Goal: Task Accomplishment & Management: Use online tool/utility

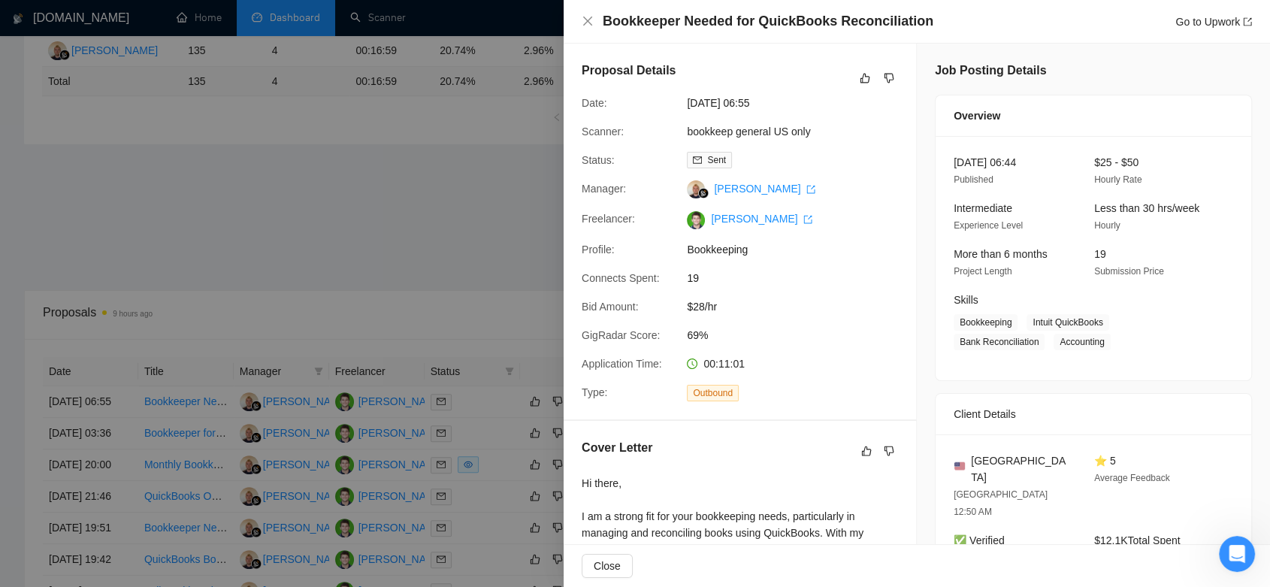
scroll to position [325, 0]
click at [437, 189] on div at bounding box center [635, 293] width 1270 height 587
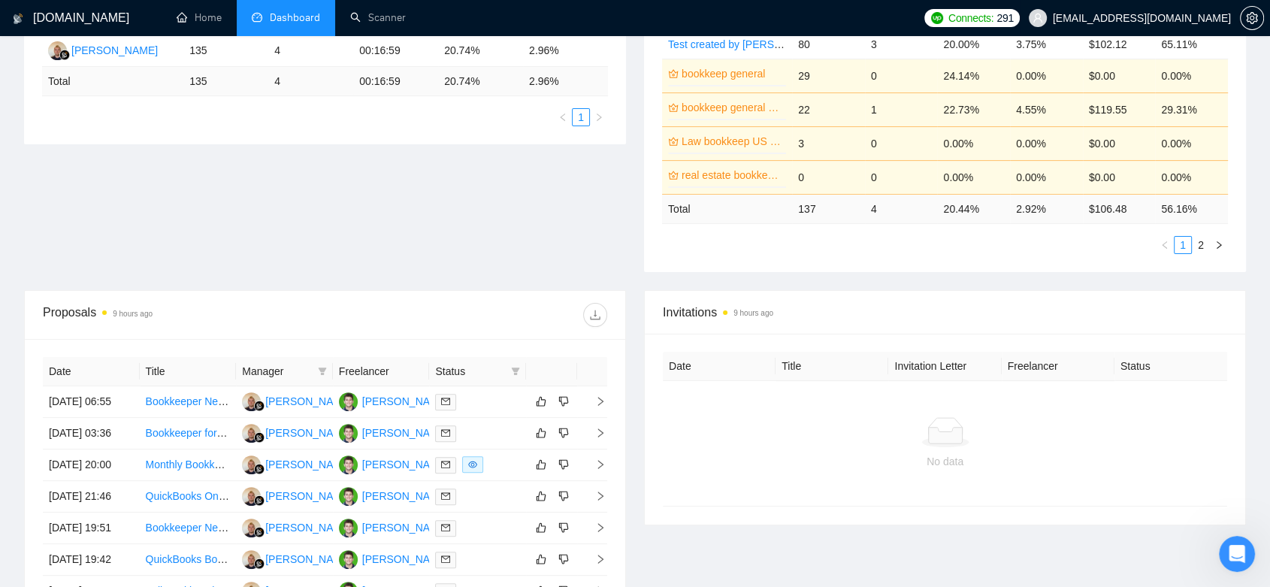
click at [1194, 18] on span "[EMAIL_ADDRESS][DOMAIN_NAME]" at bounding box center [1142, 18] width 178 height 0
click at [587, 222] on div "Proposal Sending Stats 9 hours ago By manager By Freelancer Name Proposals Repl…" at bounding box center [635, 115] width 1240 height 350
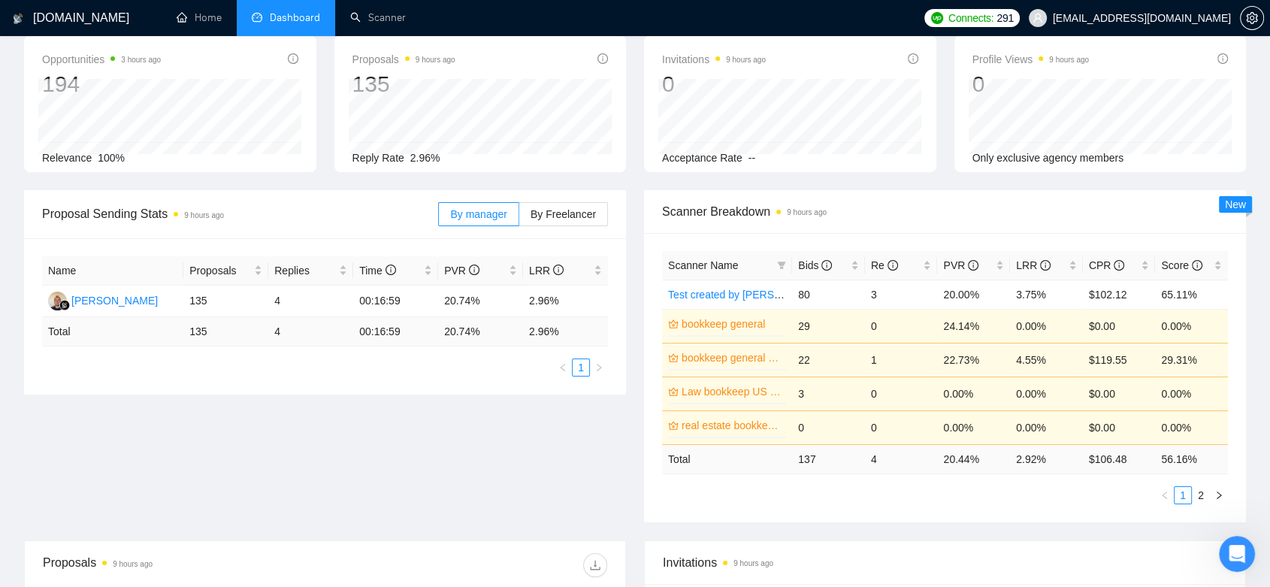
scroll to position [0, 0]
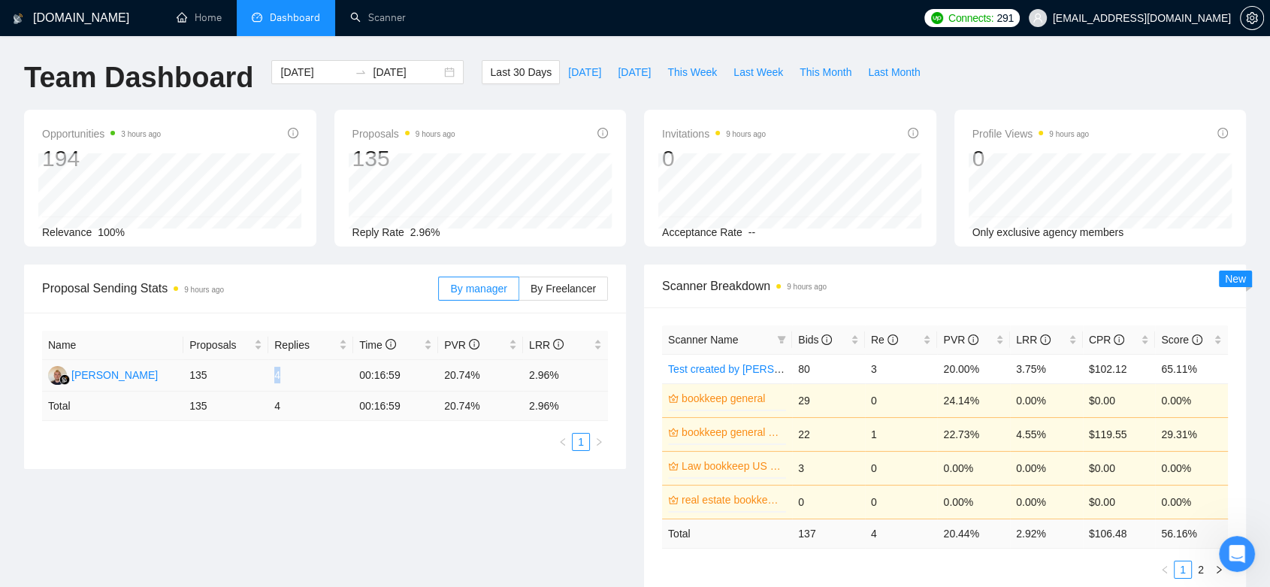
drag, startPoint x: 272, startPoint y: 374, endPoint x: 283, endPoint y: 379, distance: 11.4
click at [283, 379] on td "4" at bounding box center [310, 376] width 85 height 32
click at [319, 437] on ul "1" at bounding box center [325, 442] width 566 height 18
click at [401, 14] on link "Scanner" at bounding box center [378, 17] width 56 height 13
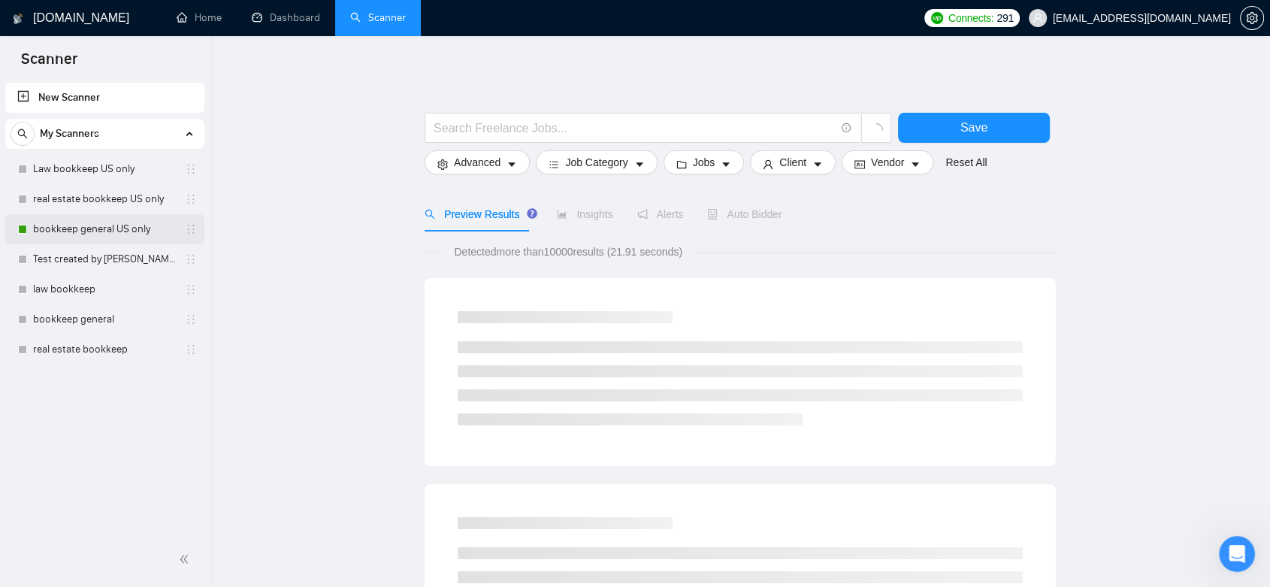
click at [147, 226] on link "bookkeep general US only" at bounding box center [104, 229] width 143 height 30
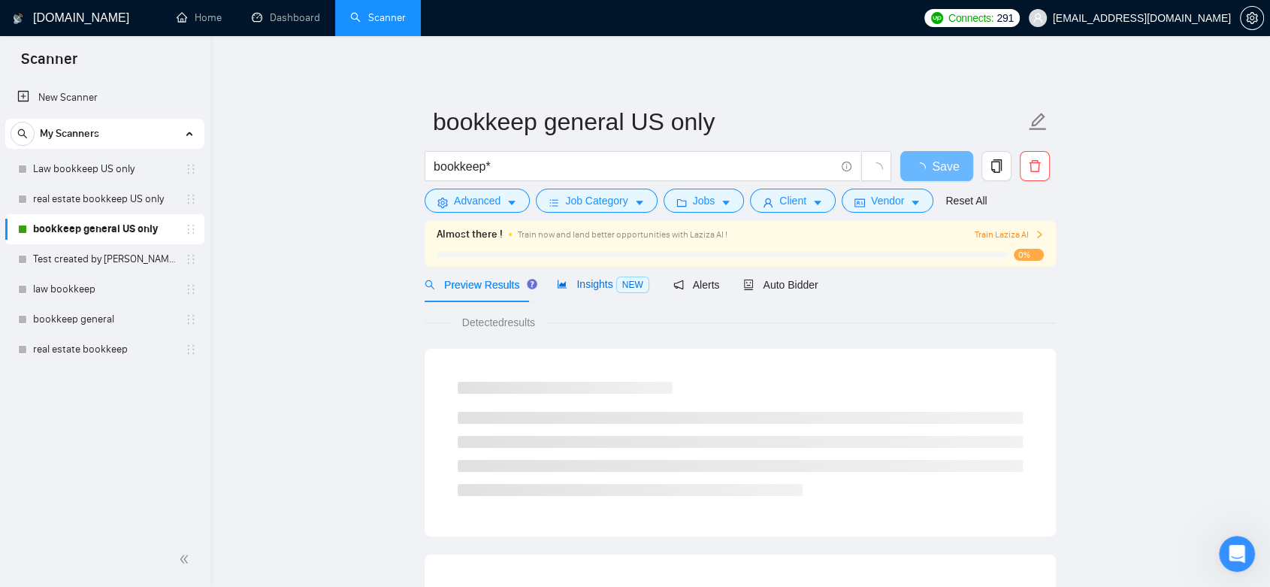
click at [598, 284] on span "Insights NEW" at bounding box center [603, 284] width 92 height 12
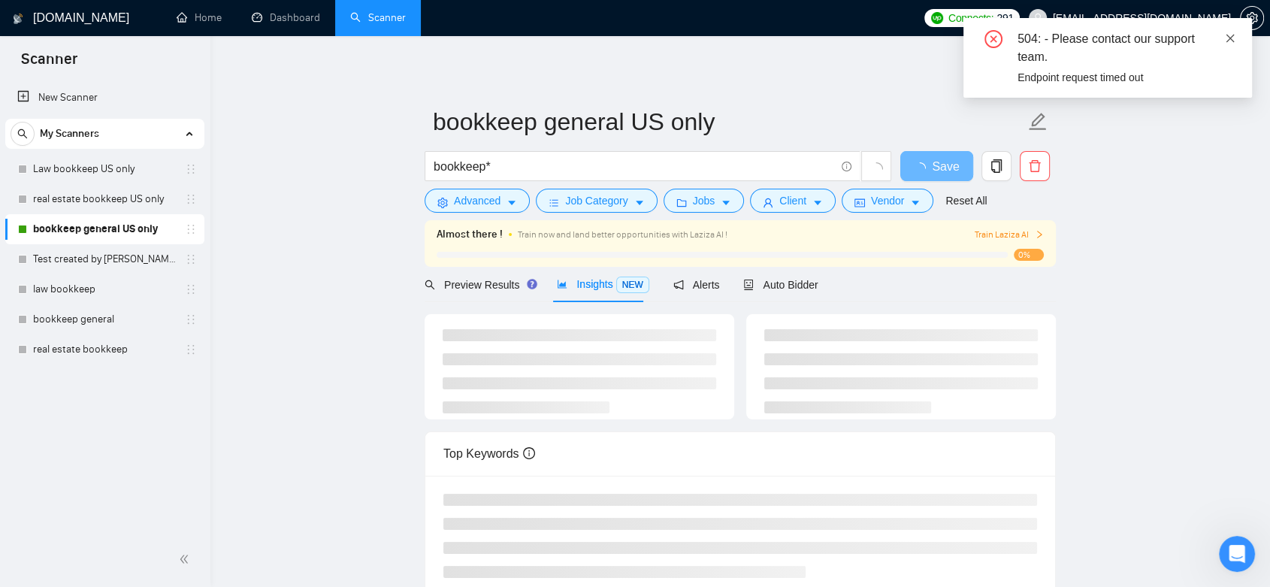
click at [1233, 38] on icon "close" at bounding box center [1230, 38] width 11 height 11
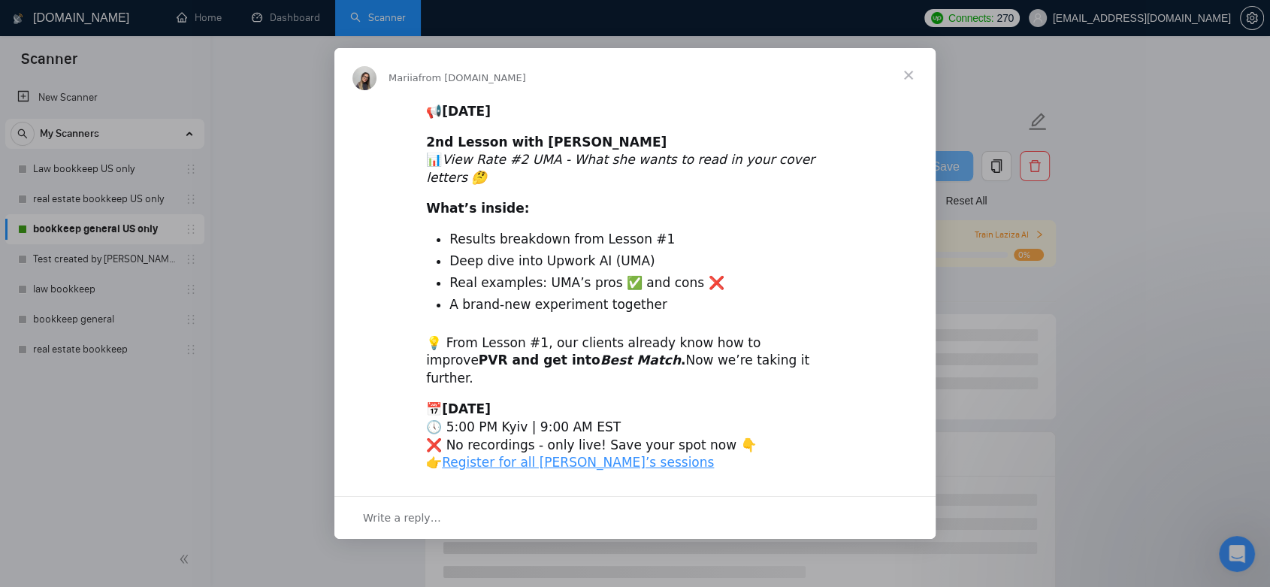
click at [915, 86] on span "Close" at bounding box center [909, 75] width 54 height 54
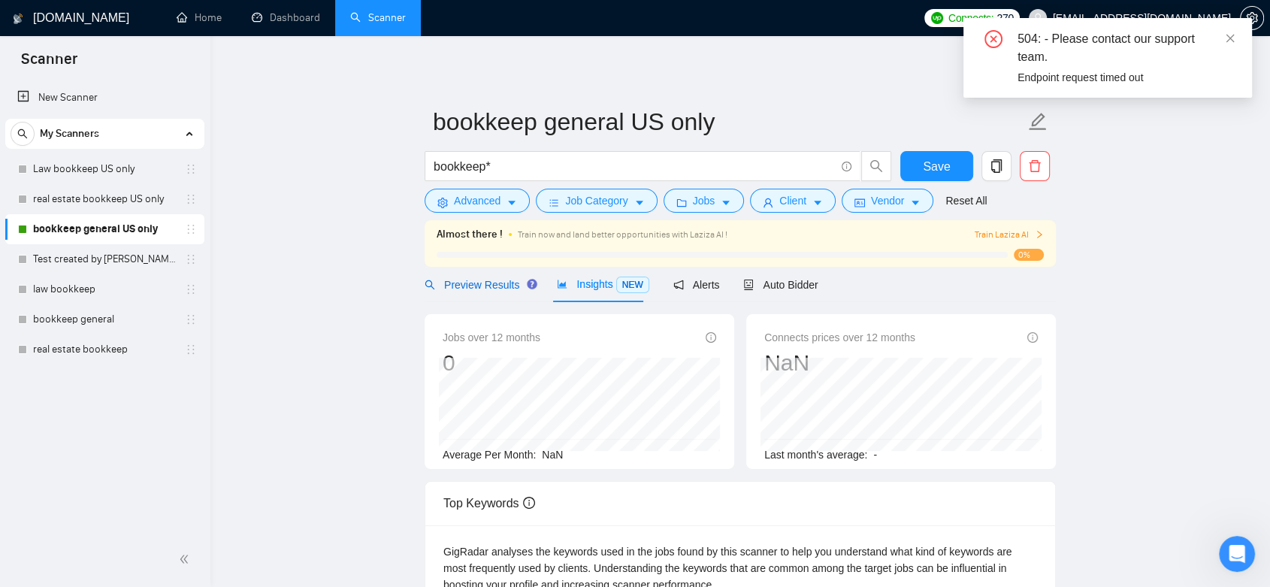
click at [492, 287] on span "Preview Results" at bounding box center [479, 285] width 108 height 12
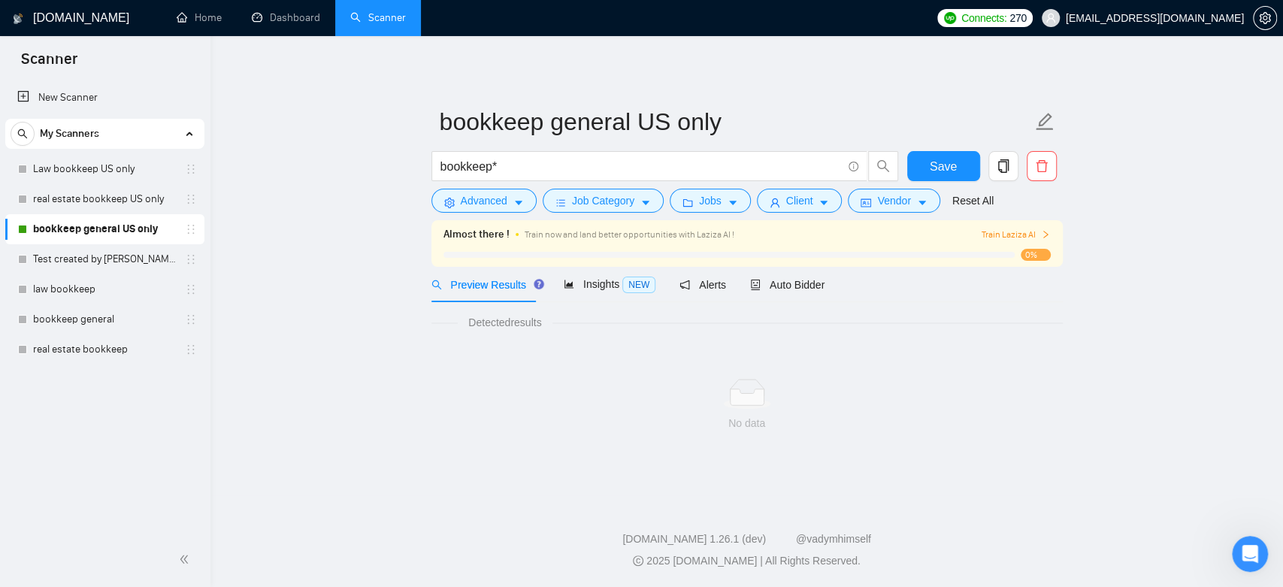
click at [490, 287] on span "Preview Results" at bounding box center [485, 285] width 108 height 12
click at [798, 286] on span "Auto Bidder" at bounding box center [787, 285] width 74 height 12
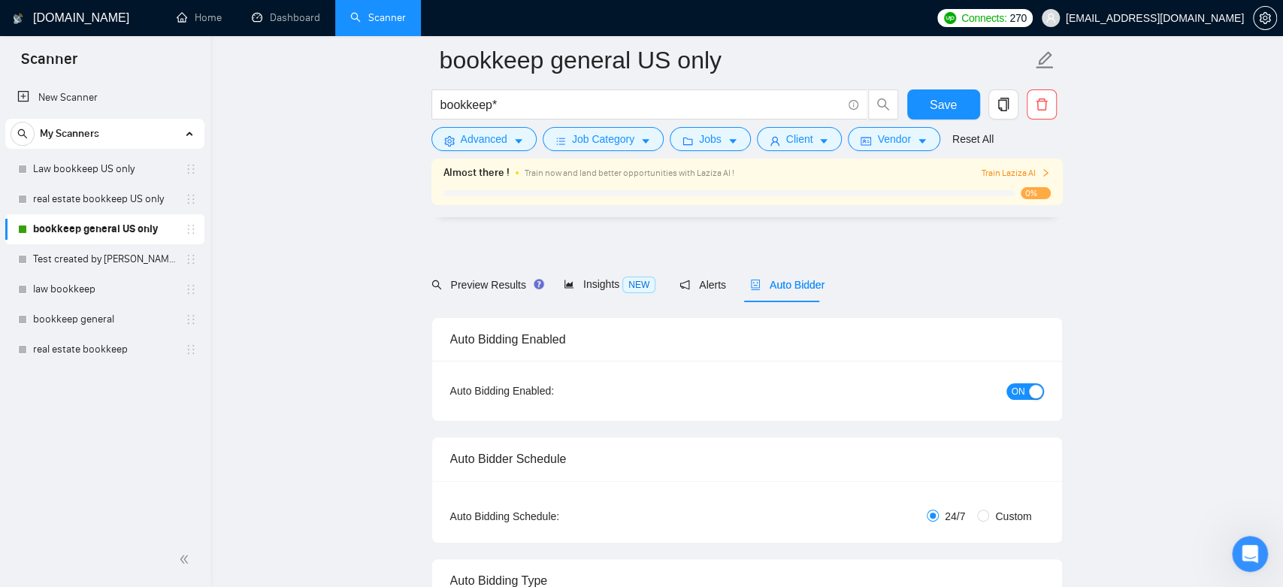
checkbox input "true"
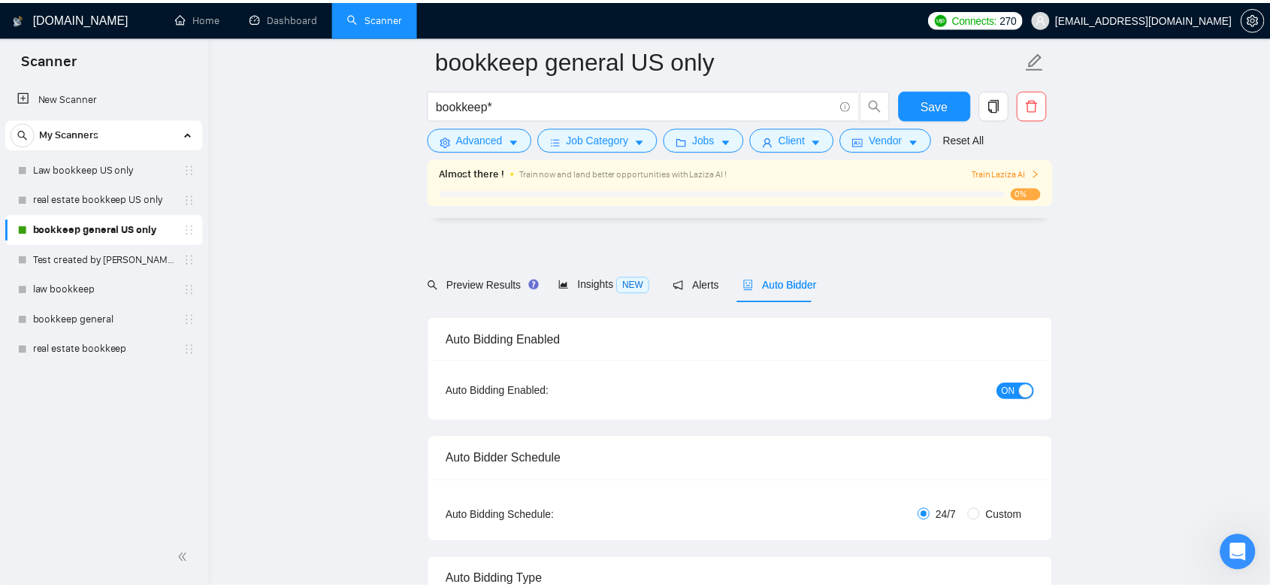
scroll to position [417, 0]
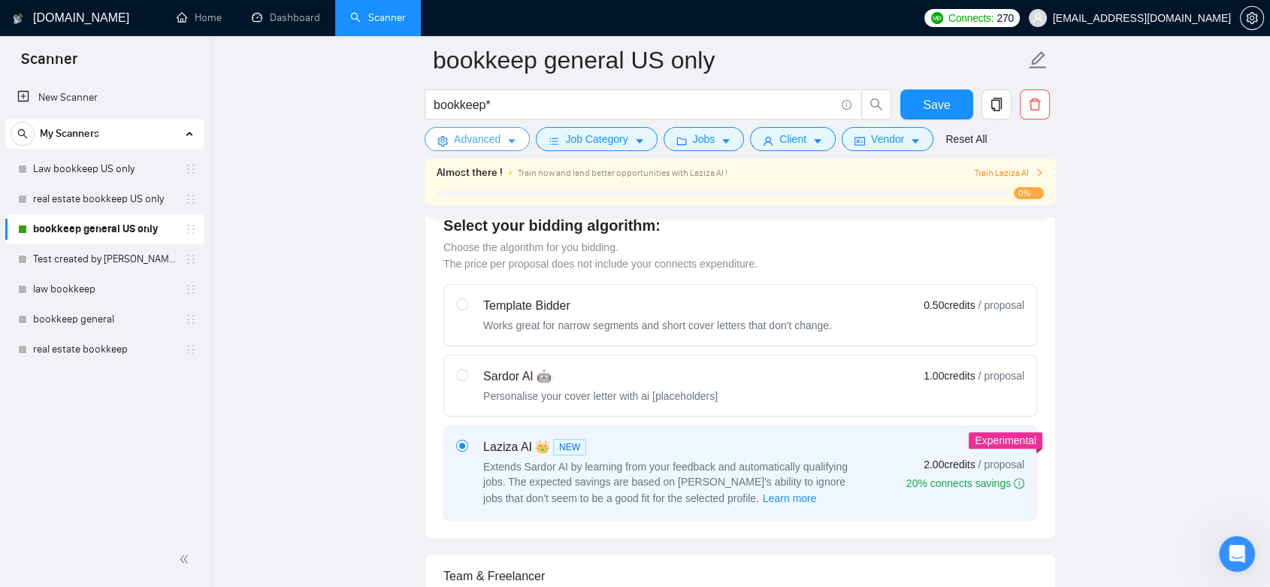
click at [493, 139] on span "Advanced" at bounding box center [477, 139] width 47 height 17
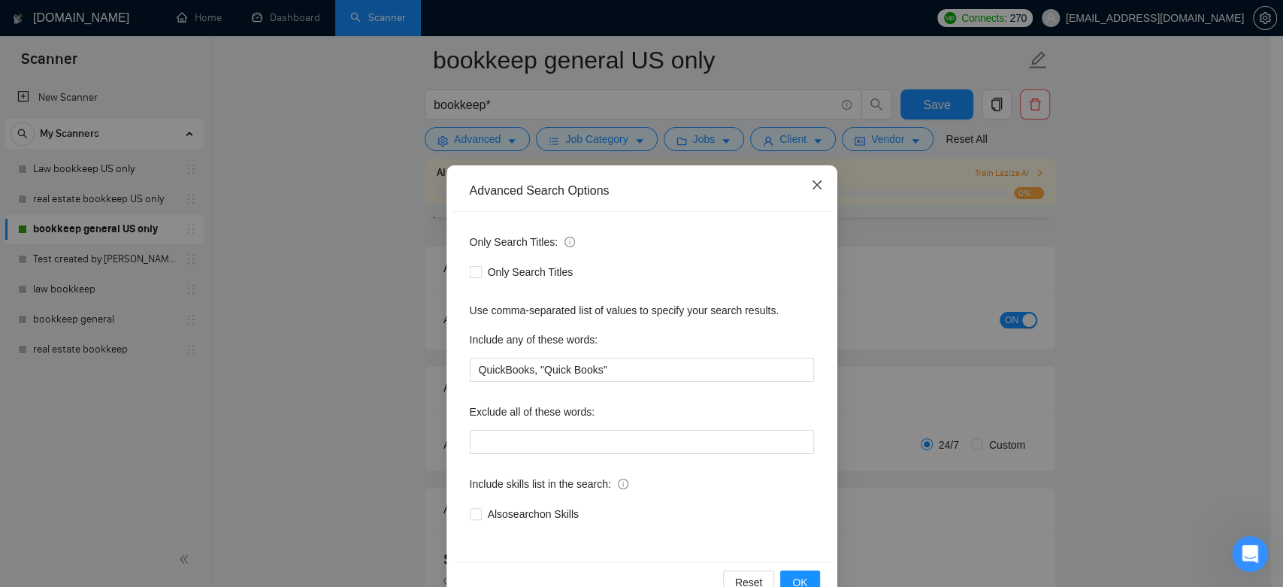
click at [799, 186] on span "Close" at bounding box center [817, 185] width 41 height 41
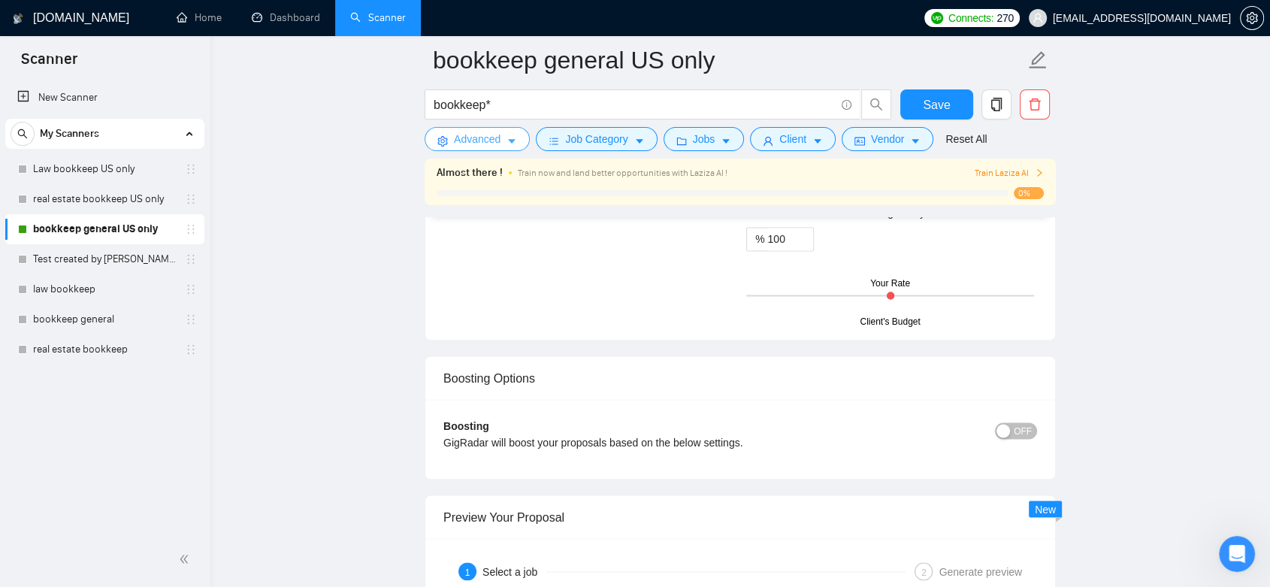
scroll to position [2869, 0]
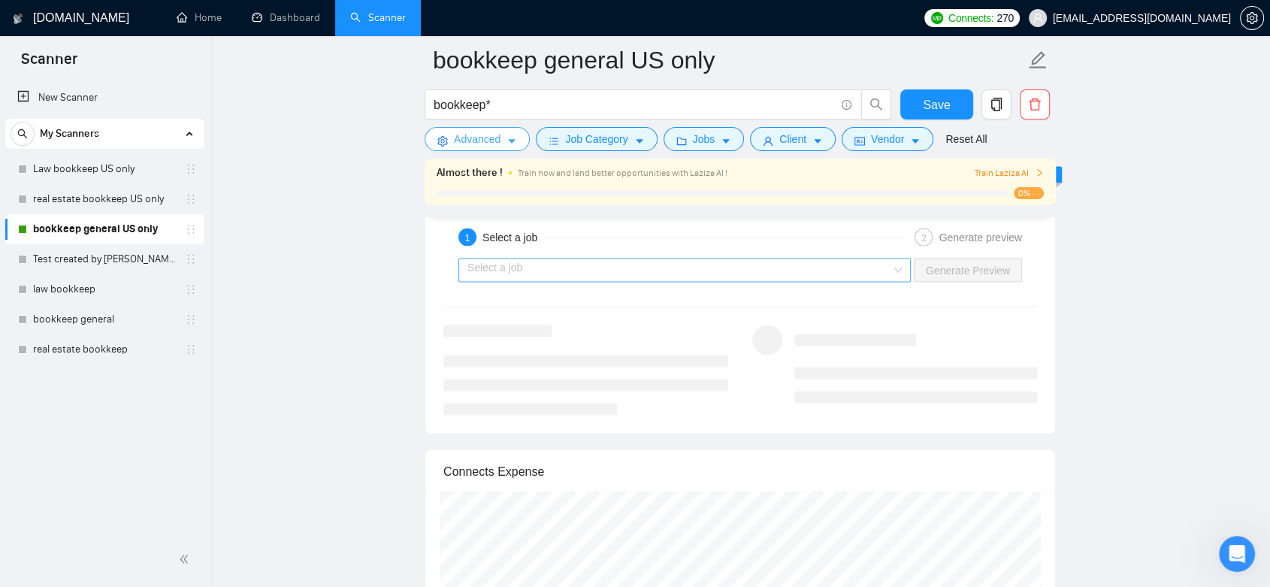
click at [899, 271] on div "Select a job" at bounding box center [684, 271] width 452 height 24
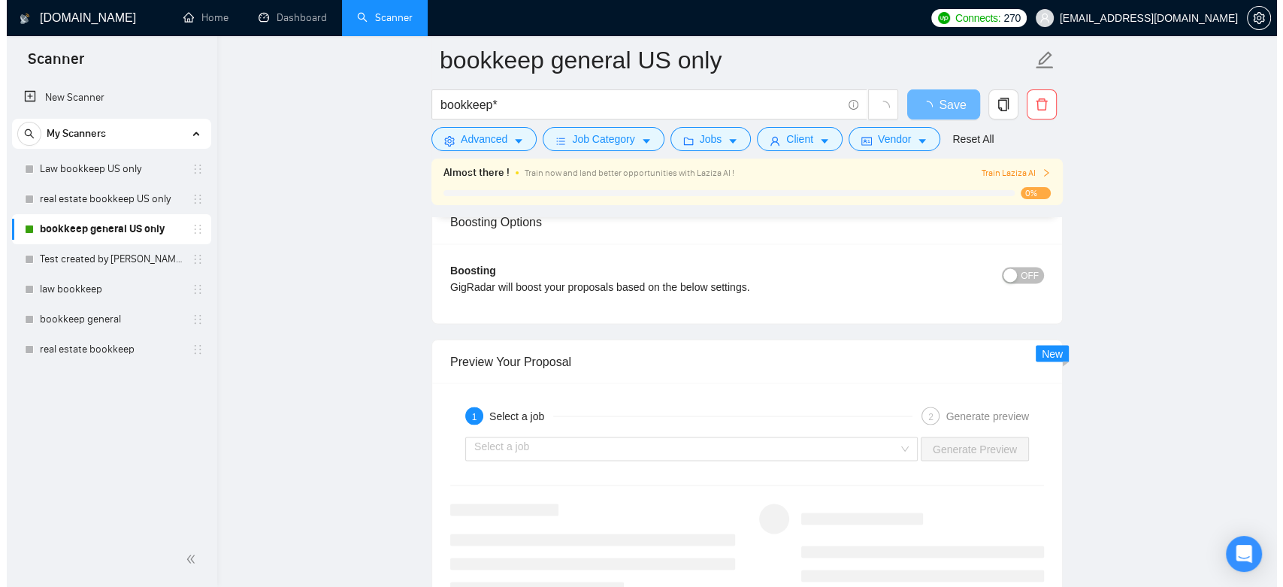
scroll to position [3704, 0]
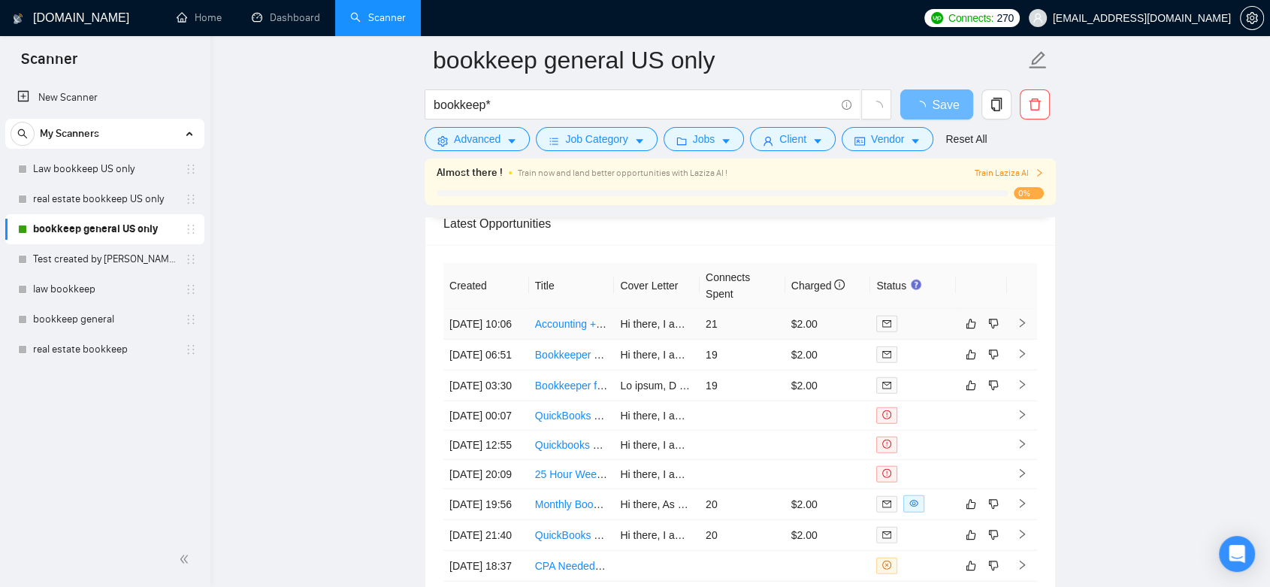
click at [743, 337] on td "21" at bounding box center [743, 324] width 86 height 31
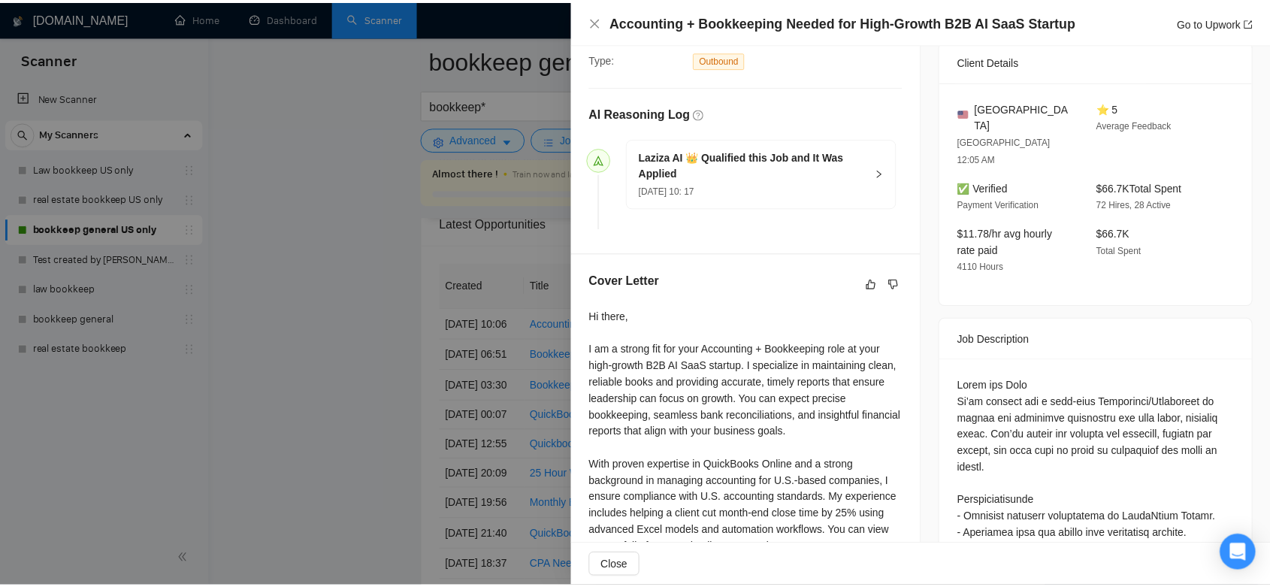
scroll to position [501, 0]
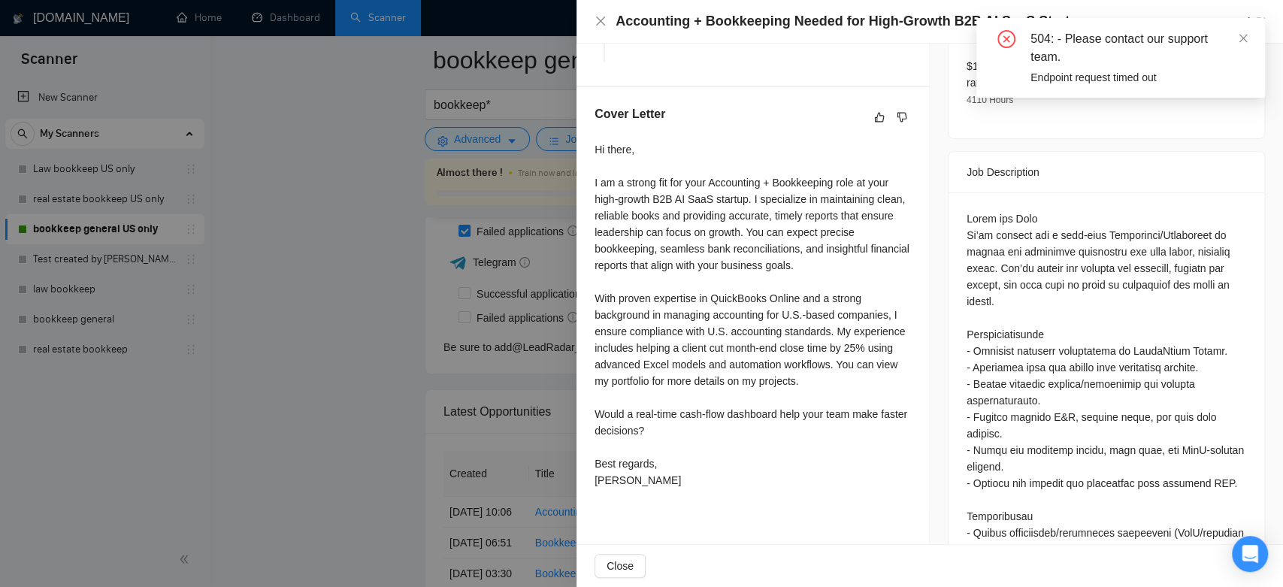
click at [340, 329] on div at bounding box center [641, 293] width 1283 height 587
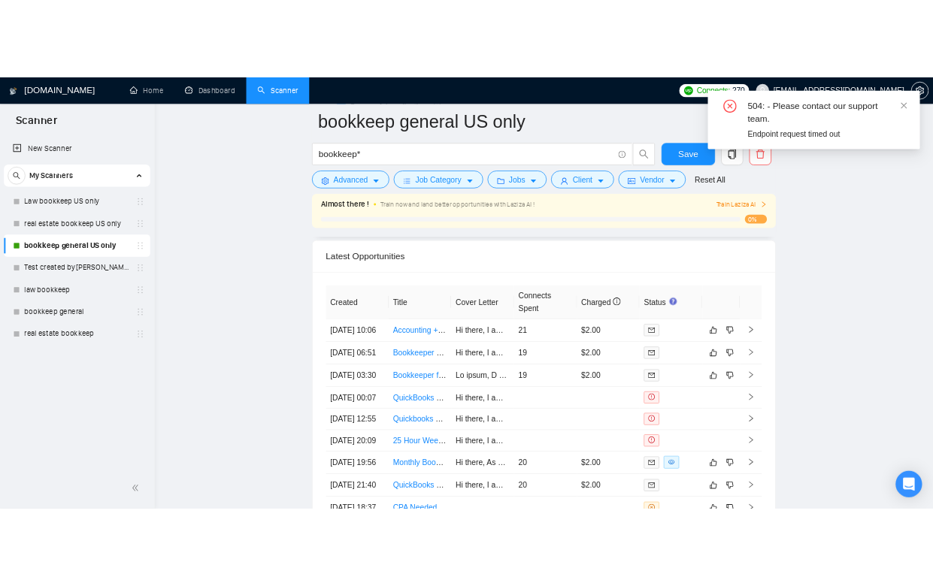
scroll to position [3287, 0]
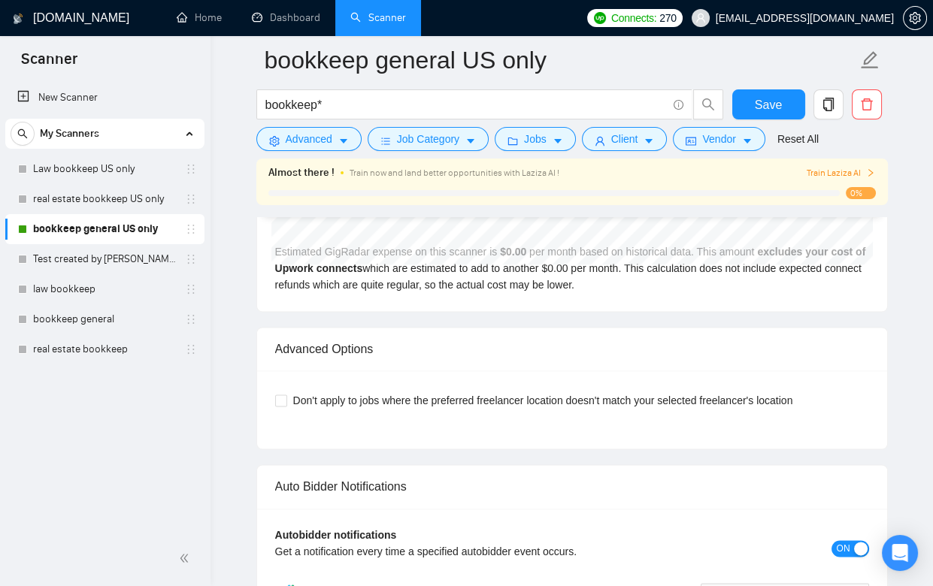
click at [113, 433] on div "New Scanner My Scanners Law bookkeep US only real estate bookkeep US only bookk…" at bounding box center [105, 306] width 210 height 452
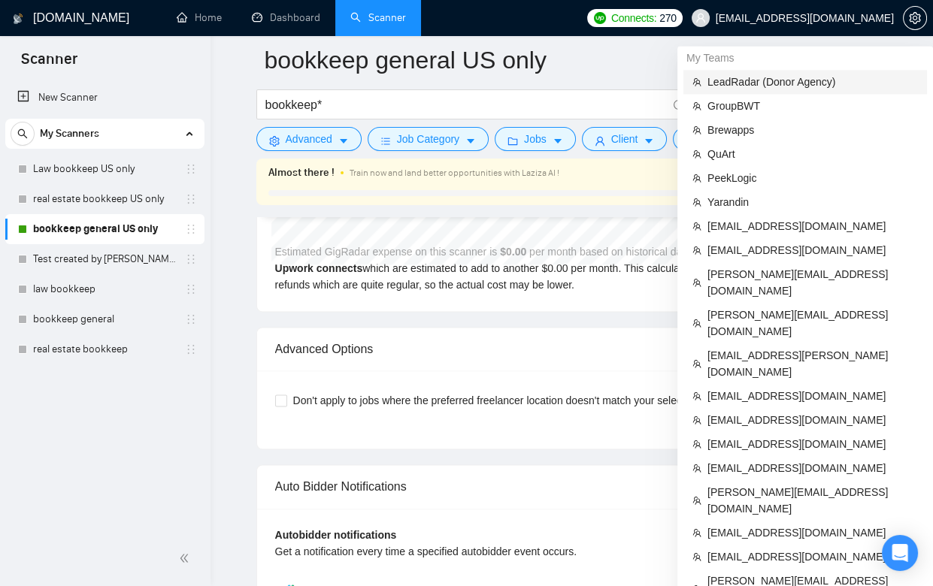
click at [836, 77] on span "LeadRadar (Donor Agency)" at bounding box center [812, 82] width 210 height 17
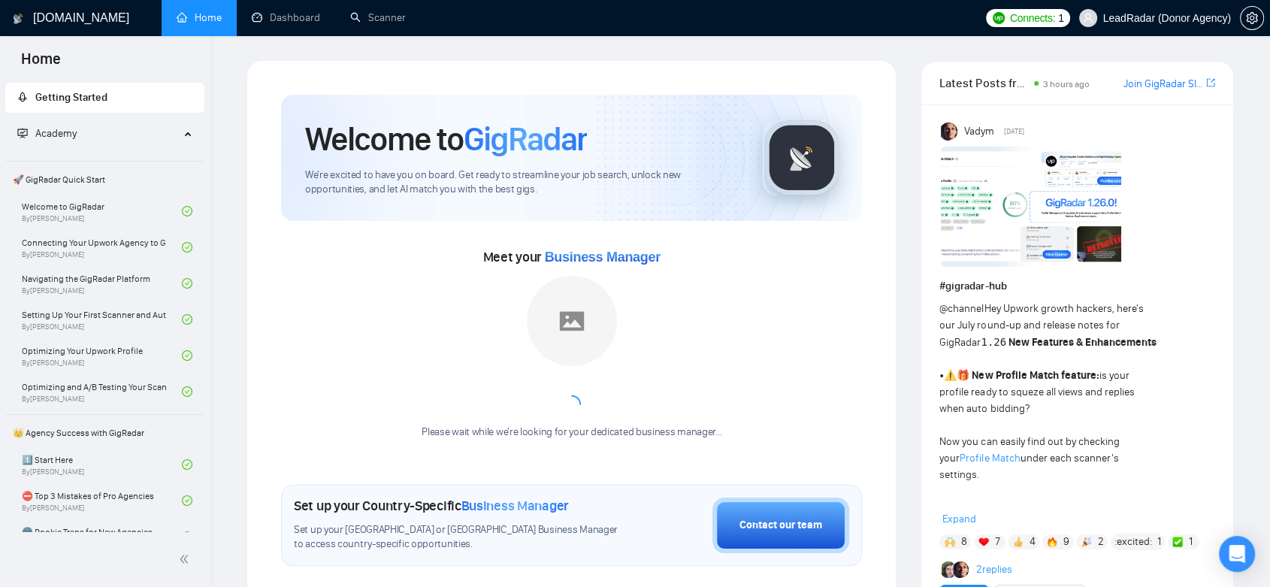
click at [283, 17] on link "Dashboard" at bounding box center [286, 17] width 68 height 13
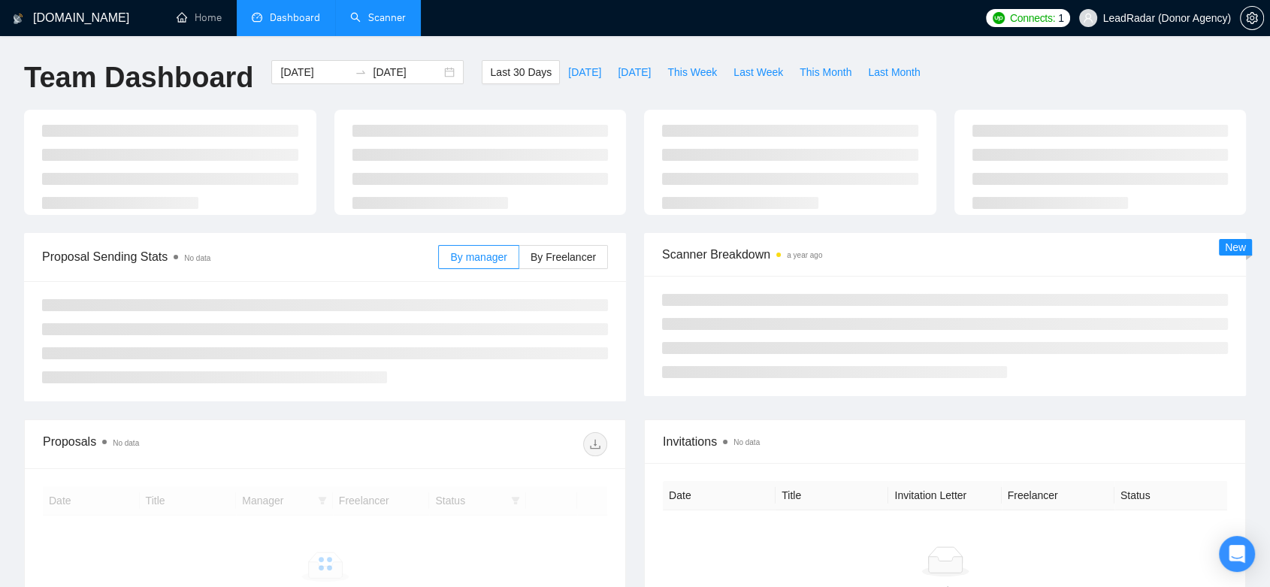
click at [367, 11] on link "Scanner" at bounding box center [378, 17] width 56 height 13
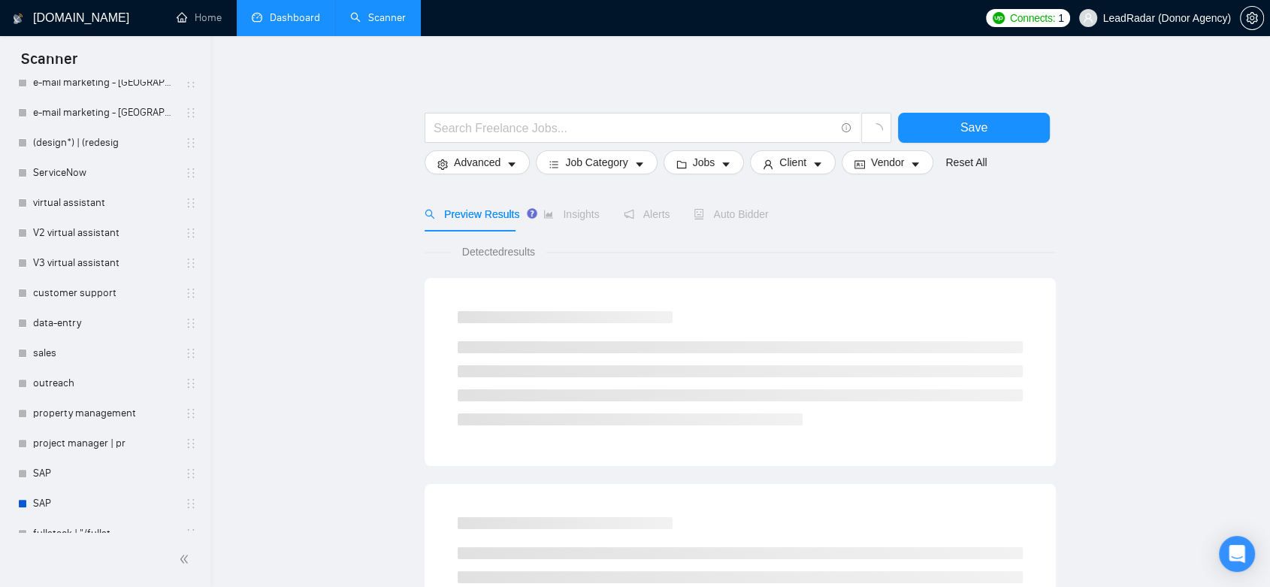
scroll to position [523, 0]
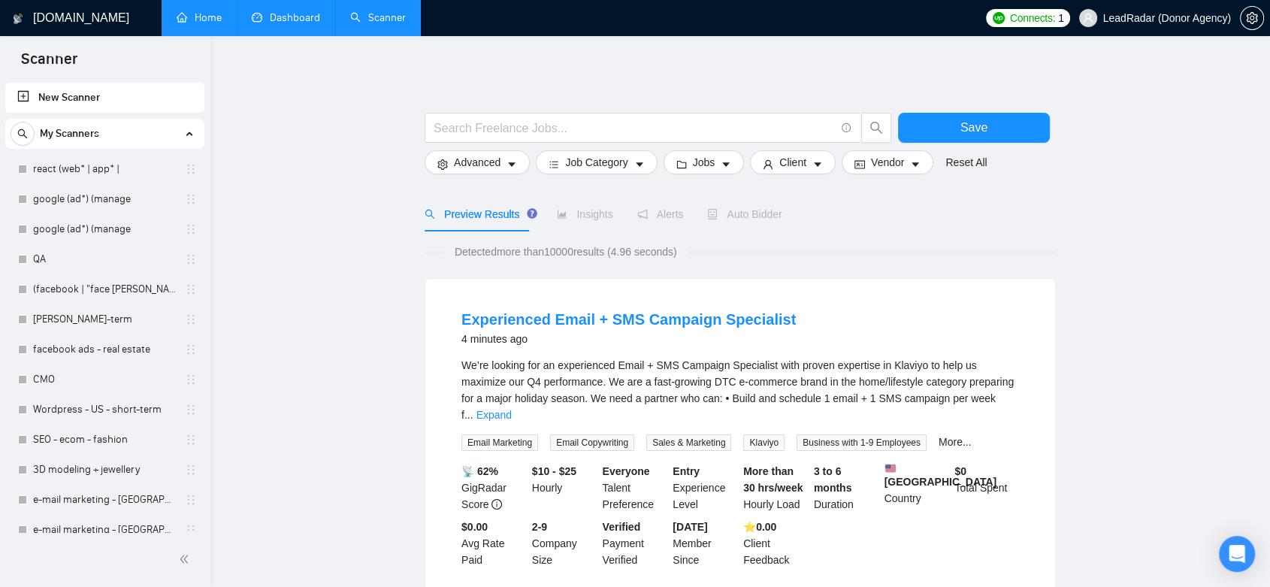
click at [218, 11] on link "Home" at bounding box center [199, 17] width 45 height 13
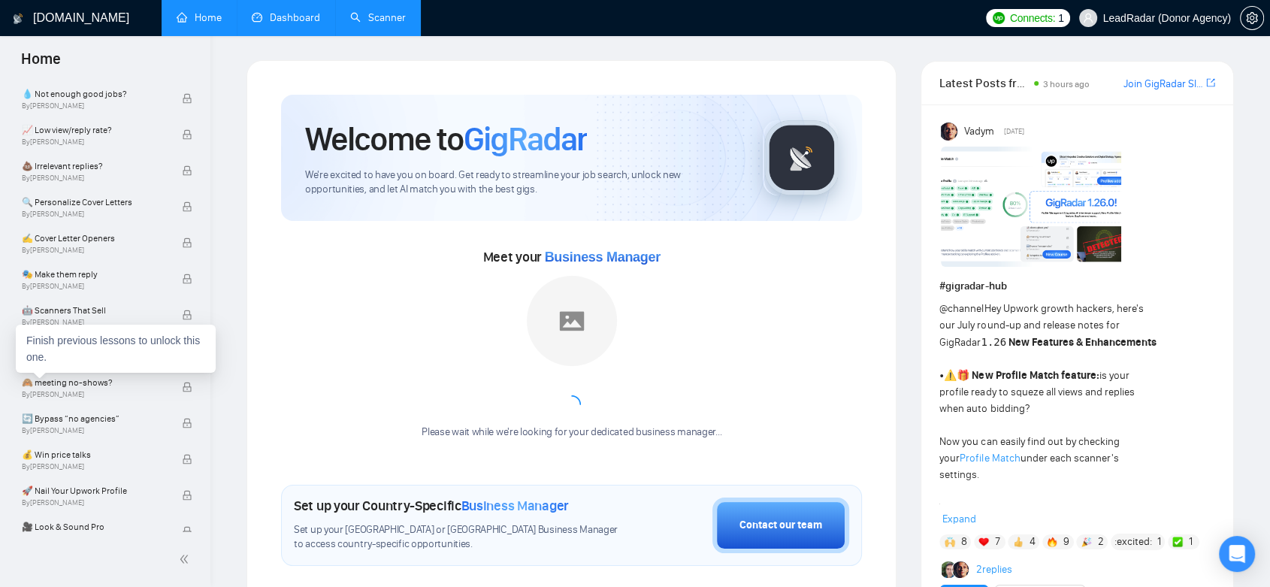
scroll to position [83, 0]
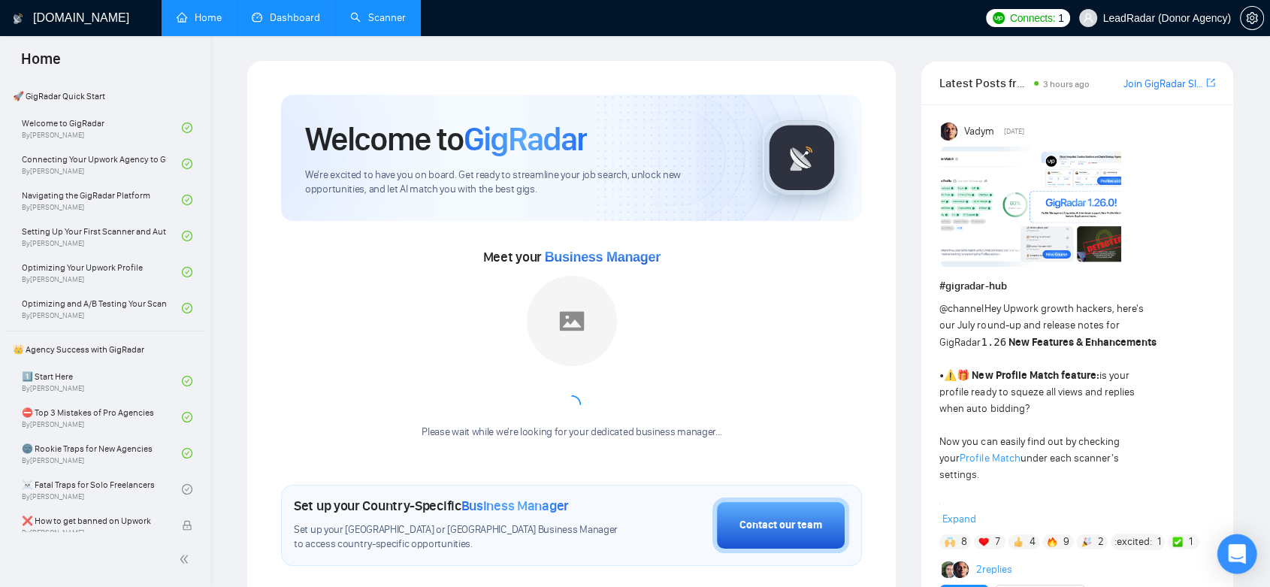
click at [1236, 554] on icon "Open Intercom Messenger" at bounding box center [1236, 554] width 17 height 20
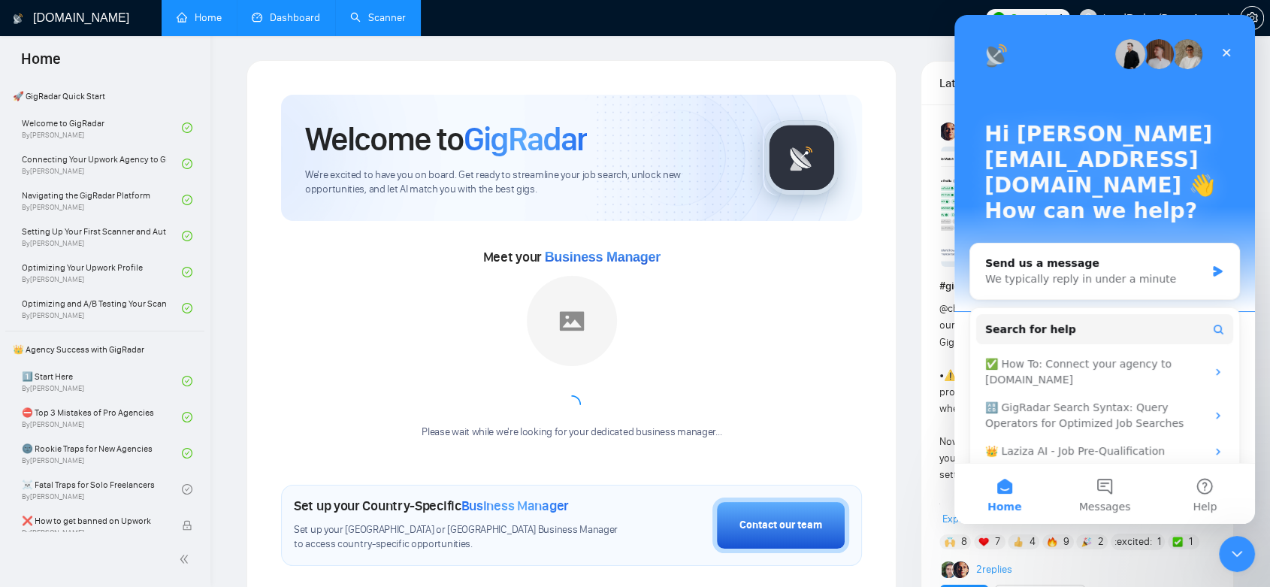
scroll to position [0, 0]
drag, startPoint x: 1145, startPoint y: 239, endPoint x: 1130, endPoint y: 243, distance: 16.2
click at [1131, 256] on div "Send us a message" at bounding box center [1095, 264] width 220 height 16
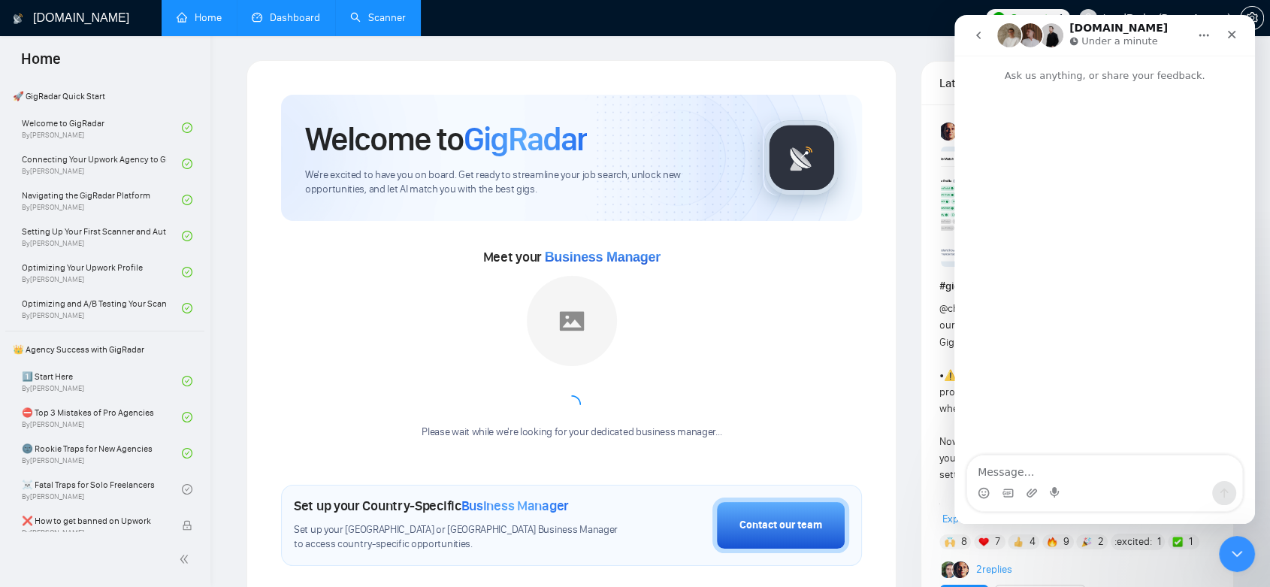
click at [978, 33] on icon "go back" at bounding box center [979, 35] width 12 height 12
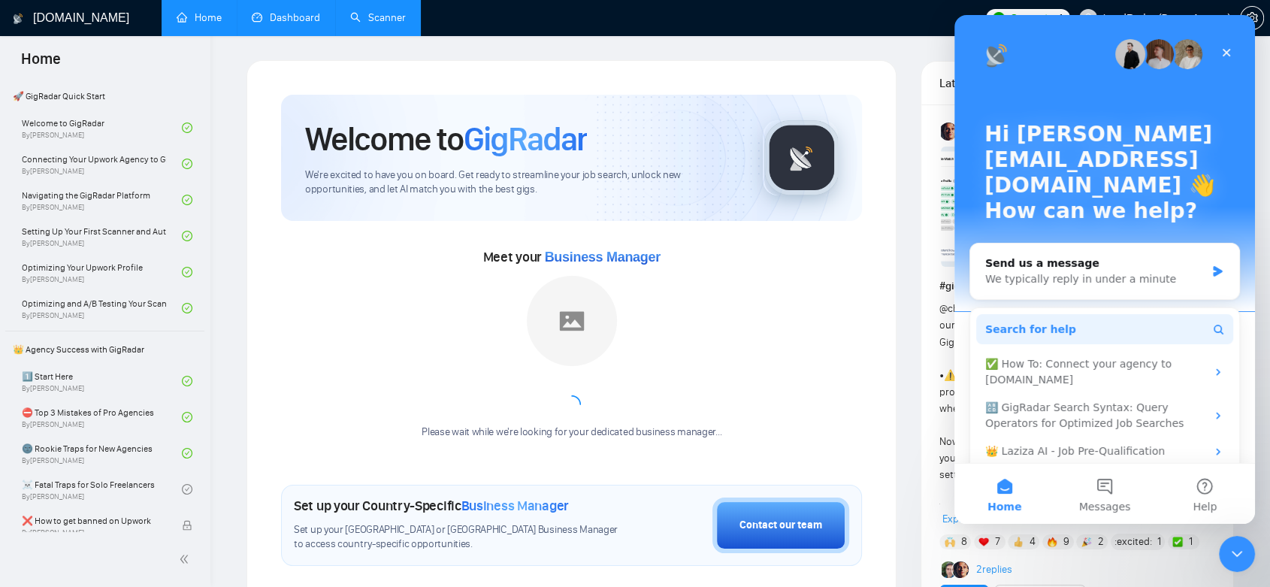
click at [1085, 314] on button "Search for help" at bounding box center [1104, 329] width 257 height 30
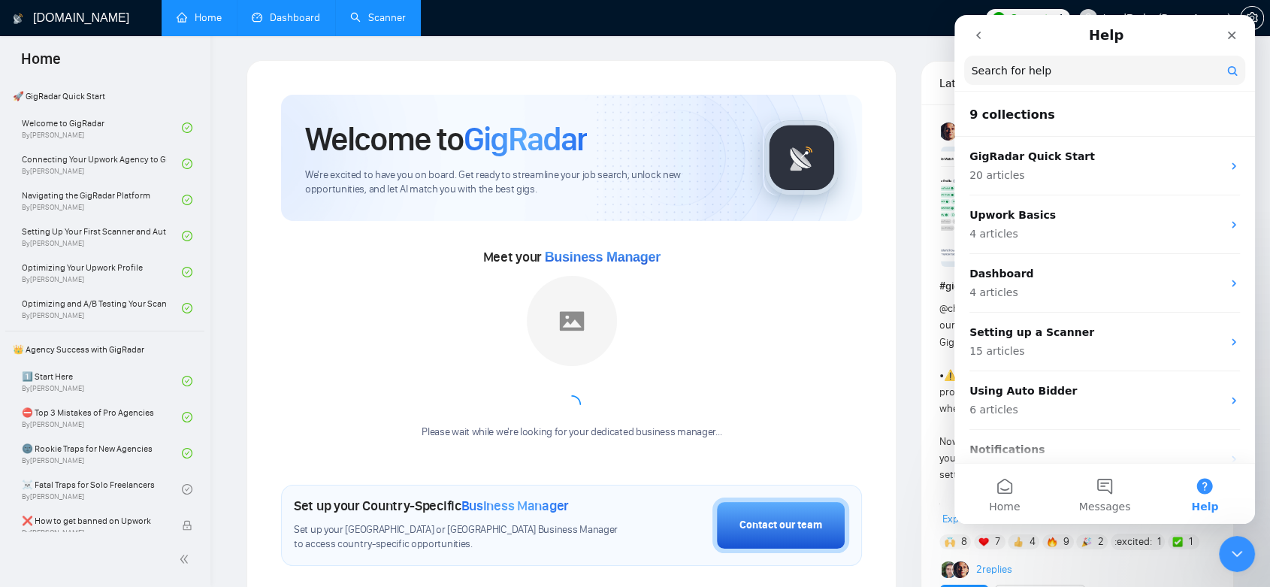
click at [988, 40] on button "go back" at bounding box center [978, 35] width 29 height 29
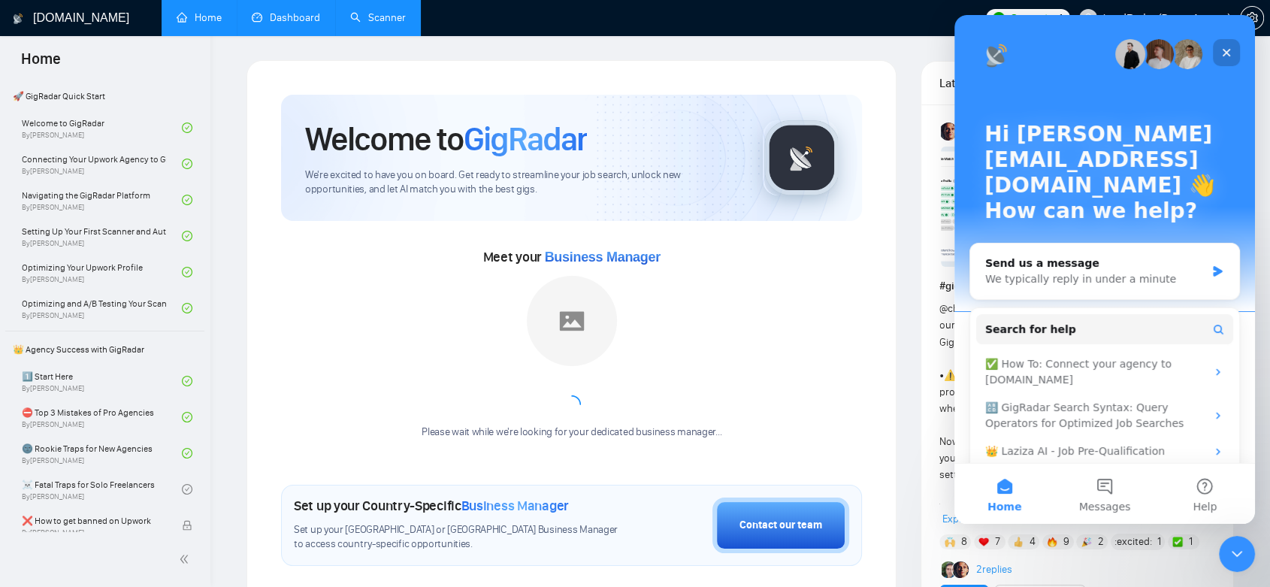
click at [1227, 48] on icon "Close" at bounding box center [1227, 53] width 12 height 12
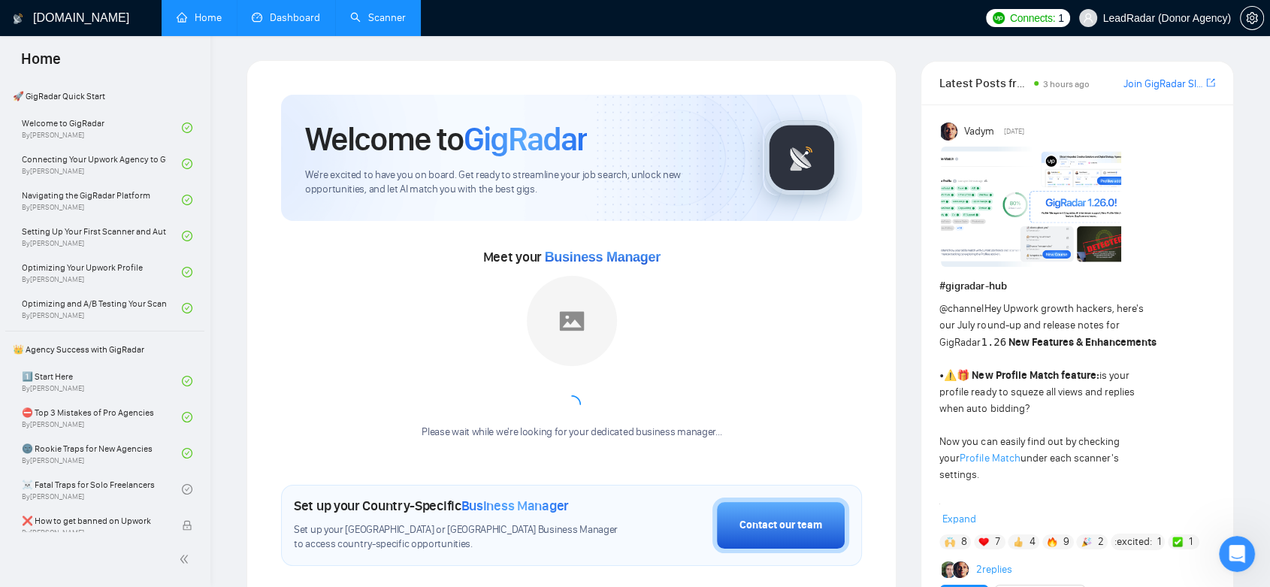
click at [374, 14] on link "Scanner" at bounding box center [378, 17] width 56 height 13
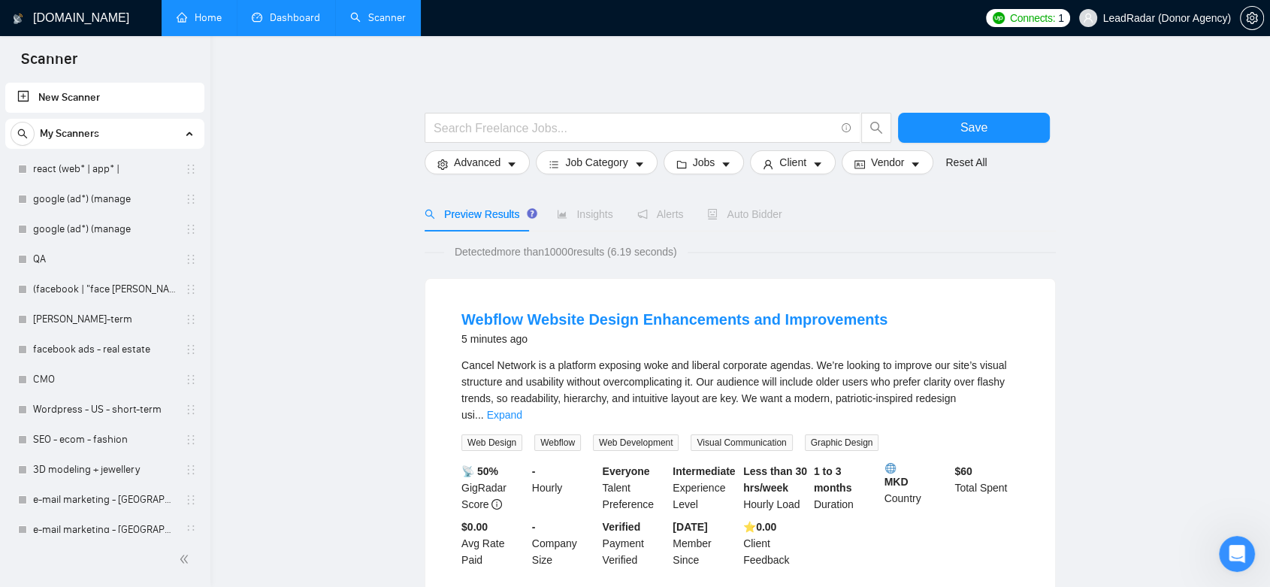
click at [90, 101] on link "New Scanner" at bounding box center [104, 98] width 175 height 30
click at [560, 132] on input "text" at bounding box center [634, 128] width 401 height 19
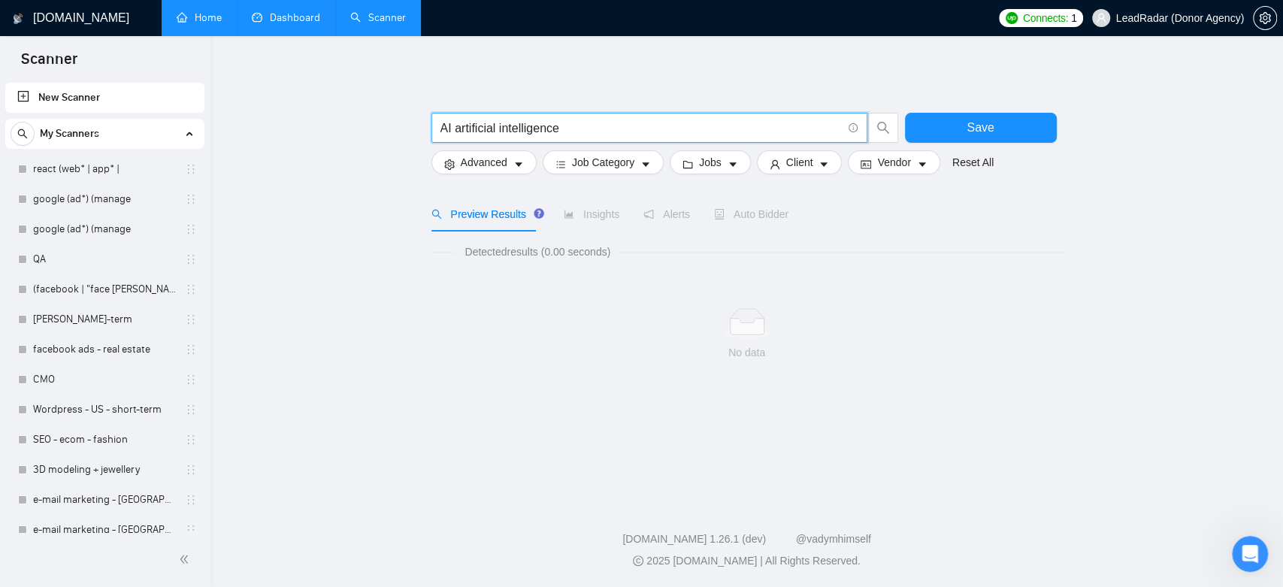
click at [475, 126] on input "AI artificial intelligence" at bounding box center [640, 128] width 401 height 19
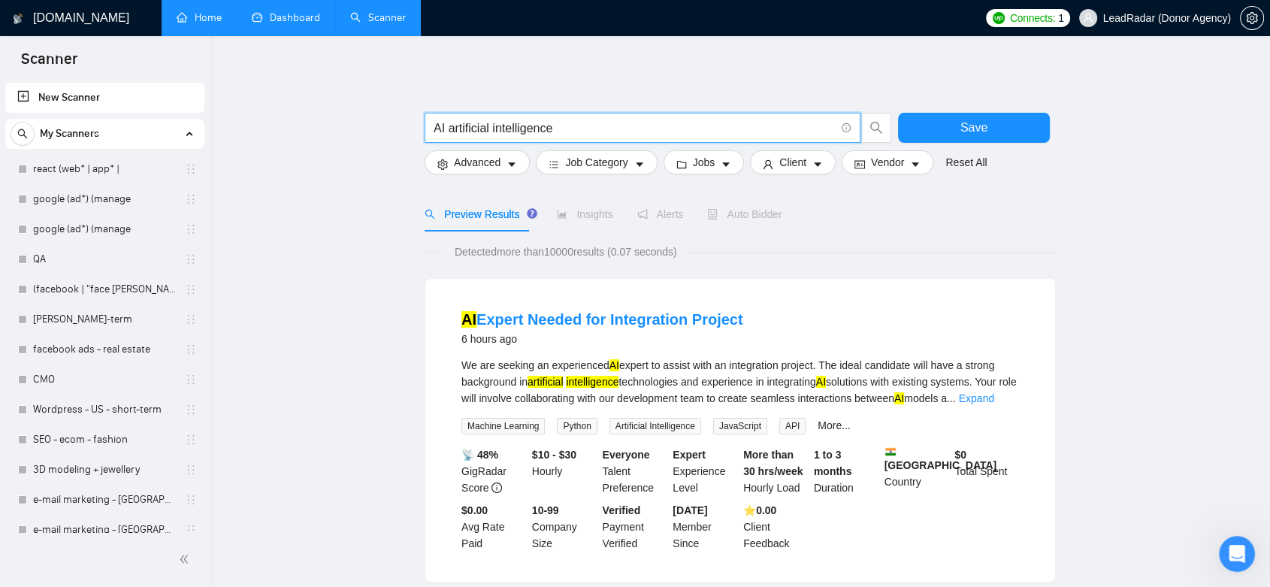
click at [553, 126] on input "AI artificial intelligence" at bounding box center [634, 128] width 401 height 19
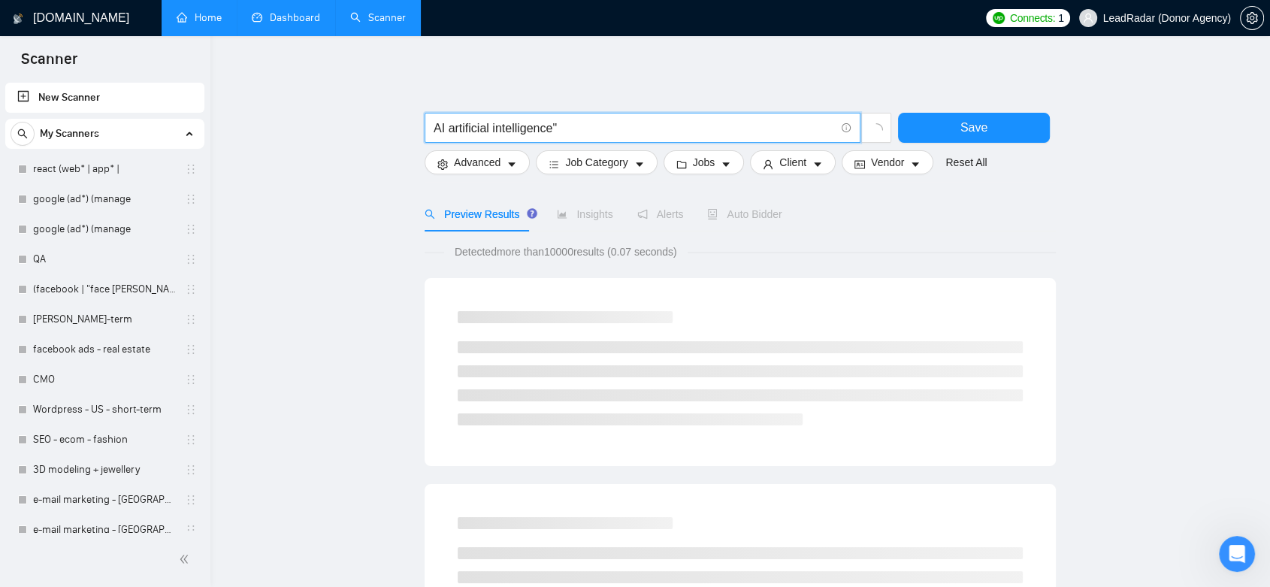
click at [447, 125] on input "AI artificial intelligence"" at bounding box center [634, 128] width 401 height 19
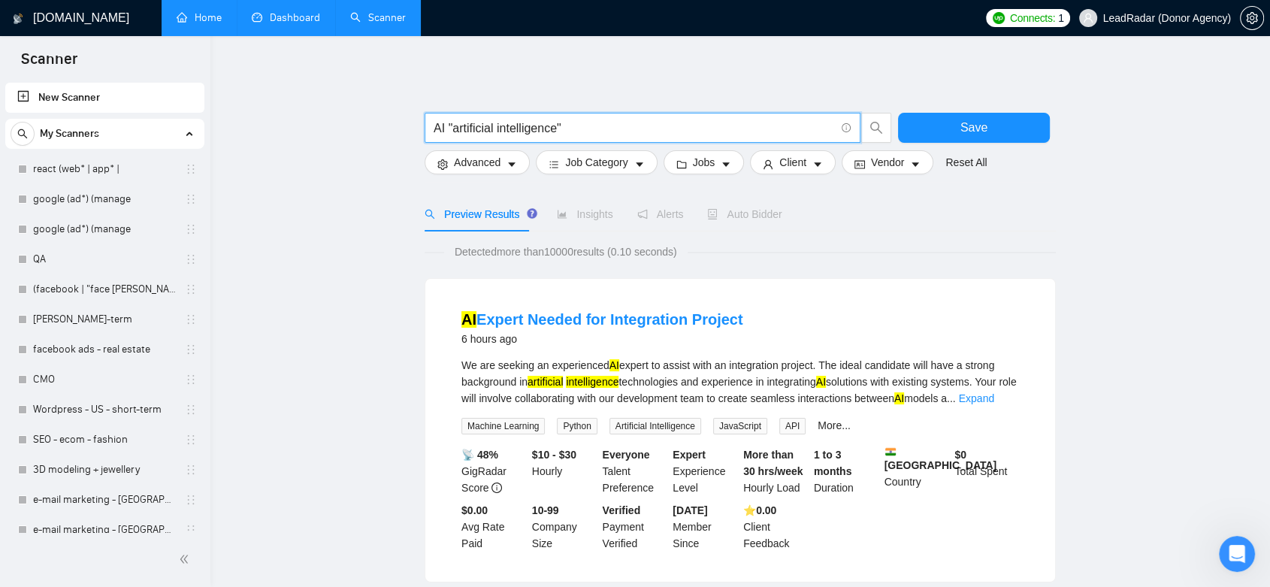
click at [448, 123] on input "AI "artificial intelligence"" at bounding box center [634, 128] width 401 height 19
click at [585, 126] on input "AI "artificial intelligence"" at bounding box center [634, 128] width 401 height 19
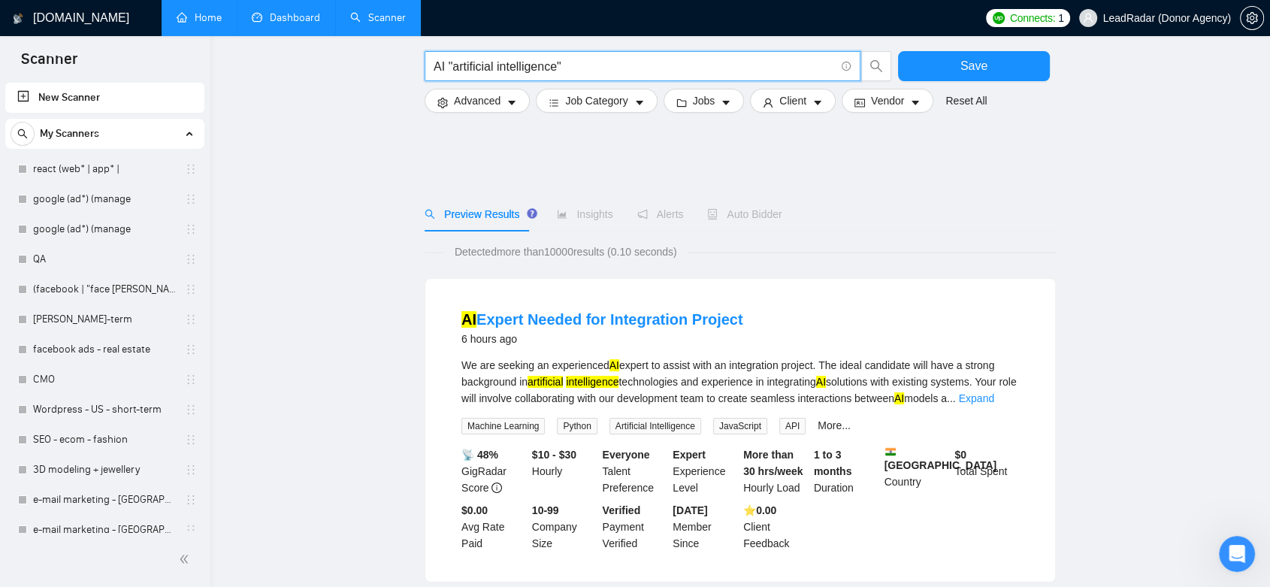
scroll to position [250, 0]
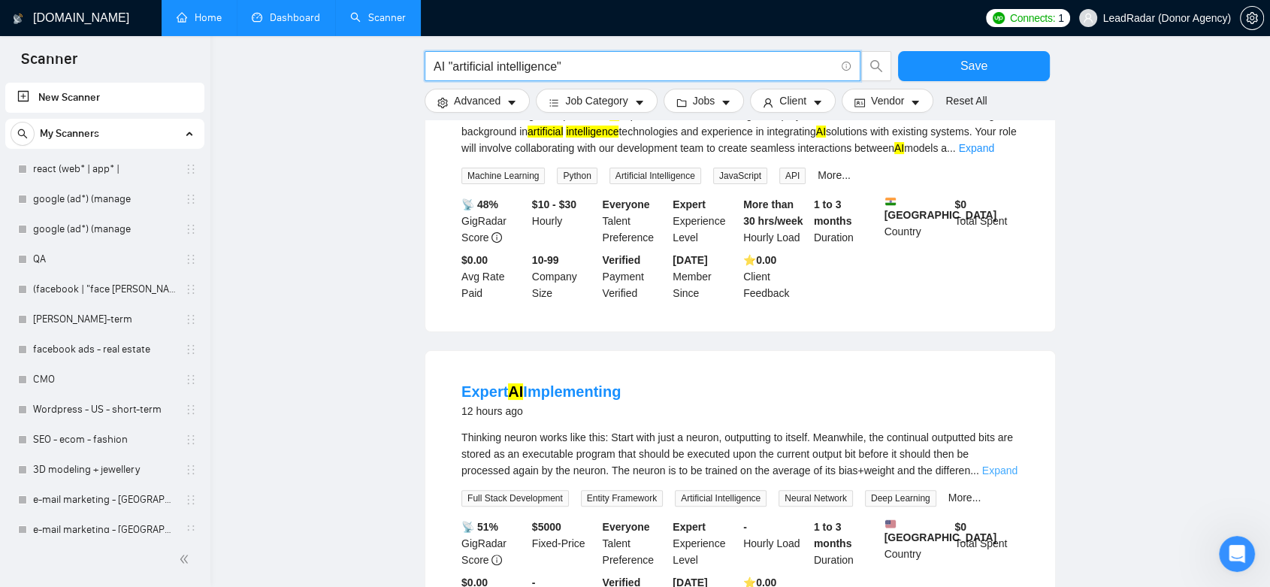
click at [985, 467] on link "Expand" at bounding box center [999, 470] width 35 height 12
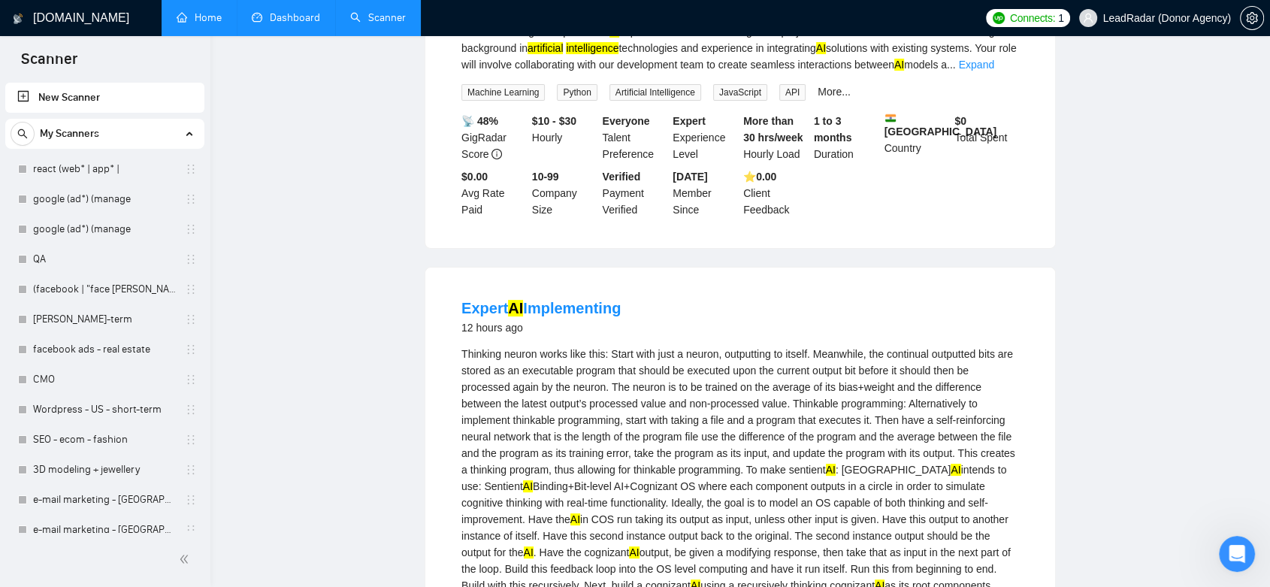
scroll to position [0, 0]
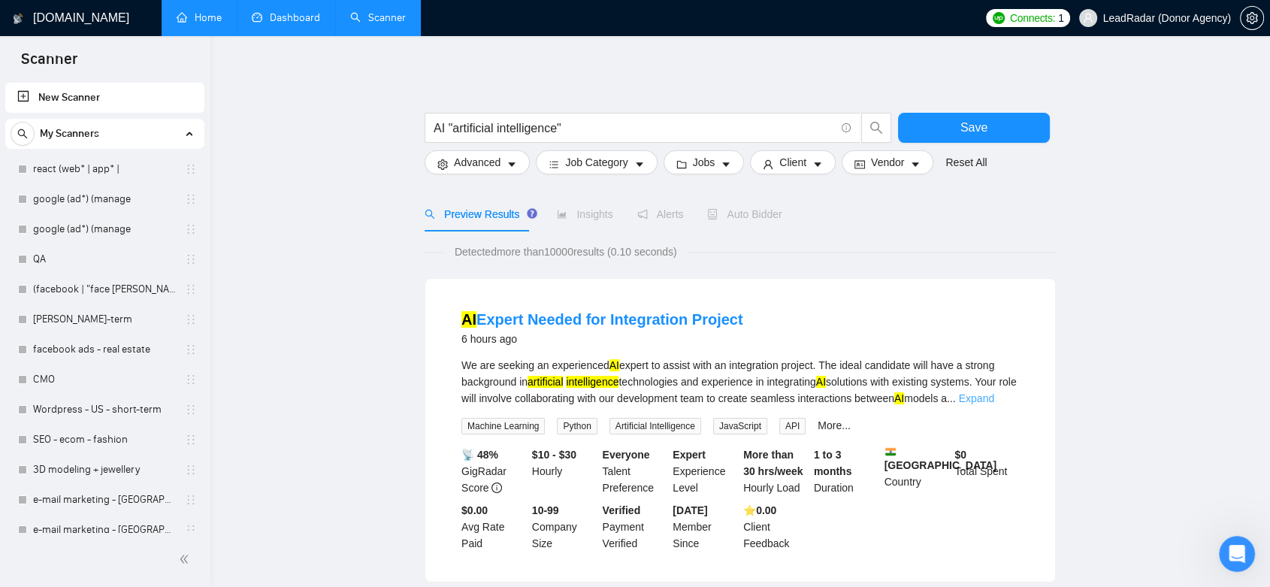
click at [994, 397] on link "Expand" at bounding box center [976, 398] width 35 height 12
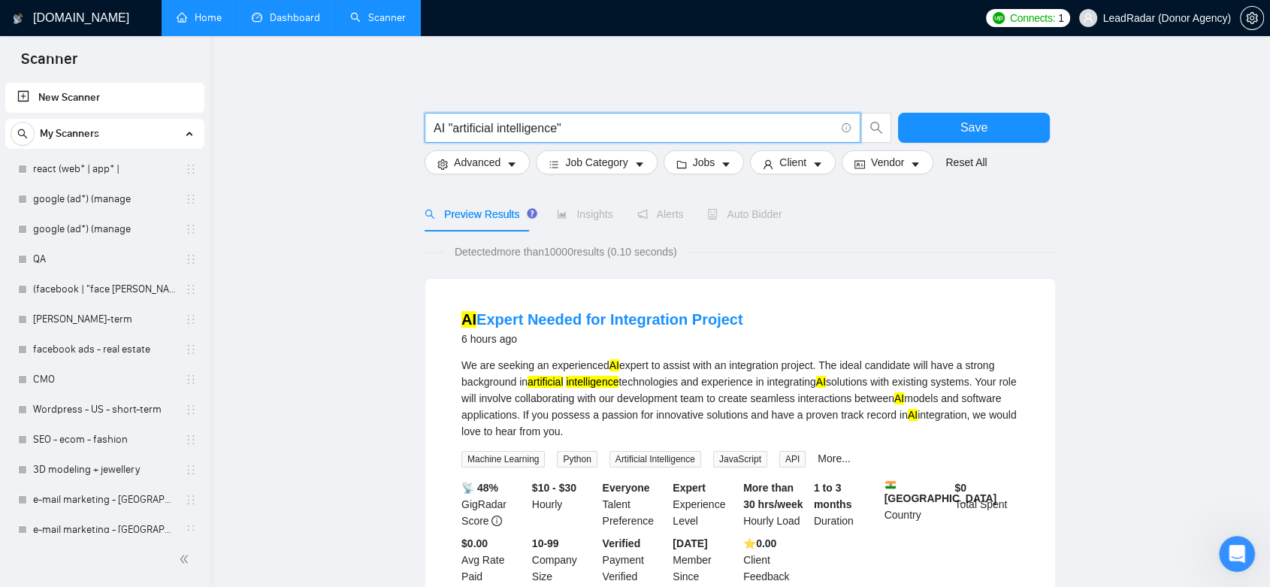
click at [447, 127] on input "AI "artificial intelligence"" at bounding box center [634, 128] width 401 height 19
paste input "|"
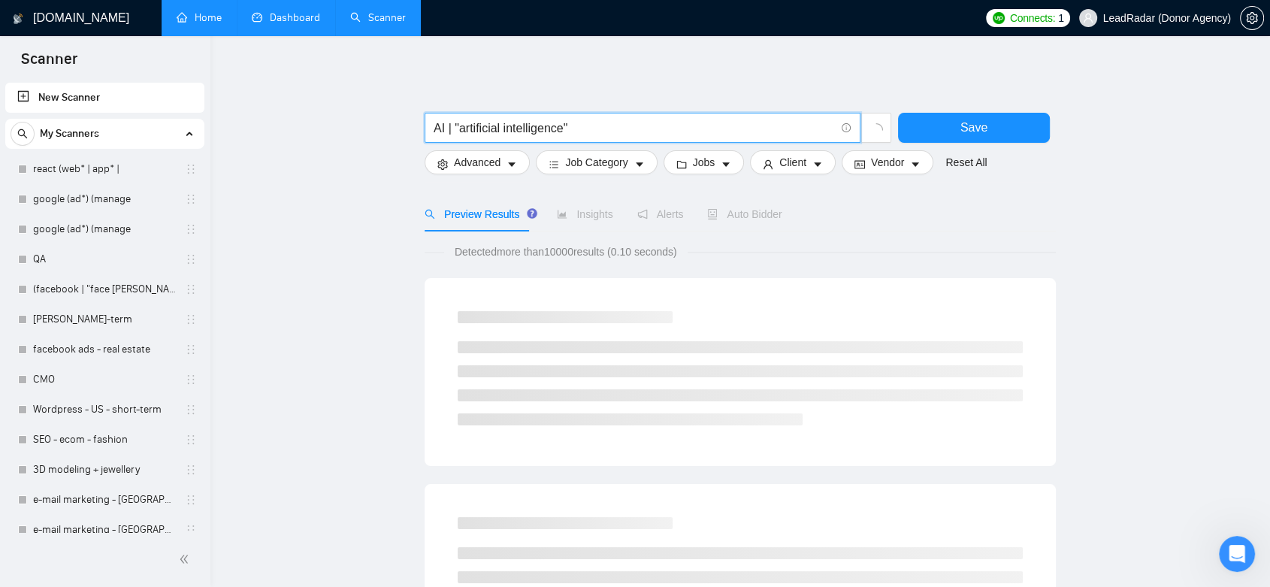
drag, startPoint x: 445, startPoint y: 129, endPoint x: 455, endPoint y: 131, distance: 10.0
click at [455, 131] on input "AI | "artificial intelligence"" at bounding box center [634, 128] width 401 height 19
click at [592, 129] on input "AI | "artificial intelligence"" at bounding box center [634, 128] width 401 height 19
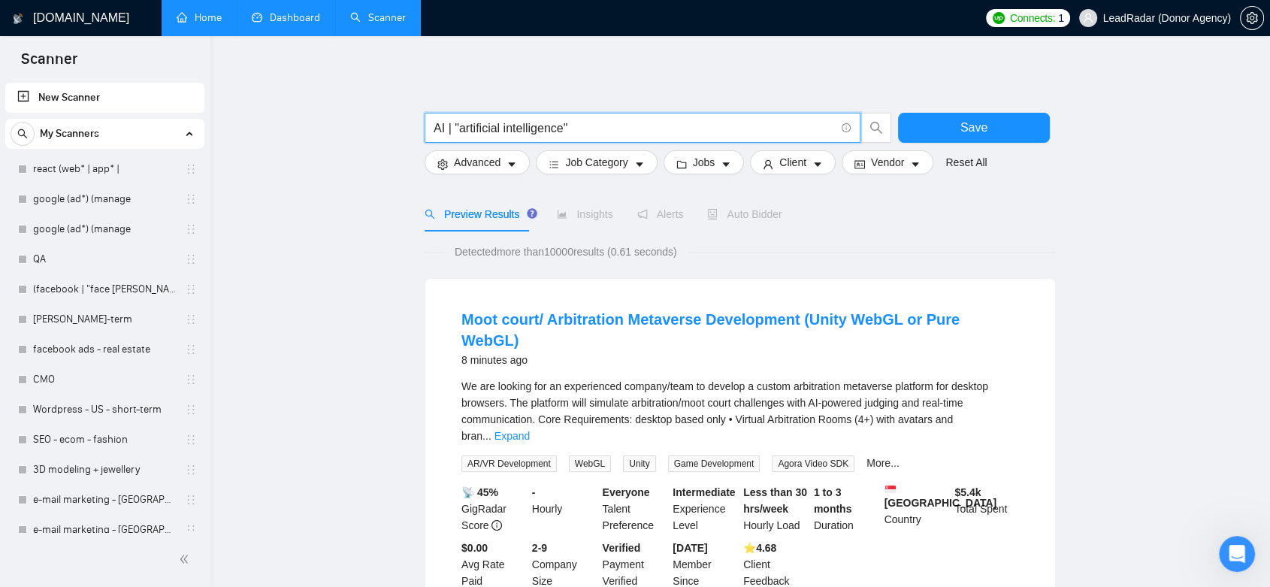
drag, startPoint x: 434, startPoint y: 128, endPoint x: 445, endPoint y: 128, distance: 10.5
click at [445, 128] on input "AI | "artificial intelligence"" at bounding box center [634, 128] width 401 height 19
click at [577, 126] on input "AI | "artificial intelligence"" at bounding box center [634, 128] width 401 height 19
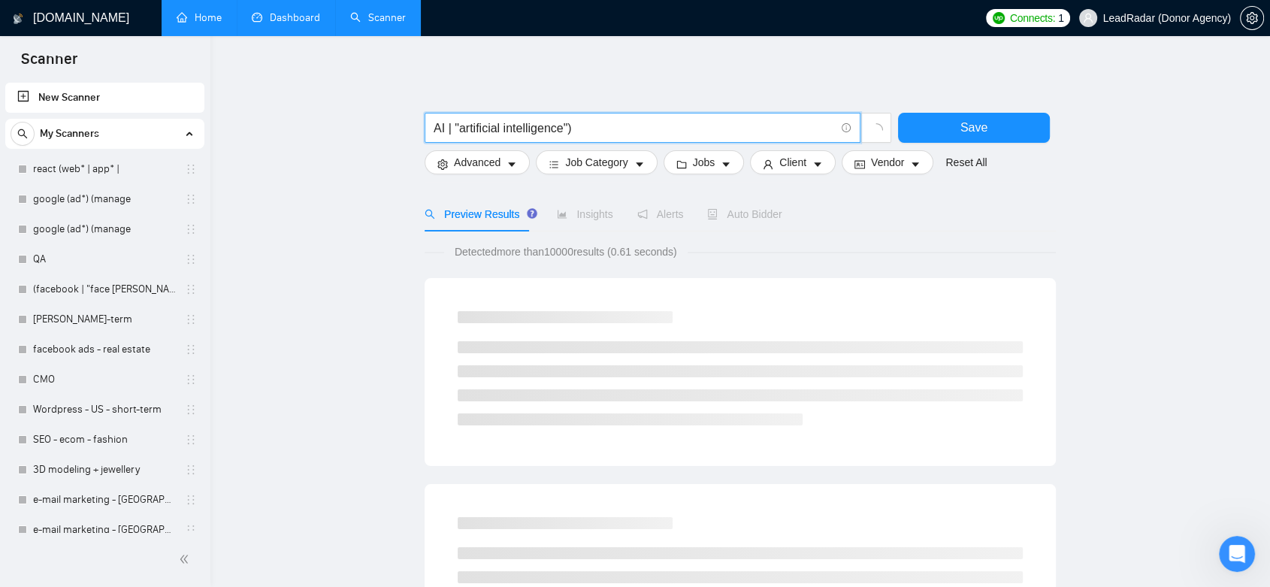
click at [434, 129] on input "AI | "artificial intelligence")" at bounding box center [634, 128] width 401 height 19
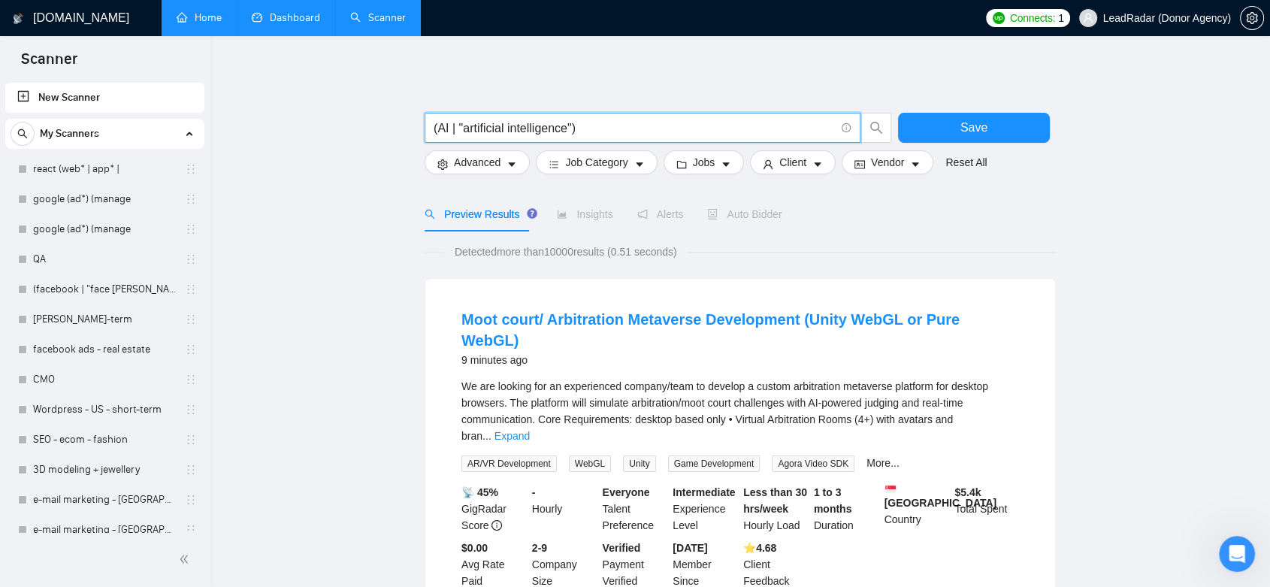
click at [597, 129] on input "(AI | "artificial intelligence")" at bounding box center [634, 128] width 401 height 19
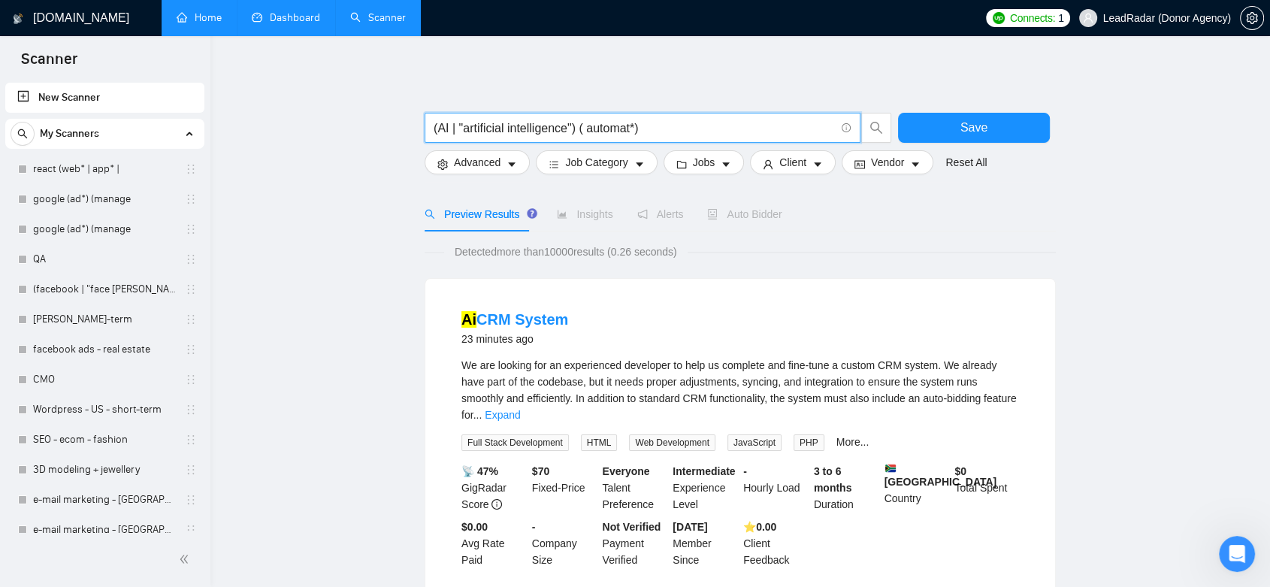
click at [635, 126] on input "(AI | "artificial intelligence") ( automat*)" at bounding box center [634, 128] width 401 height 19
drag, startPoint x: 653, startPoint y: 126, endPoint x: 645, endPoint y: 128, distance: 8.6
click at [653, 127] on input "(AI | "artificial intelligence") ( automat*)" at bounding box center [634, 128] width 401 height 19
click at [634, 126] on input "(AI | "artificial intelligence") ( automat*)" at bounding box center [634, 128] width 401 height 19
click at [650, 125] on input "(AI | "artificial intelligence") ( automat*)" at bounding box center [634, 128] width 401 height 19
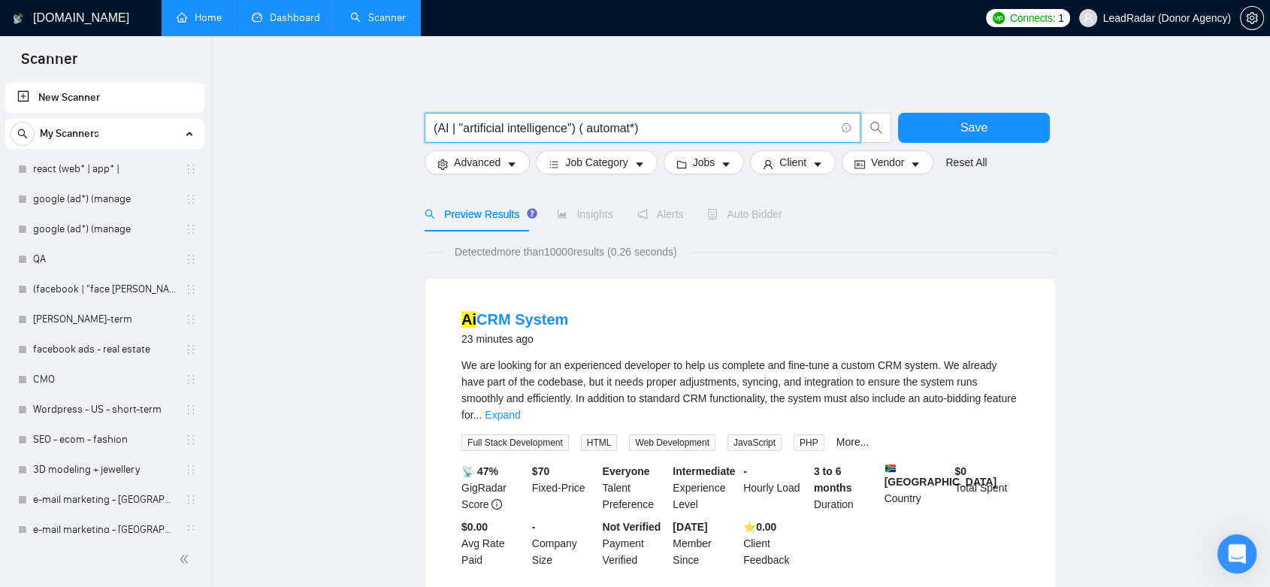
type input "(AI | "artificial intelligence") ( automat*)"
click at [1232, 547] on icon "Open Intercom Messenger" at bounding box center [1235, 552] width 25 height 25
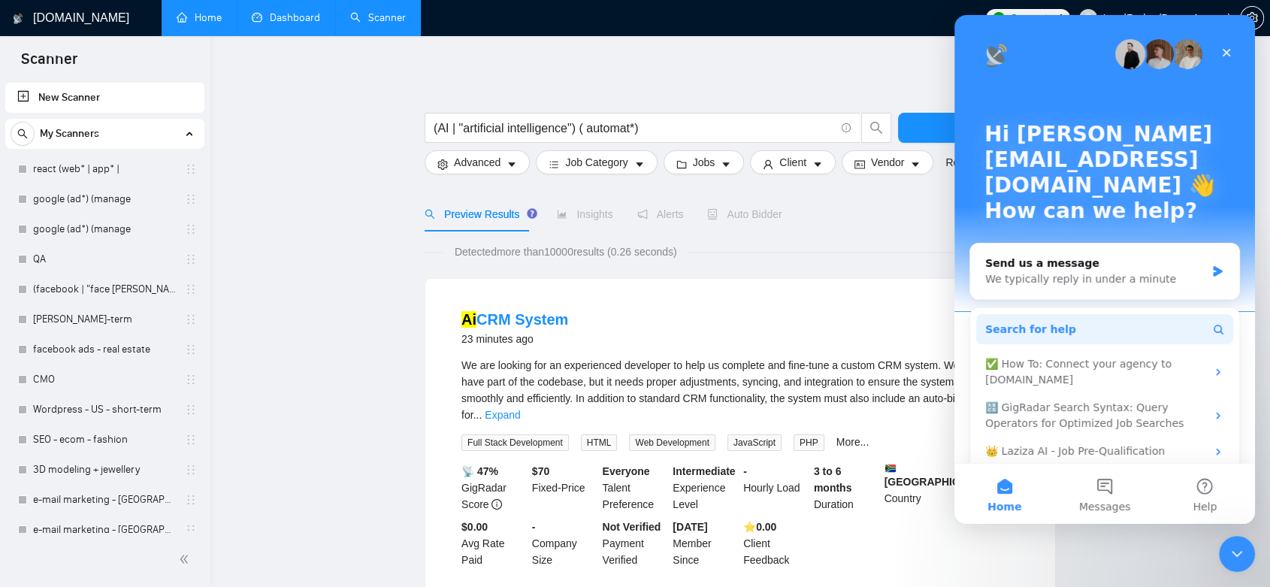
click at [1090, 314] on button "Search for help" at bounding box center [1104, 329] width 257 height 30
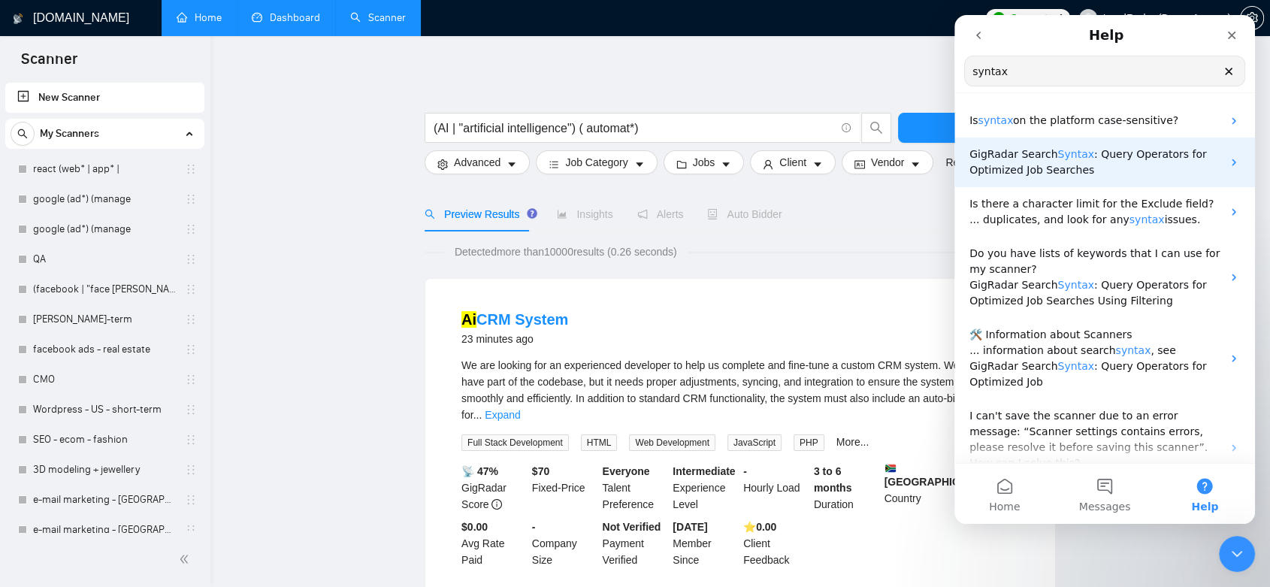
type input "syntax"
click at [1162, 155] on span ": Query Operators for Optimized Job Searches" at bounding box center [1089, 162] width 238 height 28
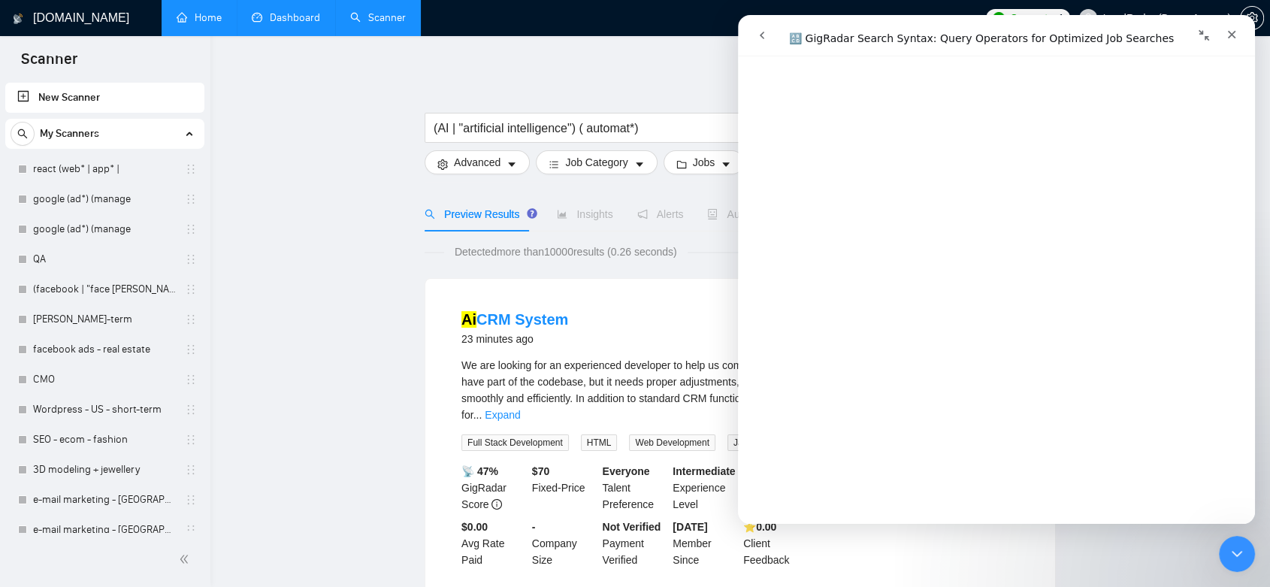
scroll to position [2338, 0]
click at [1230, 553] on icon "Close Intercom Messenger" at bounding box center [1235, 552] width 18 height 18
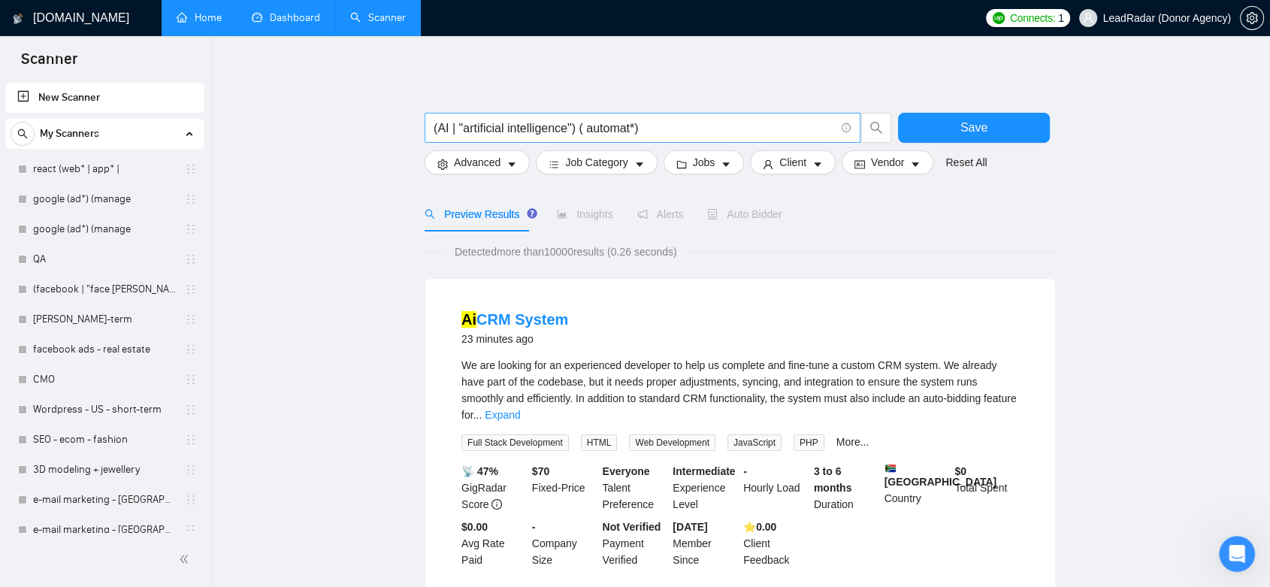
click at [652, 126] on input "(AI | "artificial intelligence") ( automat*)" at bounding box center [634, 128] width 401 height 19
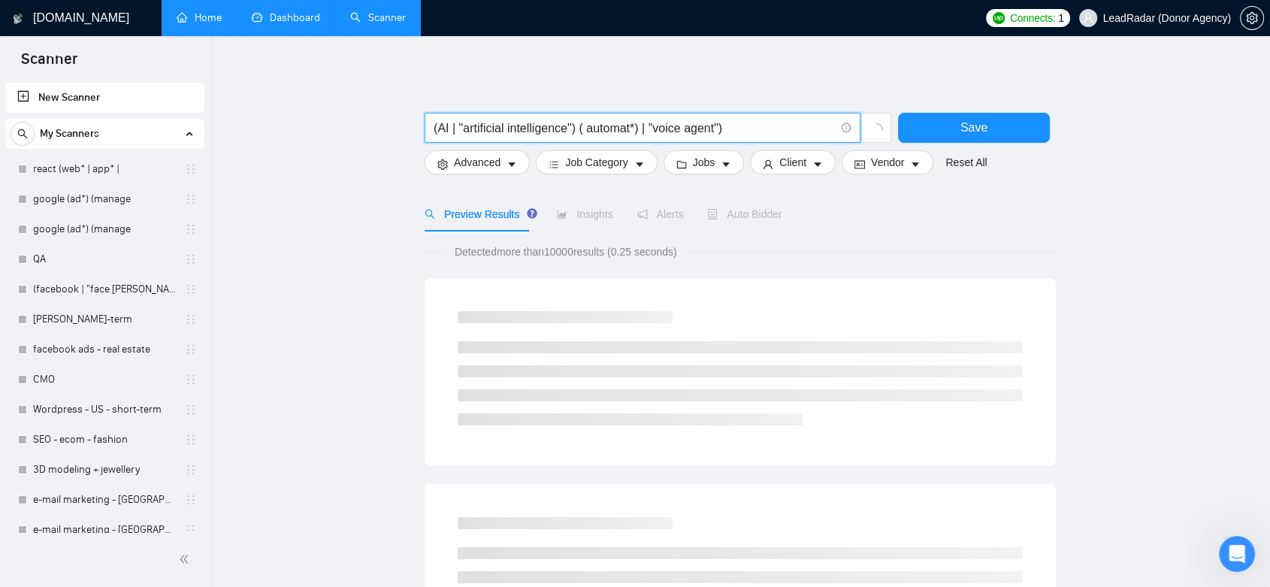
click at [579, 125] on input "(AI | "artificial intelligence") ( automat*) | "voice agent")" at bounding box center [634, 128] width 401 height 19
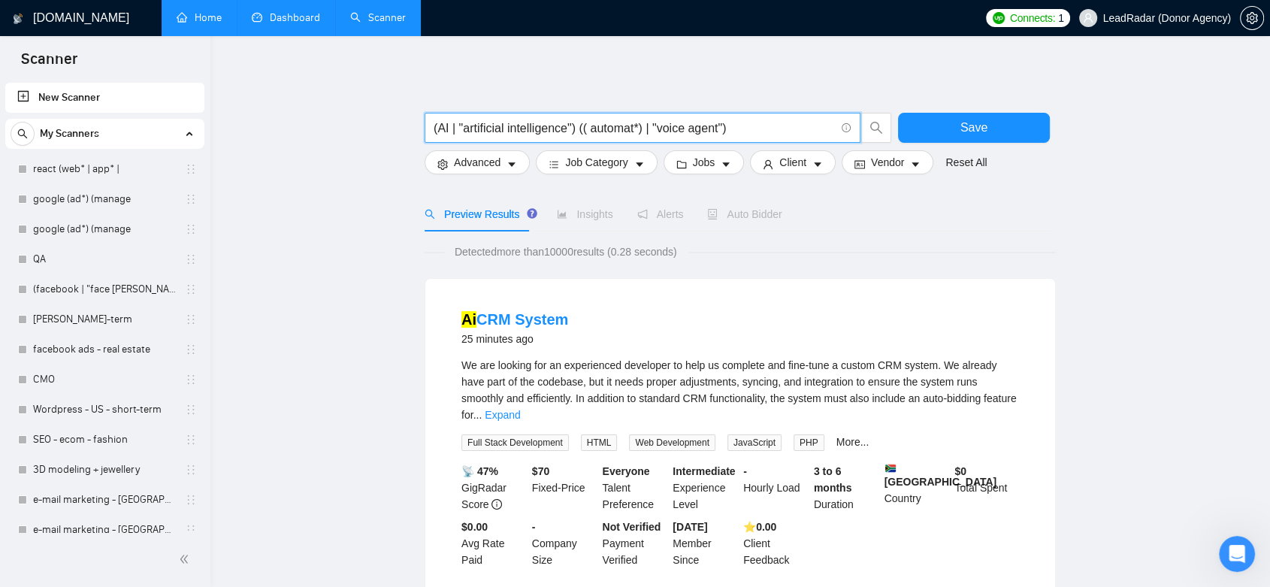
click at [755, 131] on input "(AI | "artificial intelligence") (( automat*) | "voice agent")" at bounding box center [634, 128] width 401 height 19
type input "(AI | "artificial intelligence") (( automat*) | "voice agent")"
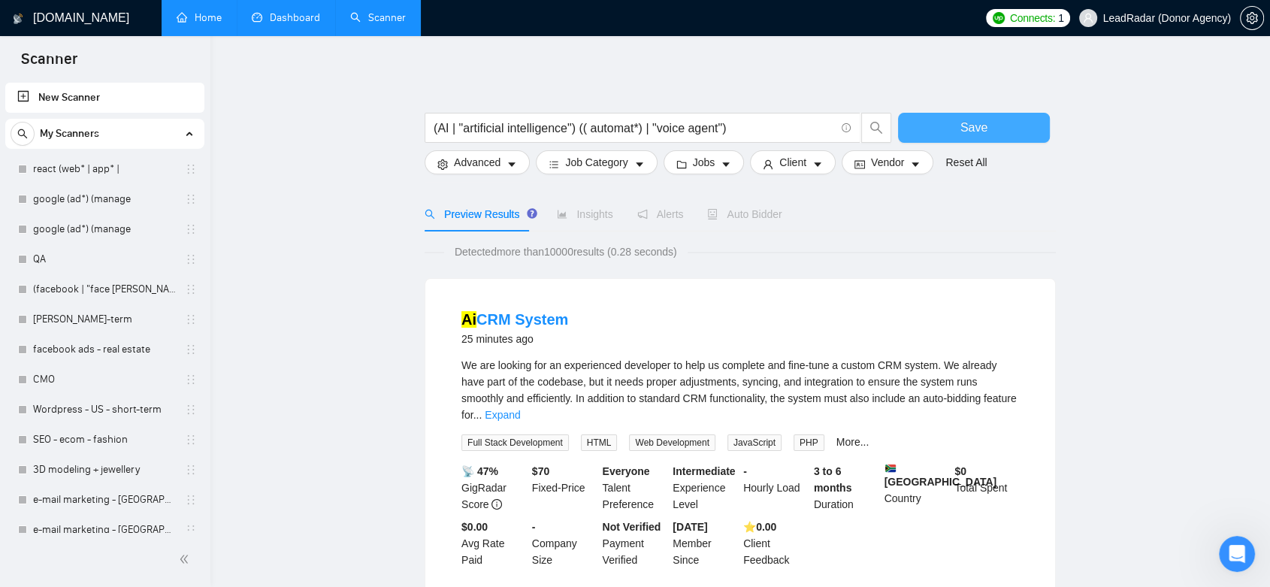
click at [961, 128] on span "Save" at bounding box center [974, 127] width 27 height 19
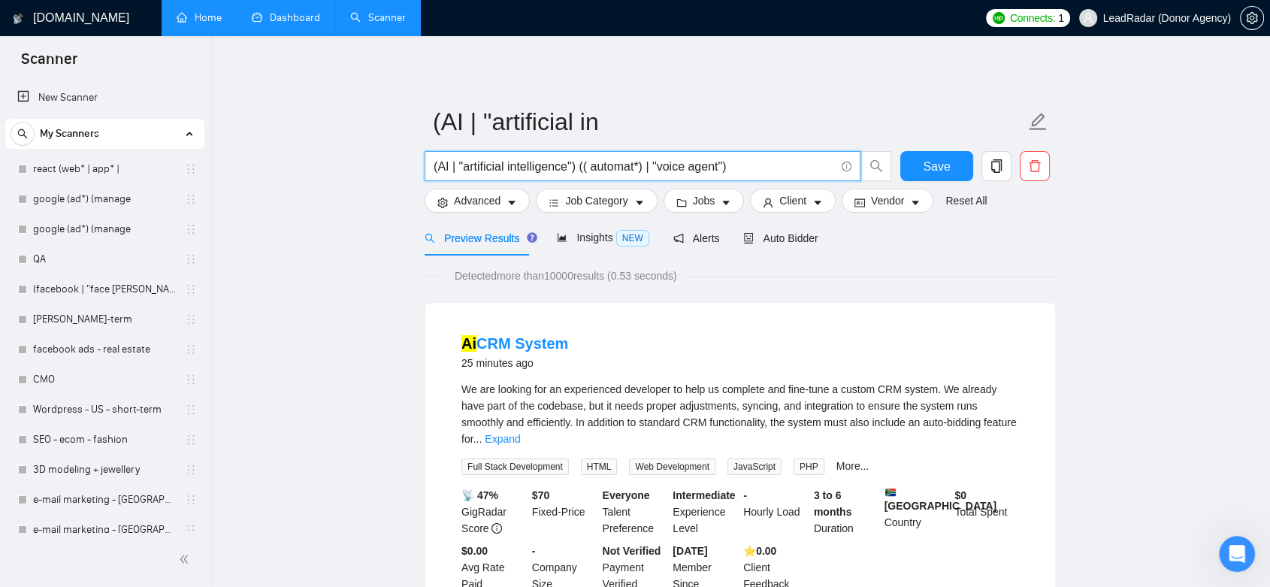
click at [745, 166] on input "(AI | "artificial intelligence") (( automat*) | "voice agent")" at bounding box center [634, 166] width 401 height 19
click at [509, 203] on icon "caret-down" at bounding box center [512, 203] width 11 height 11
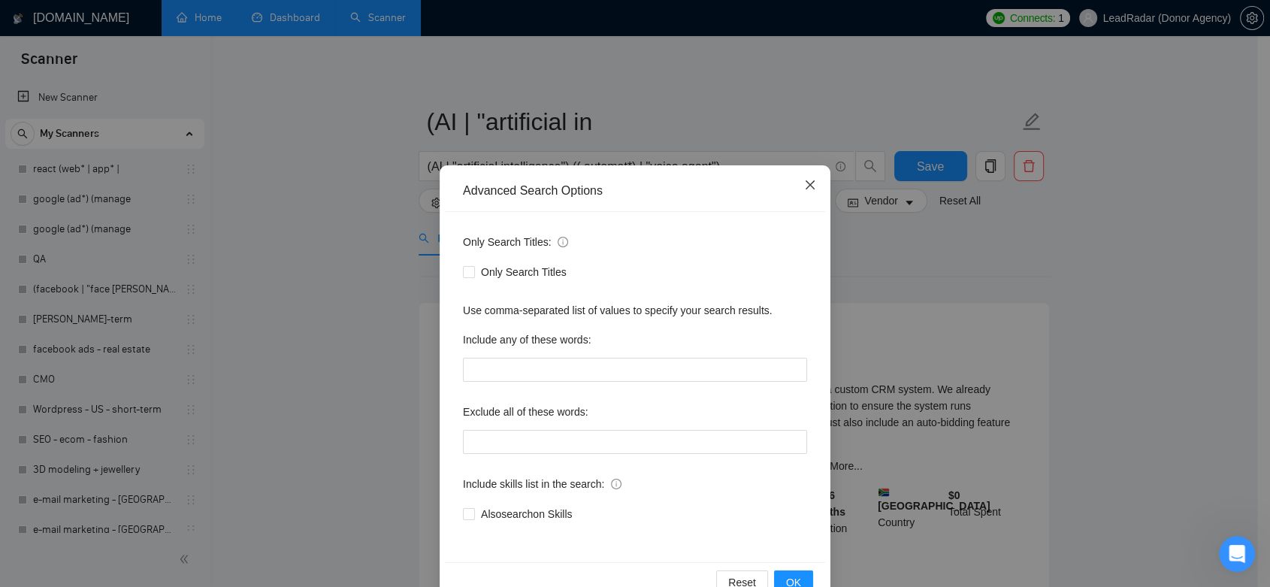
click at [804, 187] on icon "close" at bounding box center [810, 185] width 12 height 12
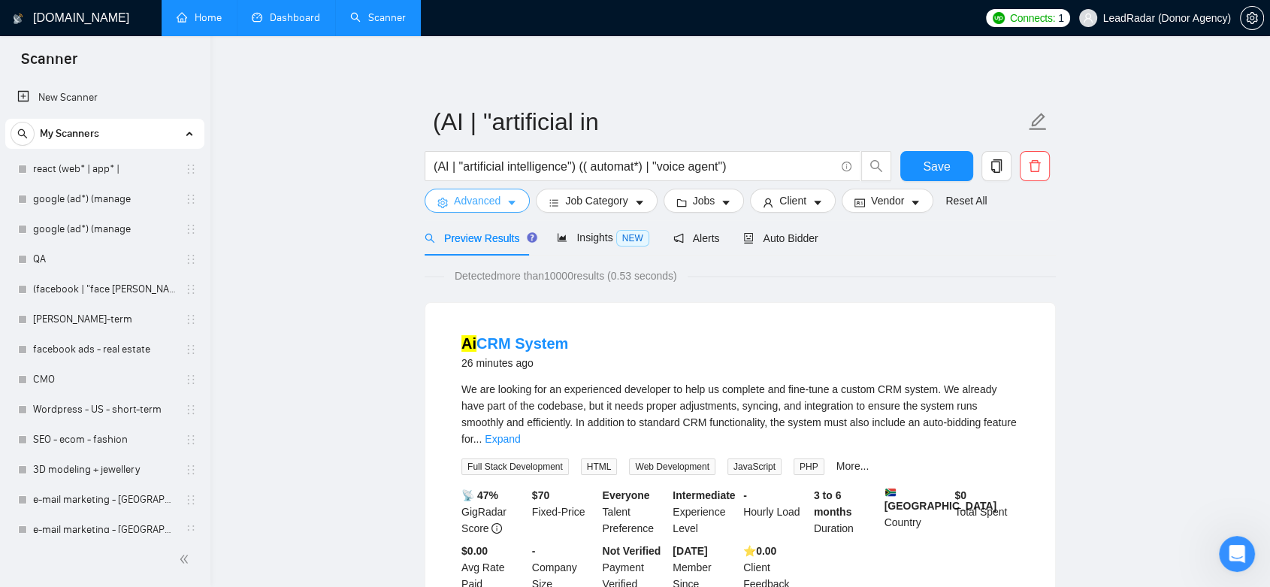
click at [517, 191] on button "Advanced" at bounding box center [477, 201] width 105 height 24
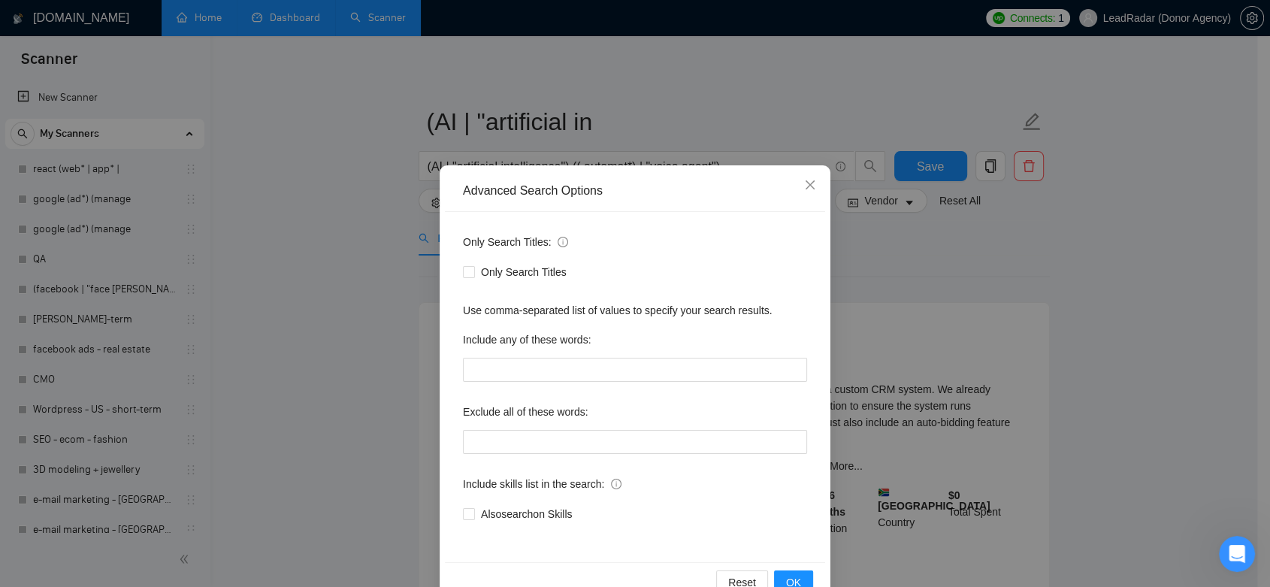
scroll to position [38, 0]
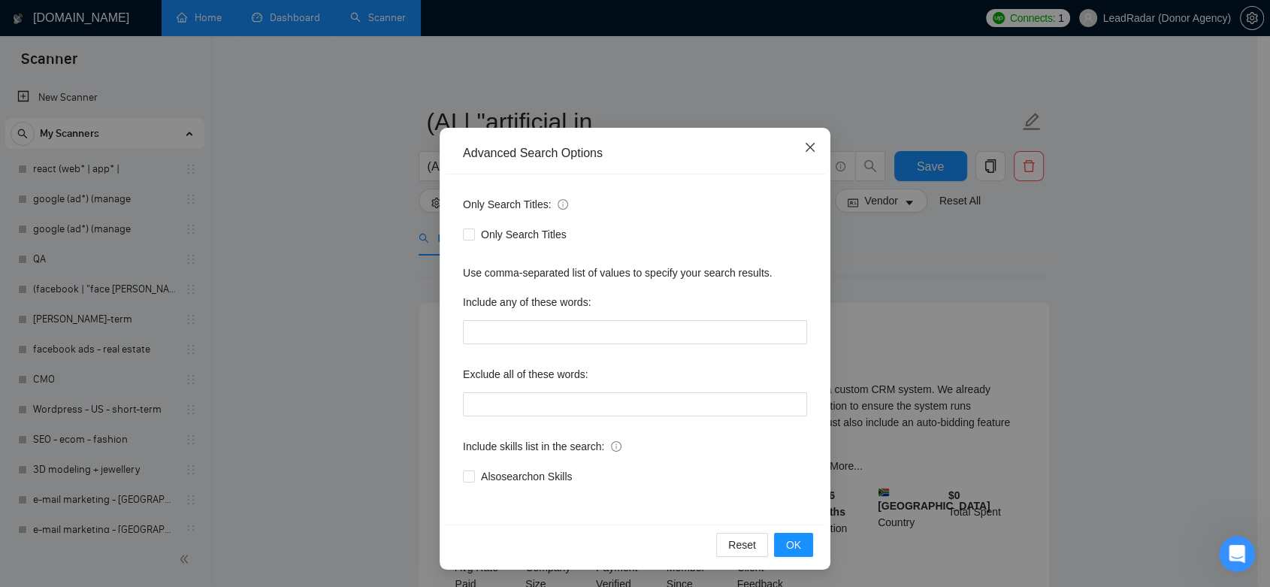
click at [804, 150] on icon "close" at bounding box center [810, 147] width 12 height 12
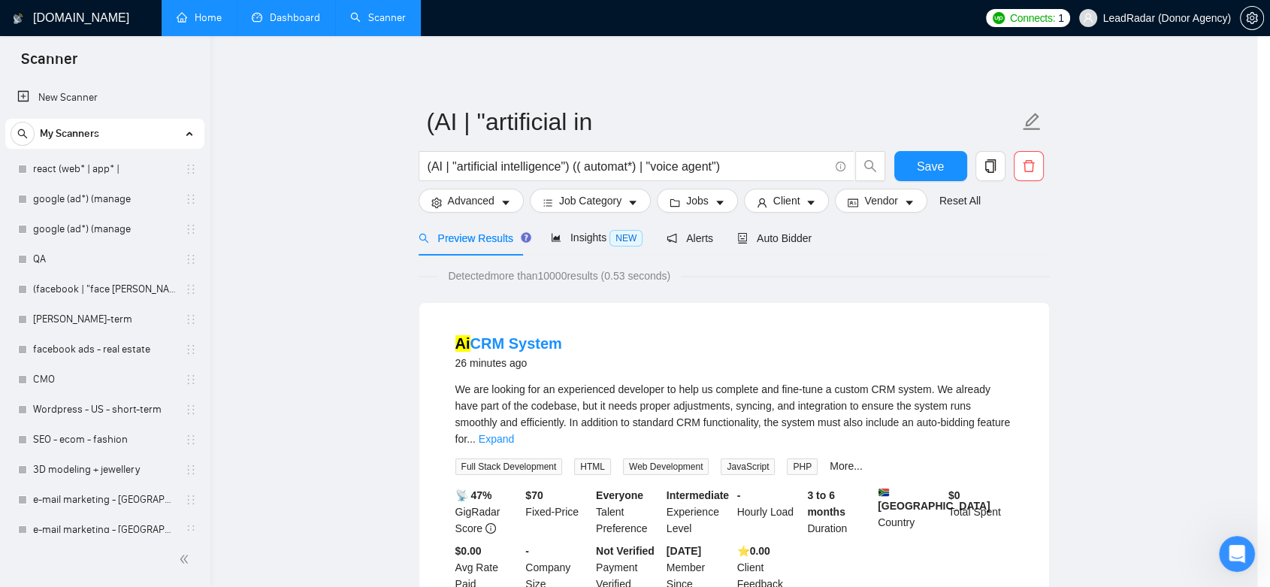
scroll to position [0, 0]
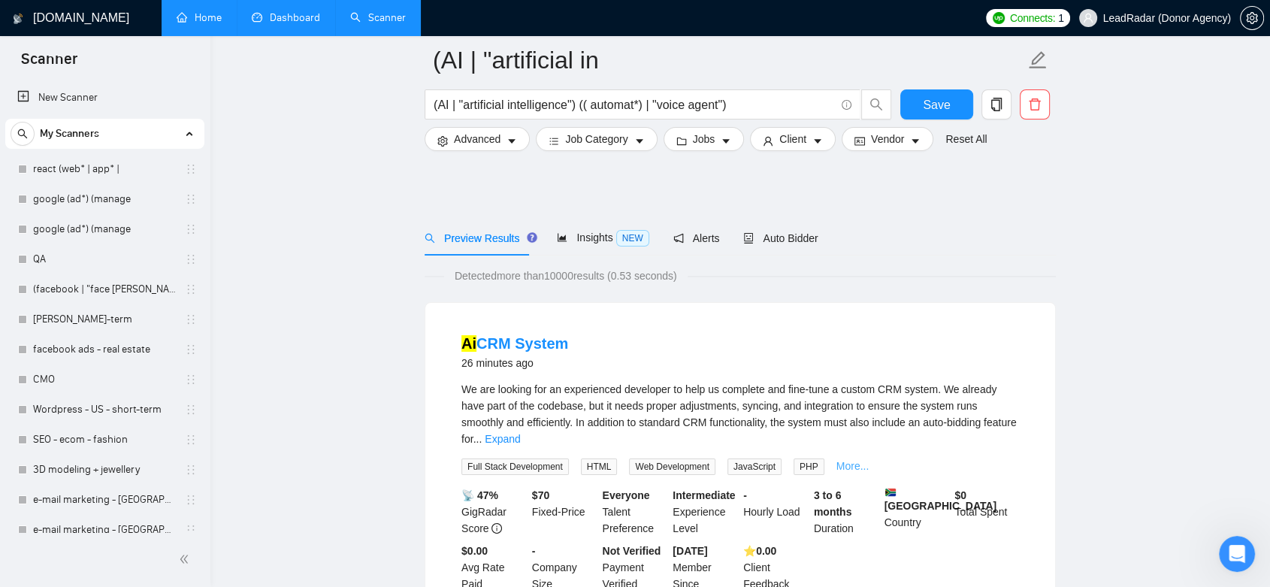
click at [842, 381] on div "We are looking for an experienced developer to help us complete and fine-tune a…" at bounding box center [740, 428] width 558 height 94
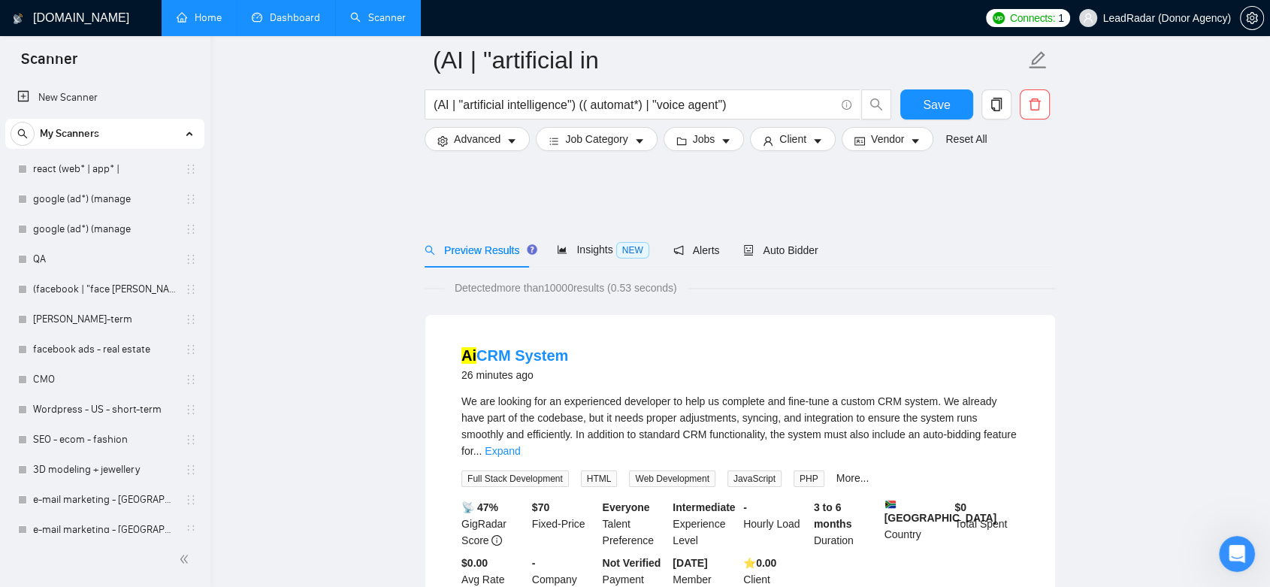
scroll to position [83, 0]
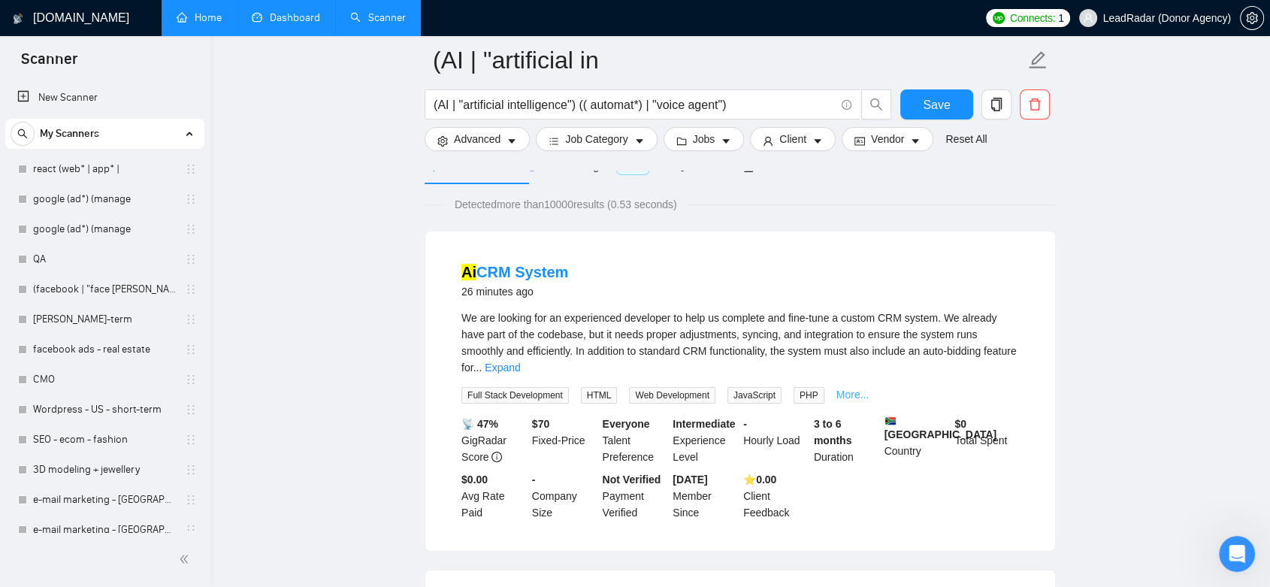
click at [837, 389] on link "More..." at bounding box center [853, 395] width 33 height 12
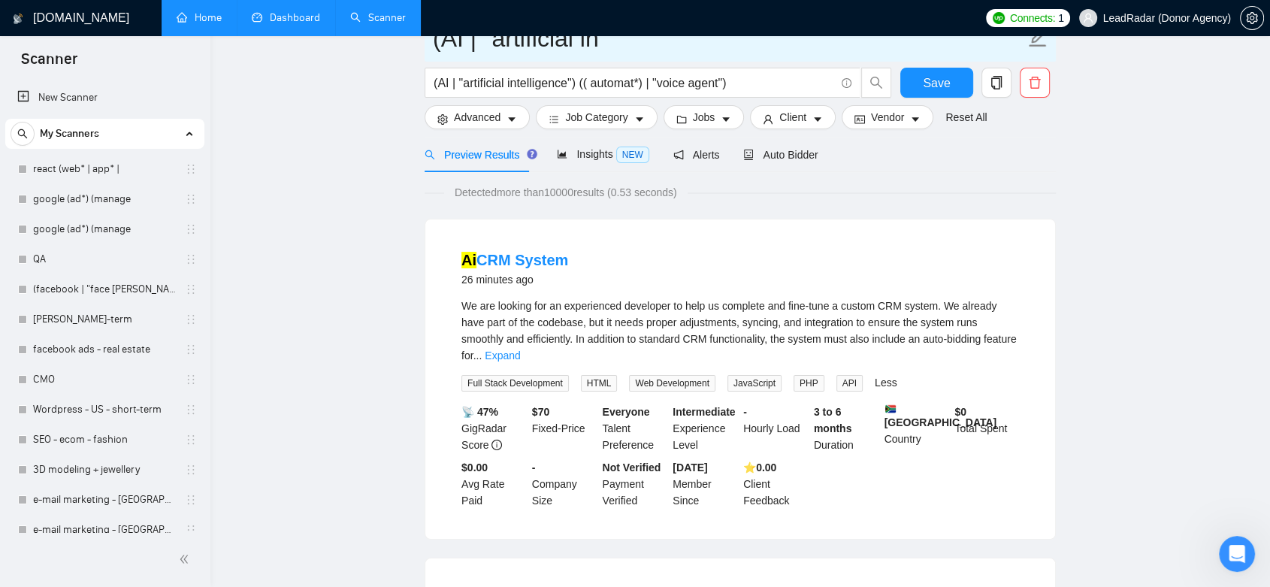
scroll to position [0, 0]
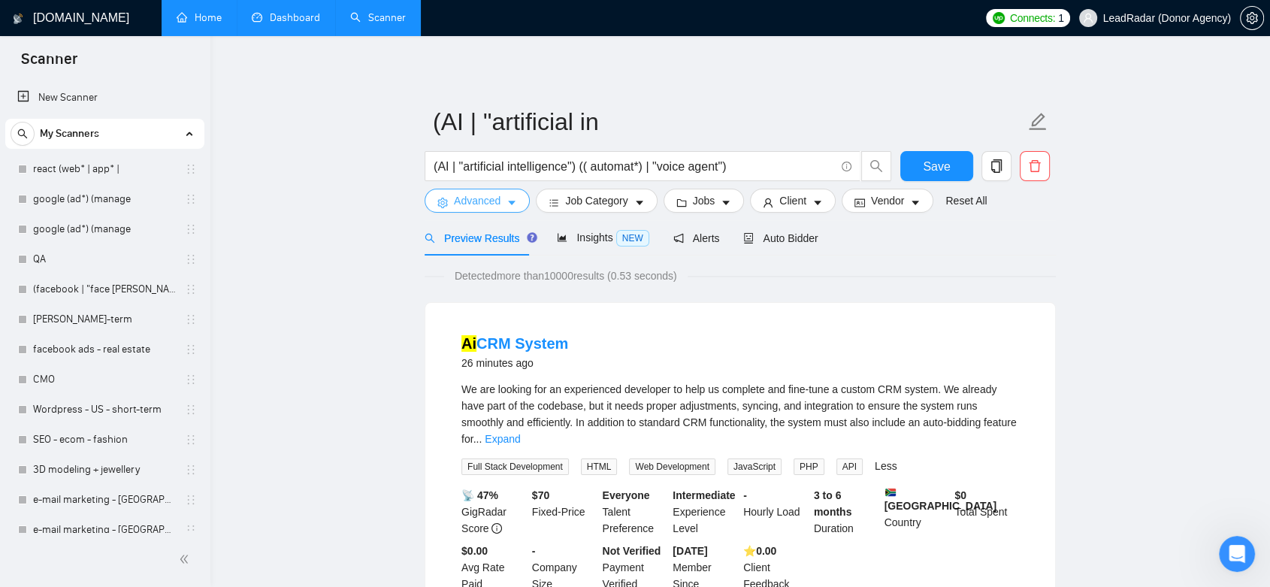
click at [499, 207] on button "Advanced" at bounding box center [477, 201] width 105 height 24
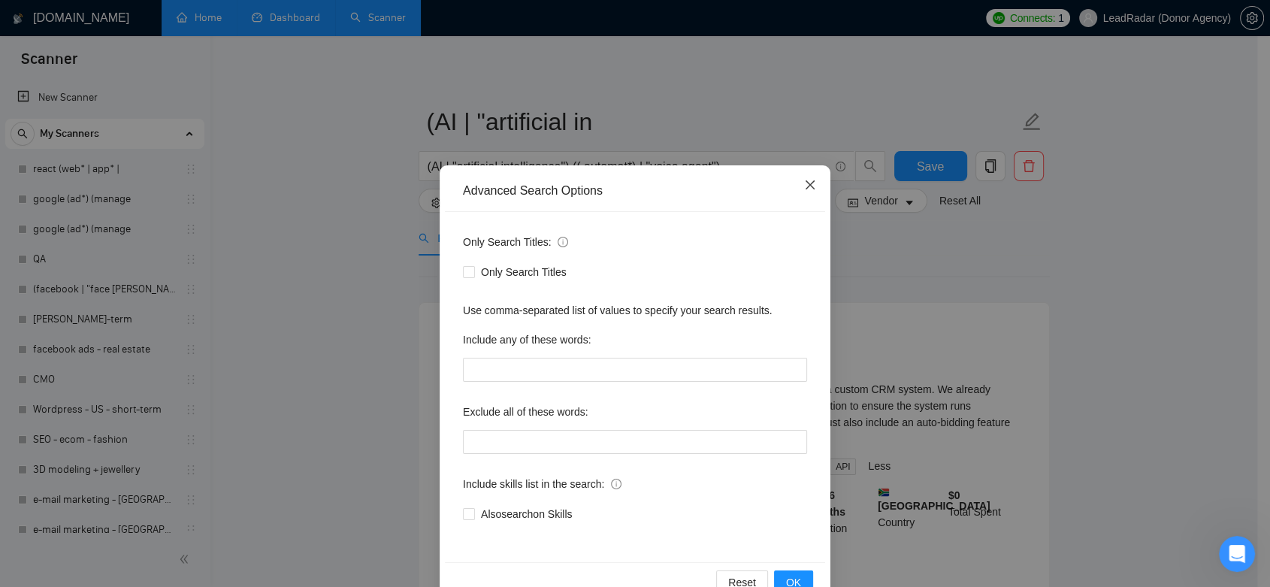
click at [804, 175] on span "Close" at bounding box center [810, 185] width 41 height 41
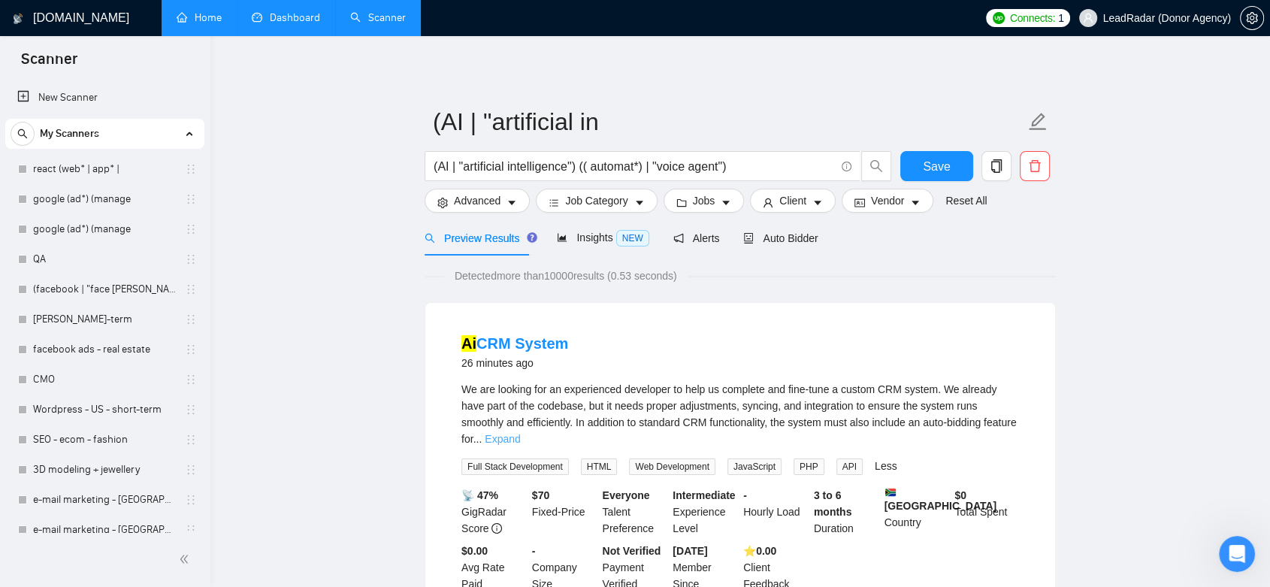
click at [520, 433] on link "Expand" at bounding box center [502, 439] width 35 height 12
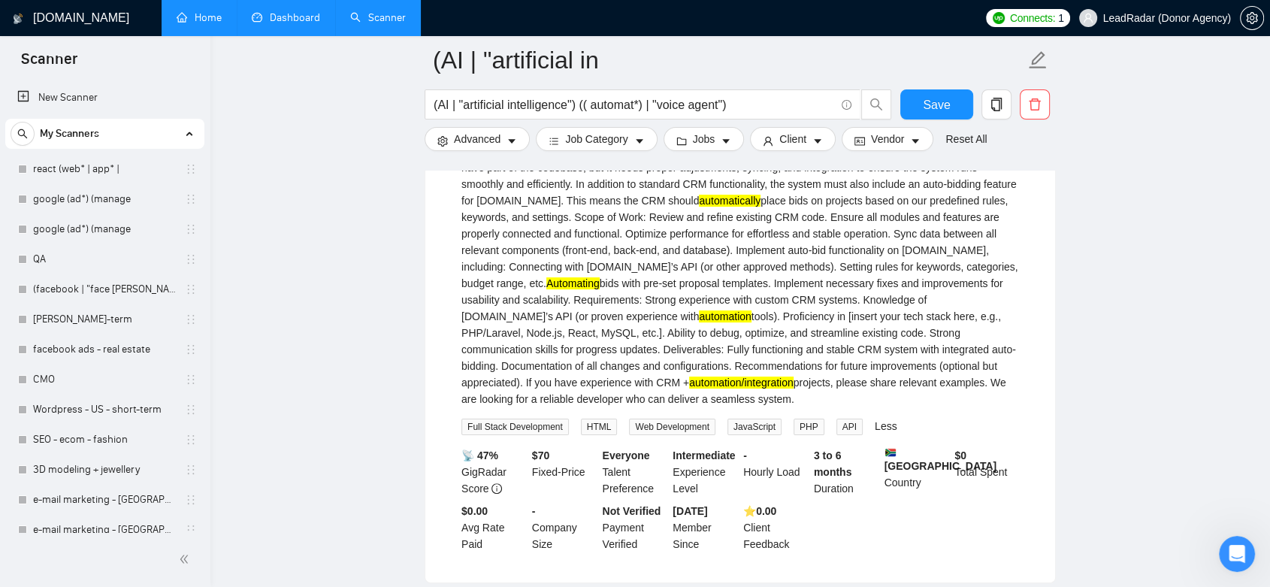
scroll to position [167, 0]
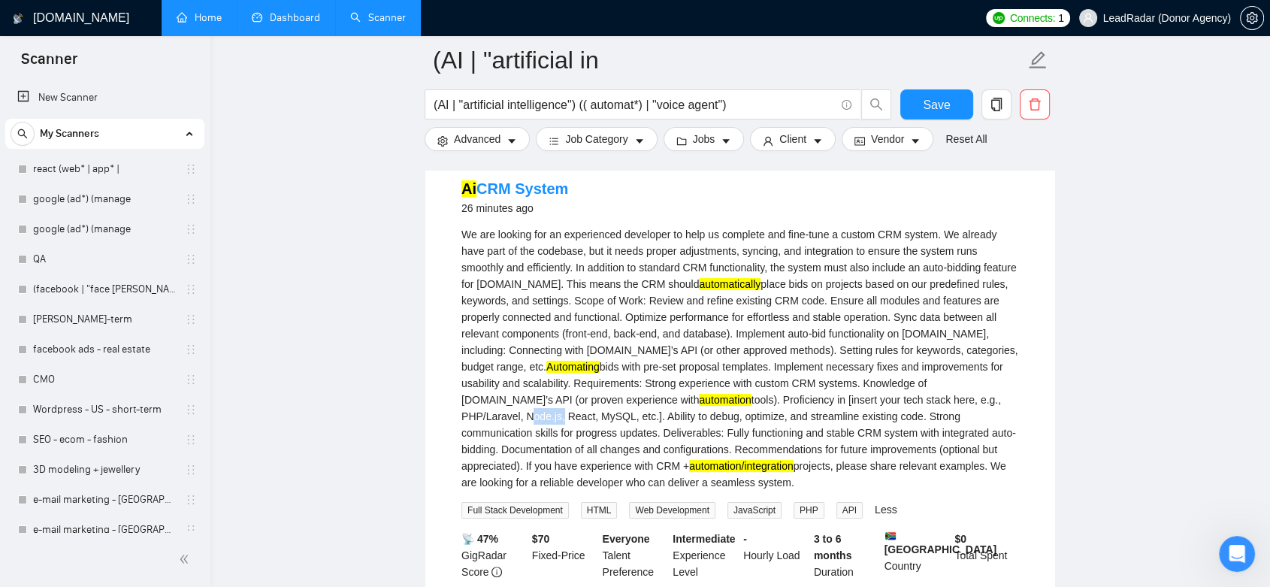
drag, startPoint x: 952, startPoint y: 397, endPoint x: 987, endPoint y: 401, distance: 35.5
click at [987, 401] on div "We are looking for an experienced developer to help us complete and fine-tune a…" at bounding box center [740, 358] width 558 height 265
copy div "Node.js"
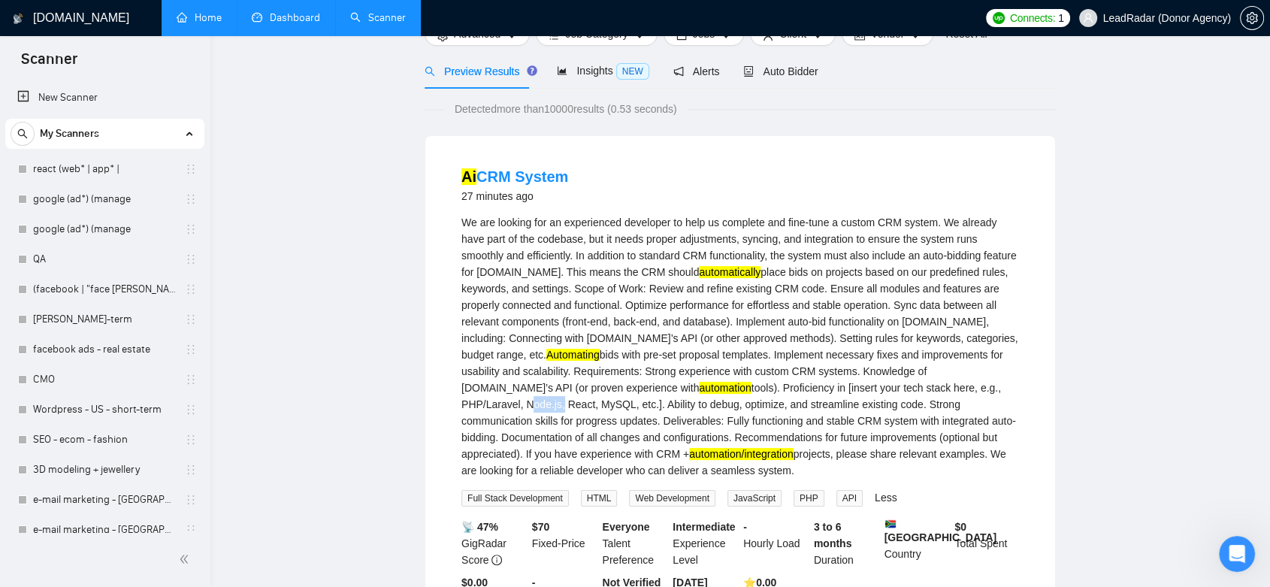
scroll to position [0, 0]
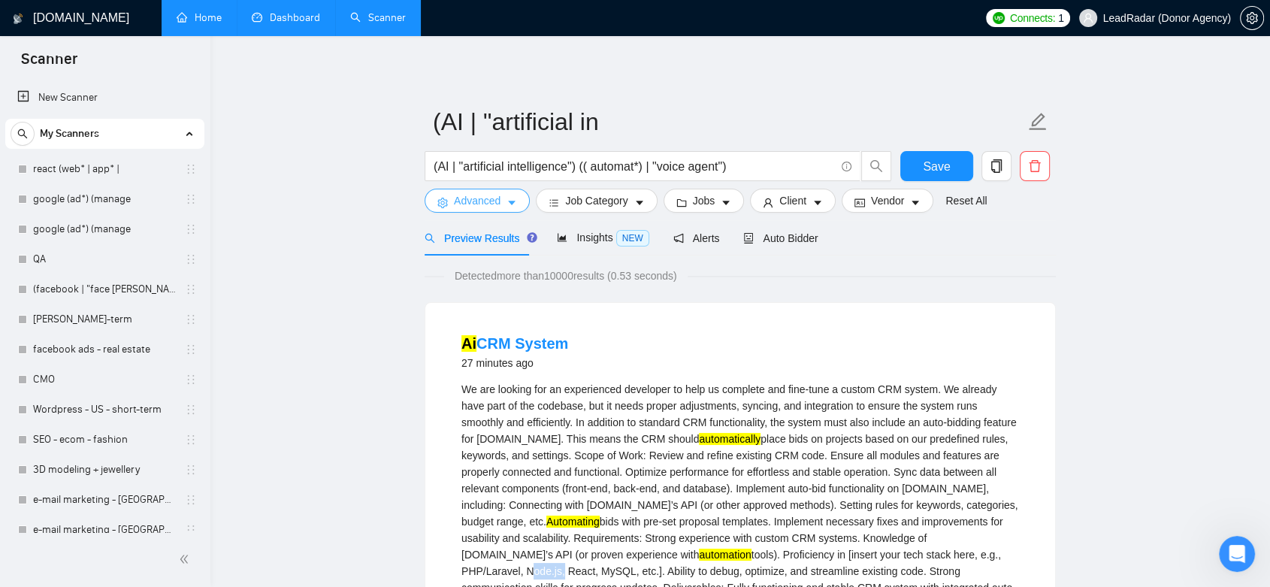
click at [496, 201] on span "Advanced" at bounding box center [477, 200] width 47 height 17
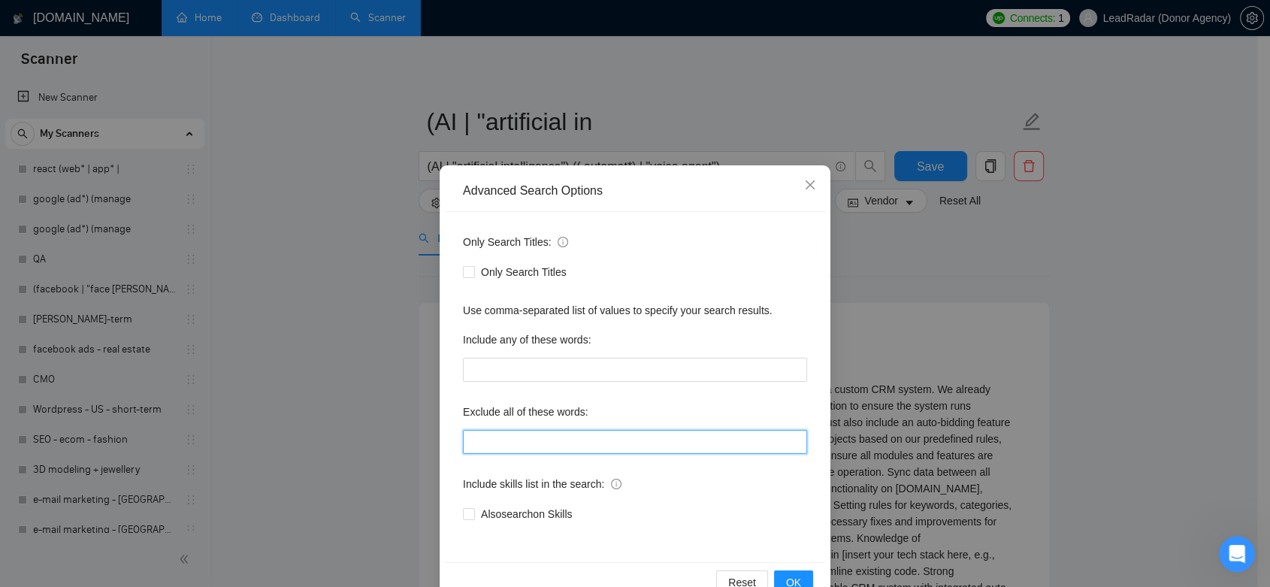
click at [566, 439] on input "text" at bounding box center [635, 442] width 344 height 24
paste input "Node.js"
click at [466, 440] on input "Node.js"" at bounding box center [635, 442] width 344 height 24
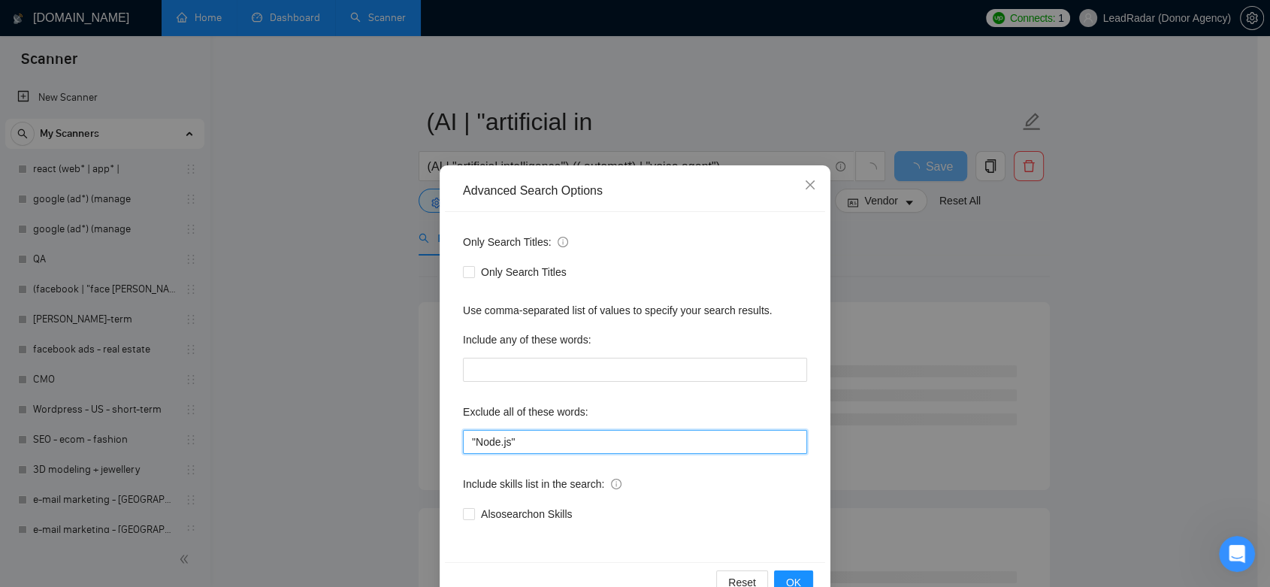
click at [526, 441] on input ""Node.js"" at bounding box center [635, 442] width 344 height 24
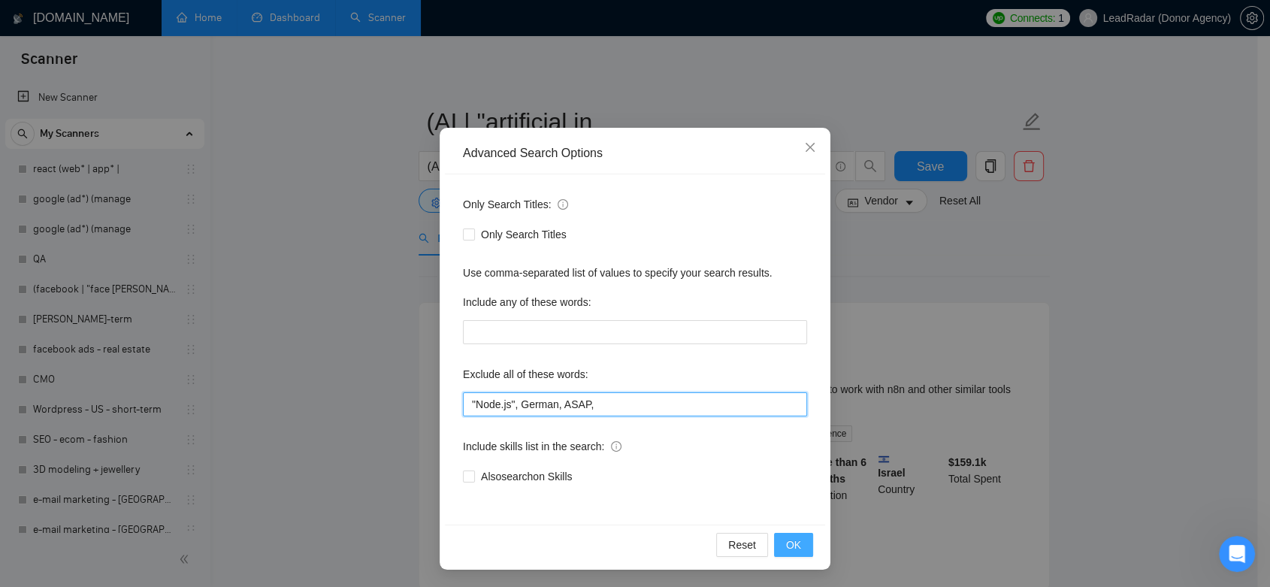
type input ""Node.js", German, ASAP,"
click at [779, 540] on button "OK" at bounding box center [793, 545] width 39 height 24
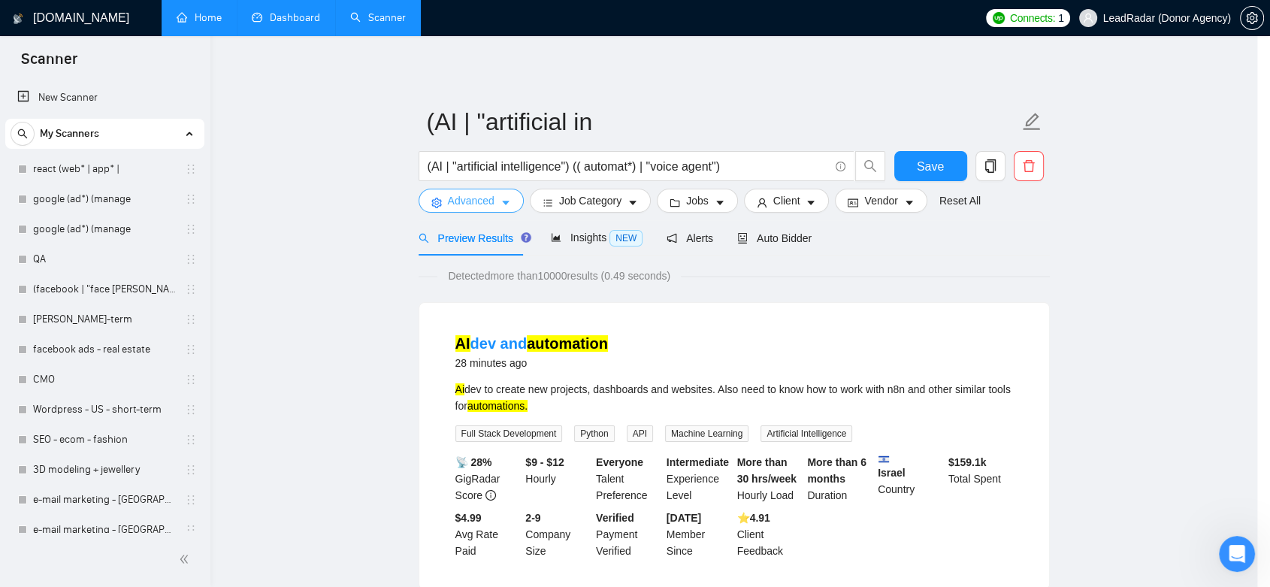
scroll to position [0, 0]
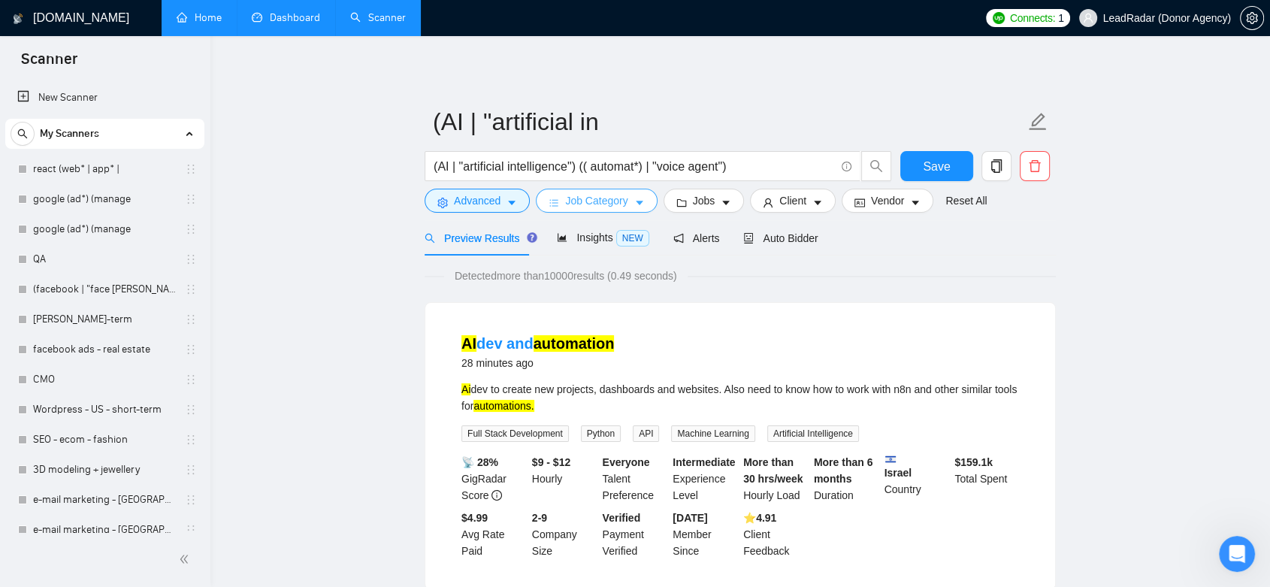
click at [634, 198] on icon "caret-down" at bounding box center [639, 203] width 11 height 11
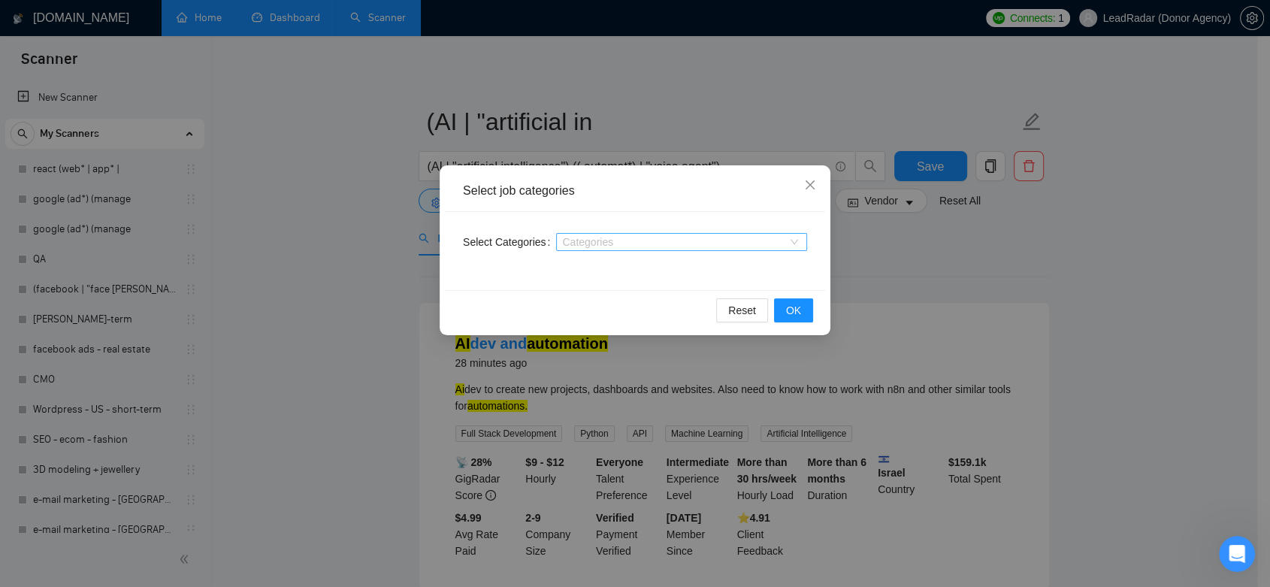
click at [793, 244] on div "Categories" at bounding box center [681, 242] width 251 height 18
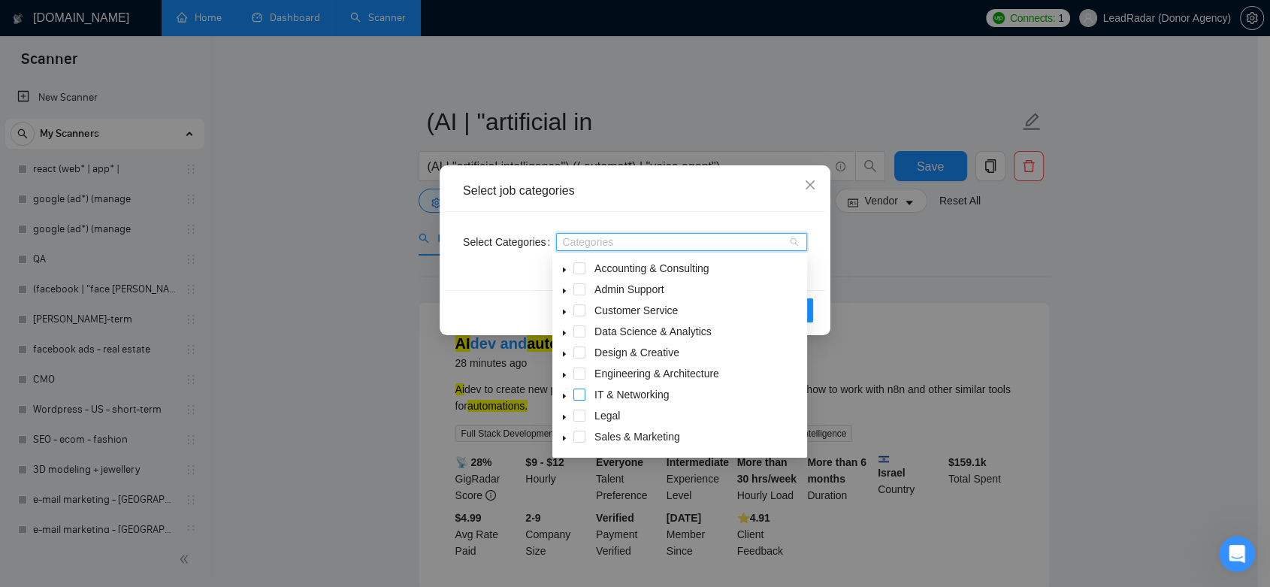
click at [576, 394] on span at bounding box center [579, 395] width 12 height 12
click at [577, 398] on span at bounding box center [579, 395] width 12 height 12
click at [565, 396] on icon "caret-down" at bounding box center [565, 396] width 8 height 8
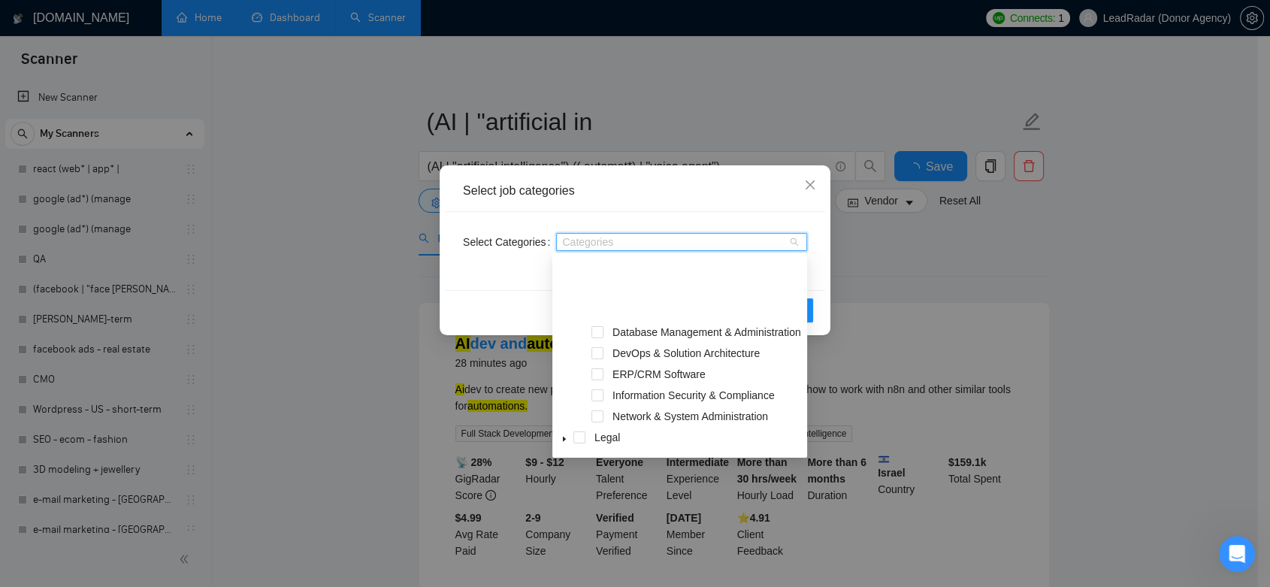
scroll to position [167, 0]
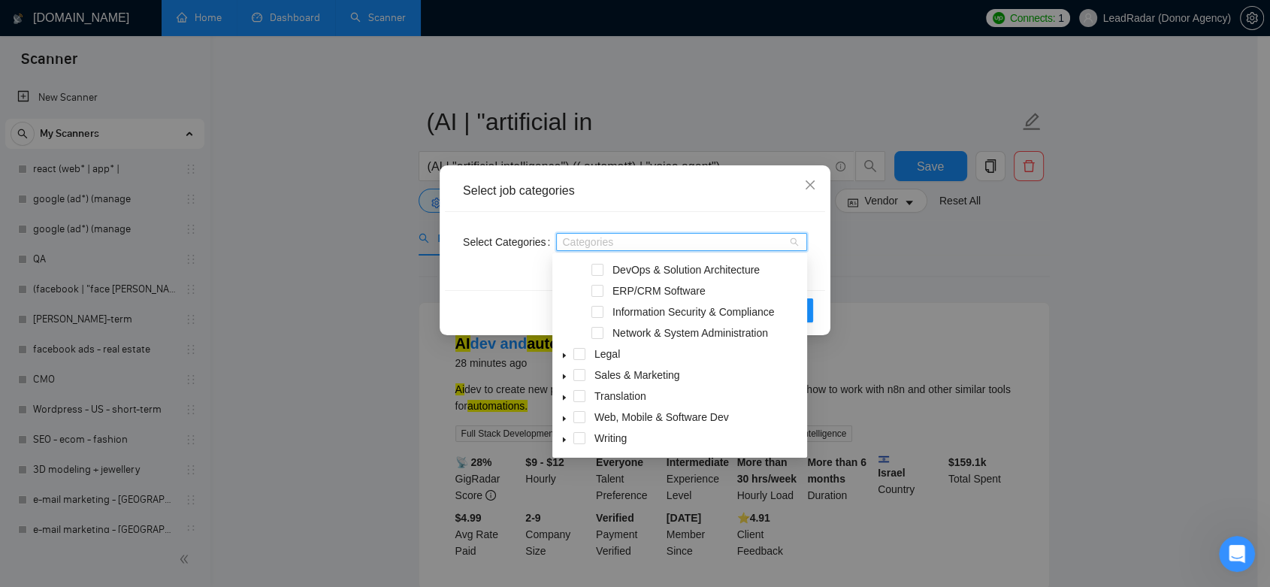
click at [609, 246] on div at bounding box center [674, 242] width 228 height 12
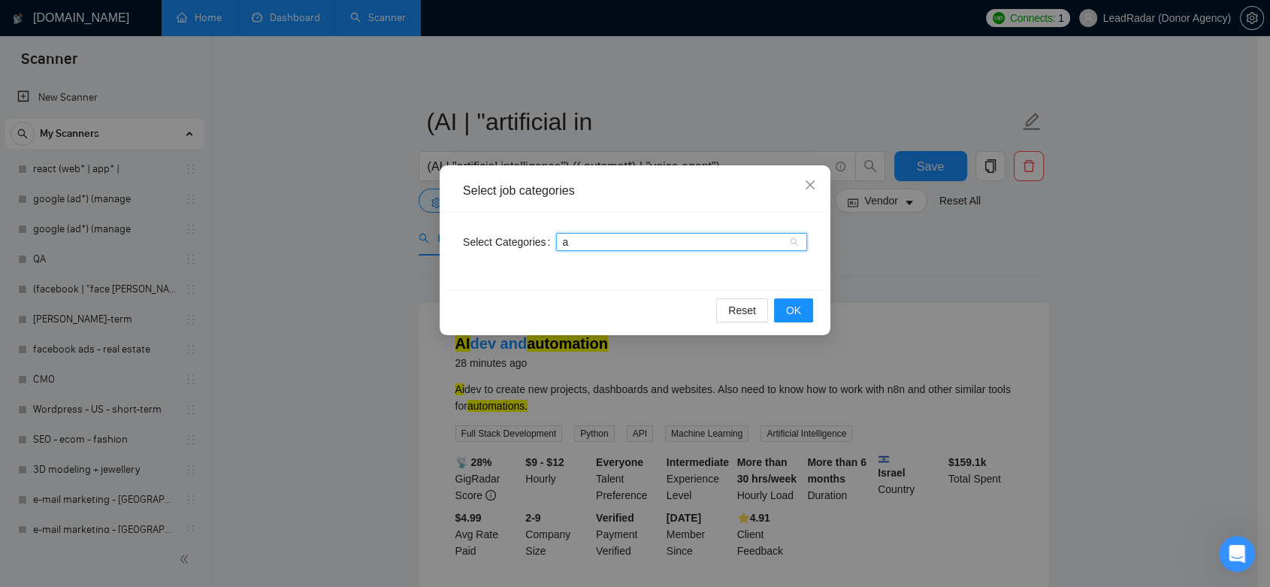
type input "ai"
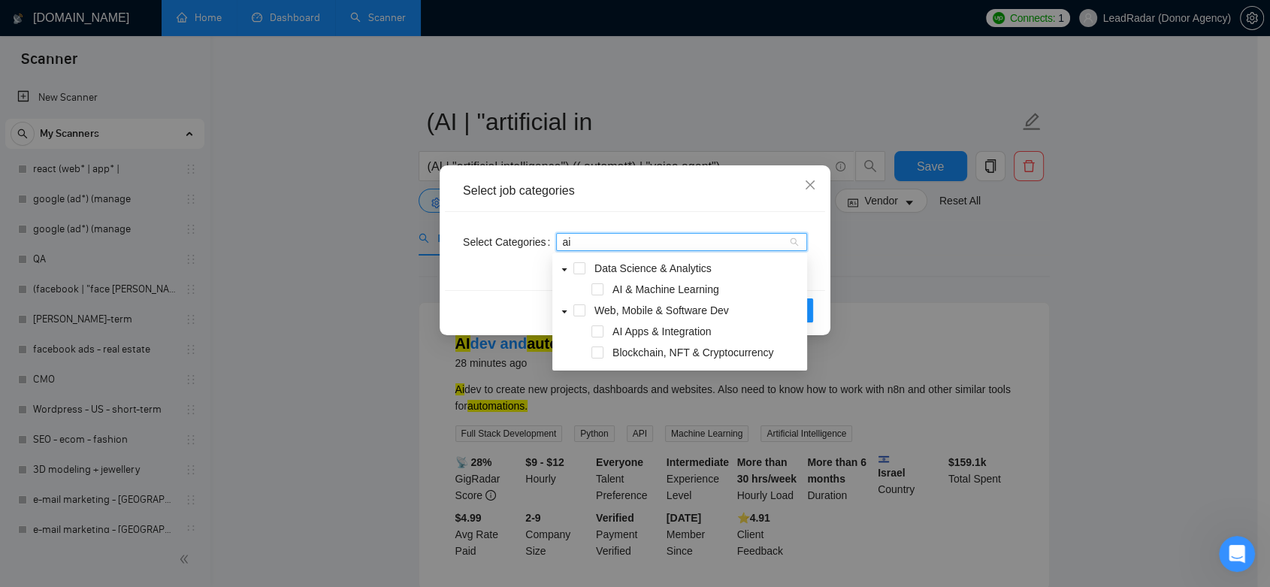
scroll to position [0, 0]
click at [600, 288] on span at bounding box center [598, 289] width 12 height 12
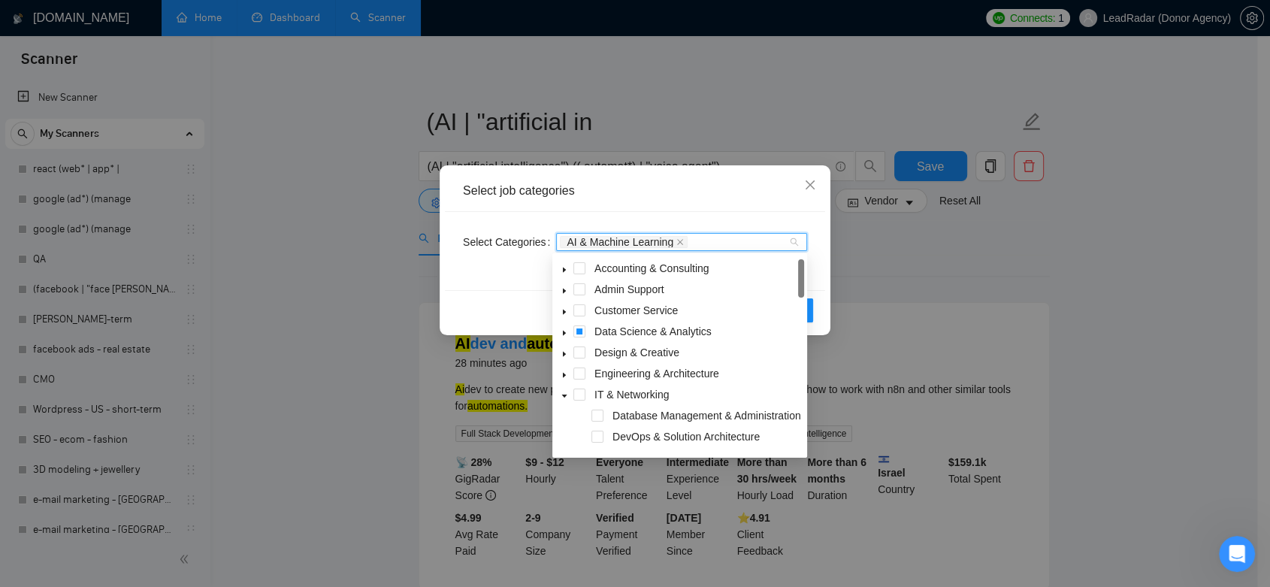
click at [817, 280] on div "Select Categories AI & Machine Learning" at bounding box center [635, 251] width 380 height 78
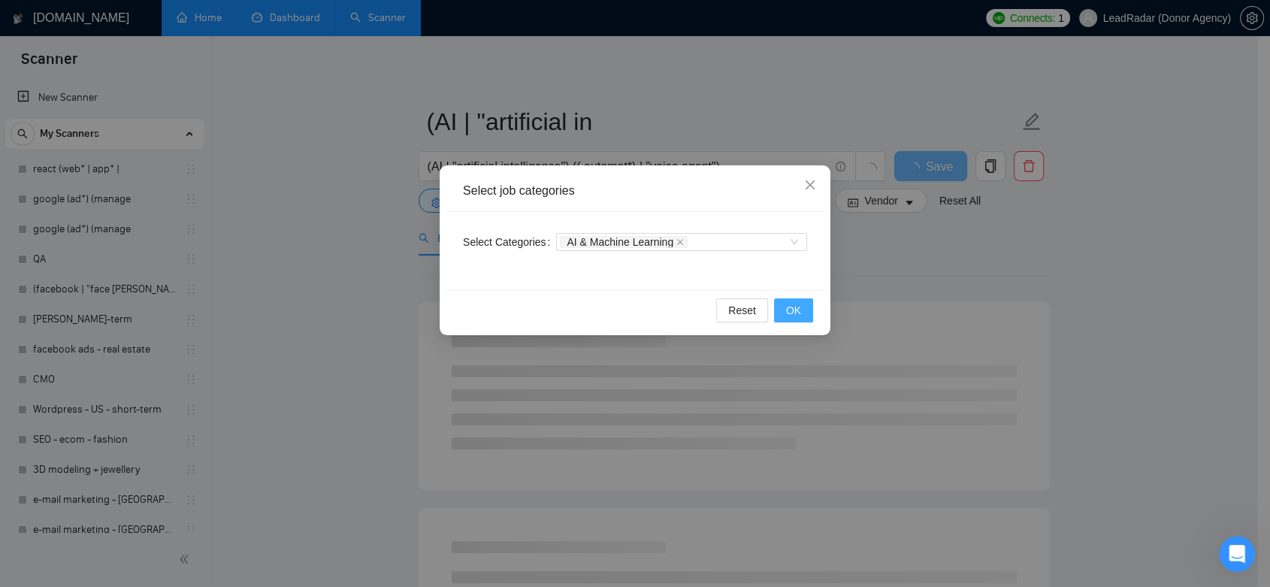
click at [789, 307] on span "OK" at bounding box center [793, 310] width 15 height 17
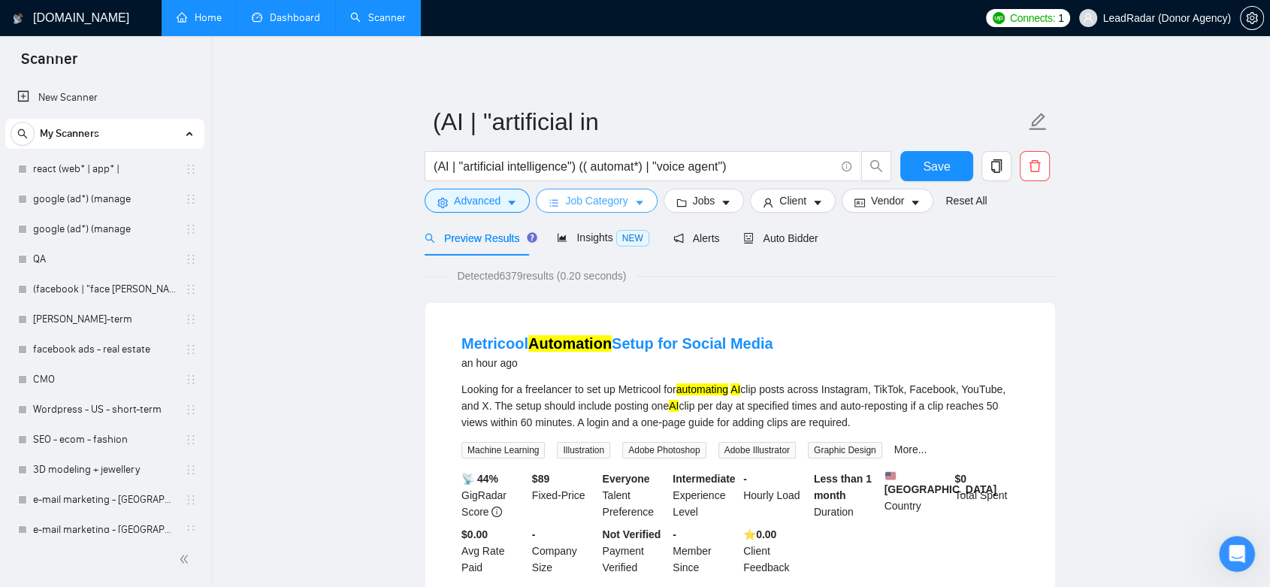
click at [624, 205] on span "Job Category" at bounding box center [596, 200] width 62 height 17
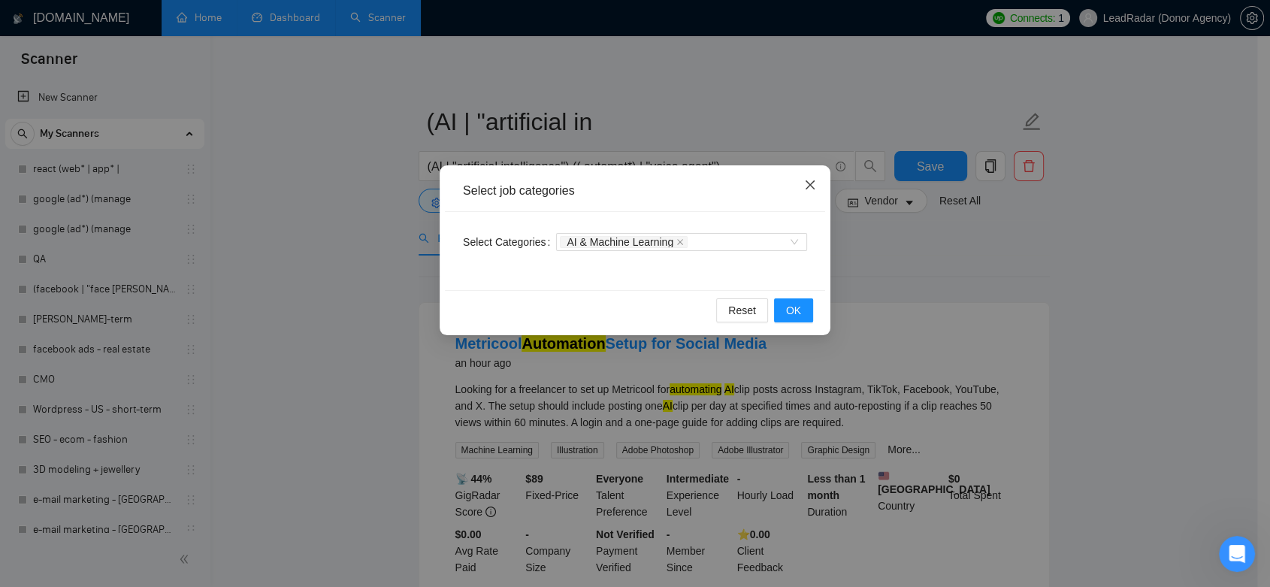
click at [807, 189] on icon "close" at bounding box center [810, 185] width 12 height 12
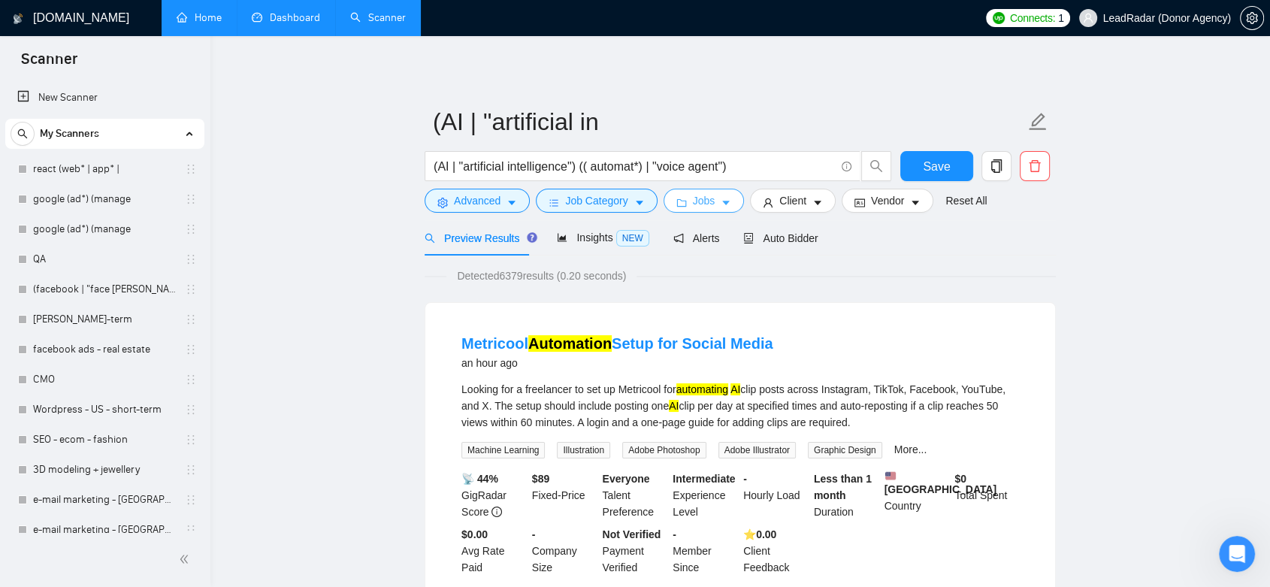
click at [722, 206] on icon "caret-down" at bounding box center [726, 203] width 11 height 11
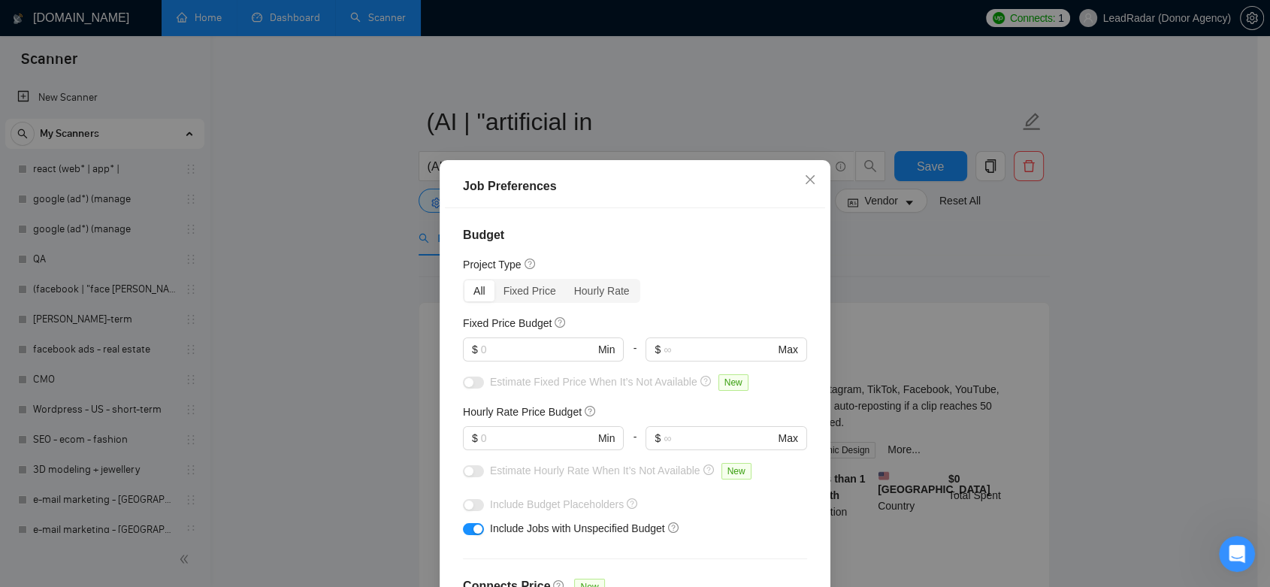
scroll to position [83, 0]
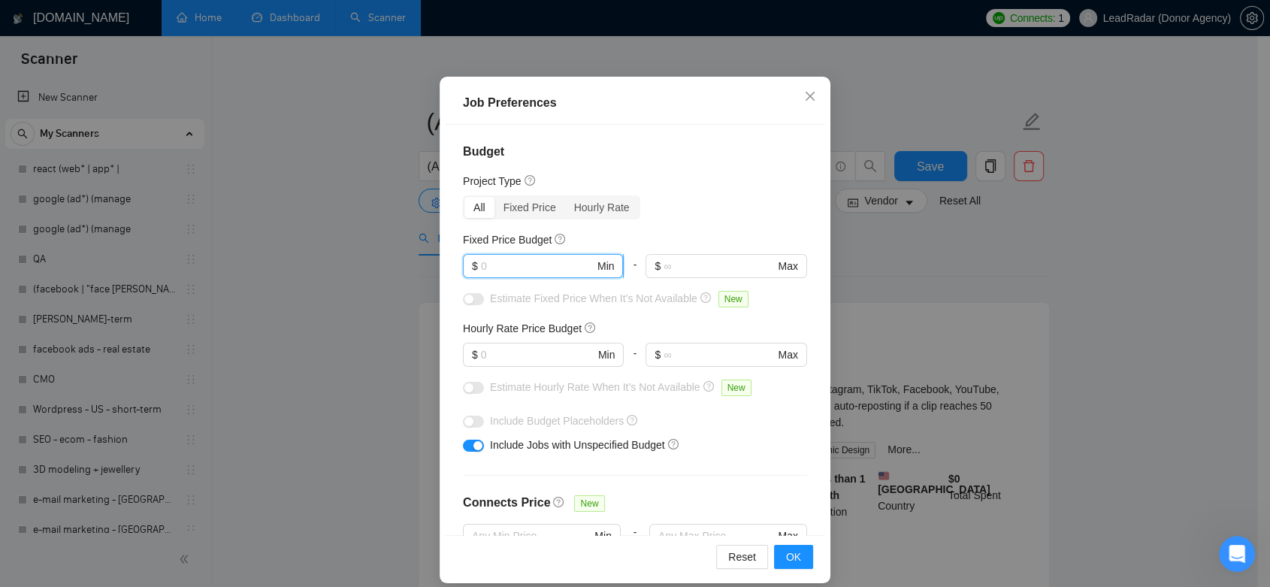
click at [519, 268] on input "text" at bounding box center [537, 266] width 113 height 17
type input "1000"
click at [492, 349] on input "text" at bounding box center [537, 354] width 113 height 17
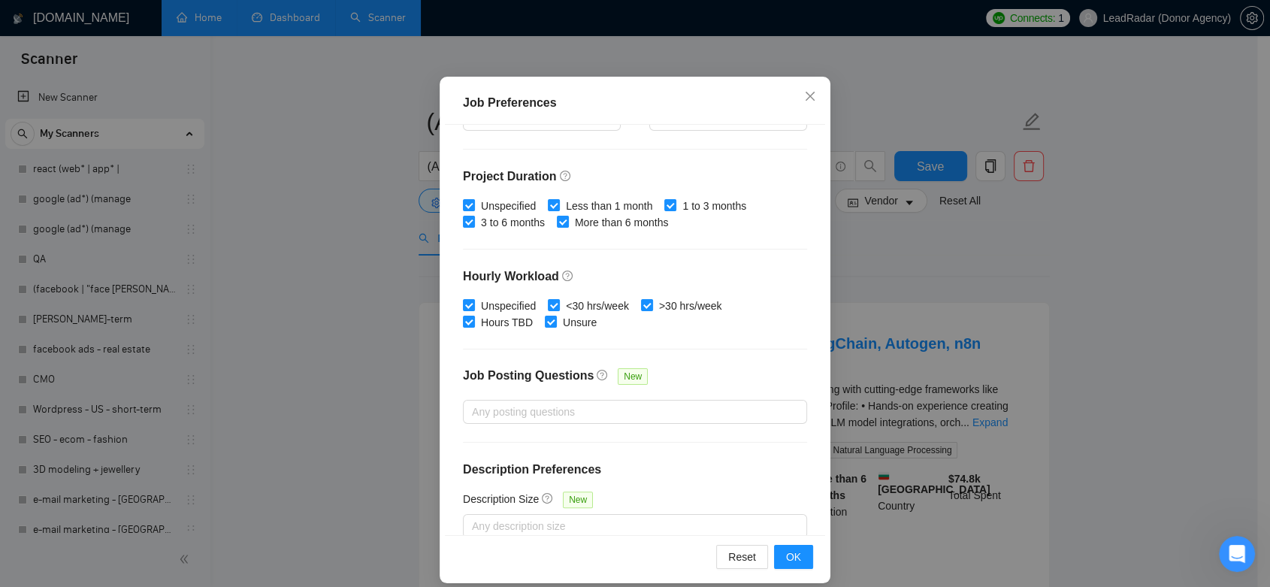
scroll to position [436, 0]
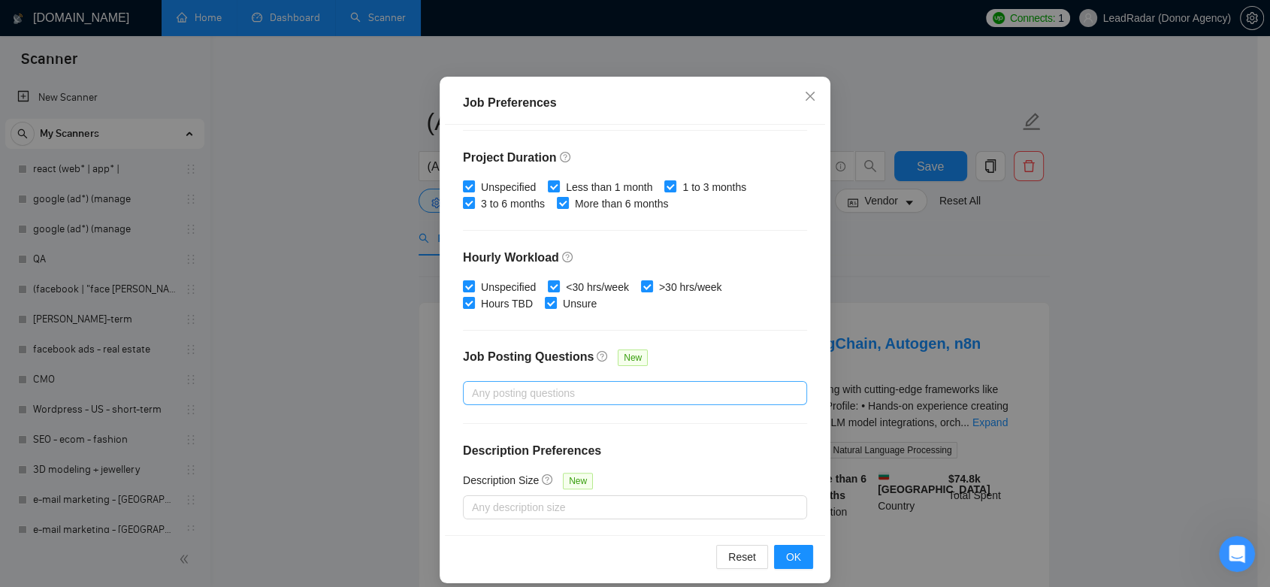
click at [580, 394] on div at bounding box center [628, 393] width 322 height 18
type input "50"
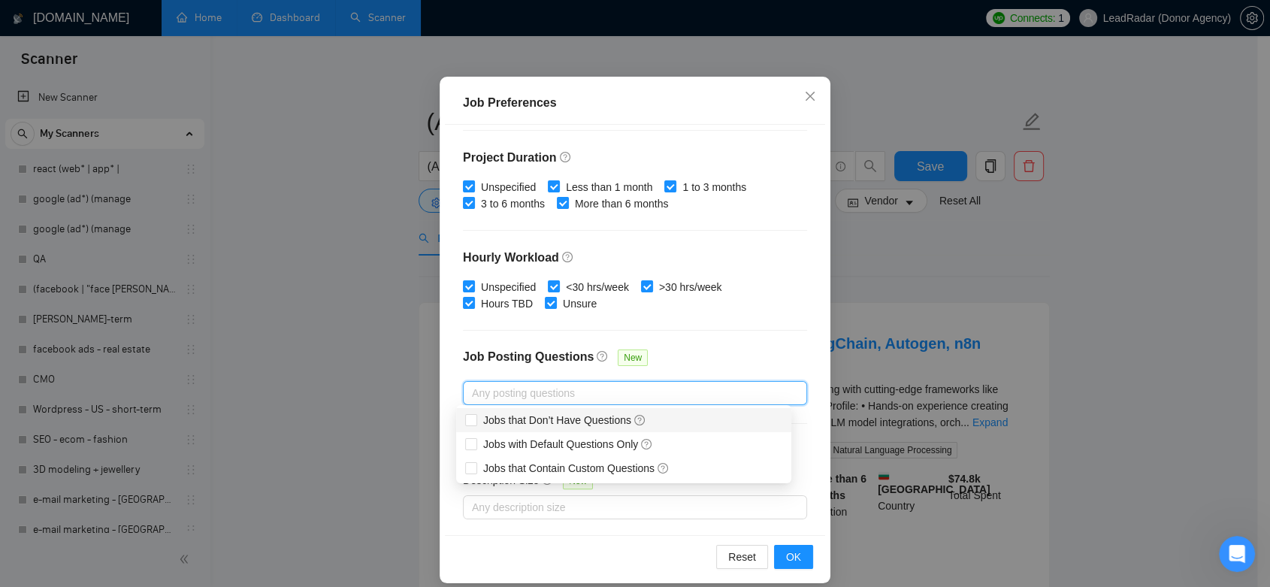
click at [728, 361] on div "Job Posting Questions New" at bounding box center [635, 365] width 344 height 32
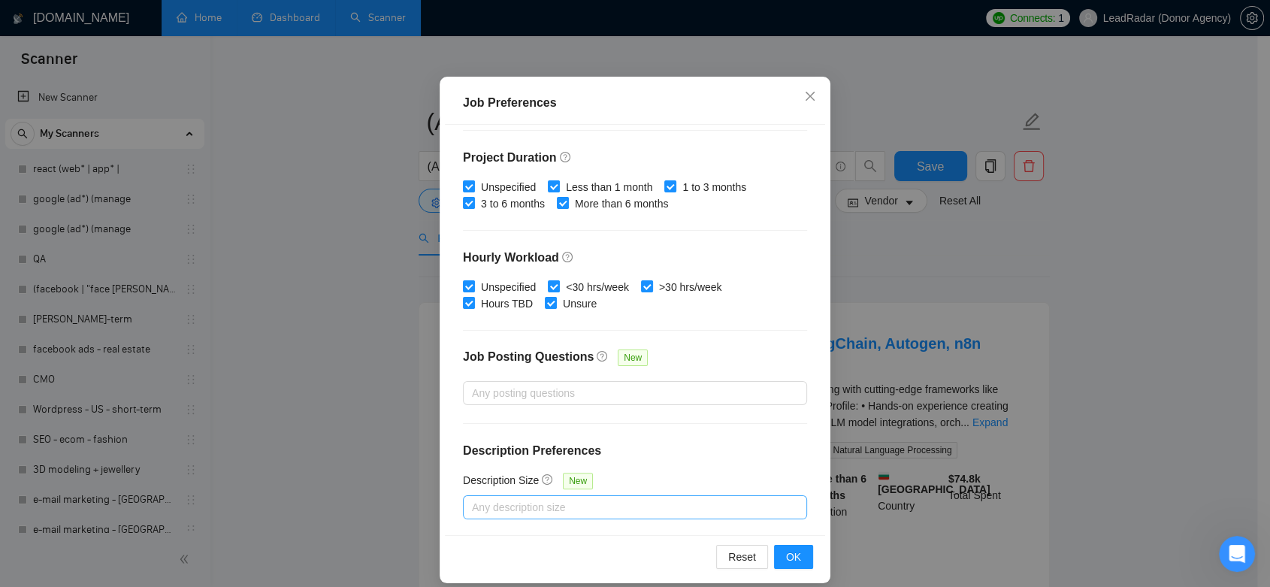
click at [598, 505] on div at bounding box center [628, 507] width 322 height 18
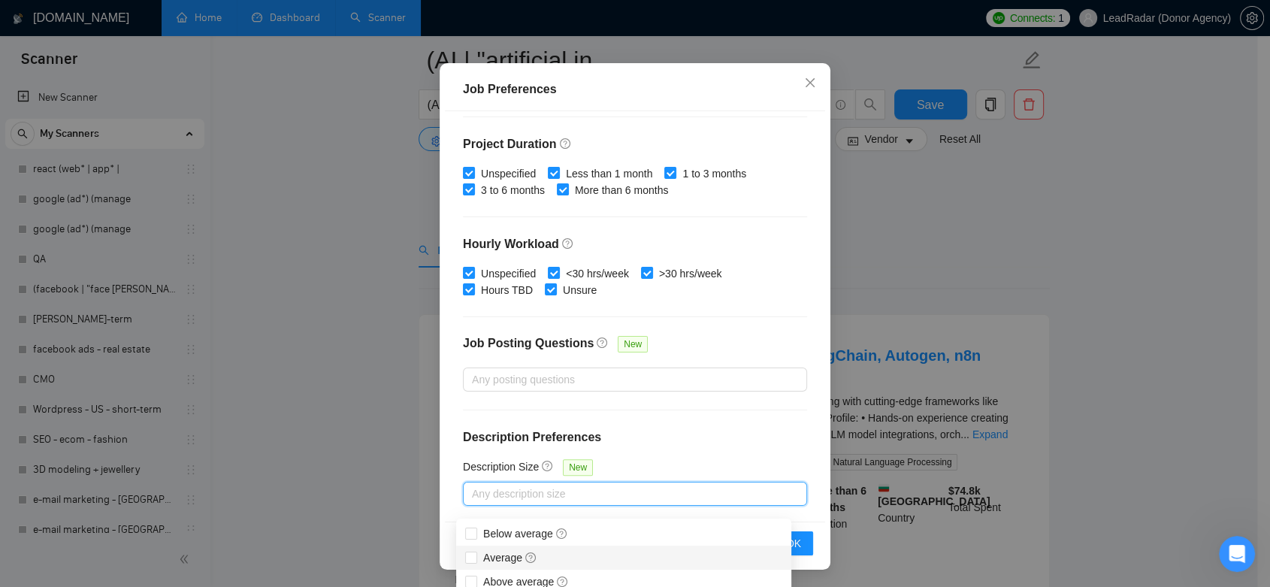
scroll to position [83, 0]
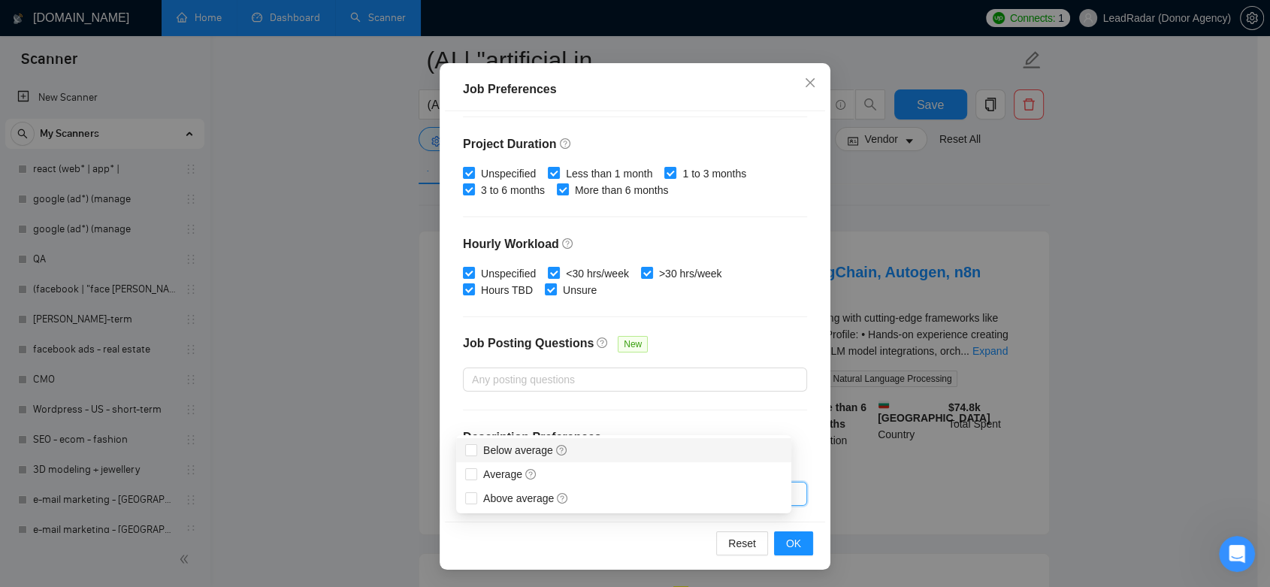
click at [707, 409] on div "Budget Project Type All Fixed Price Hourly Rate Fixed Price Budget $ 1000 Min -…" at bounding box center [635, 316] width 380 height 411
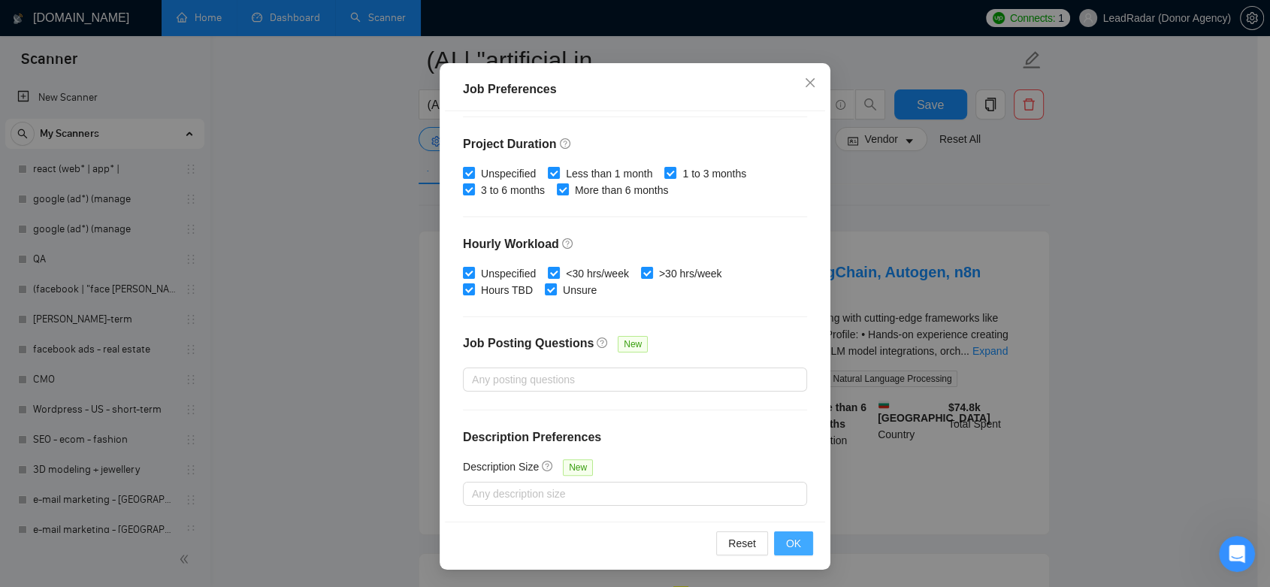
click at [786, 540] on span "OK" at bounding box center [793, 543] width 15 height 17
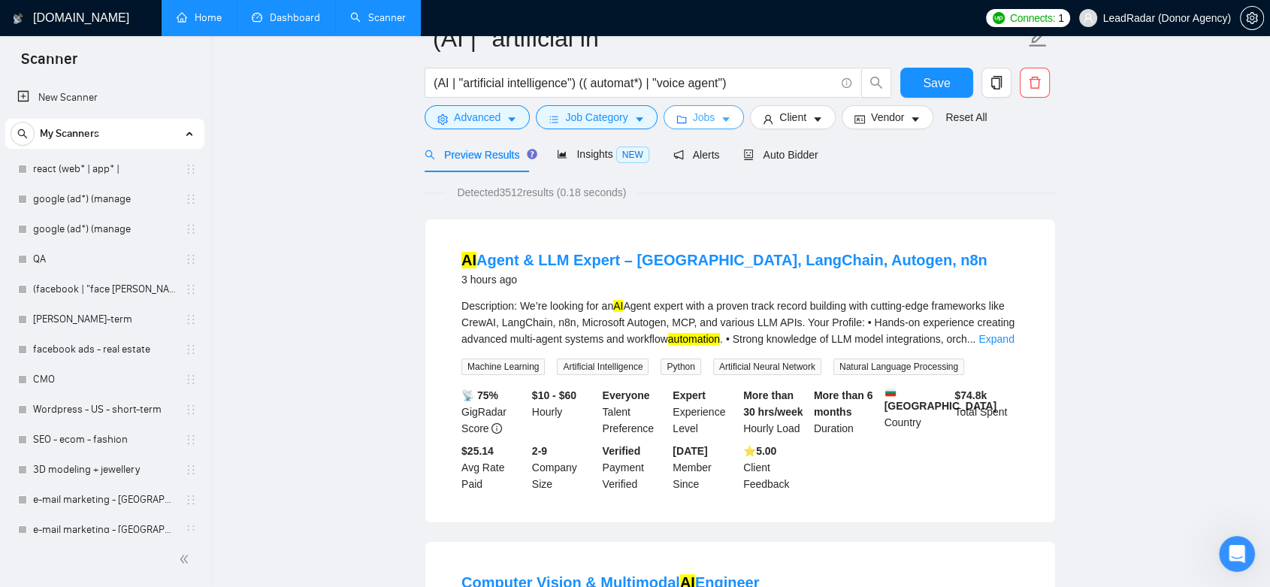
scroll to position [0, 0]
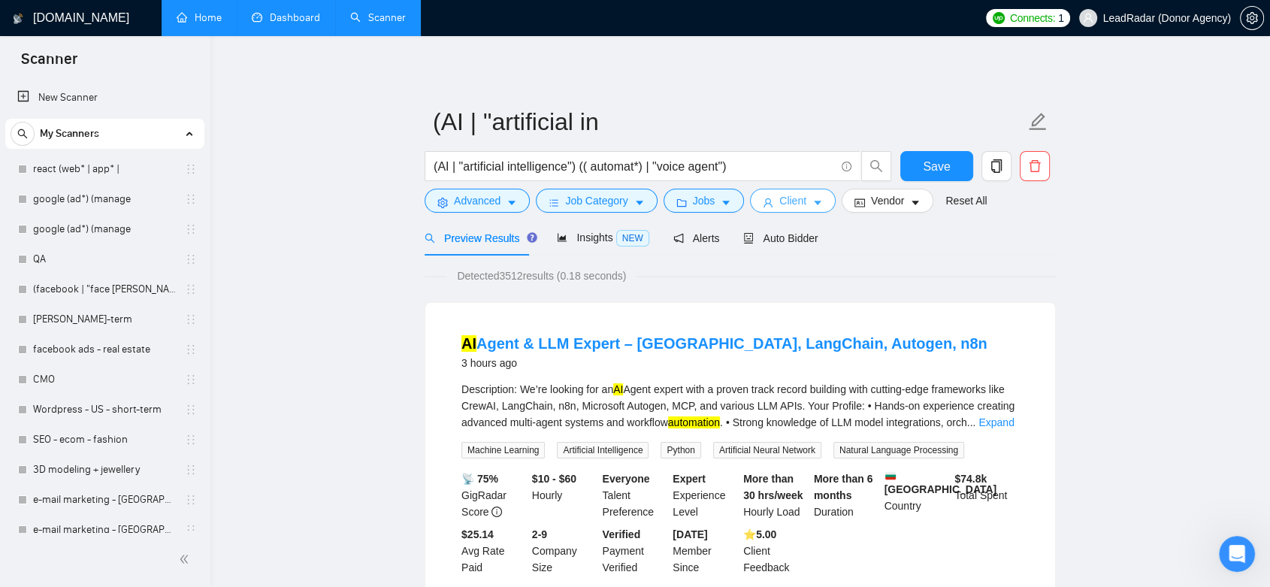
click at [815, 204] on icon "caret-down" at bounding box center [817, 203] width 11 height 11
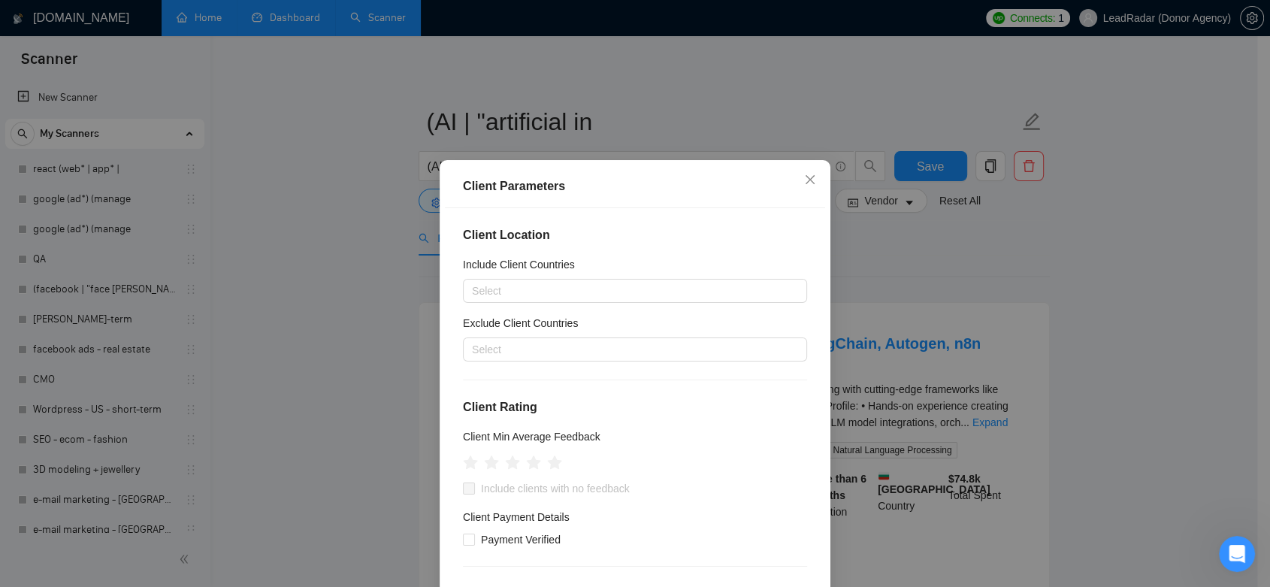
scroll to position [83, 0]
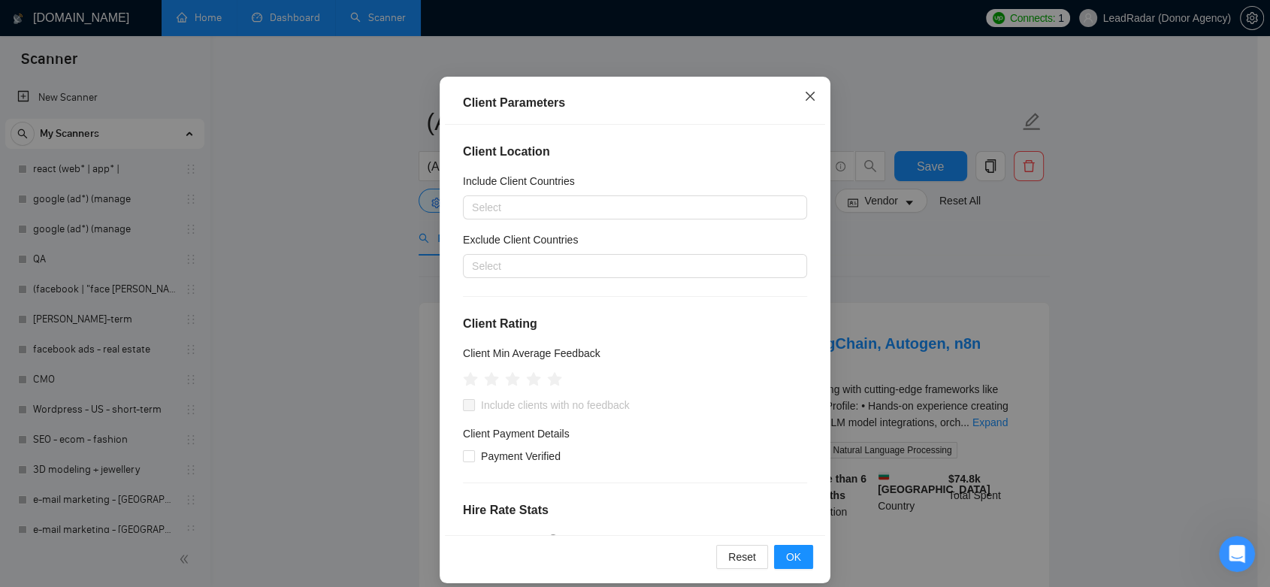
click at [804, 95] on icon "close" at bounding box center [810, 96] width 12 height 12
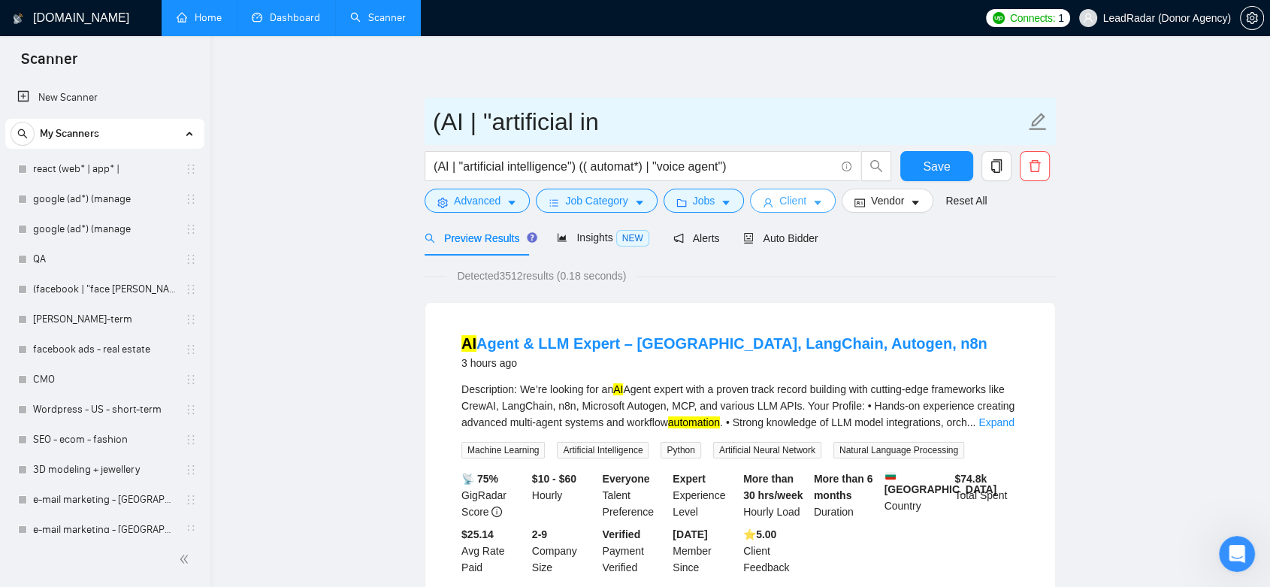
scroll to position [0, 0]
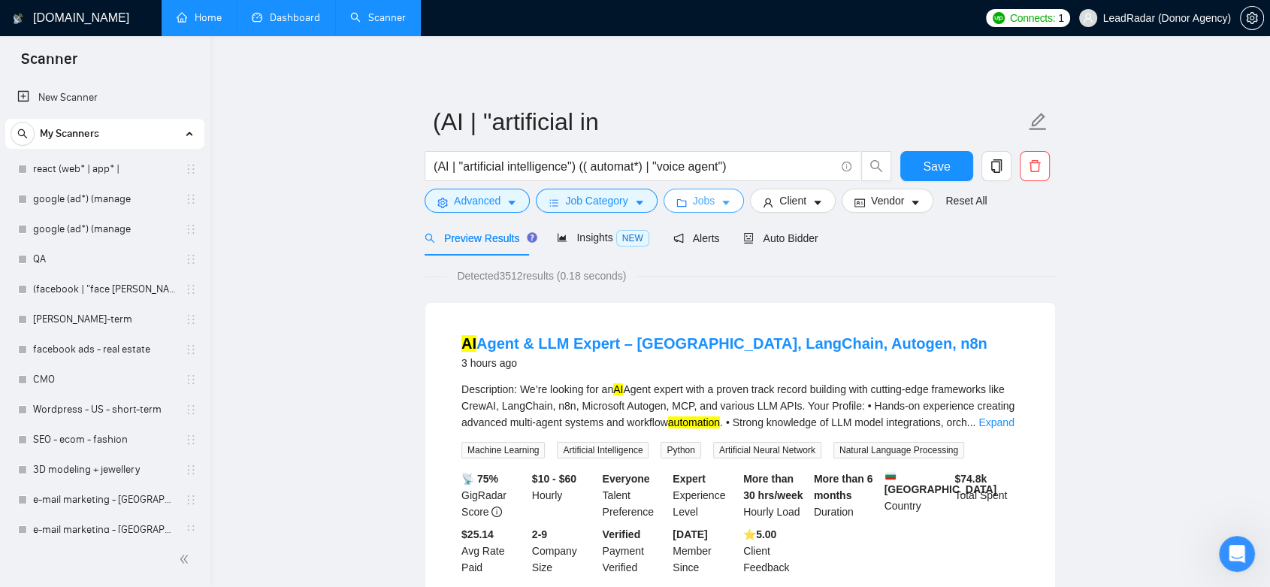
click at [719, 209] on button "Jobs" at bounding box center [704, 201] width 81 height 24
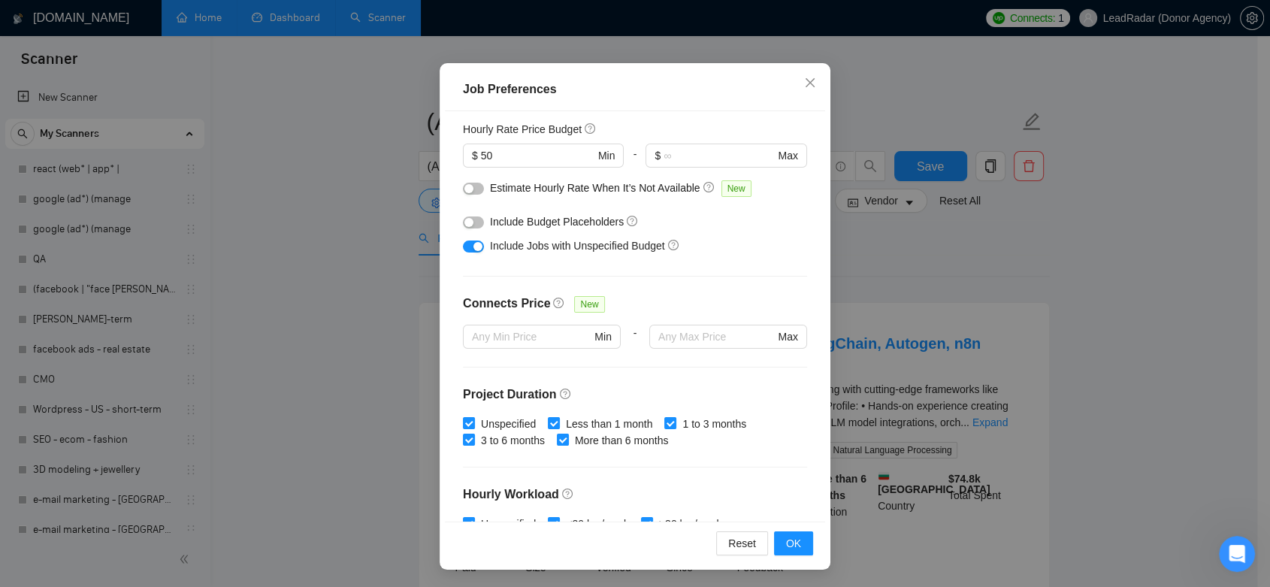
scroll to position [102, 0]
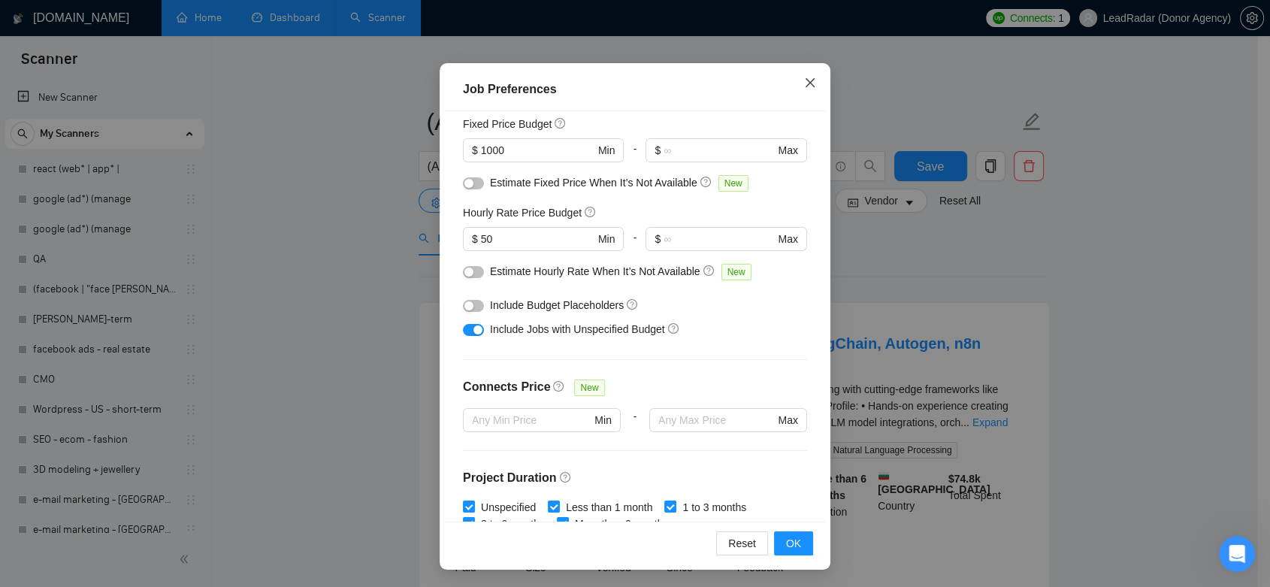
click at [809, 79] on icon "close" at bounding box center [810, 83] width 12 height 12
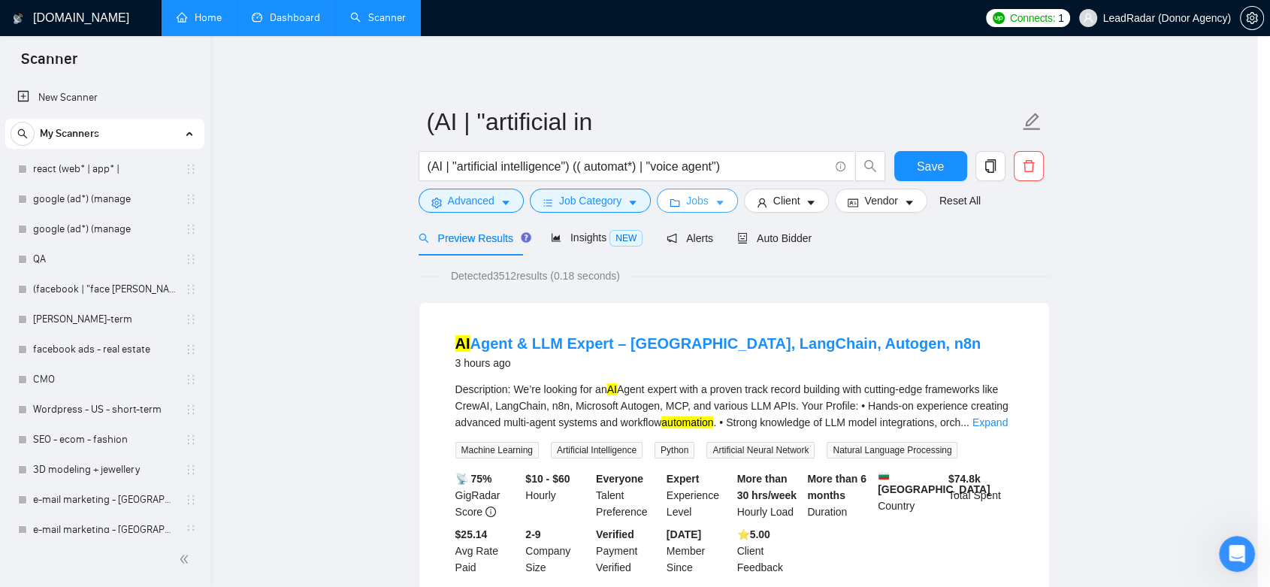
scroll to position [0, 0]
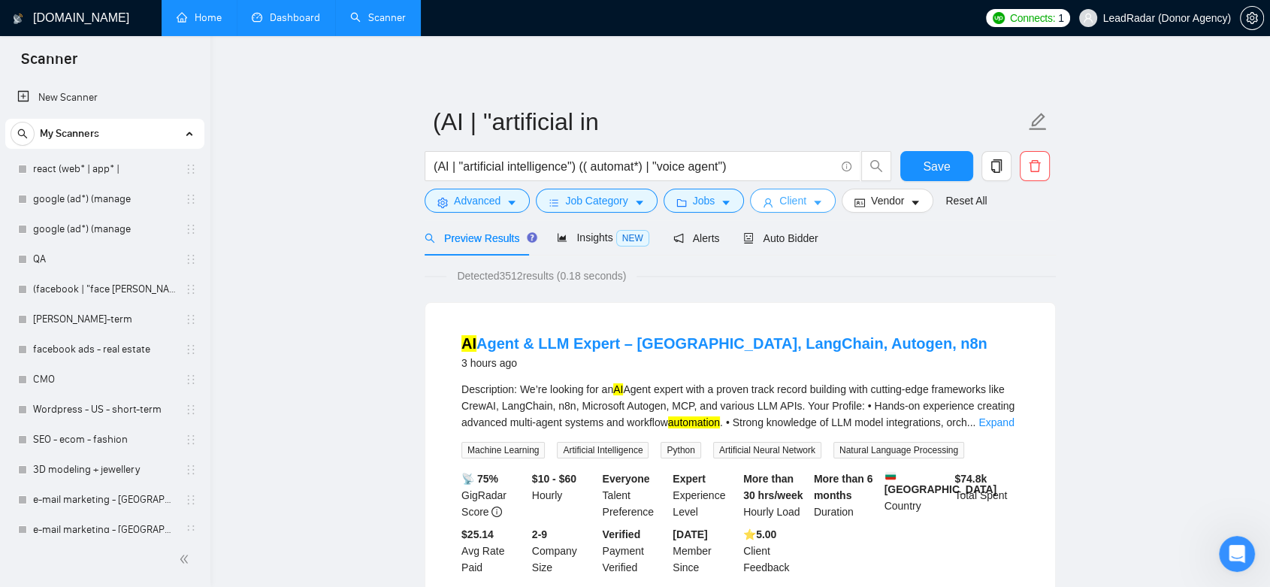
click at [821, 198] on button "Client" at bounding box center [793, 201] width 86 height 24
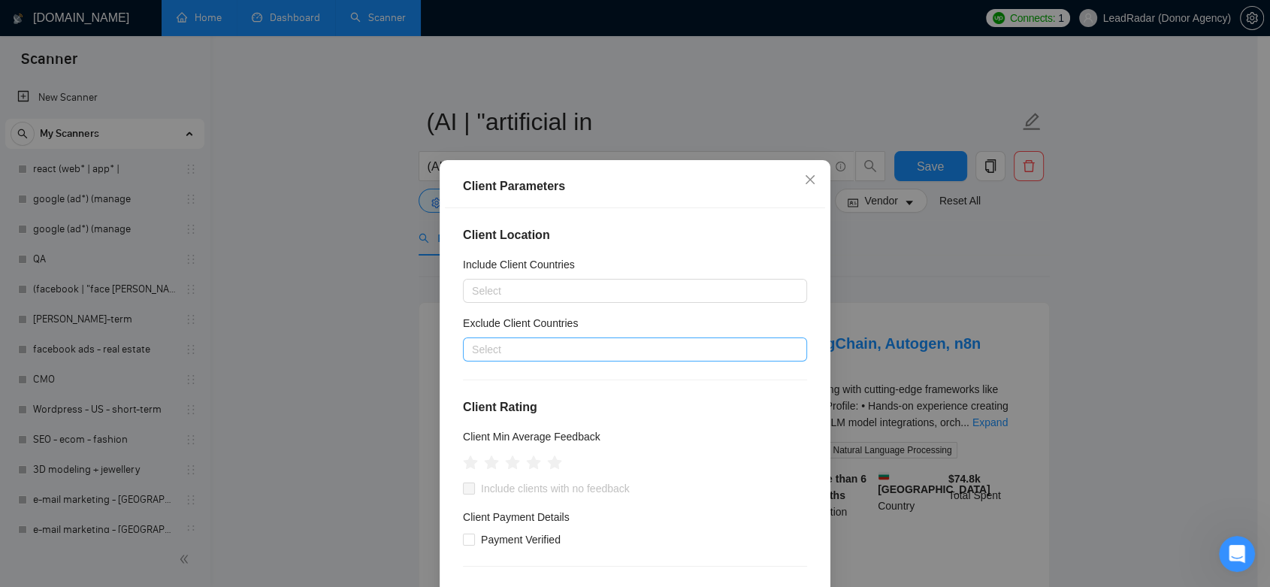
click at [560, 341] on div at bounding box center [628, 349] width 322 height 18
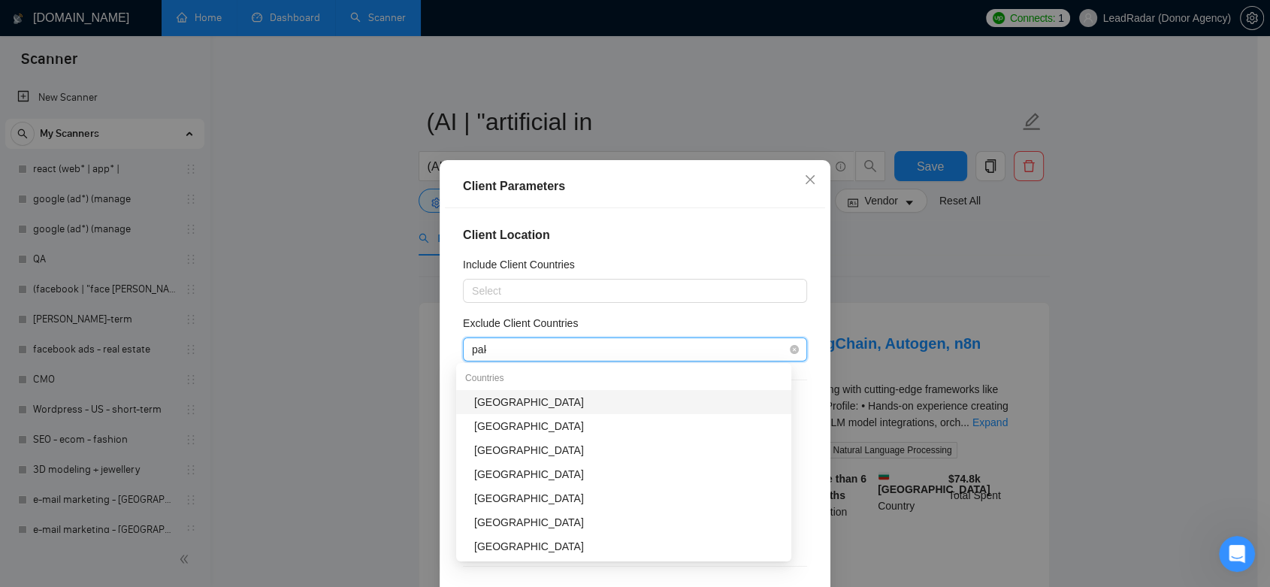
type input "paki"
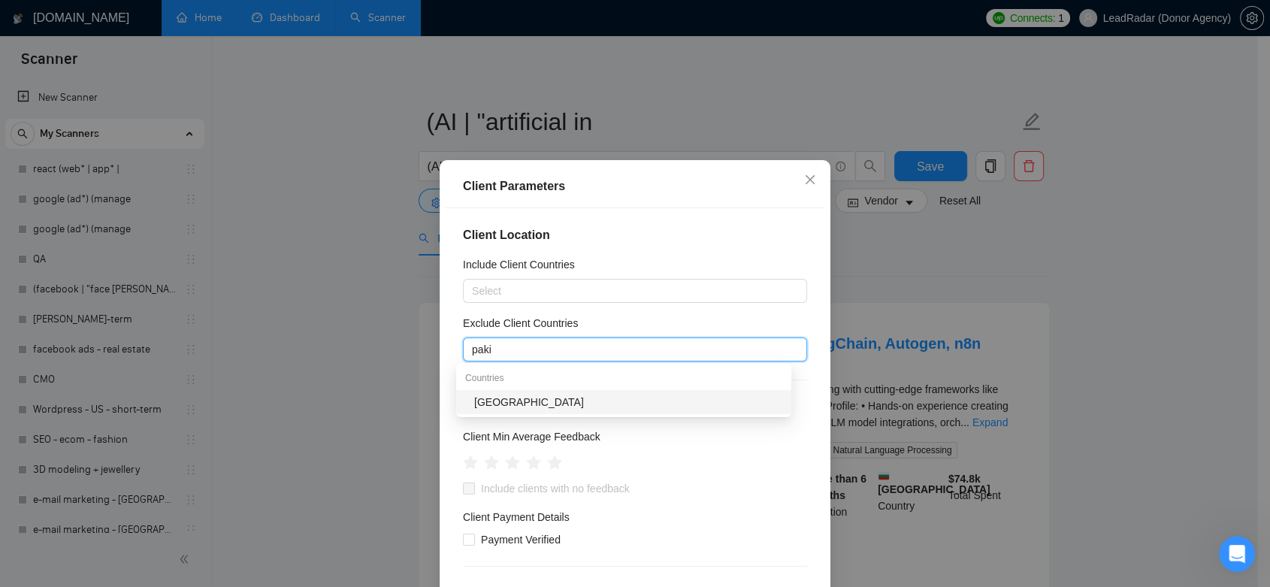
click at [545, 403] on div "[GEOGRAPHIC_DATA]" at bounding box center [628, 402] width 308 height 17
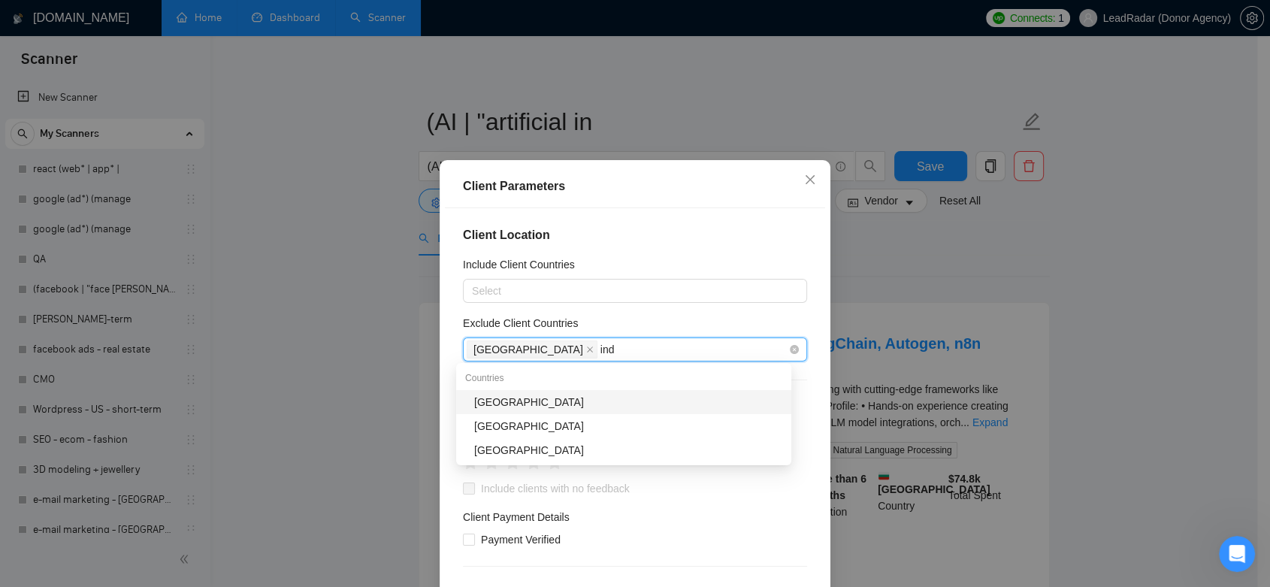
type input "indi"
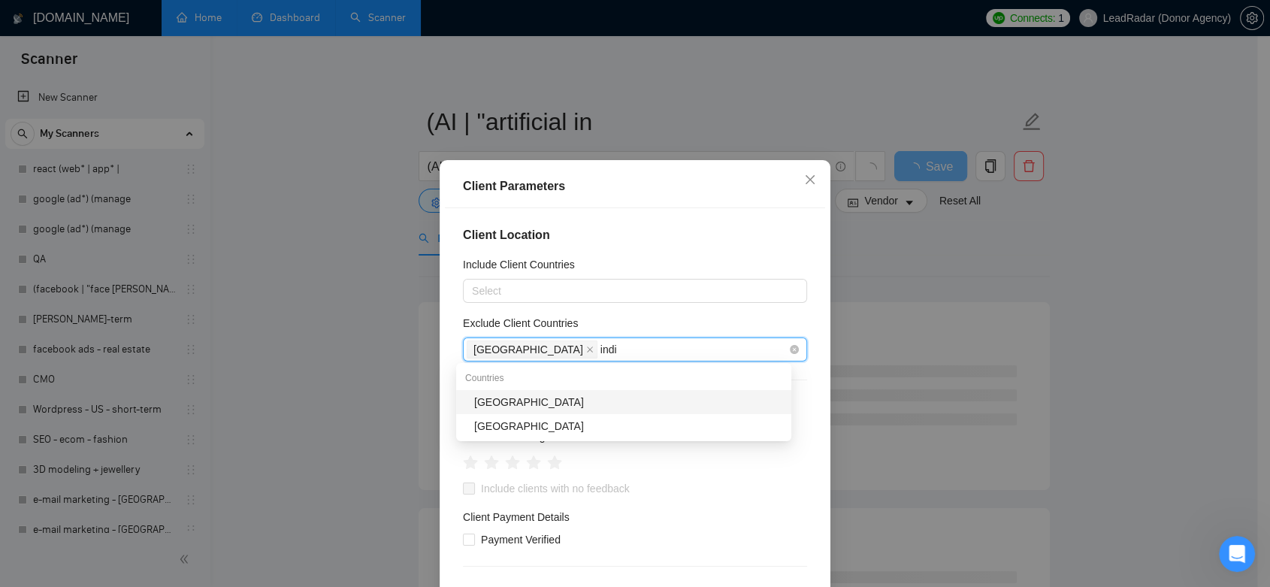
drag, startPoint x: 573, startPoint y: 400, endPoint x: 591, endPoint y: 349, distance: 54.2
click at [573, 401] on div "[GEOGRAPHIC_DATA]" at bounding box center [628, 402] width 308 height 17
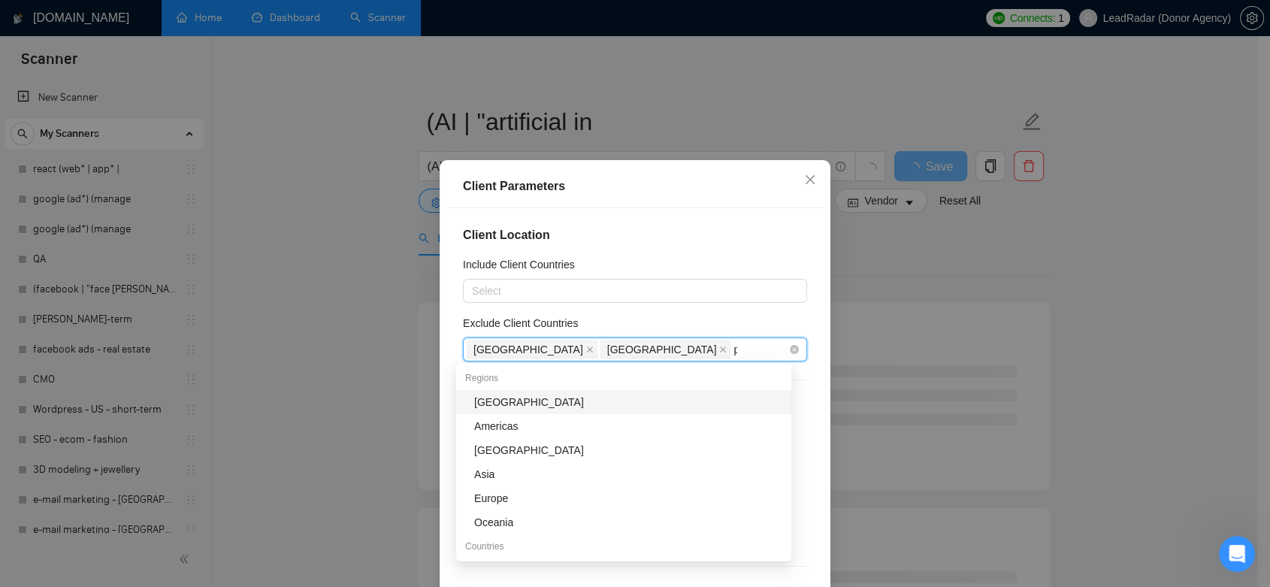
type input "pale"
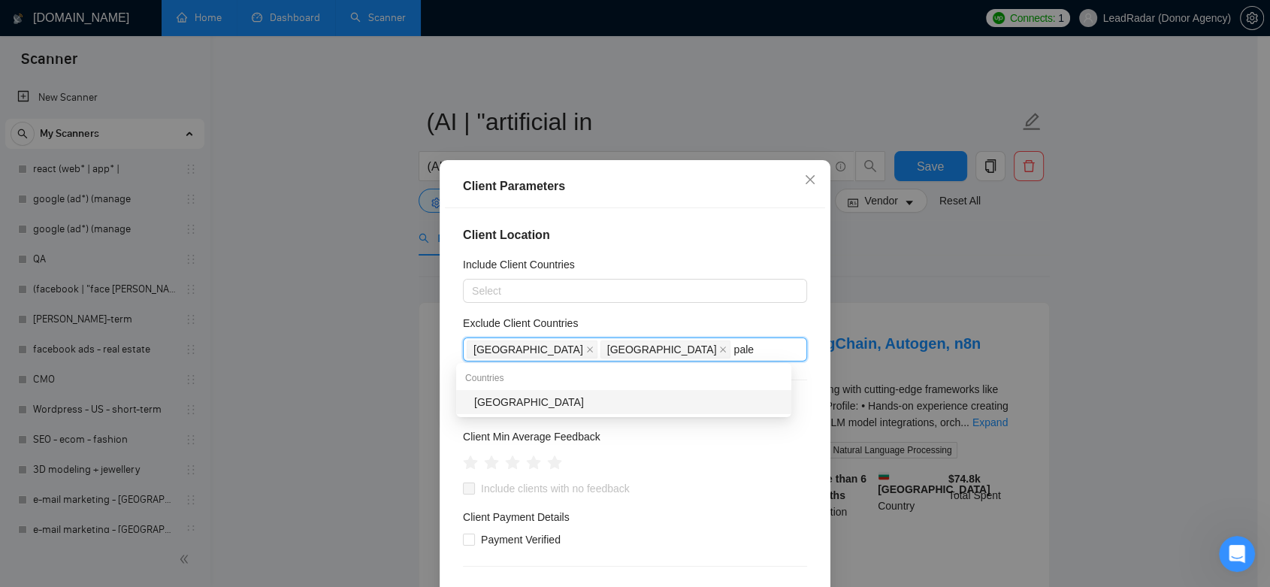
click at [590, 400] on div "[GEOGRAPHIC_DATA]" at bounding box center [628, 402] width 308 height 17
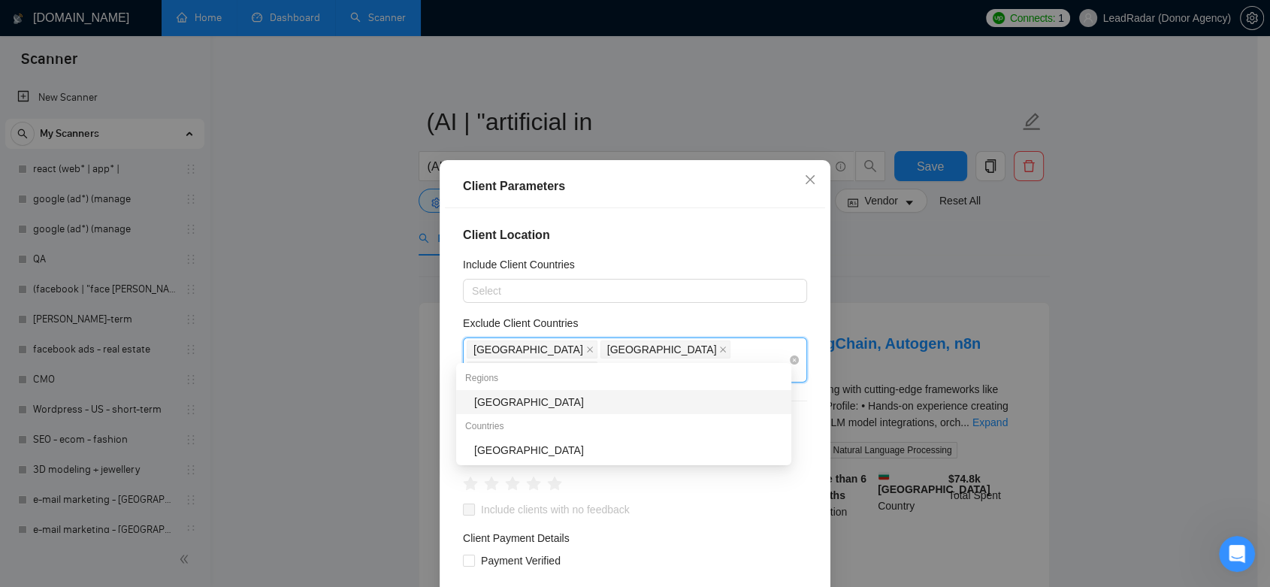
type input "afr"
click at [606, 395] on div "[GEOGRAPHIC_DATA]" at bounding box center [628, 402] width 308 height 17
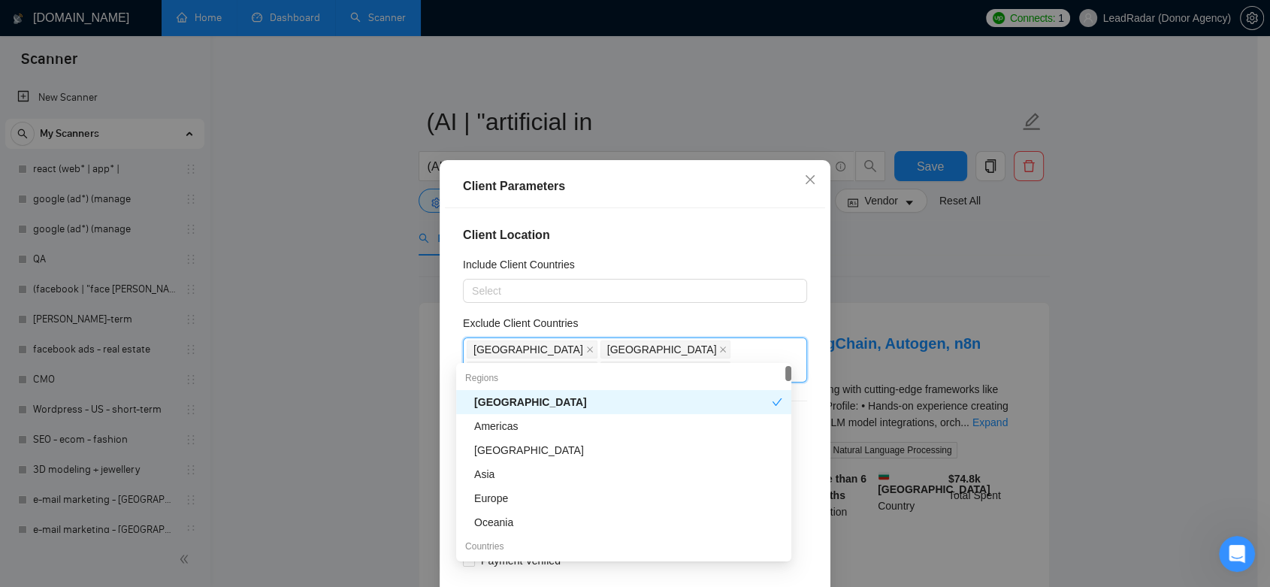
click at [793, 316] on div "Client Location Include Client Countries Select Exclude Client Countries Pakist…" at bounding box center [635, 413] width 380 height 411
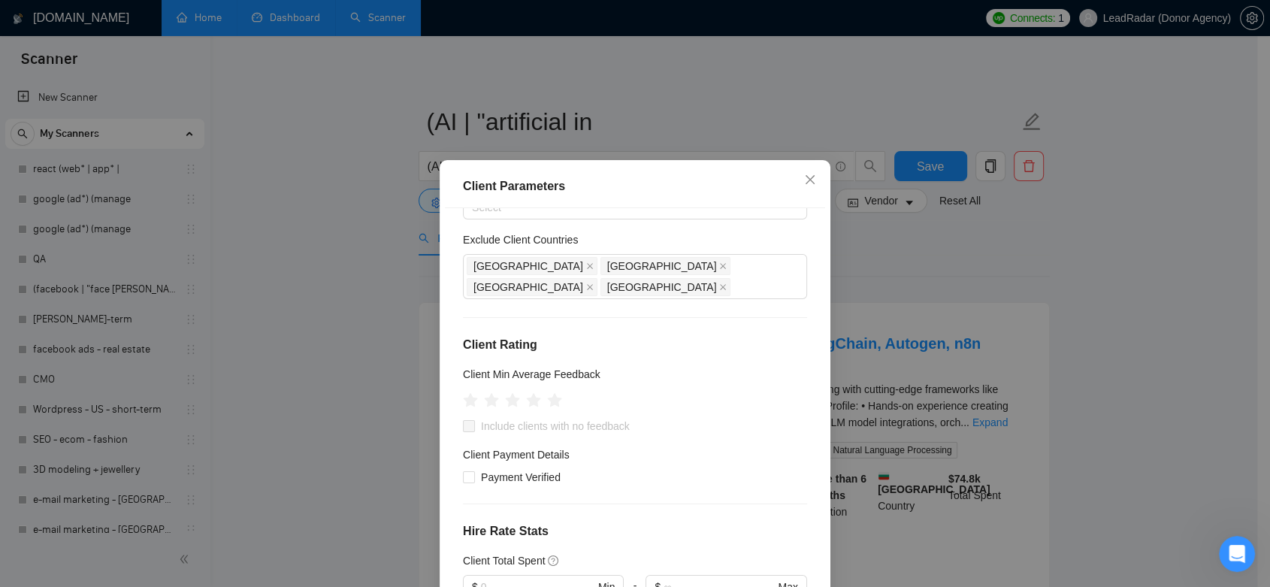
scroll to position [167, 0]
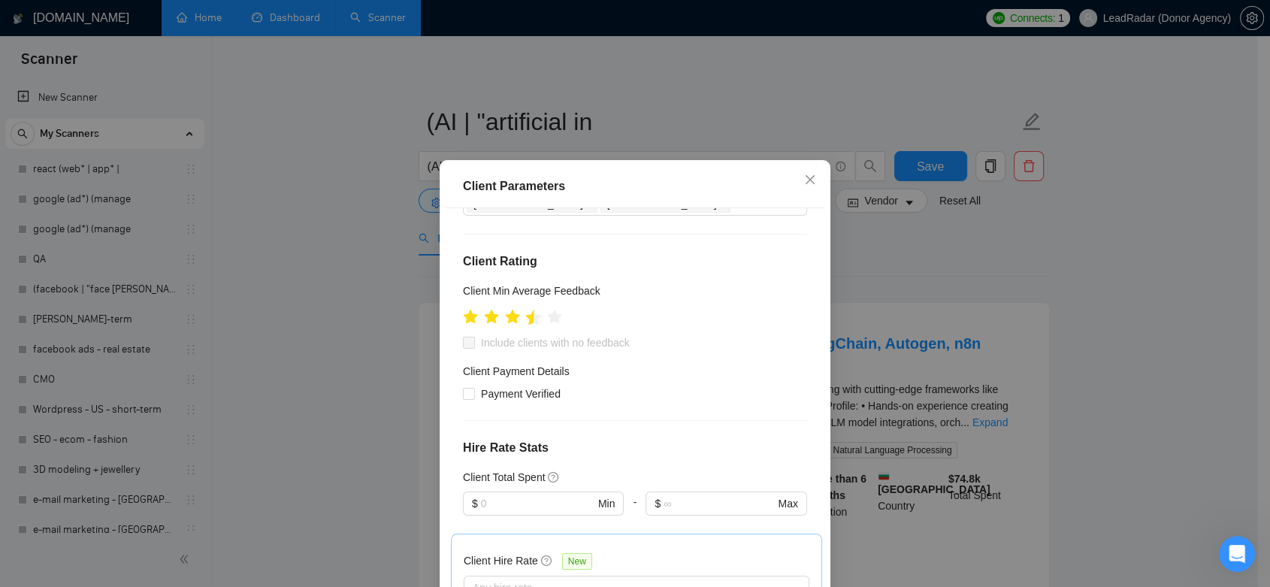
click at [527, 310] on icon "star" at bounding box center [534, 317] width 16 height 15
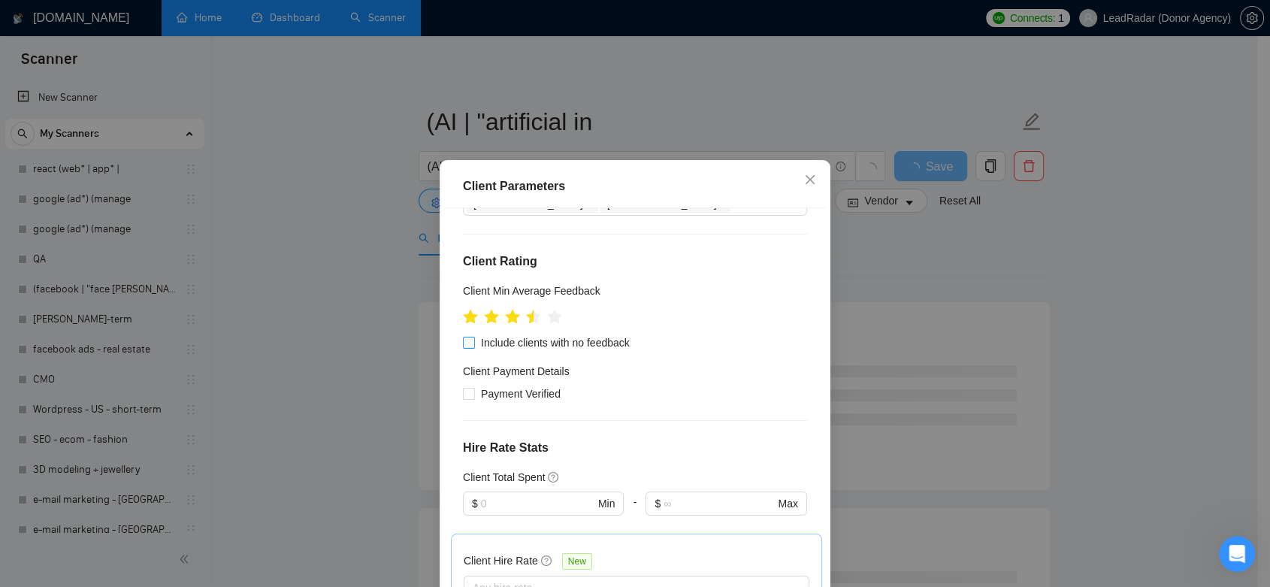
click at [463, 337] on input "Include clients with no feedback" at bounding box center [468, 342] width 11 height 11
checkbox input "true"
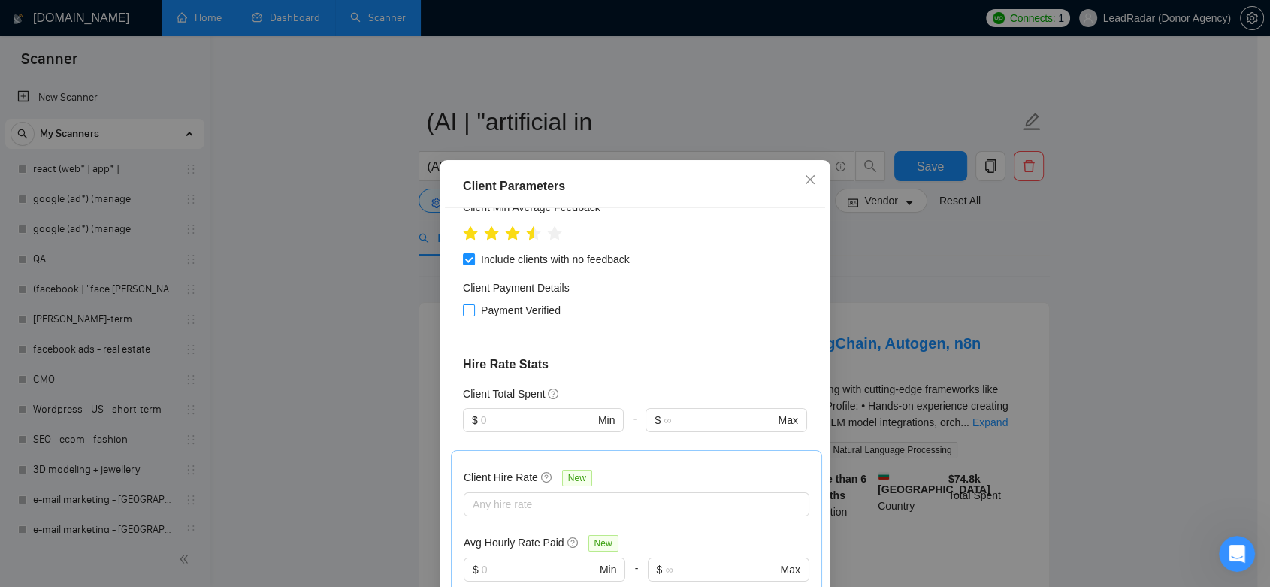
scroll to position [334, 0]
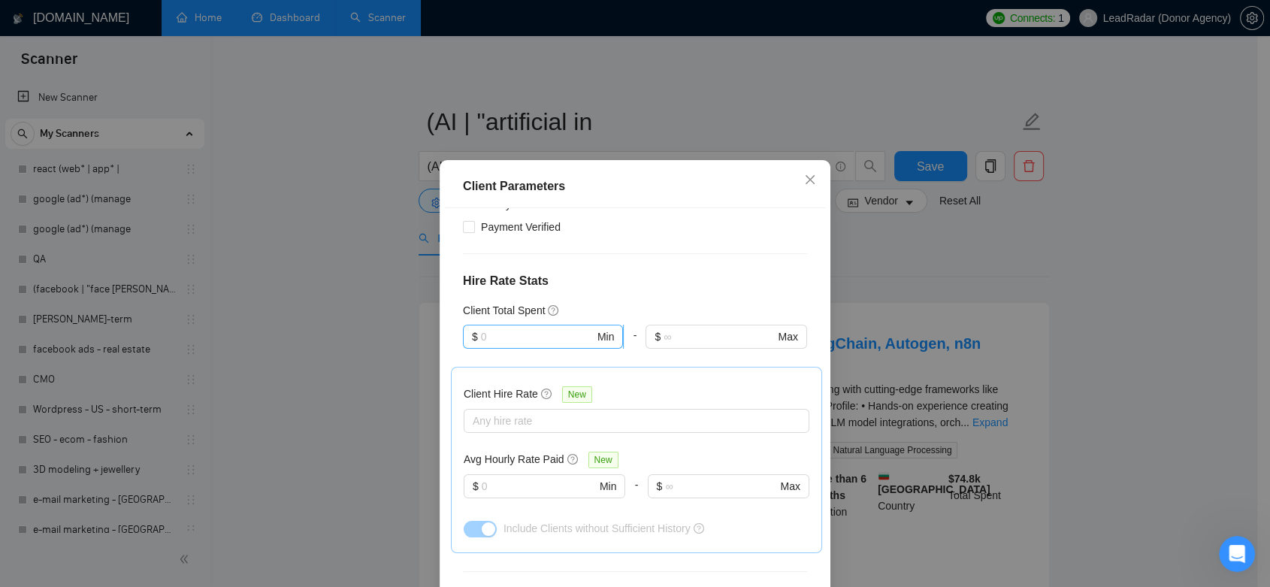
click at [511, 328] on input "text" at bounding box center [537, 336] width 113 height 17
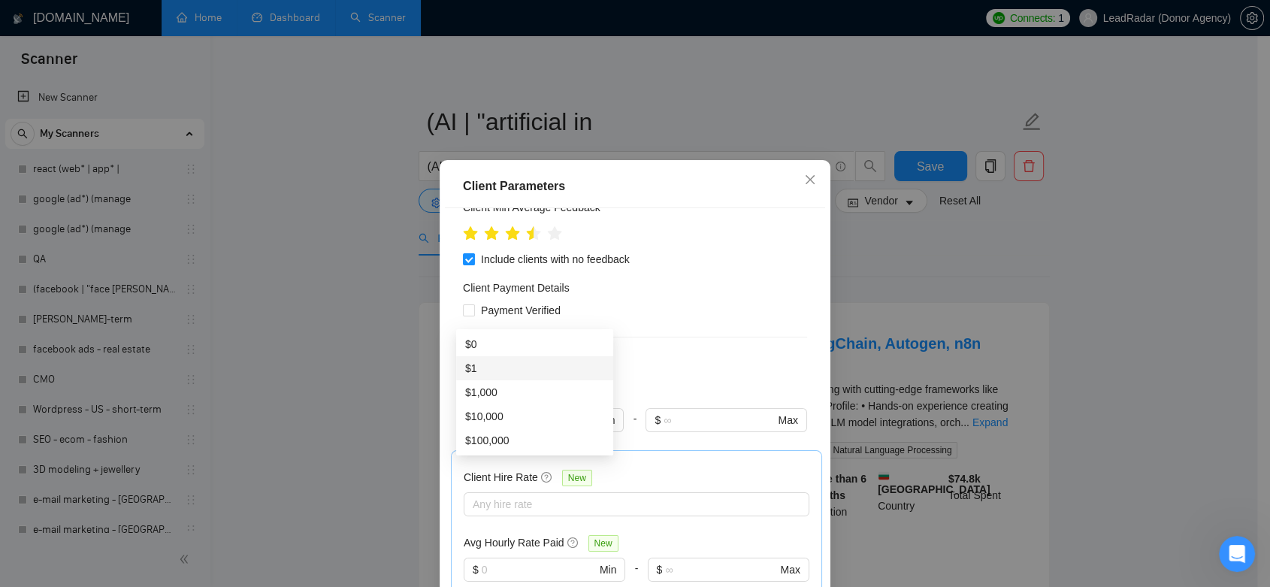
click at [637, 356] on h4 "Hire Rate Stats" at bounding box center [635, 365] width 344 height 18
click at [546, 412] on input "text" at bounding box center [537, 420] width 113 height 17
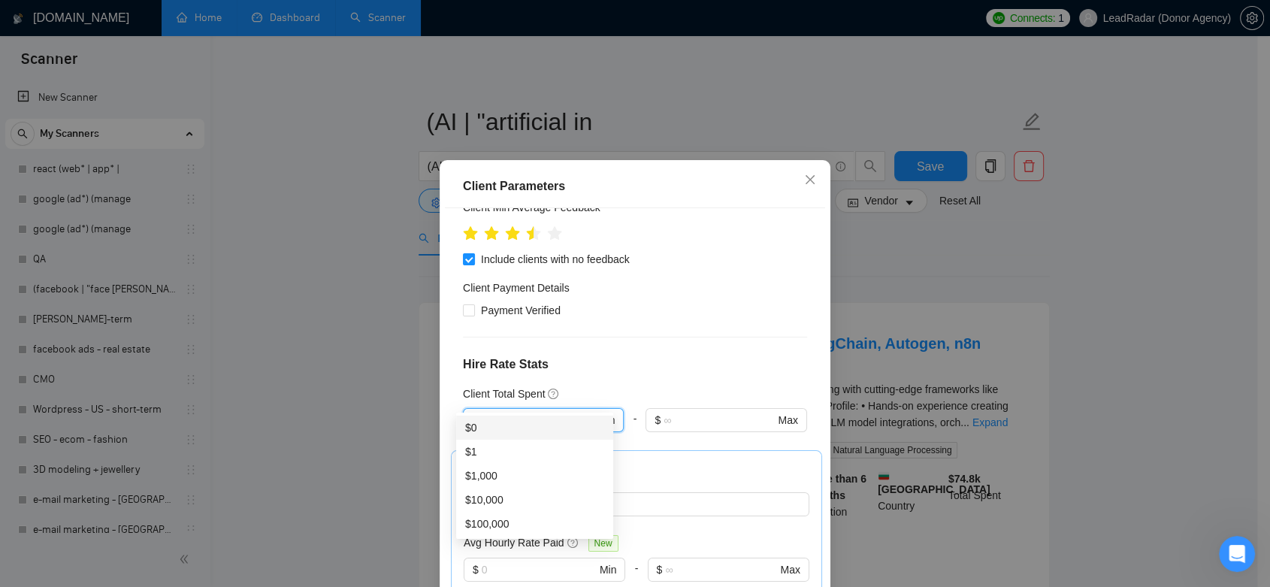
click at [634, 354] on div "Client Location Include Client Countries Select Exclude Client Countries Pakist…" at bounding box center [635, 413] width 380 height 411
click at [525, 412] on input "text" at bounding box center [537, 420] width 113 height 17
click at [661, 328] on div "Client Location Include Client Countries Select Exclude Client Countries Pakist…" at bounding box center [635, 413] width 380 height 411
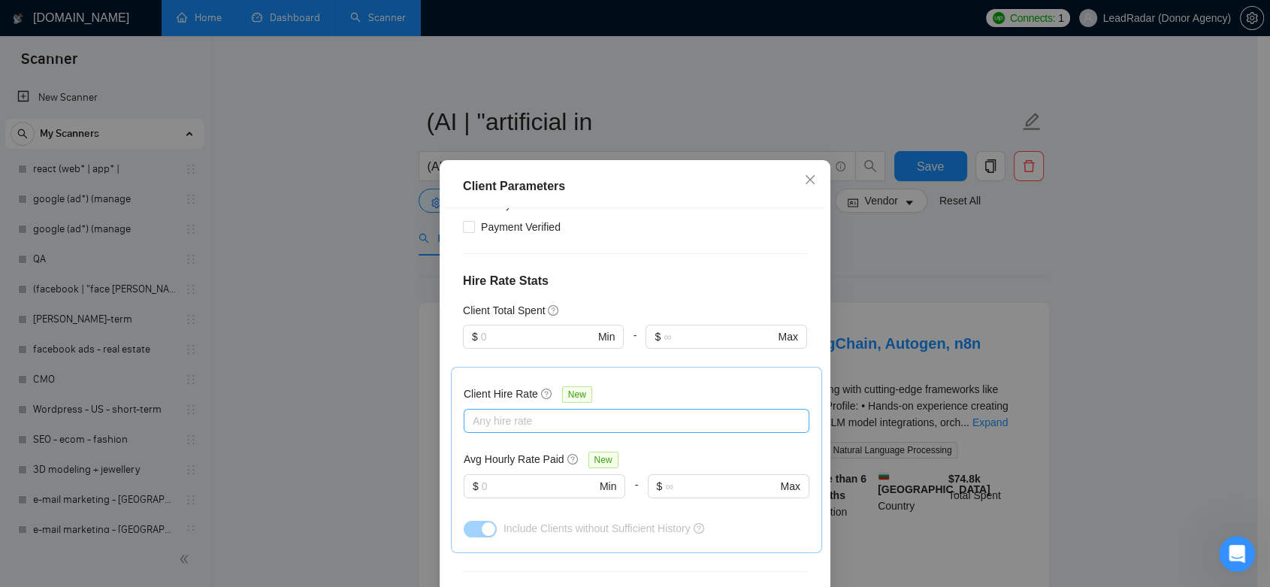
click at [588, 412] on div at bounding box center [628, 421] width 323 height 18
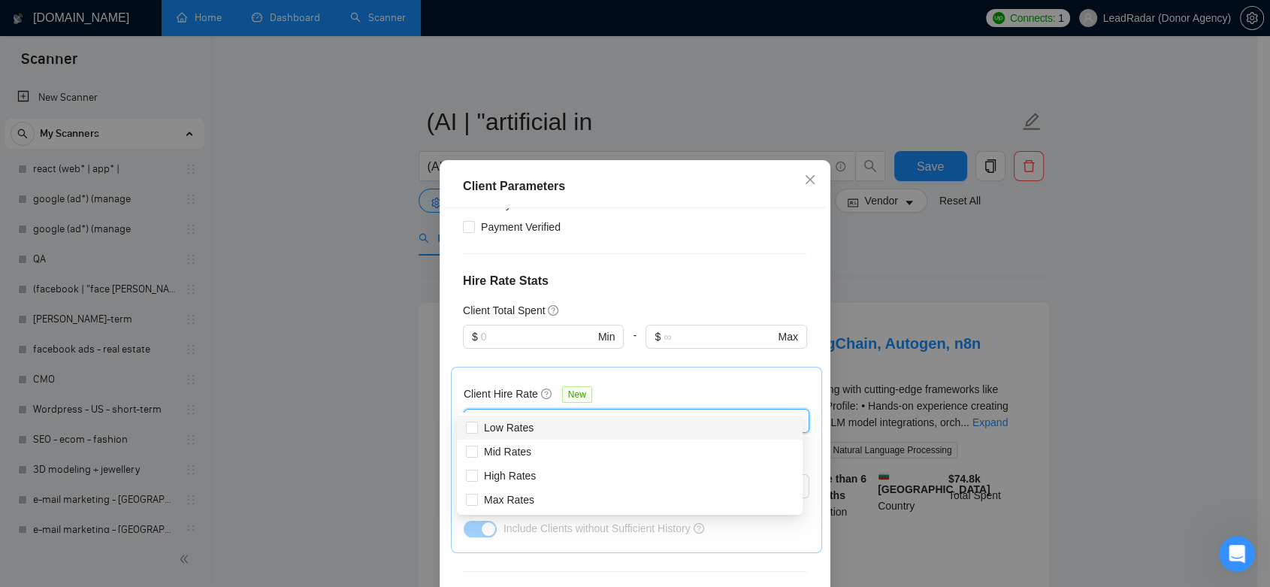
click at [649, 386] on div "Client Hire Rate New" at bounding box center [637, 397] width 346 height 23
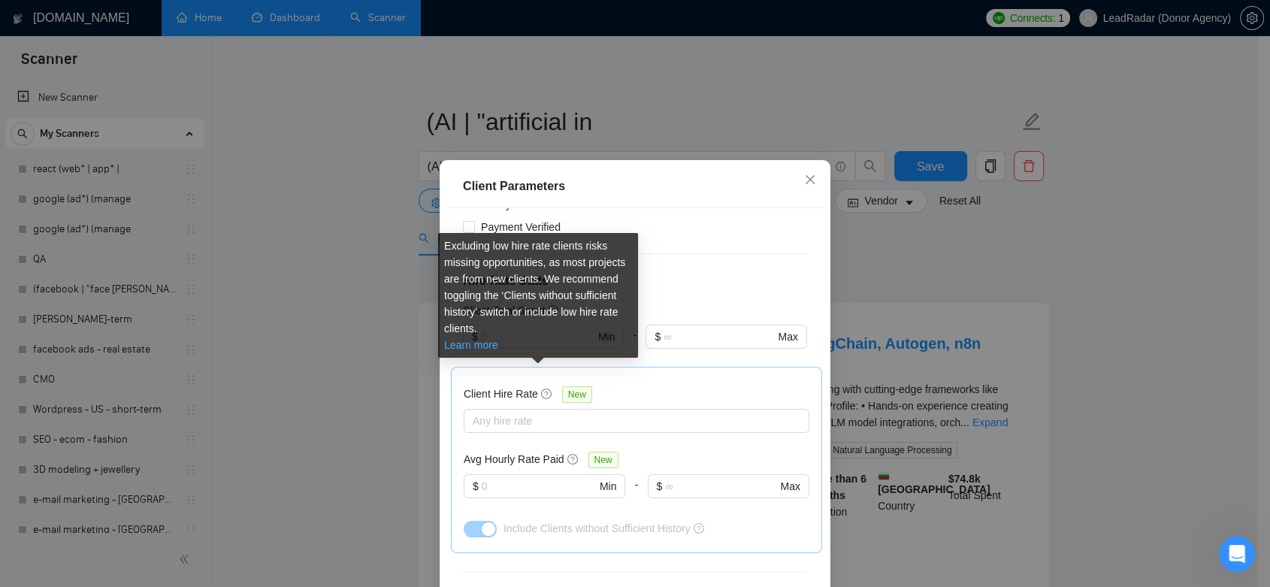
click at [490, 348] on link "Learn more" at bounding box center [471, 345] width 54 height 12
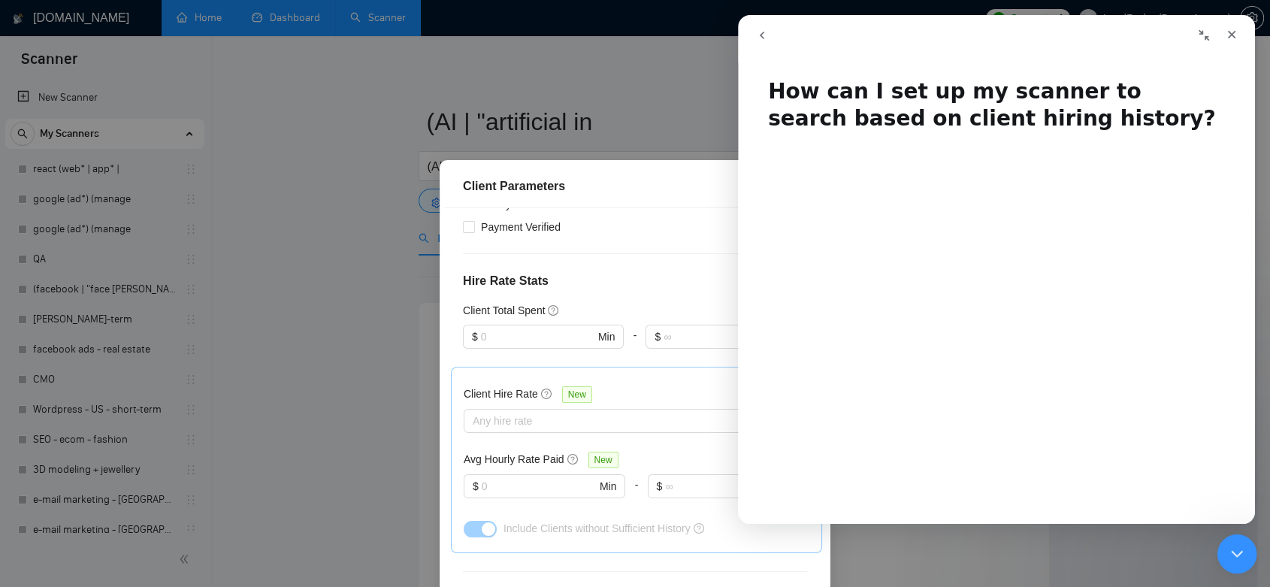
click at [1236, 546] on icon "Close Intercom Messenger" at bounding box center [1235, 552] width 18 height 18
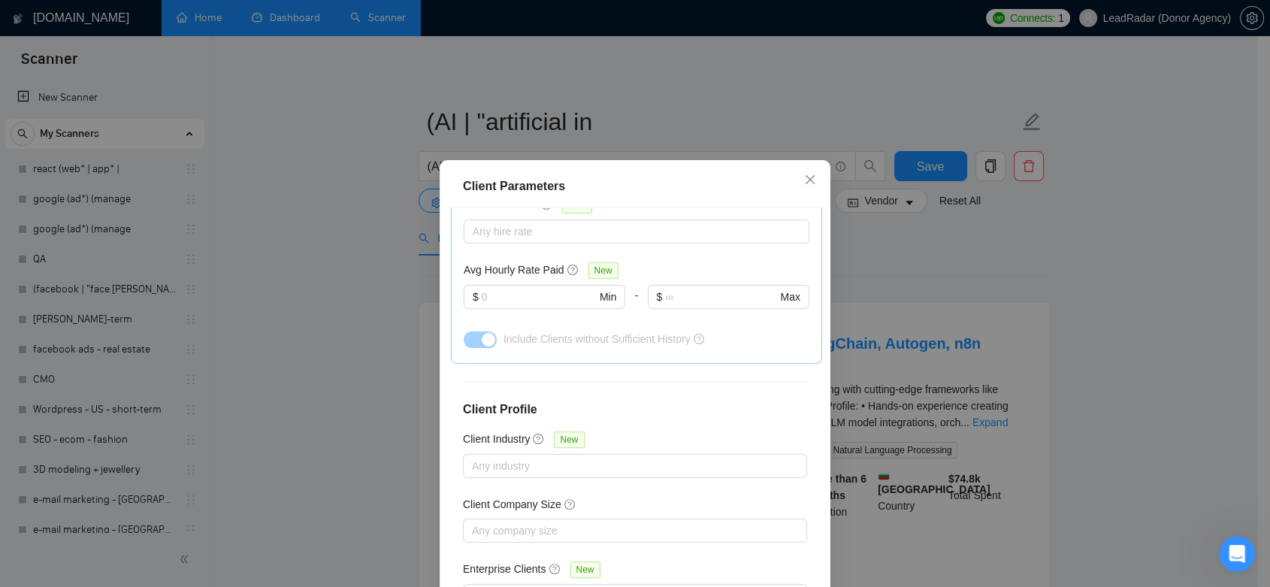
scroll to position [97, 0]
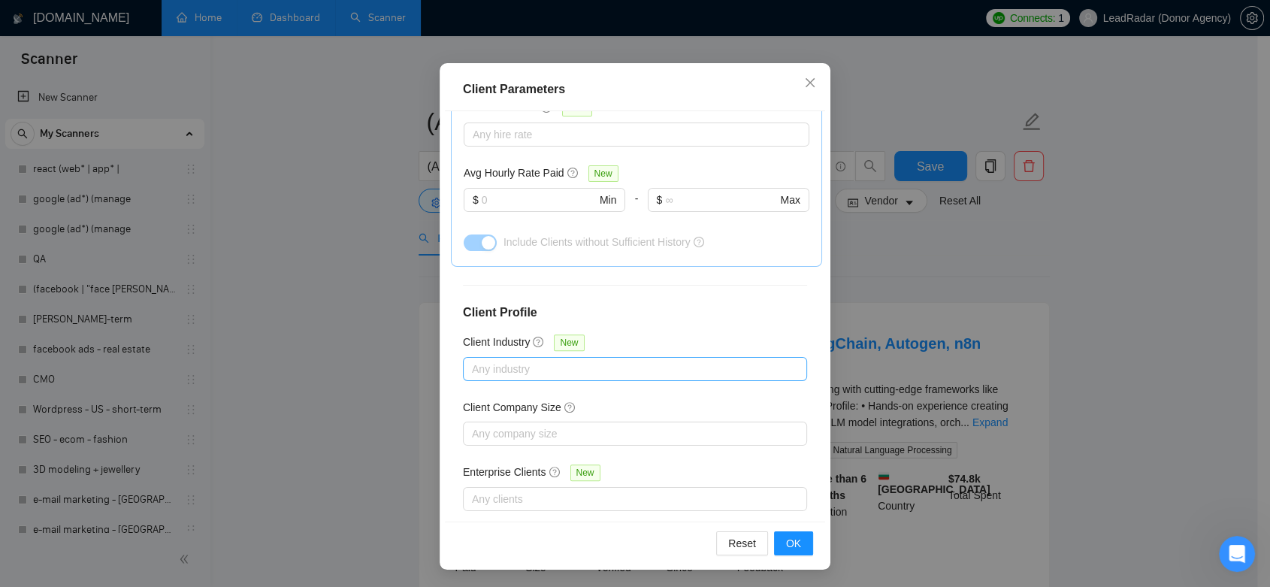
click at [553, 360] on div at bounding box center [628, 369] width 322 height 18
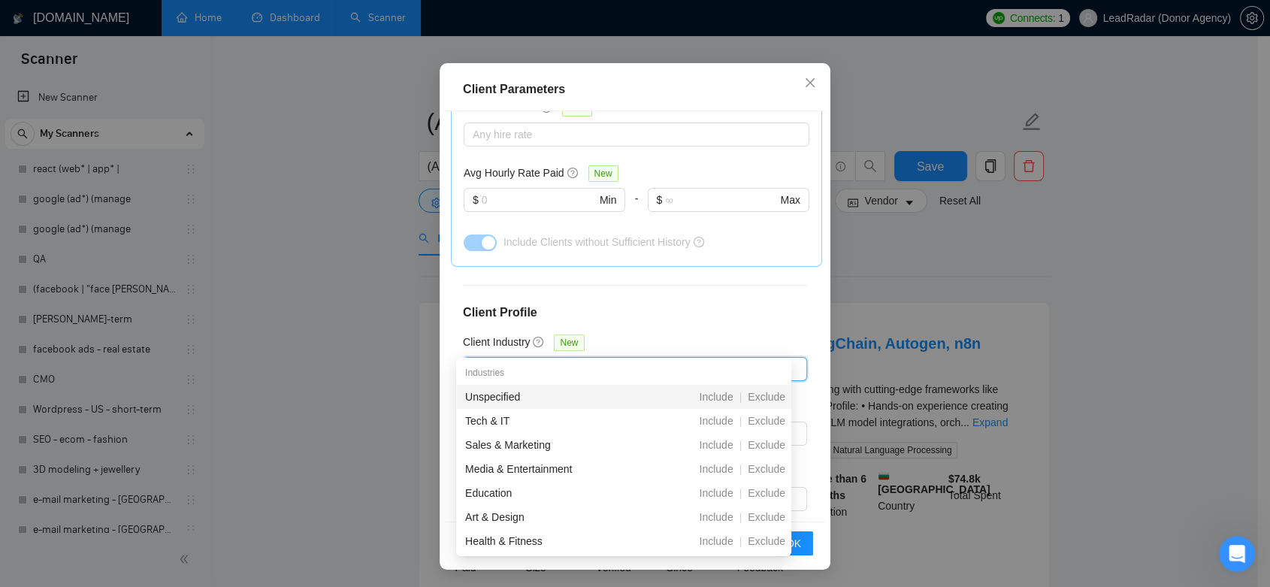
click at [769, 309] on div "Client Location Include Client Countries Select Exclude Client Countries Pakist…" at bounding box center [635, 316] width 380 height 411
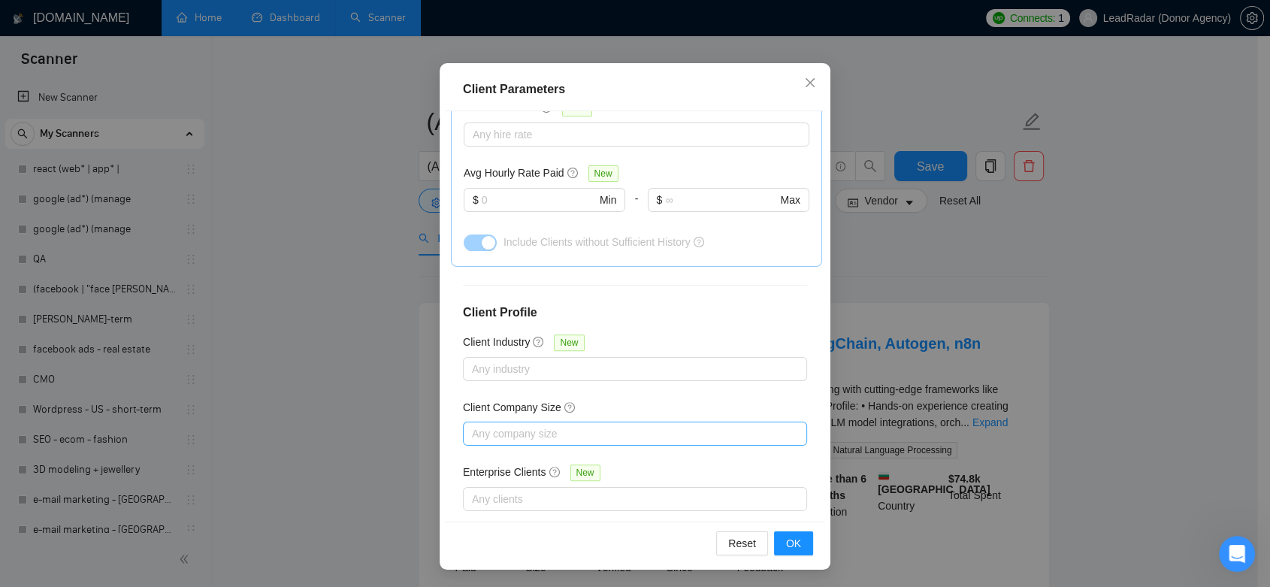
click at [601, 425] on div at bounding box center [628, 434] width 322 height 18
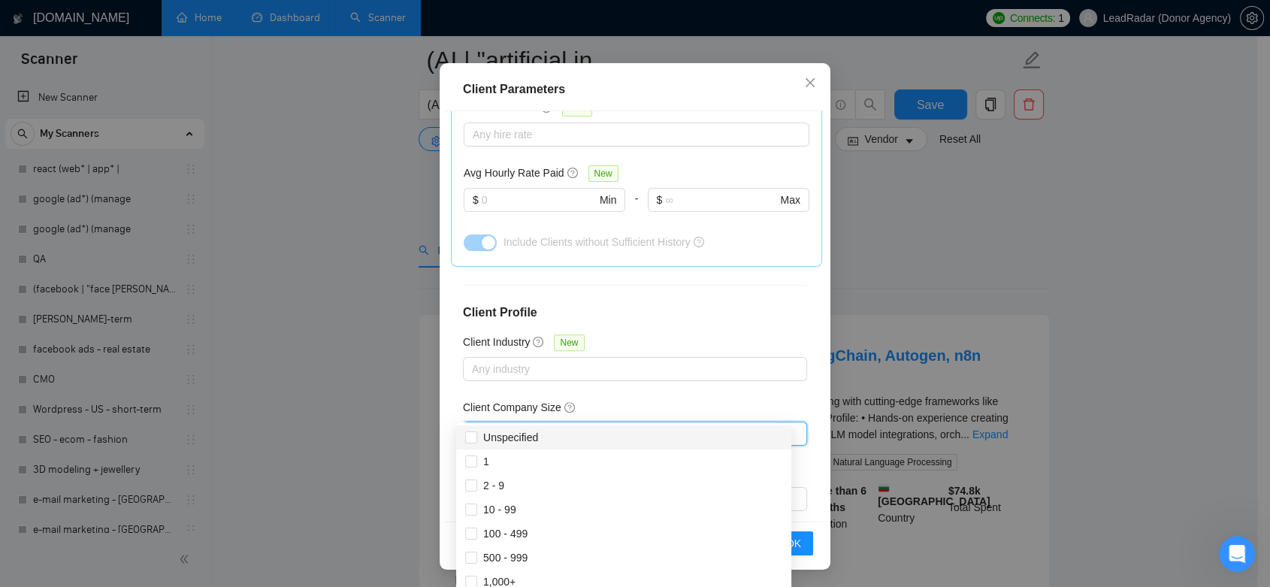
scroll to position [83, 0]
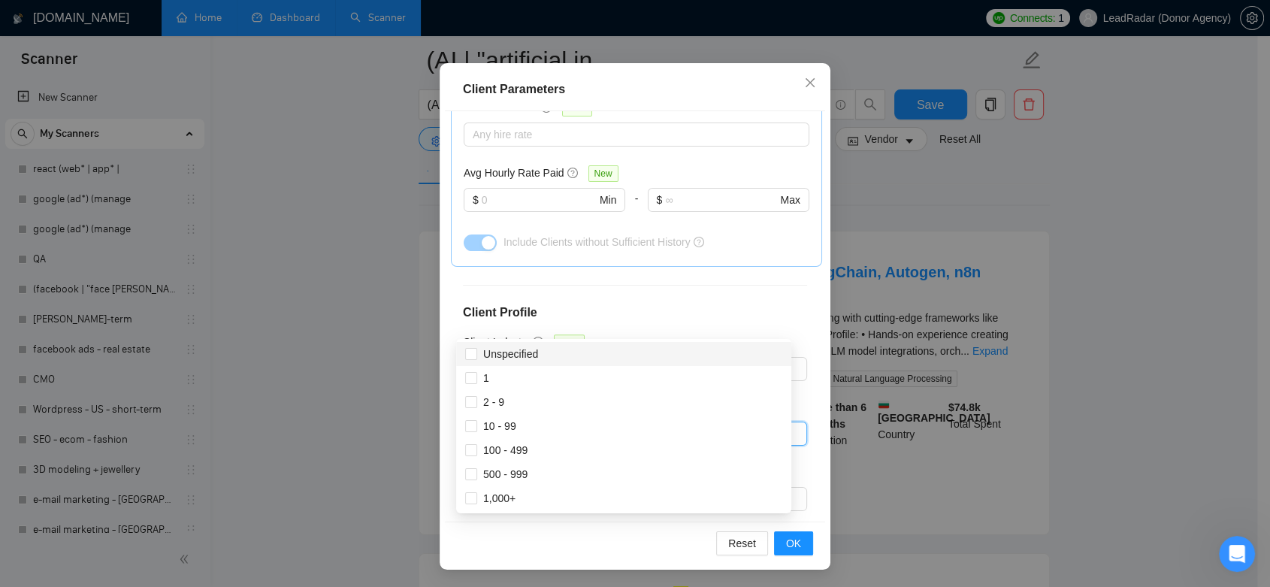
click at [732, 316] on div "Client Location Include Client Countries Select Exclude Client Countries Pakist…" at bounding box center [635, 316] width 380 height 411
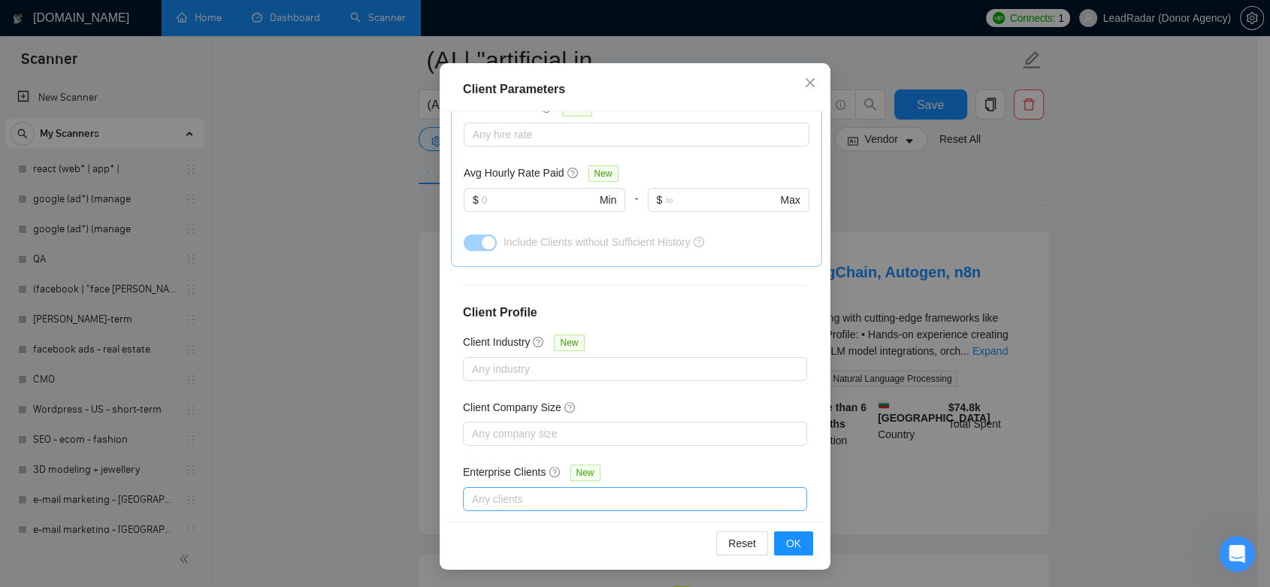
click at [609, 490] on div at bounding box center [628, 499] width 322 height 18
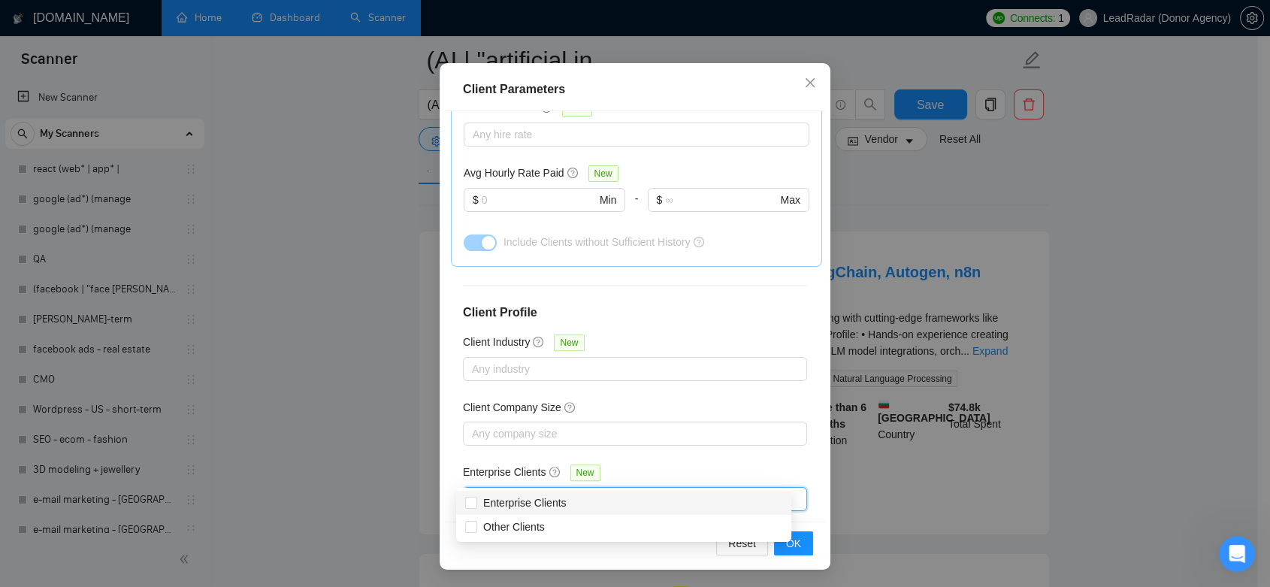
click at [756, 399] on div "Client Company Size" at bounding box center [635, 410] width 344 height 23
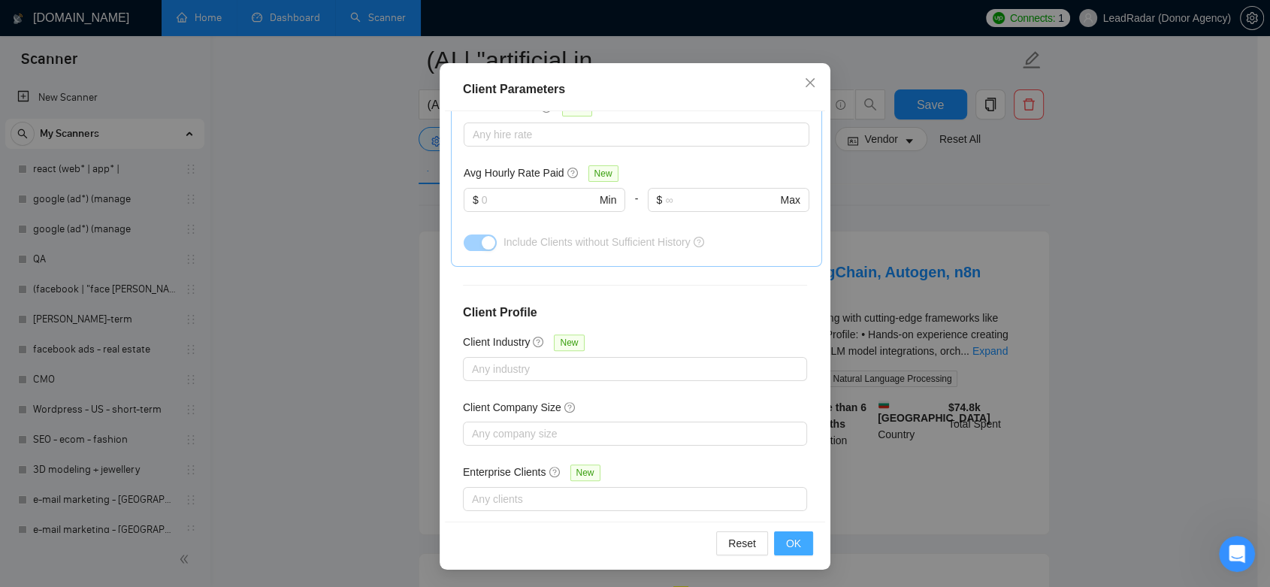
click at [786, 543] on span "OK" at bounding box center [793, 543] width 15 height 17
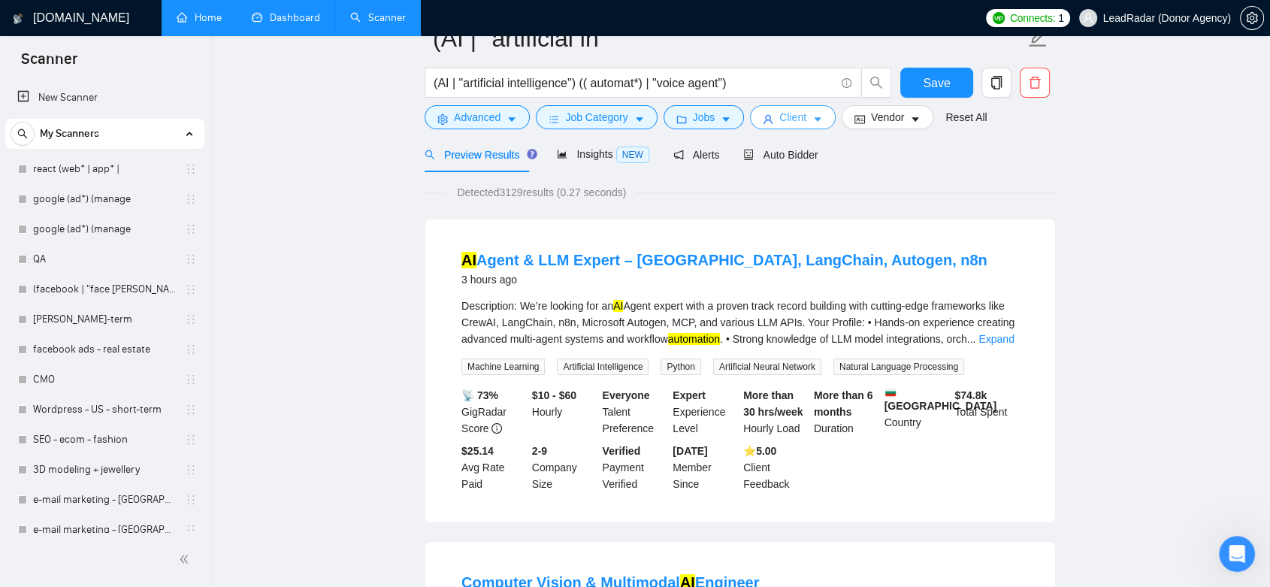
scroll to position [0, 0]
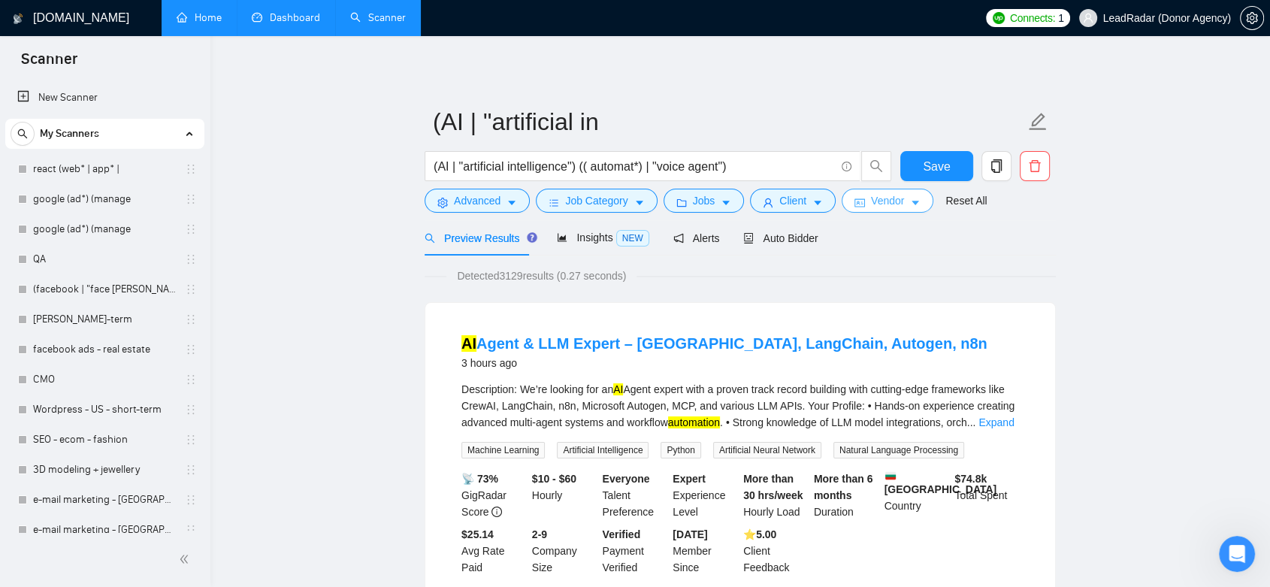
click at [889, 204] on span "Vendor" at bounding box center [887, 200] width 33 height 17
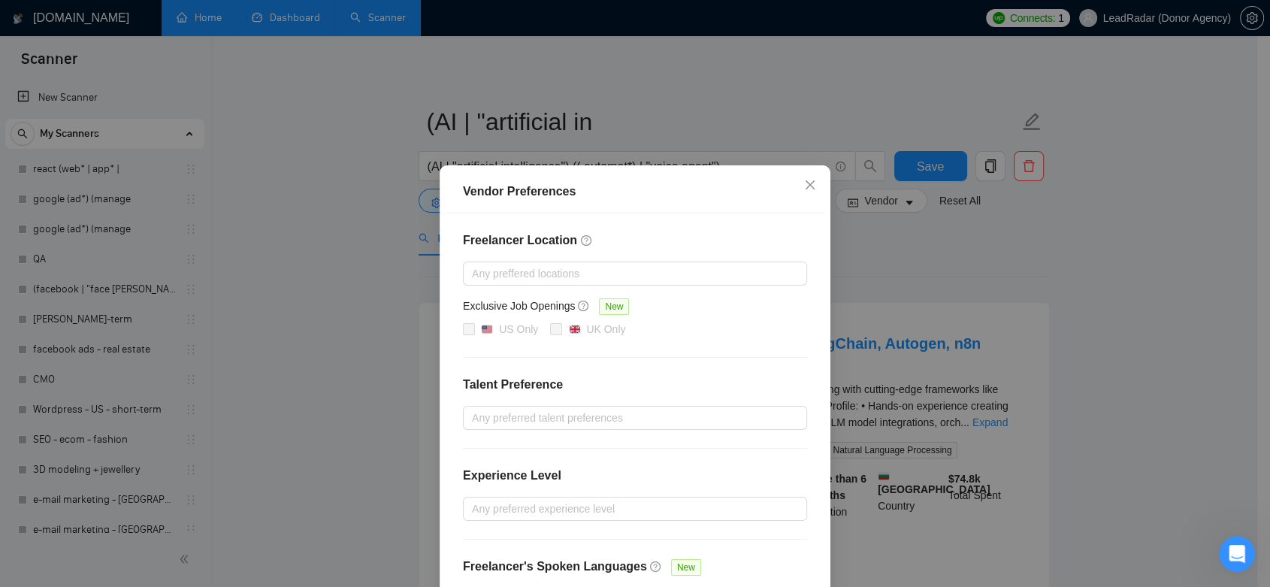
scroll to position [83, 0]
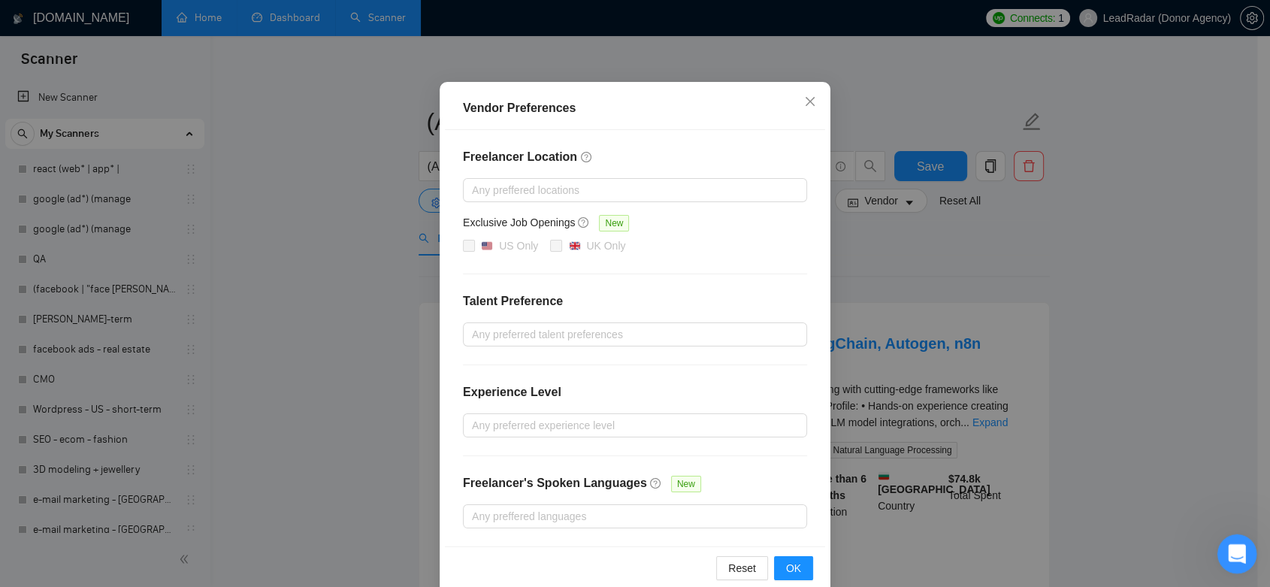
click at [1230, 555] on icon "Open Intercom Messenger" at bounding box center [1235, 552] width 25 height 25
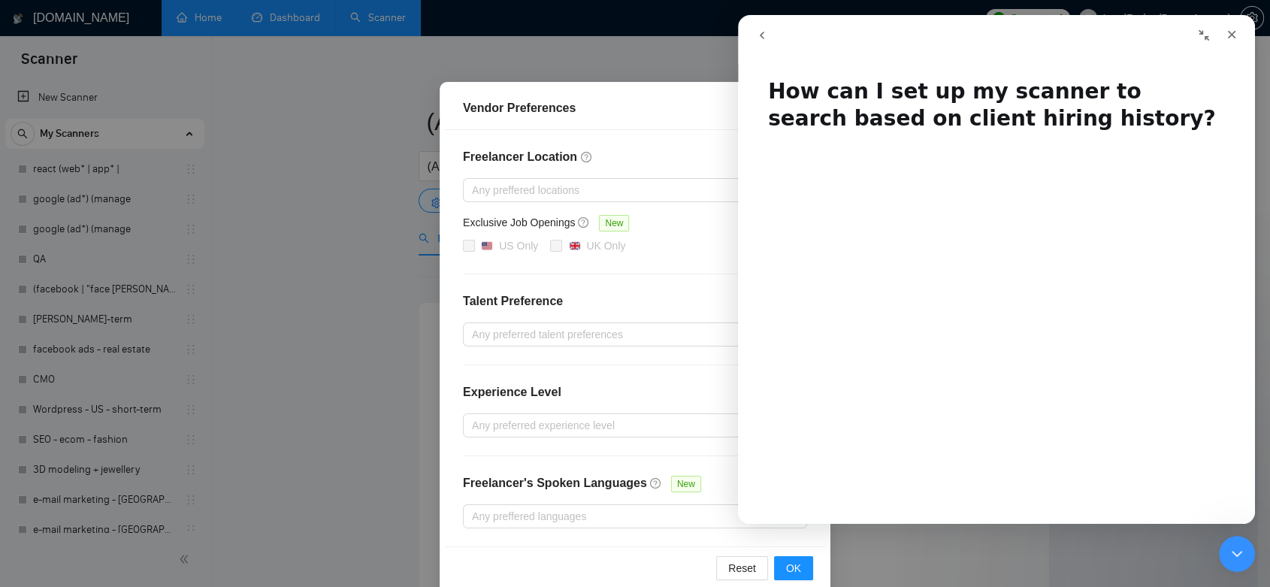
click at [761, 24] on button "go back" at bounding box center [762, 35] width 29 height 29
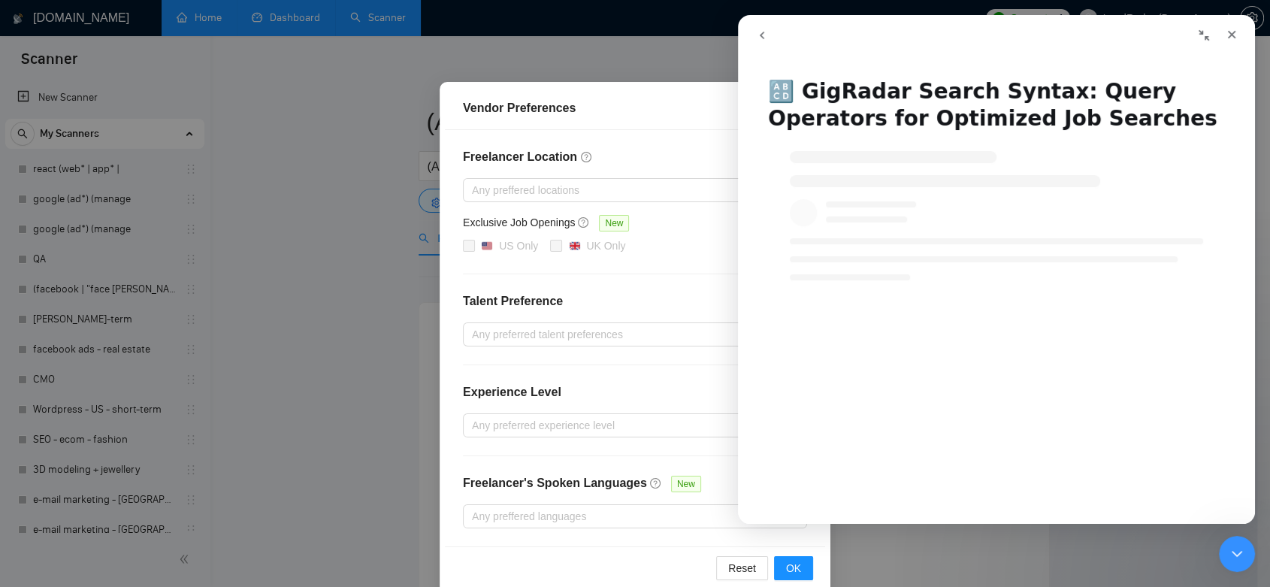
click at [761, 38] on icon "go back" at bounding box center [762, 35] width 12 height 12
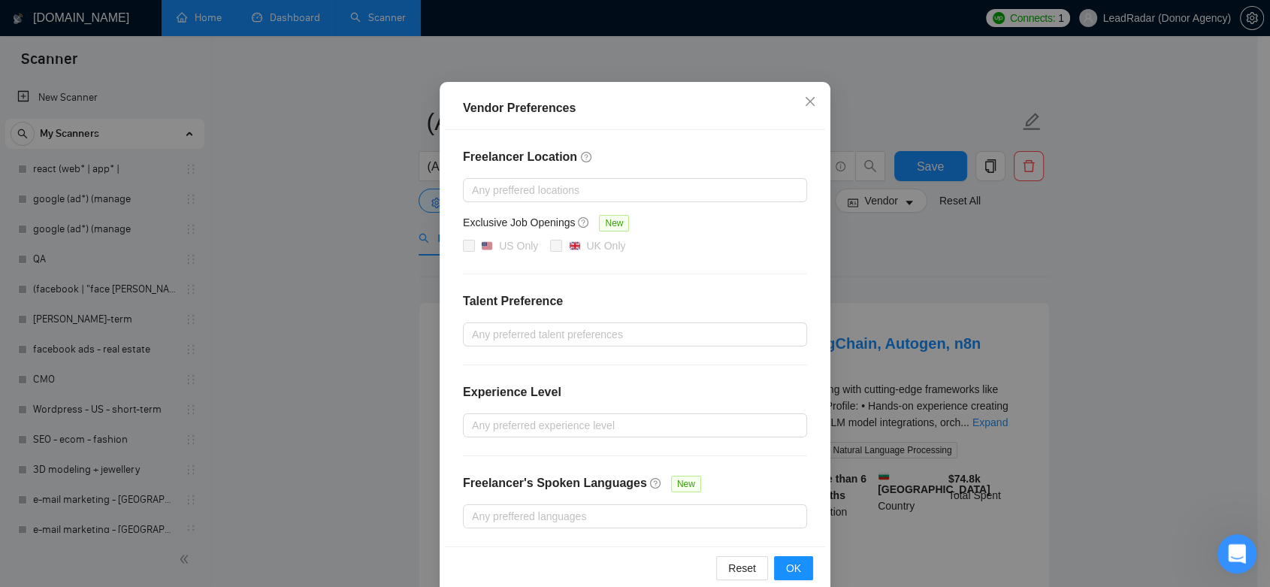
click at [1235, 557] on icon "Open Intercom Messenger" at bounding box center [1235, 552] width 25 height 25
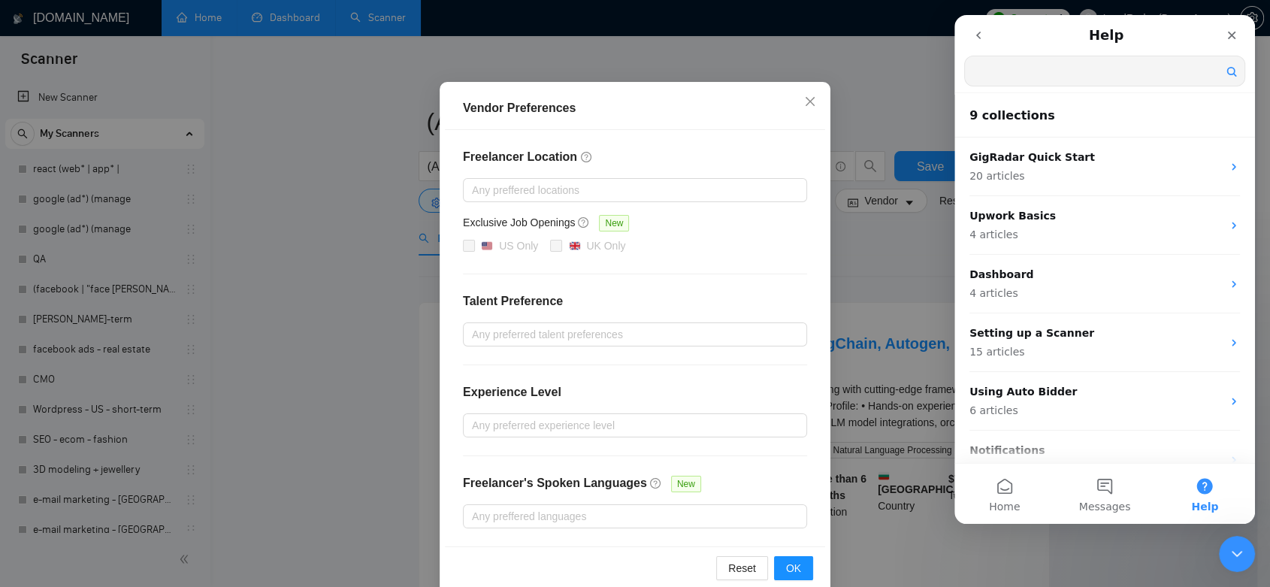
scroll to position [0, 0]
click at [979, 40] on icon "go back" at bounding box center [979, 35] width 12 height 12
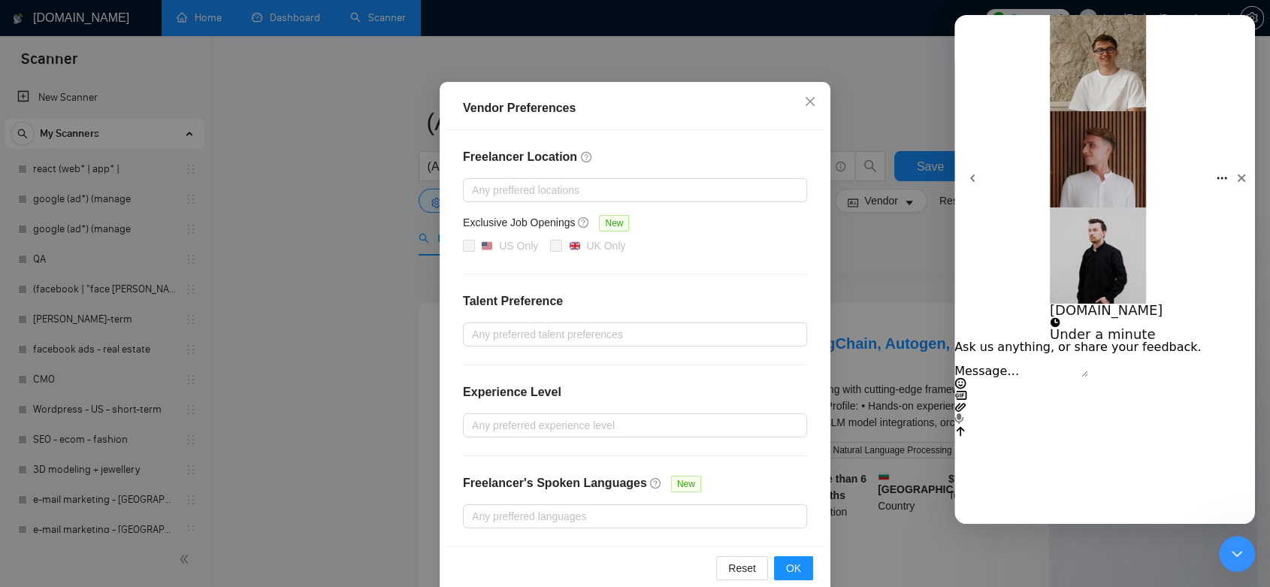
click at [985, 160] on button "go back" at bounding box center [973, 178] width 36 height 36
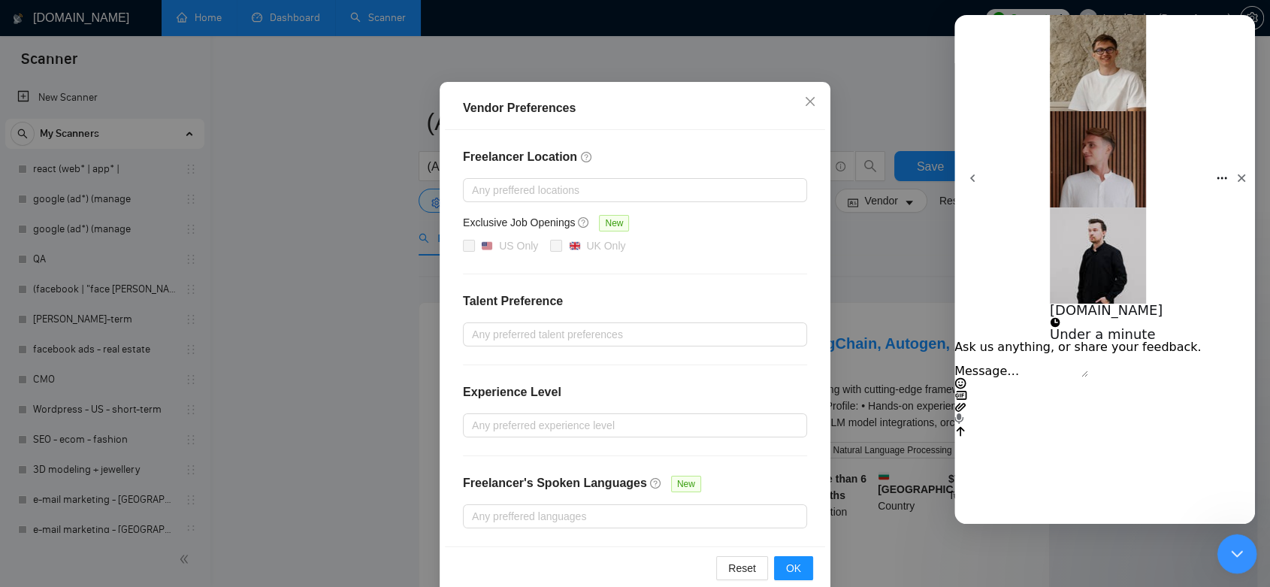
click at [1236, 548] on icon "Close Intercom Messenger" at bounding box center [1235, 552] width 18 height 18
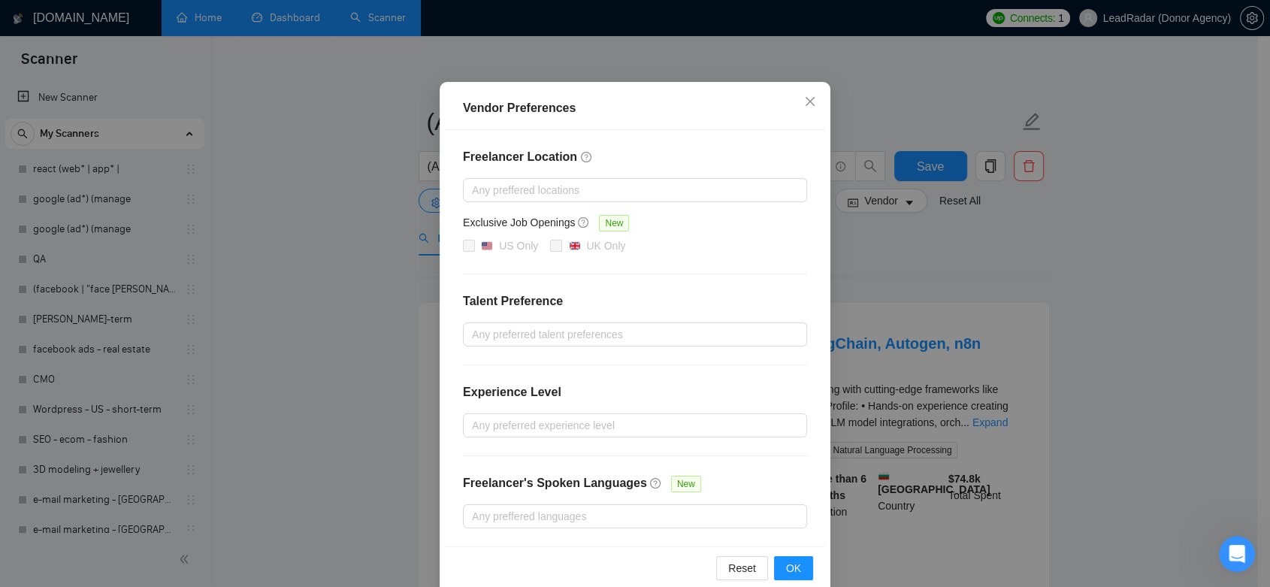
scroll to position [107, 0]
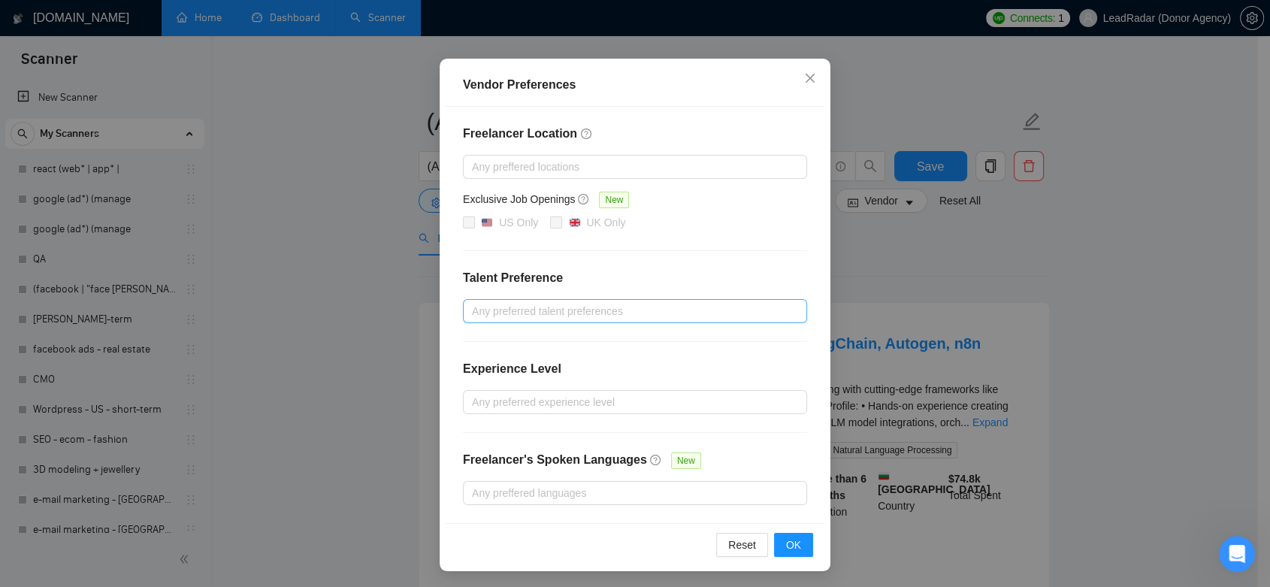
click at [582, 313] on div at bounding box center [628, 311] width 322 height 18
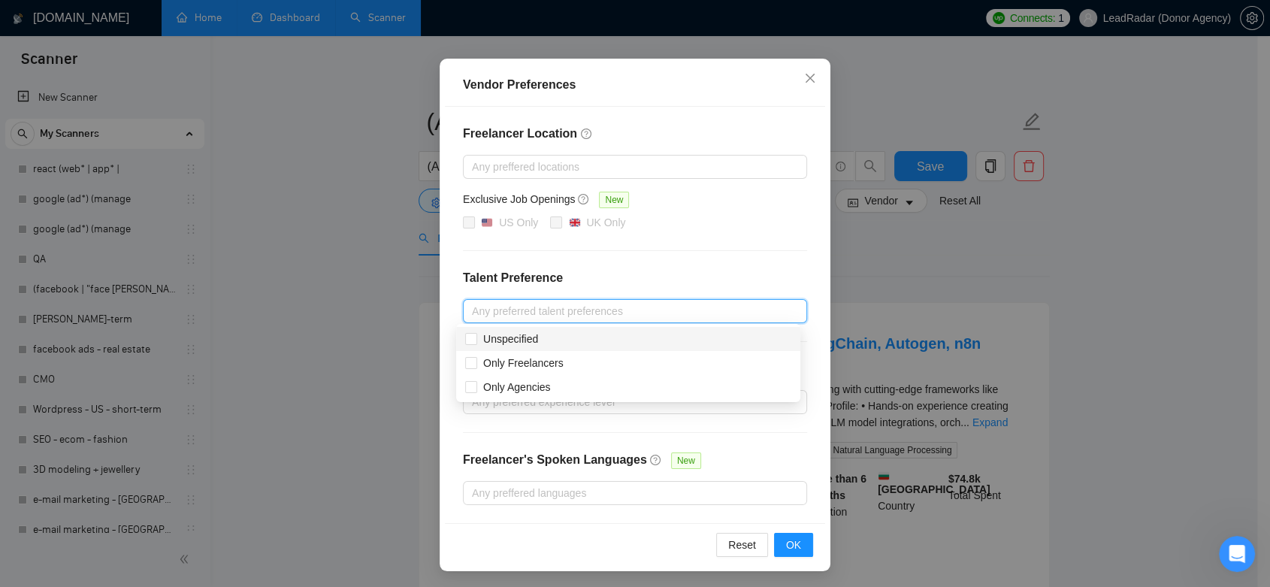
click at [695, 263] on div "Freelancer Location Any preffered locations Exclusive Job Openings New US Only …" at bounding box center [635, 315] width 380 height 416
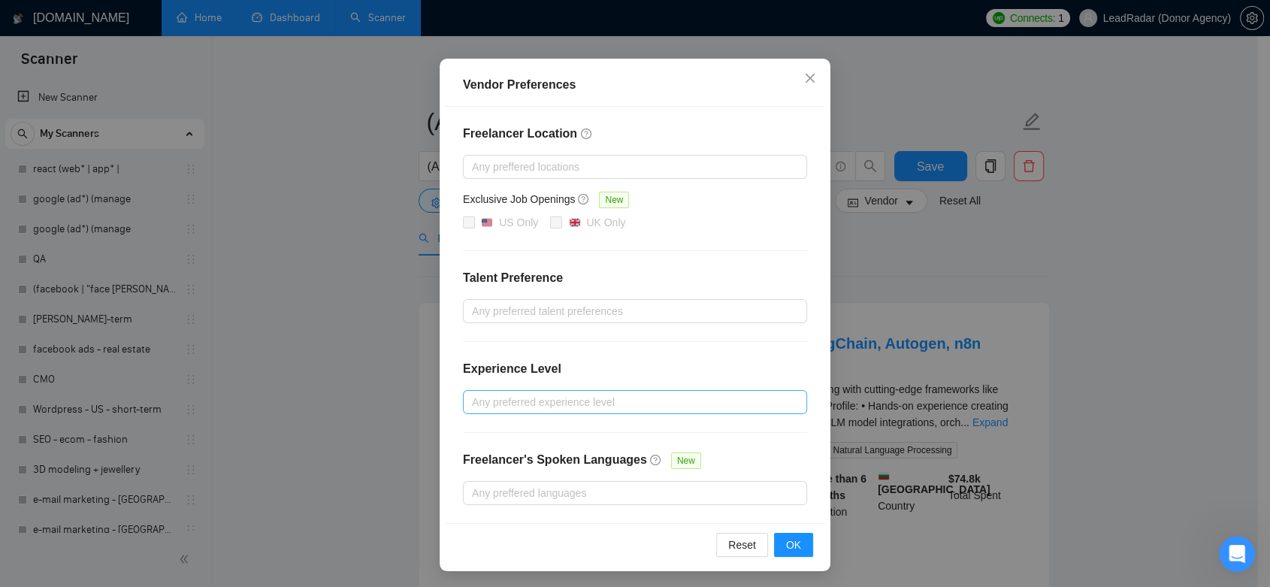
click at [567, 404] on div at bounding box center [628, 402] width 322 height 18
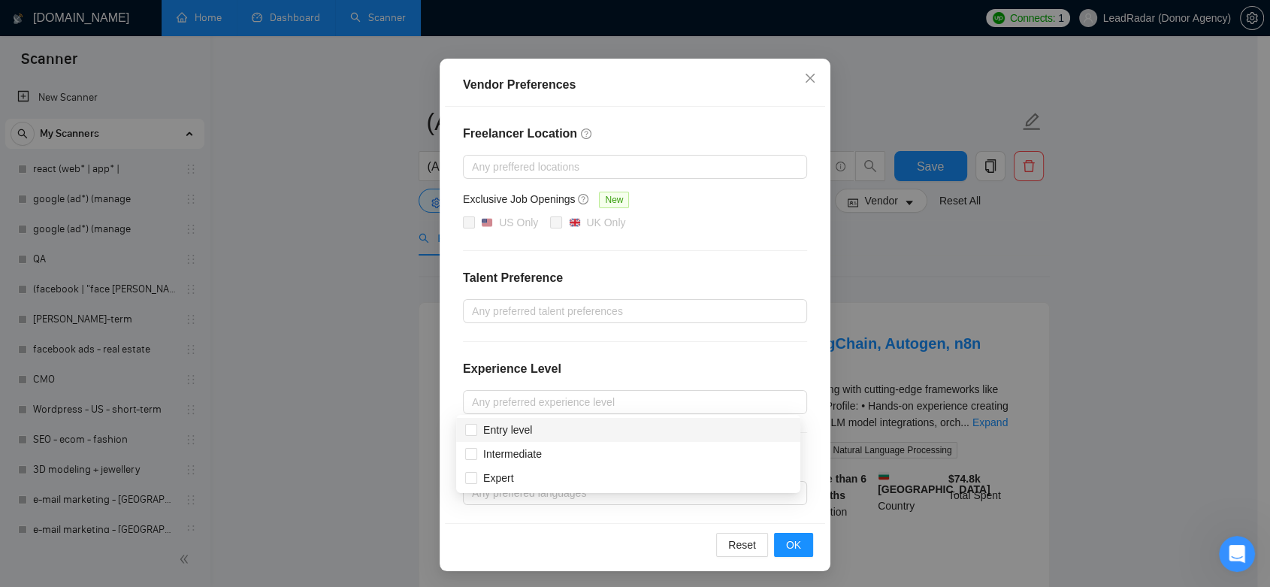
click at [696, 368] on div "Experience Level" at bounding box center [635, 375] width 344 height 30
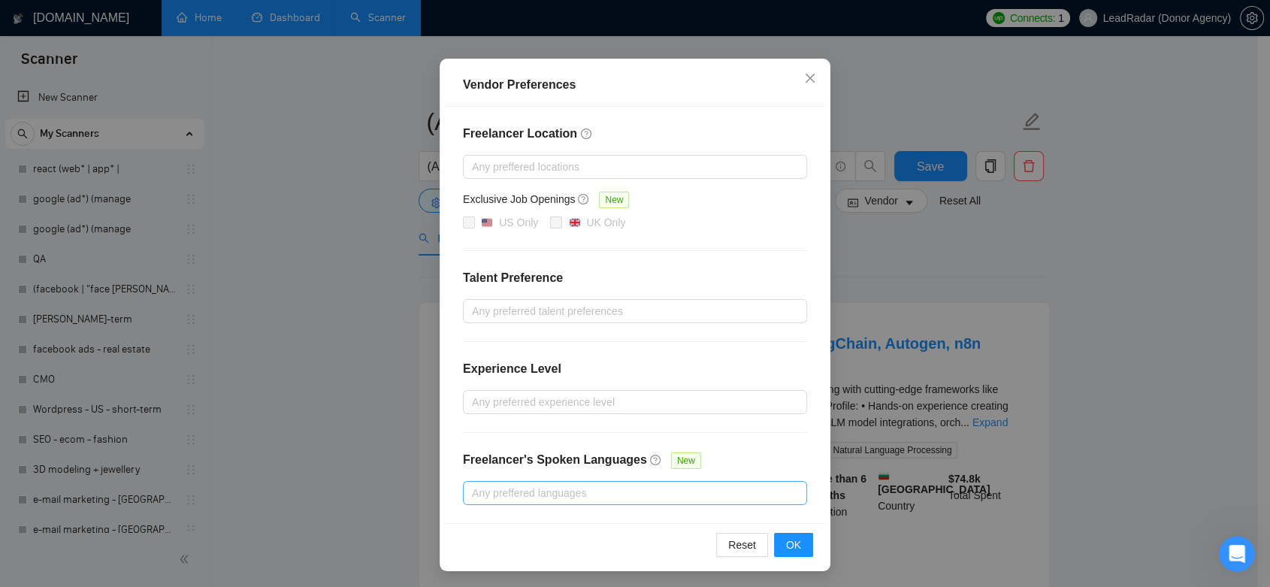
click at [640, 494] on div at bounding box center [628, 493] width 322 height 18
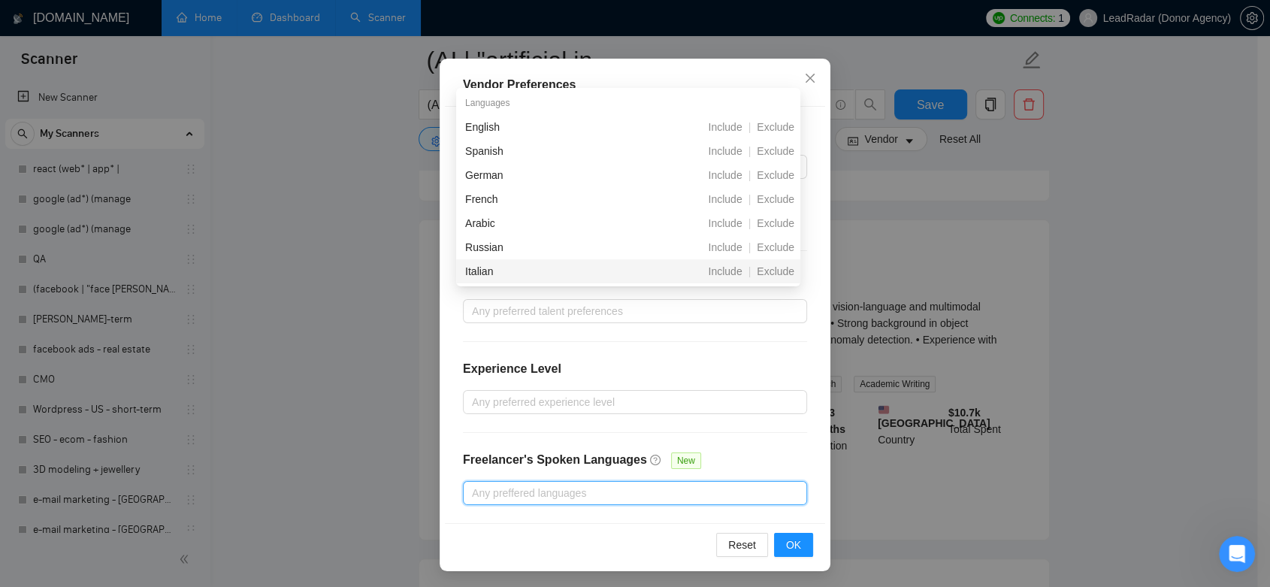
click at [720, 485] on div at bounding box center [628, 493] width 322 height 18
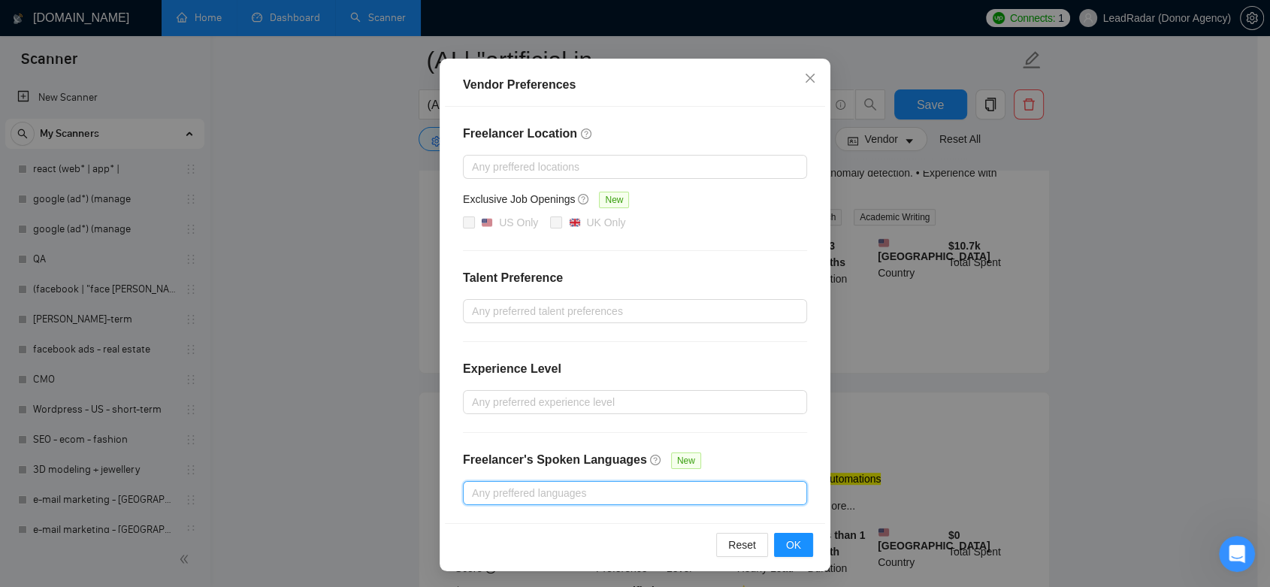
scroll to position [667, 0]
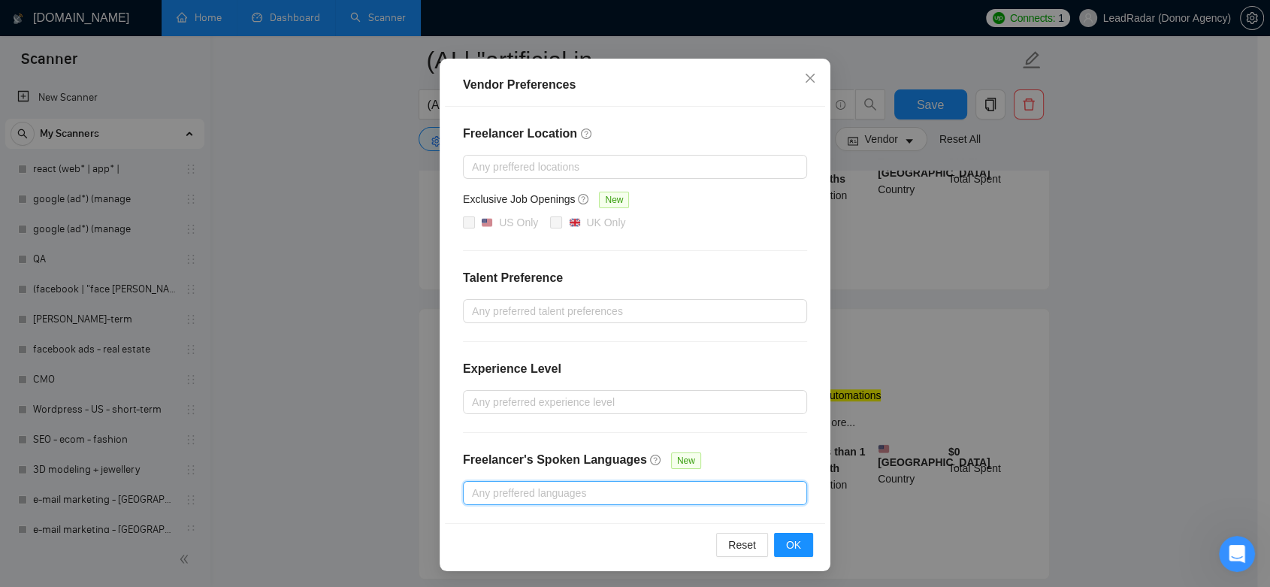
click at [743, 498] on div at bounding box center [628, 493] width 322 height 18
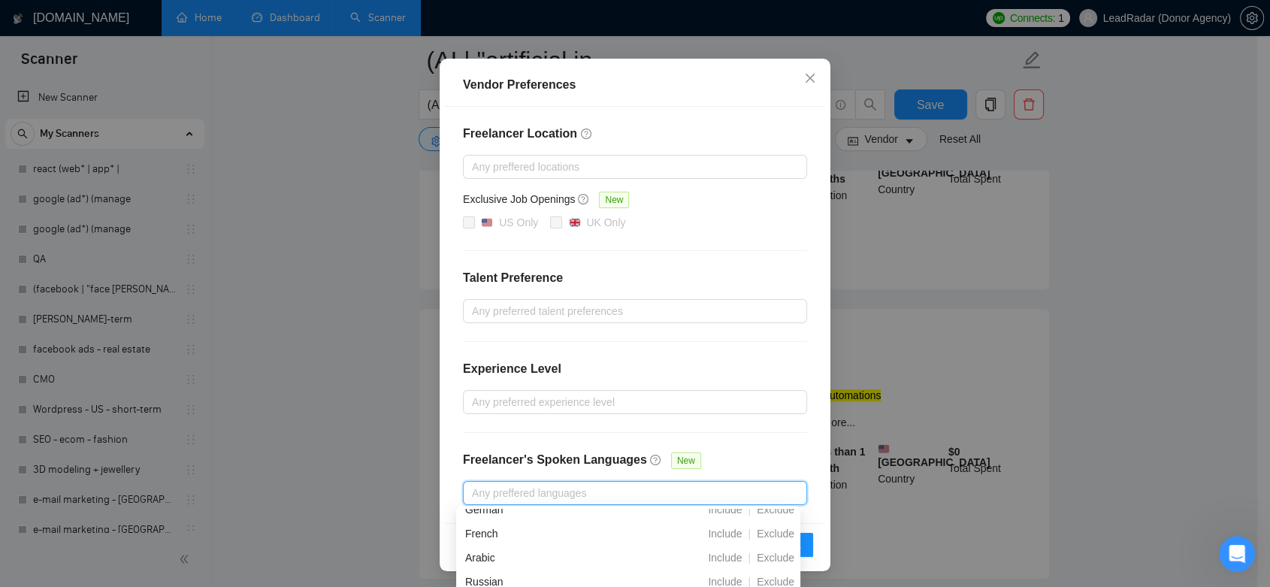
scroll to position [0, 0]
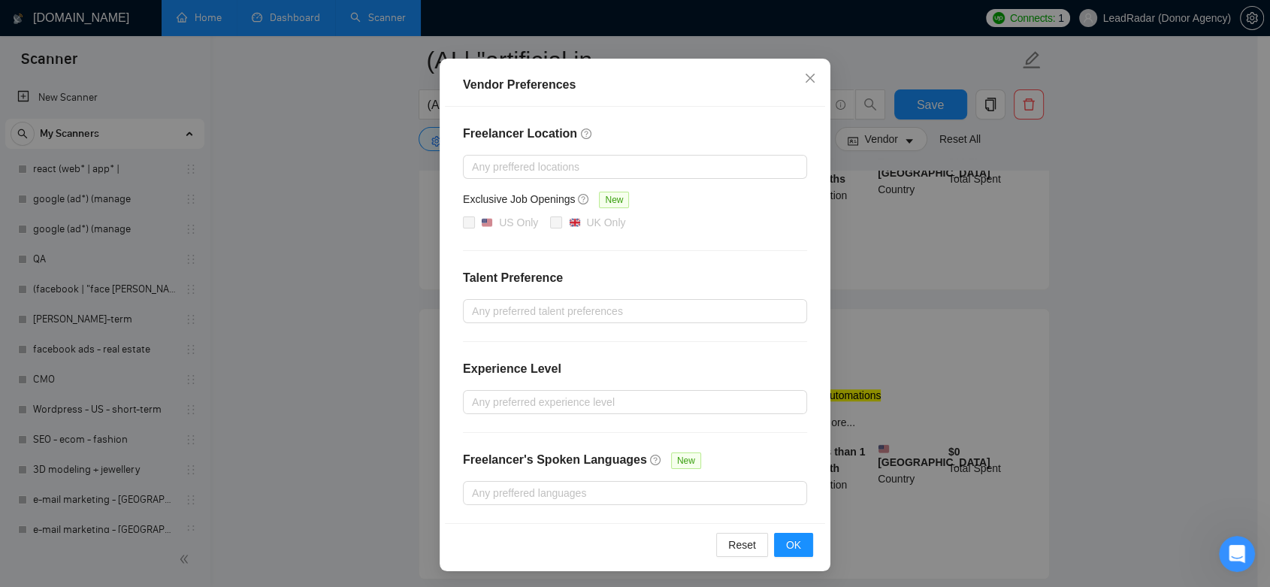
click at [770, 449] on div "Freelancer Location Any preffered locations Exclusive Job Openings New US Only …" at bounding box center [635, 315] width 380 height 416
click at [794, 542] on span "OK" at bounding box center [793, 545] width 15 height 17
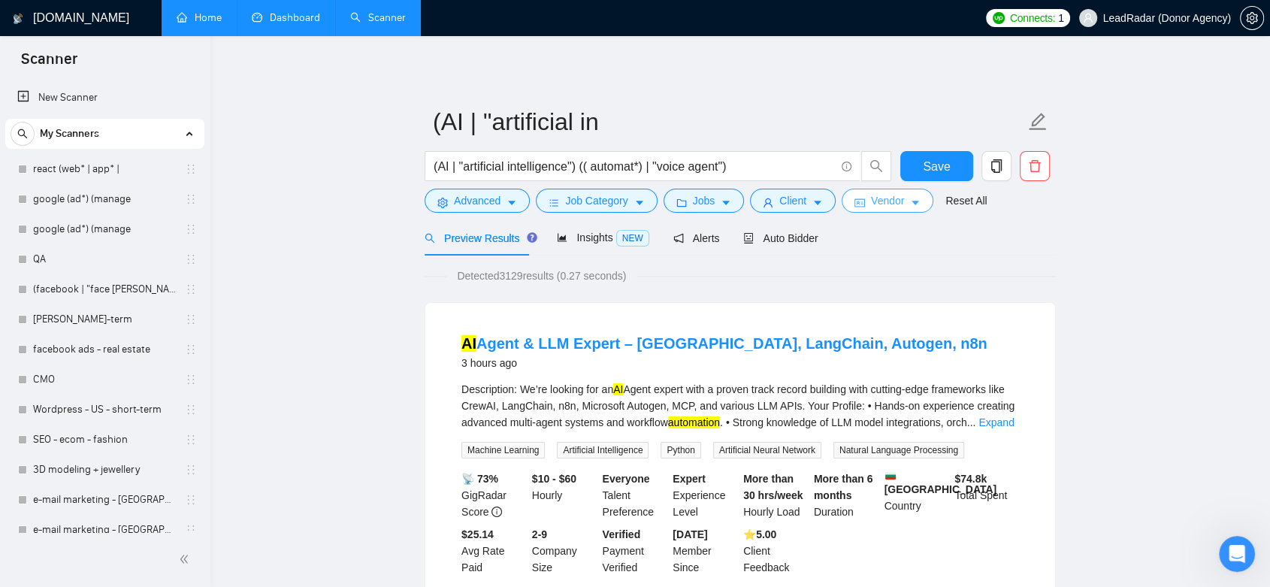
click at [915, 206] on icon "caret-down" at bounding box center [915, 203] width 11 height 11
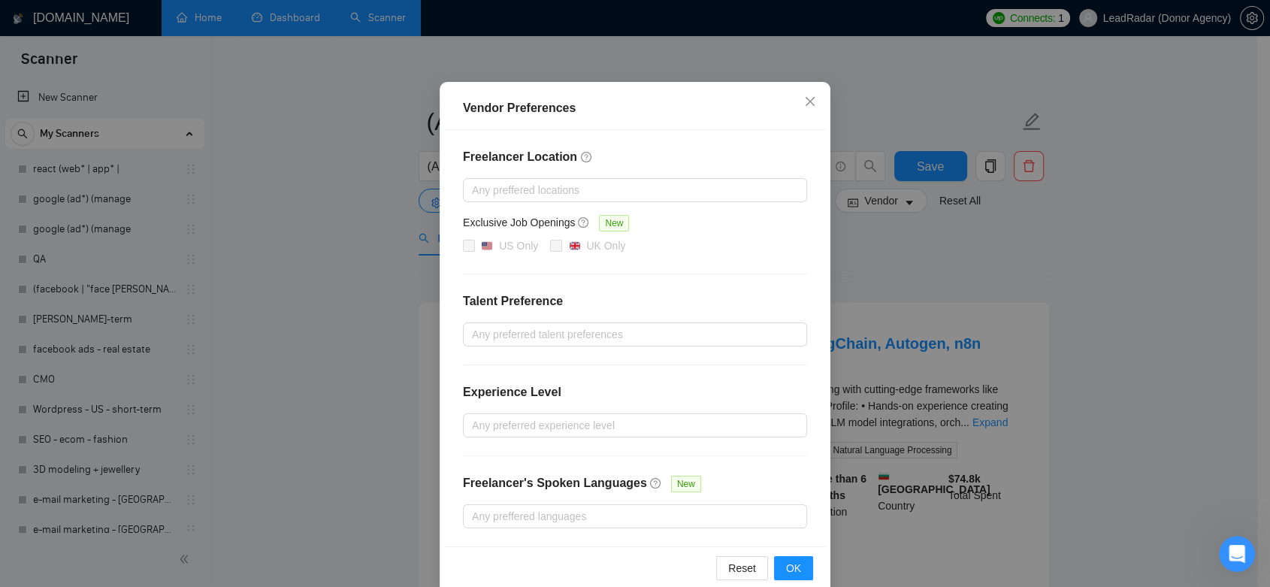
scroll to position [107, 0]
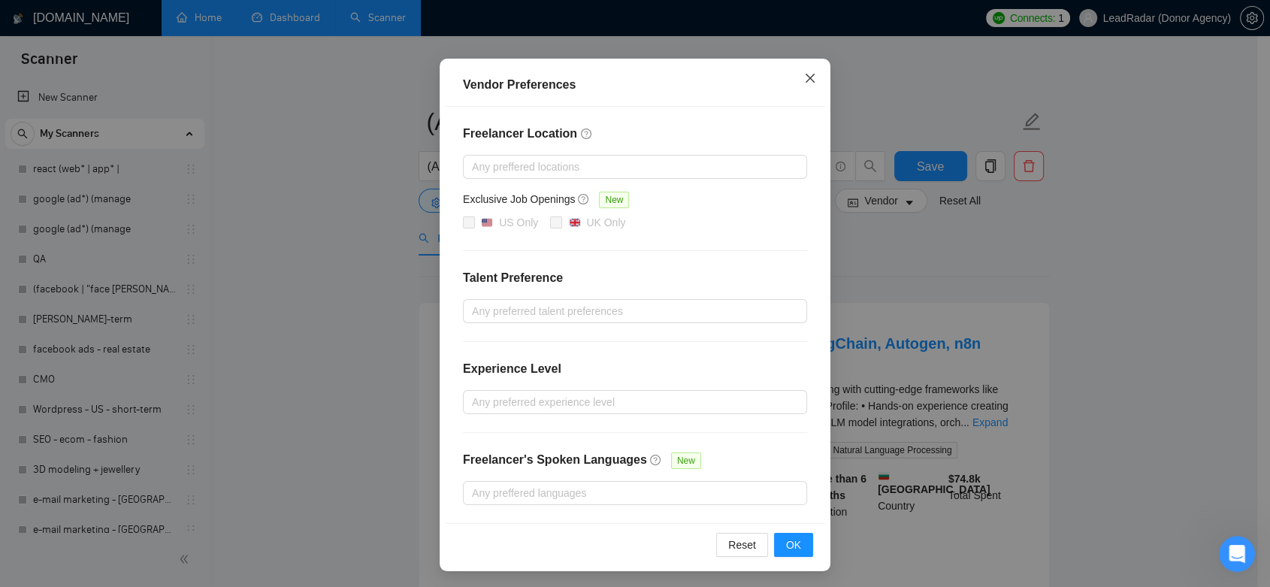
click at [808, 80] on icon "close" at bounding box center [810, 78] width 12 height 12
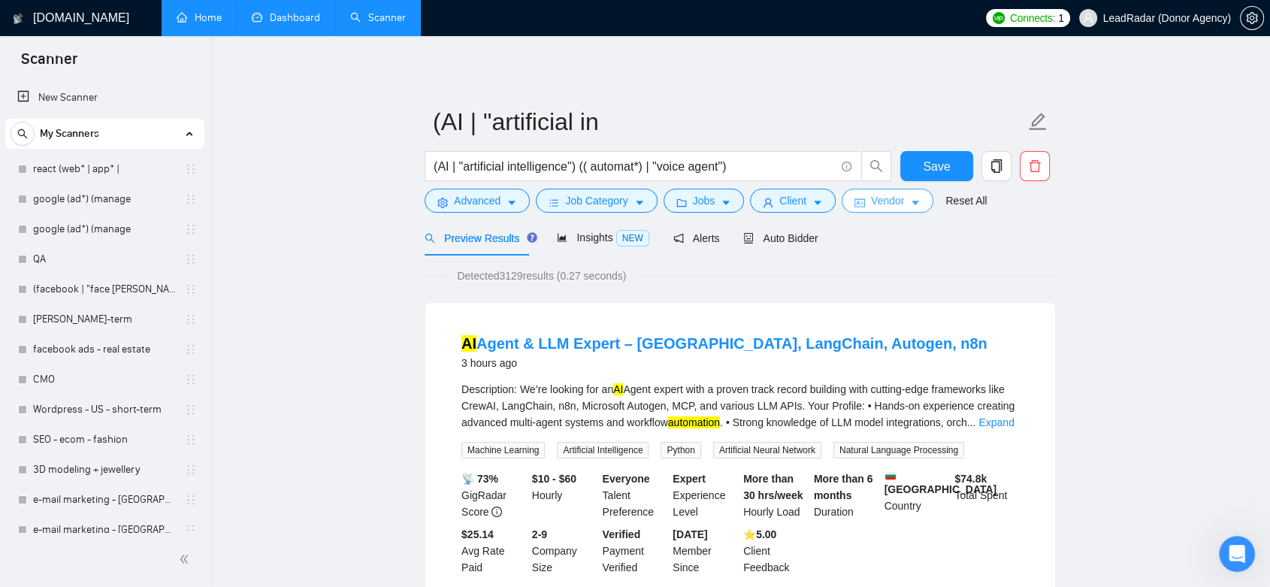
scroll to position [0, 0]
click at [898, 203] on span "Vendor" at bounding box center [887, 200] width 33 height 17
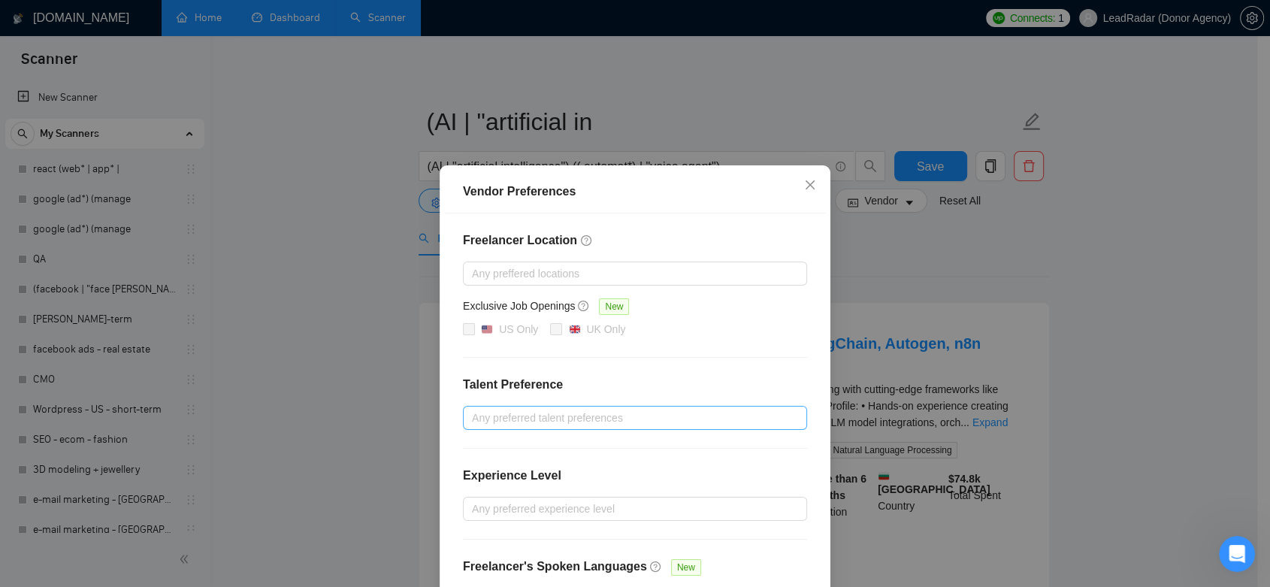
scroll to position [107, 0]
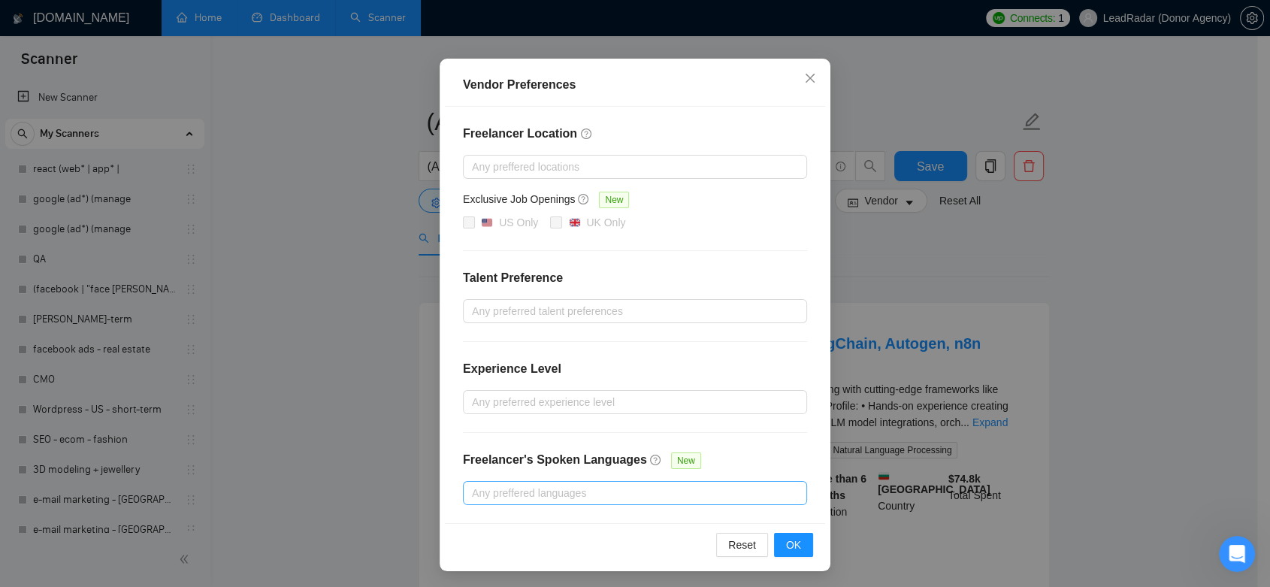
click at [745, 498] on div at bounding box center [628, 493] width 322 height 18
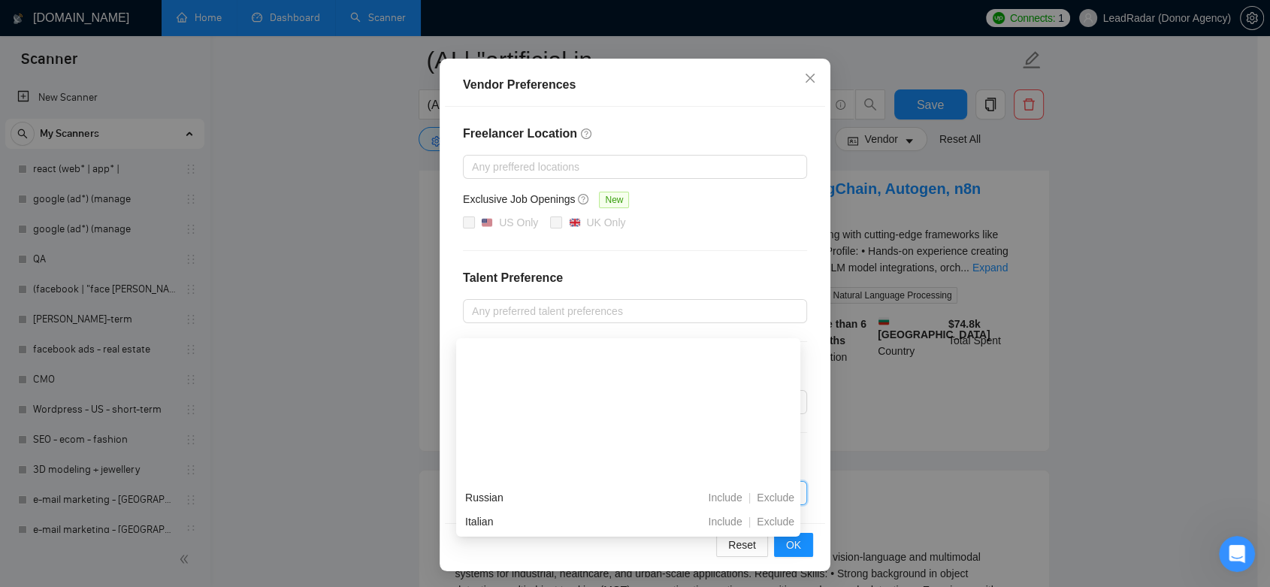
scroll to position [167, 0]
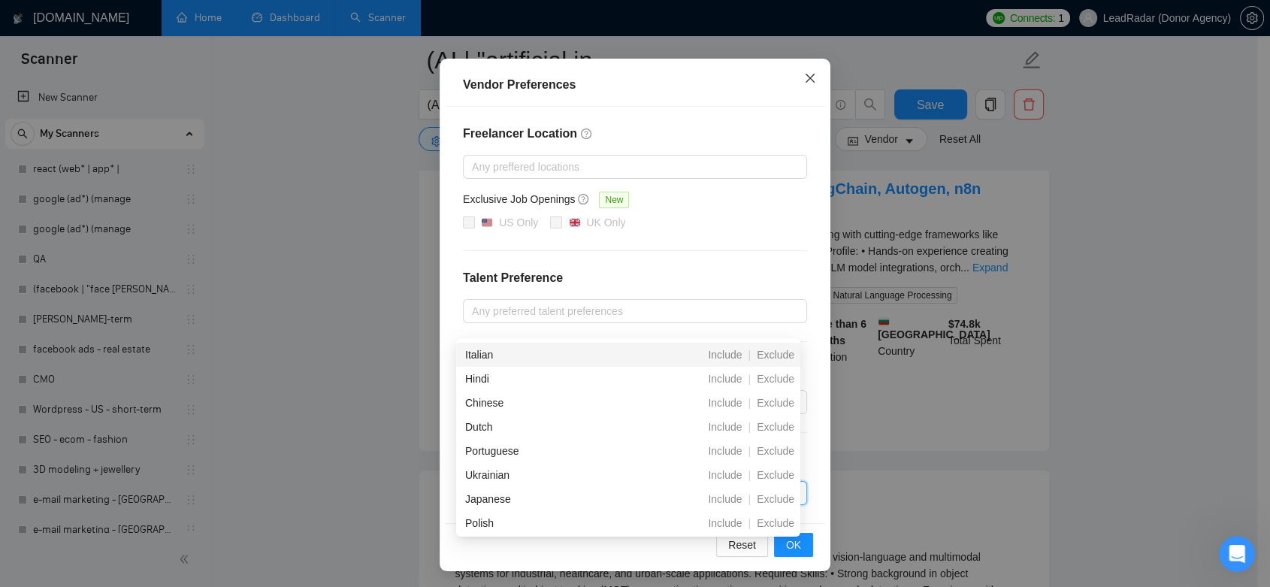
click at [804, 74] on icon "close" at bounding box center [810, 78] width 12 height 12
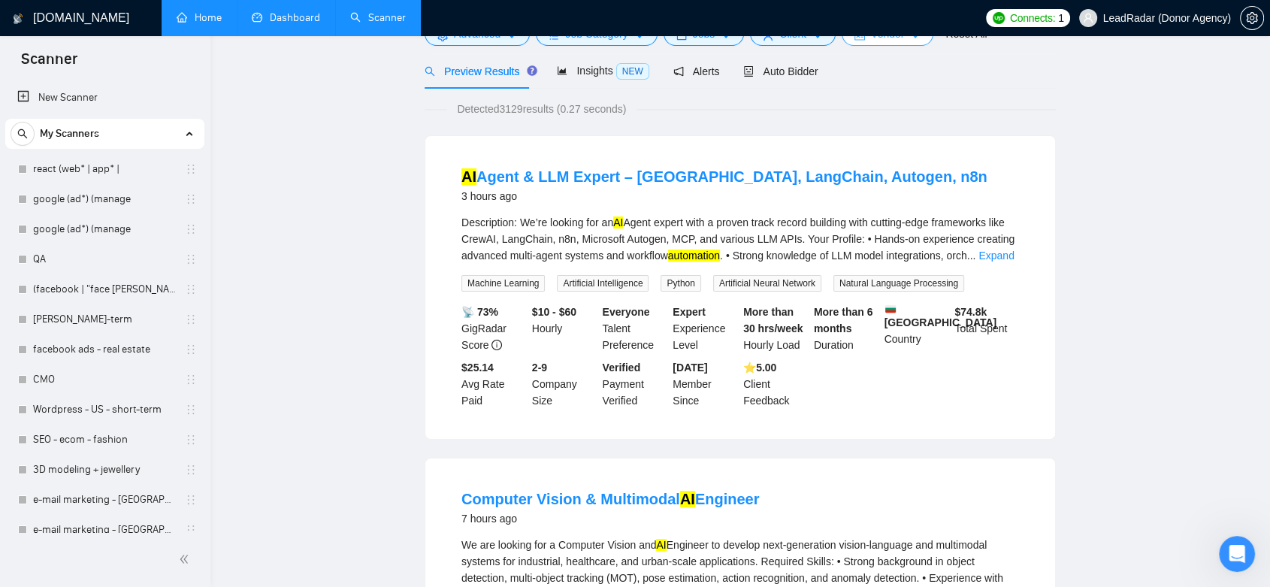
scroll to position [0, 0]
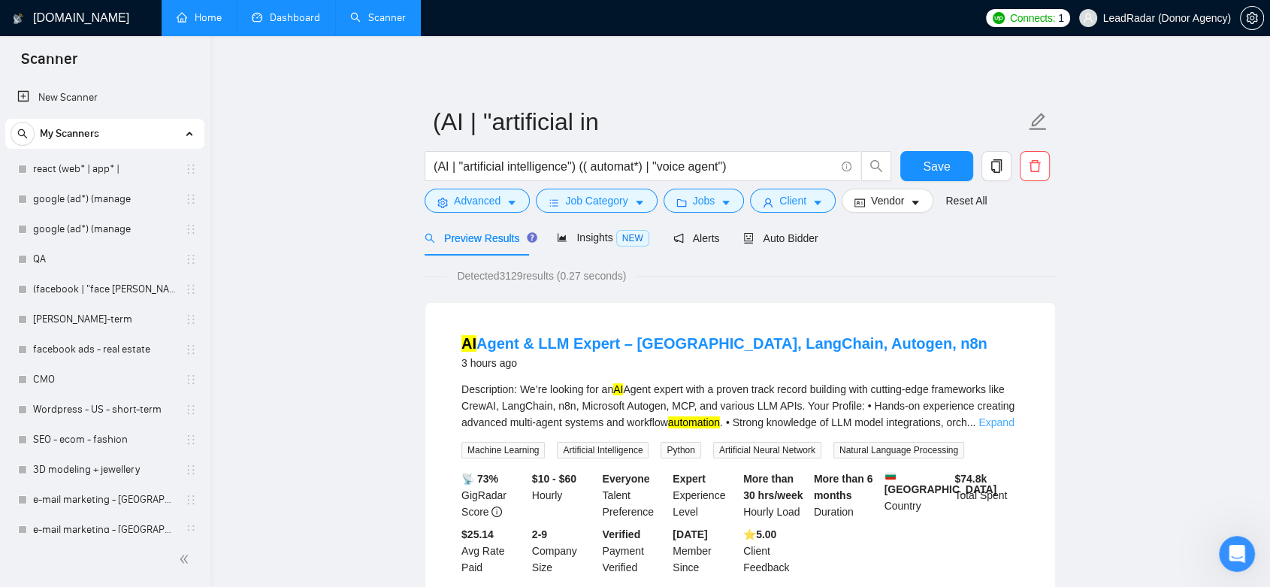
click at [986, 425] on link "Expand" at bounding box center [996, 422] width 35 height 12
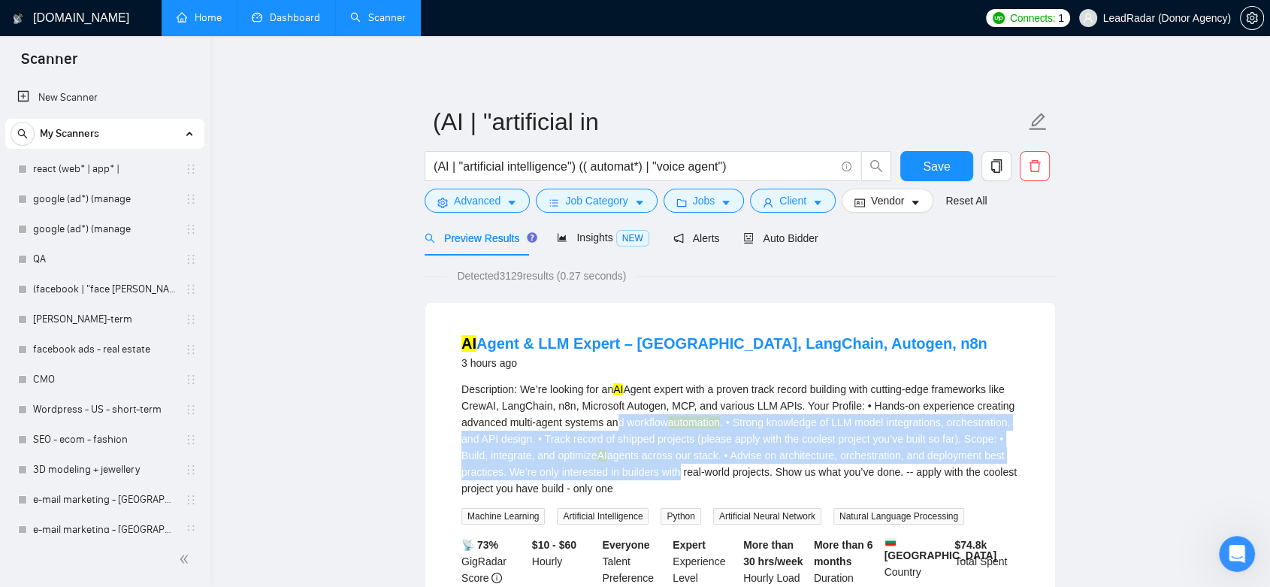
drag, startPoint x: 609, startPoint y: 419, endPoint x: 674, endPoint y: 476, distance: 86.3
click at [674, 476] on div "Description: We’re looking for an AI Agent expert with a proven track record bu…" at bounding box center [740, 439] width 558 height 116
click at [513, 206] on icon "caret-down" at bounding box center [512, 203] width 11 height 11
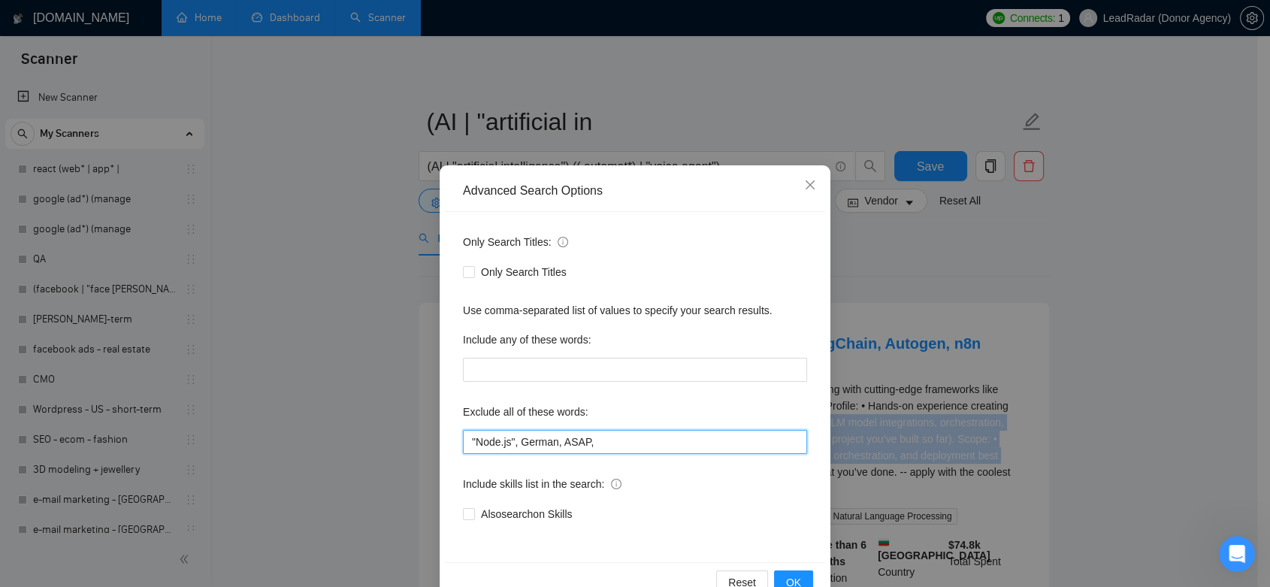
click at [596, 442] on input ""Node.js", German, ASAP," at bounding box center [635, 442] width 344 height 24
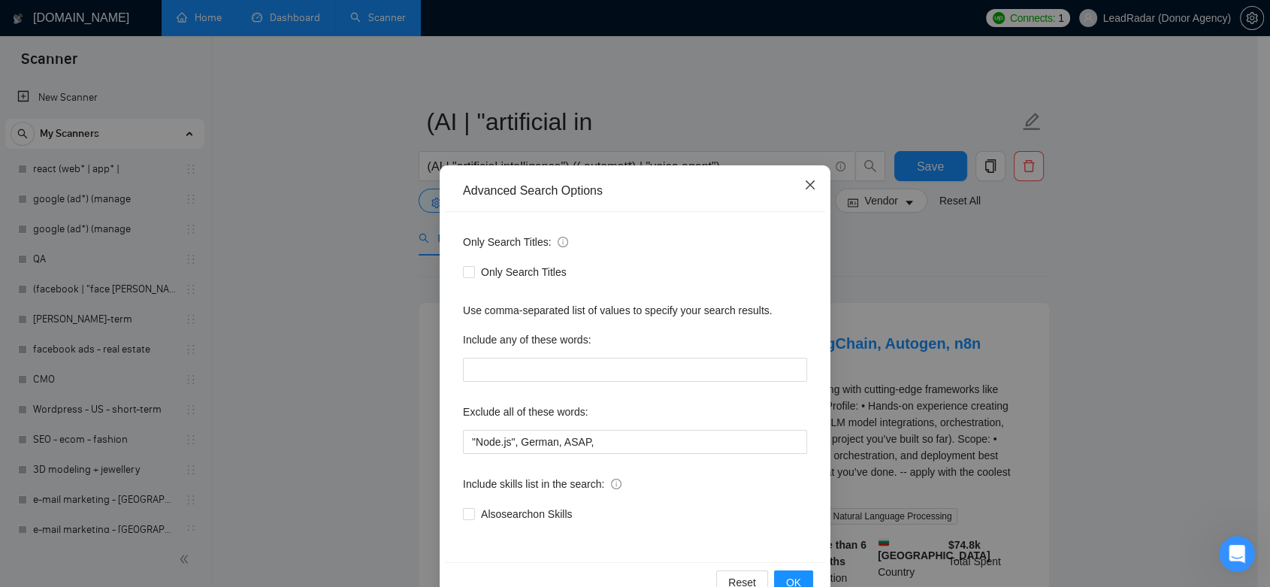
click at [806, 184] on icon "close" at bounding box center [810, 185] width 12 height 12
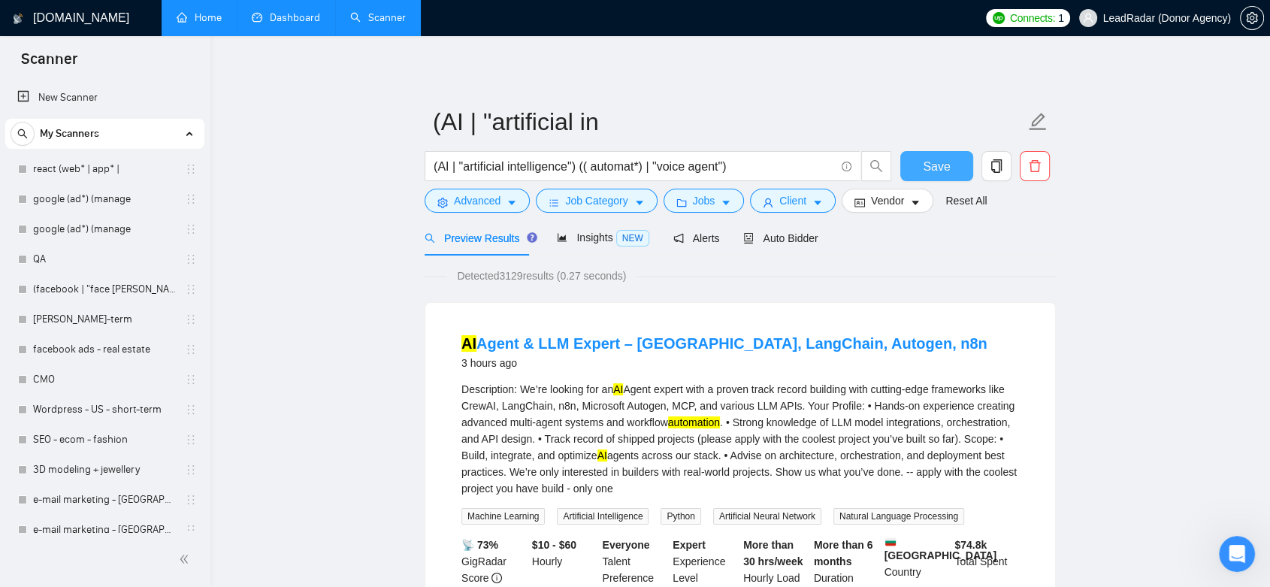
click at [951, 164] on button "Save" at bounding box center [936, 166] width 73 height 30
click at [593, 244] on span "Insights NEW" at bounding box center [603, 237] width 92 height 12
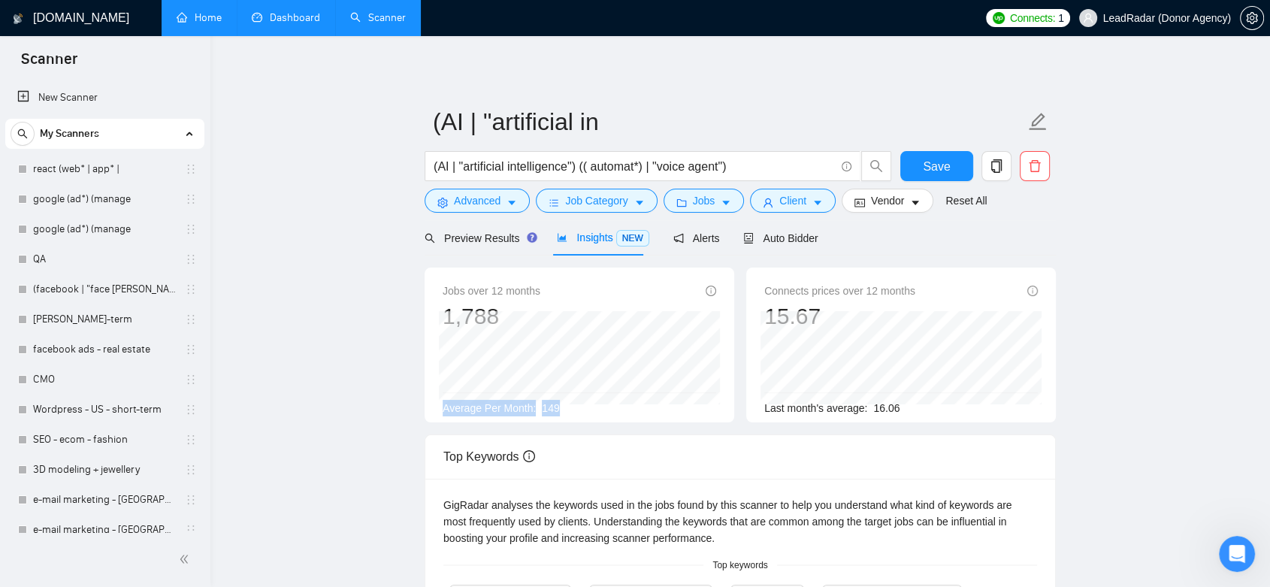
drag, startPoint x: 569, startPoint y: 407, endPoint x: 431, endPoint y: 414, distance: 138.5
click at [431, 414] on div "Jobs over 12 months 1,788 Oct 2024 83 Average Per Month: 149" at bounding box center [580, 345] width 310 height 155
click at [344, 407] on main "(AI | "artificial in (AI | "artificial intelligence") (( automat*) | "voice age…" at bounding box center [741, 575] width 1012 height 1031
drag, startPoint x: 590, startPoint y: 410, endPoint x: 419, endPoint y: 412, distance: 170.6
click at [419, 412] on div "Jobs over 12 months 1,788 Oct 2024 83 Average Per Month: 149" at bounding box center [580, 345] width 322 height 155
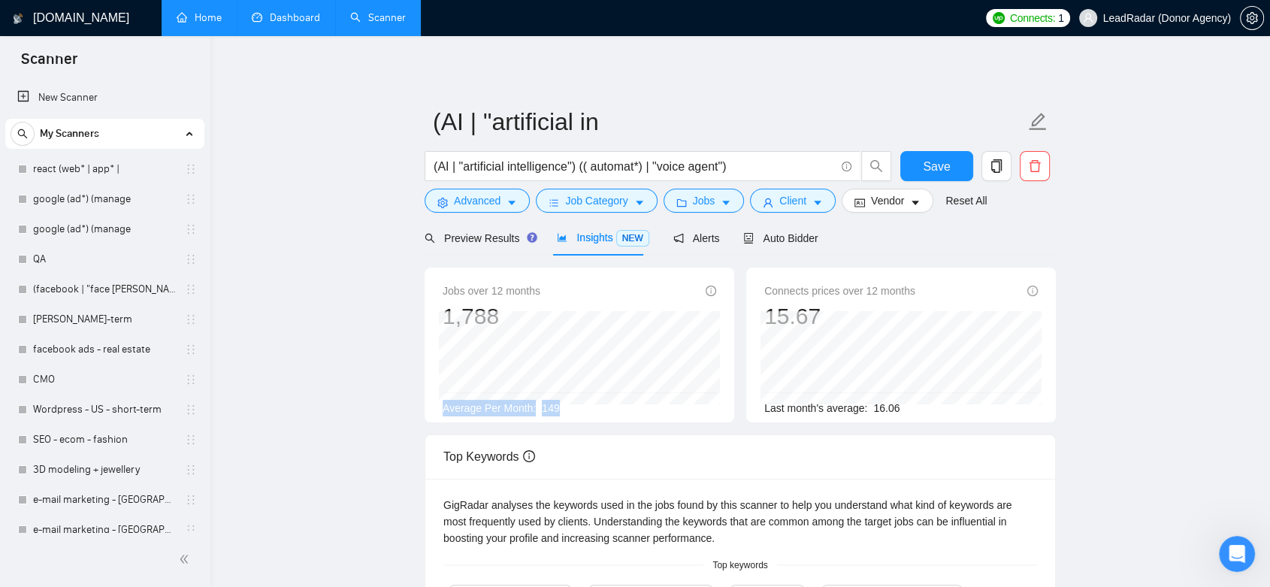
click at [388, 418] on main "(AI | "artificial in (AI | "artificial intelligence") (( automat*) | "voice age…" at bounding box center [741, 575] width 1012 height 1031
click at [699, 242] on span "Alerts" at bounding box center [696, 238] width 47 height 12
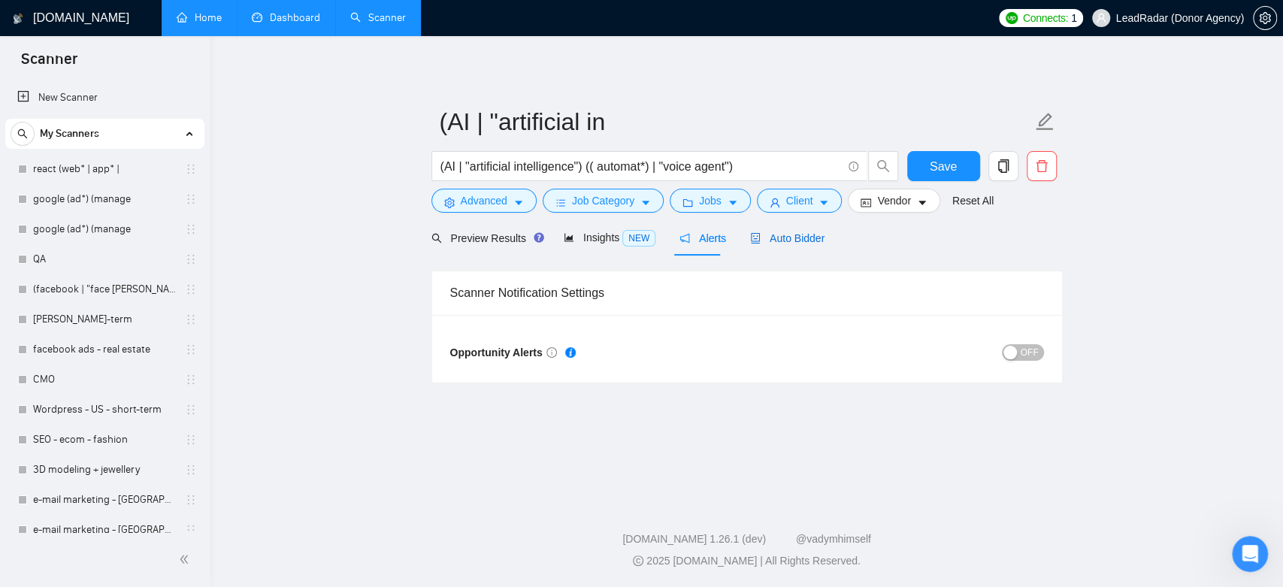
click at [773, 235] on span "Auto Bidder" at bounding box center [787, 238] width 74 height 12
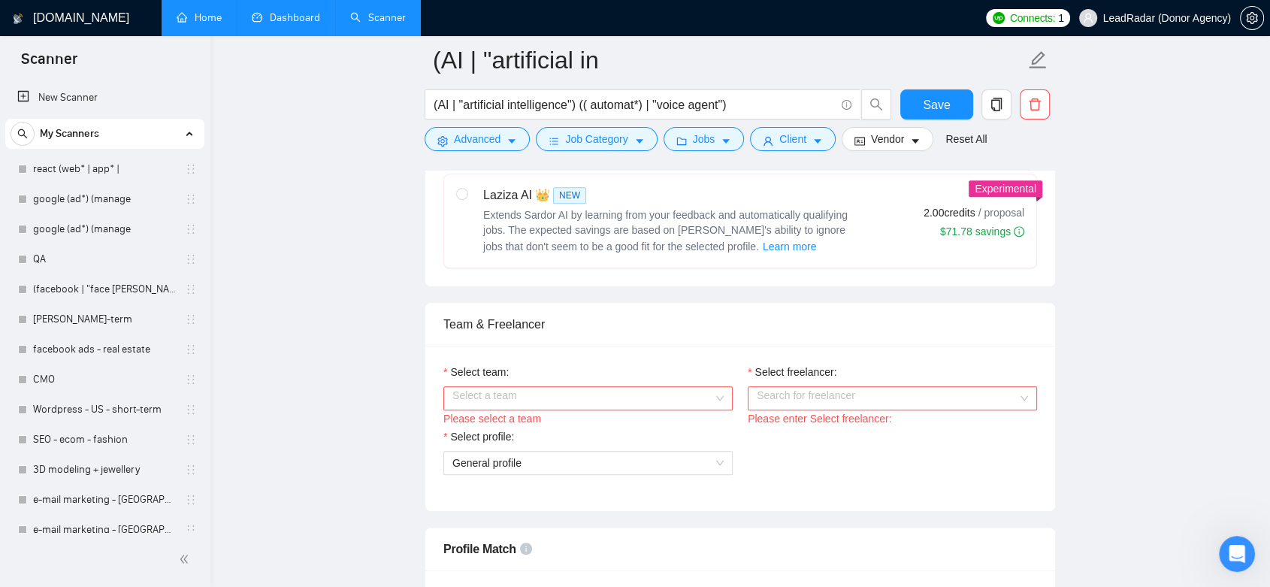
scroll to position [706, 0]
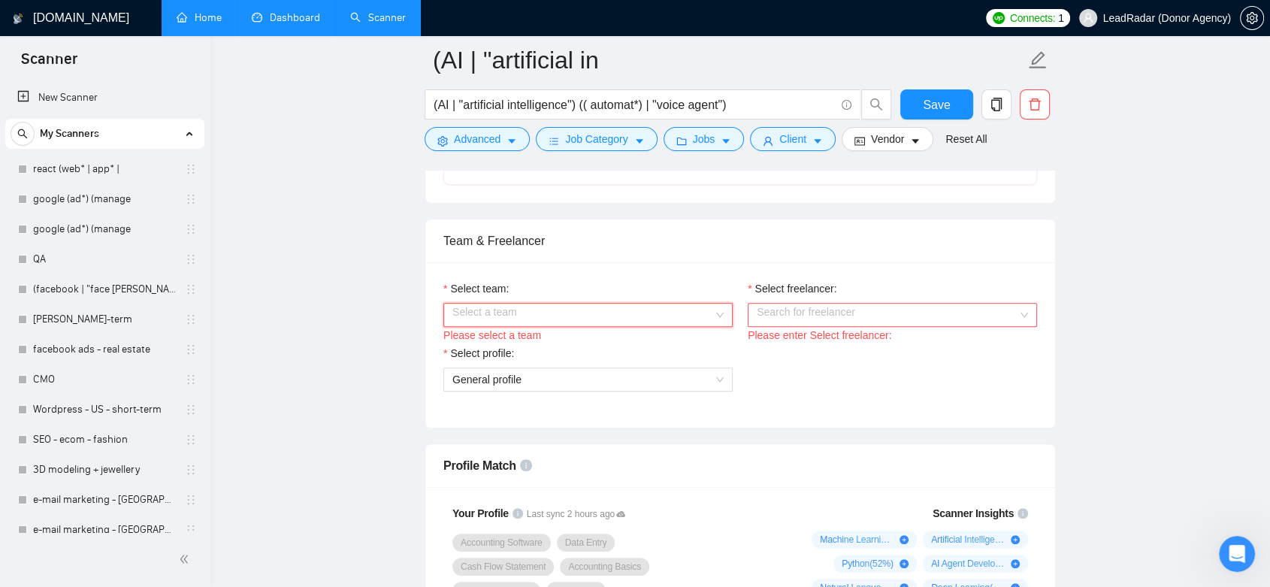
click at [722, 311] on div "Select a team" at bounding box center [587, 315] width 289 height 24
click at [694, 336] on div "Heart Agency 💔" at bounding box center [587, 342] width 271 height 17
click at [1024, 311] on div "Search for freelancer" at bounding box center [892, 315] width 289 height 24
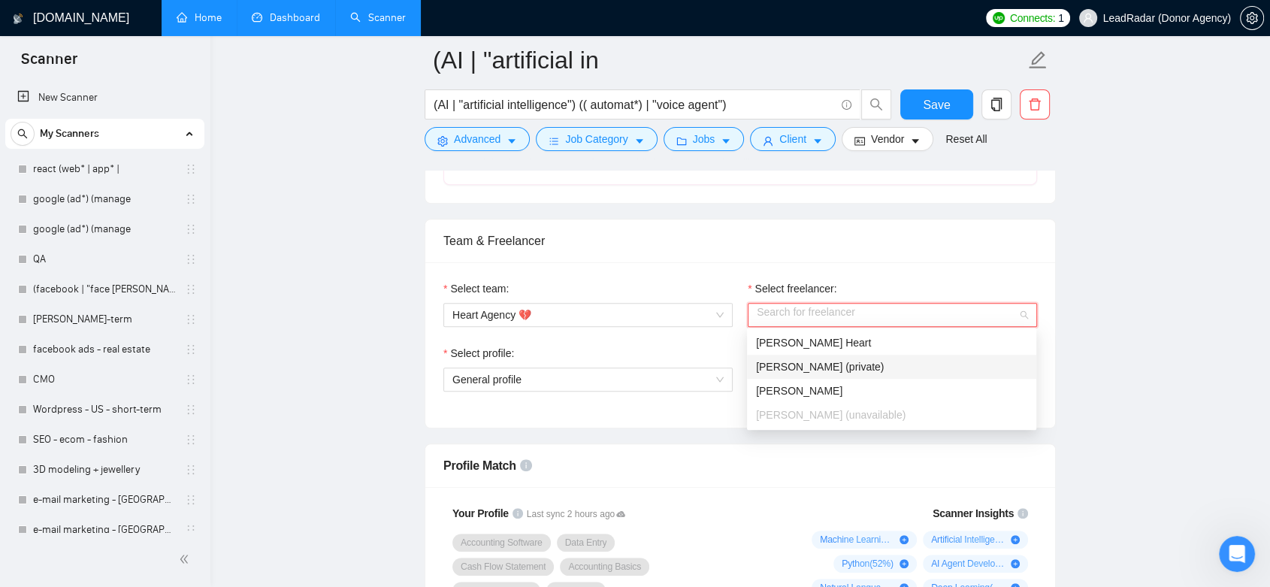
click at [912, 370] on div "[PERSON_NAME] (private)" at bounding box center [891, 367] width 271 height 17
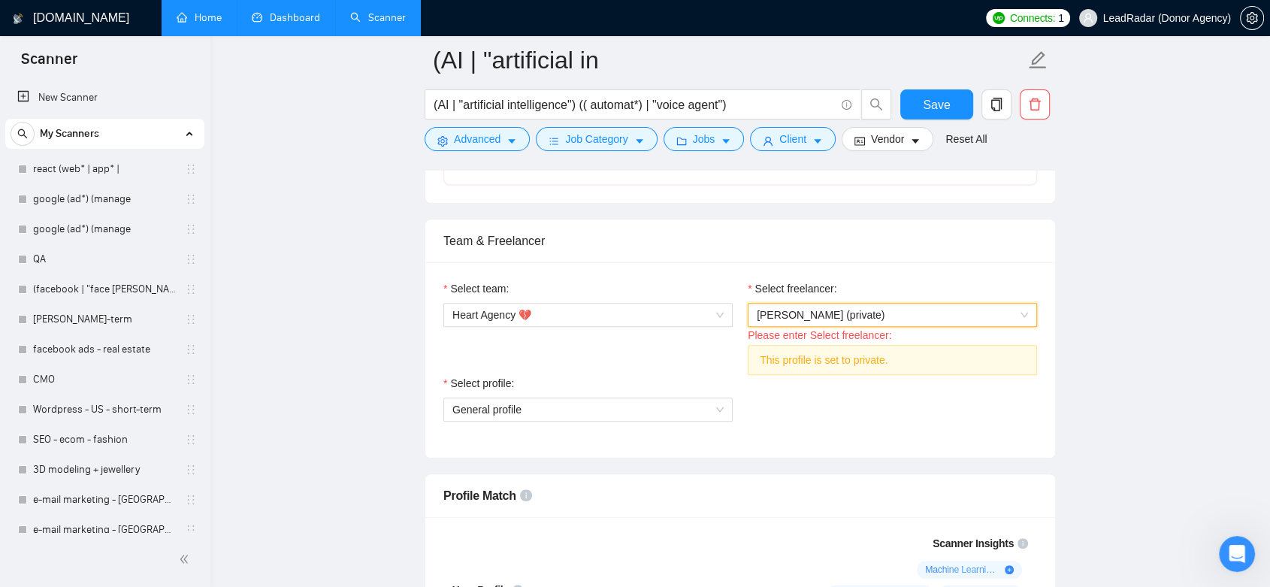
click at [1033, 309] on div "[PERSON_NAME] (private)" at bounding box center [892, 315] width 289 height 24
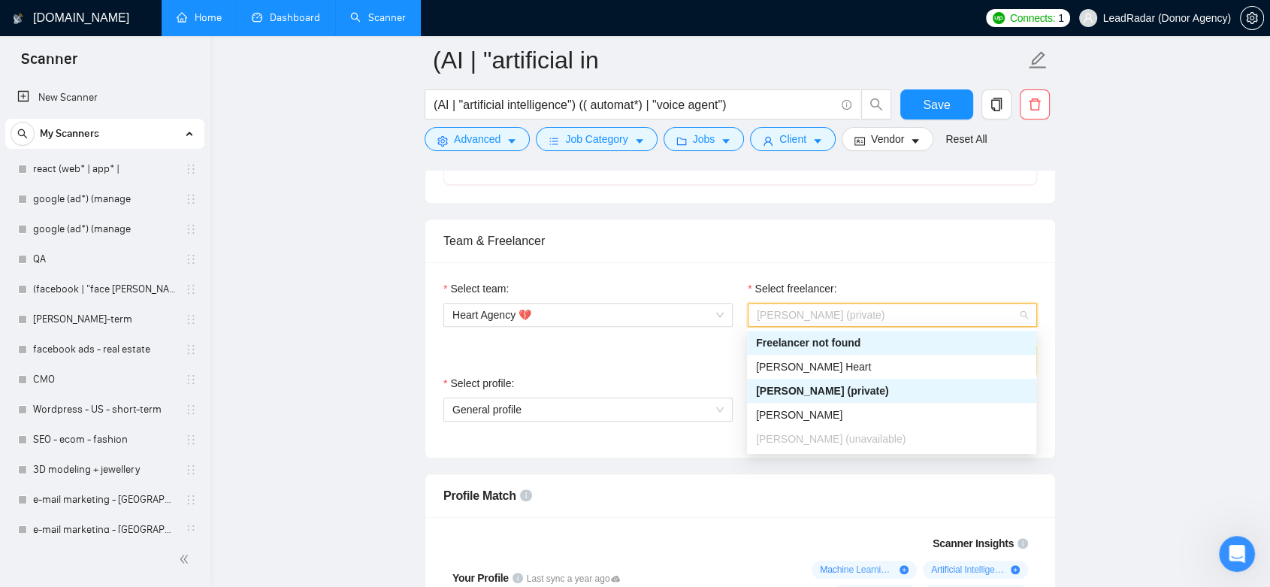
click at [1026, 307] on span "[PERSON_NAME] (private)" at bounding box center [892, 315] width 271 height 23
click at [1009, 307] on span "[PERSON_NAME] (private)" at bounding box center [892, 315] width 271 height 23
click at [906, 362] on div "[PERSON_NAME] Heart" at bounding box center [891, 367] width 271 height 17
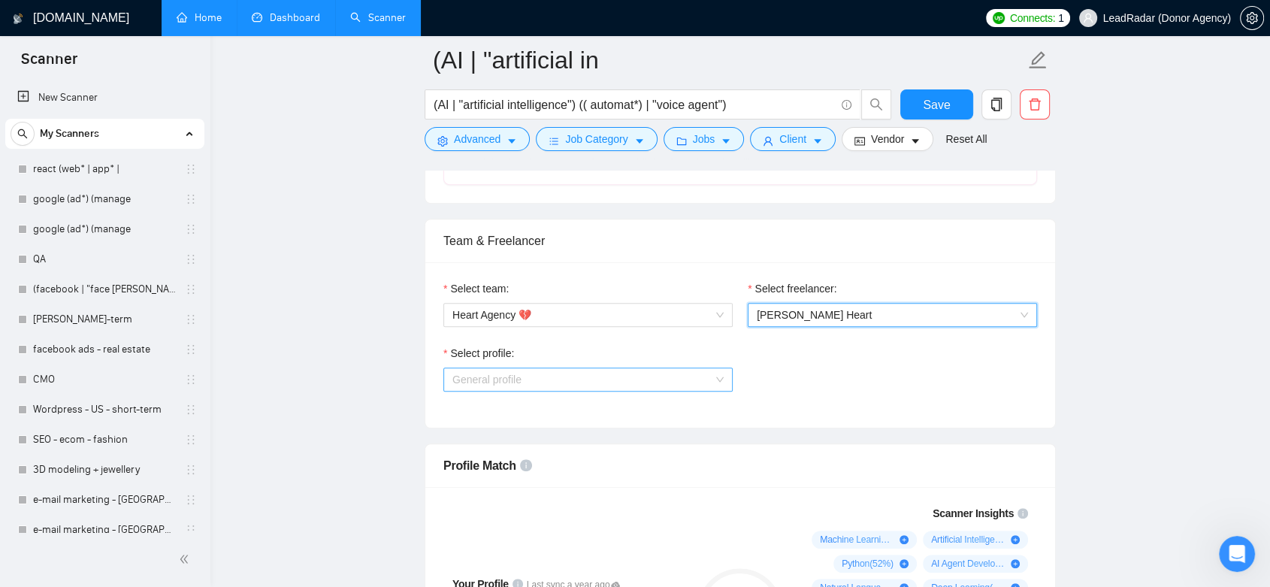
click at [710, 377] on span "General profile" at bounding box center [587, 379] width 271 height 23
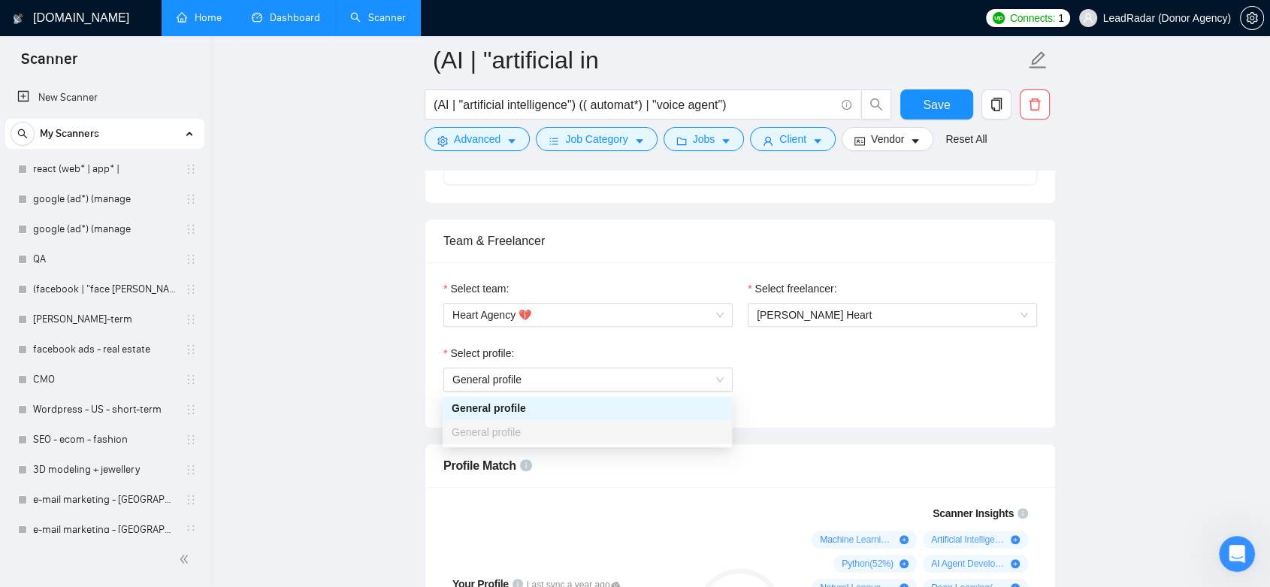
click at [913, 393] on div "Select profile: General profile" at bounding box center [740, 377] width 609 height 65
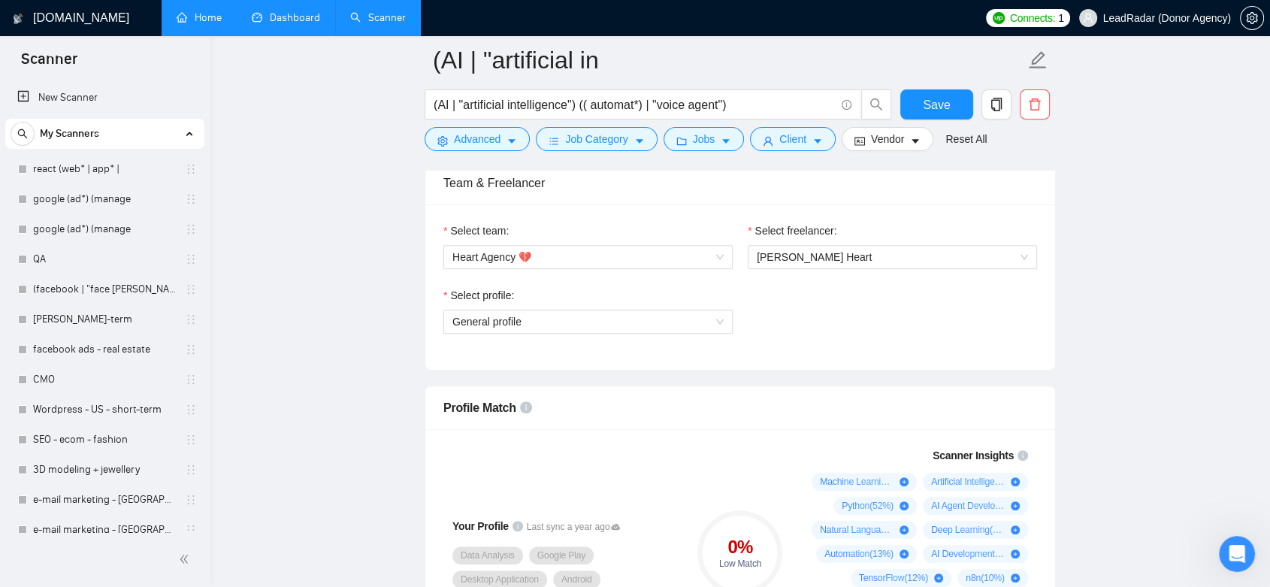
scroll to position [931, 0]
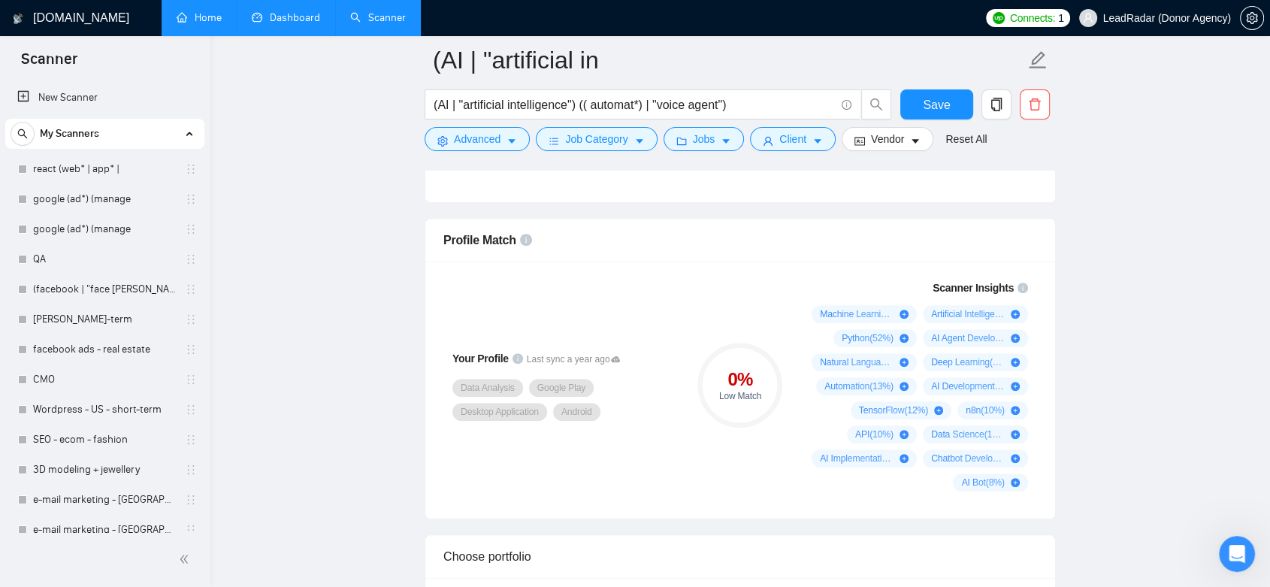
drag, startPoint x: 1040, startPoint y: 489, endPoint x: 719, endPoint y: 370, distance: 342.2
click at [719, 370] on div "Your Profile Last sync a year ago Data Analysis Google Play Desktop Application…" at bounding box center [740, 386] width 606 height 230
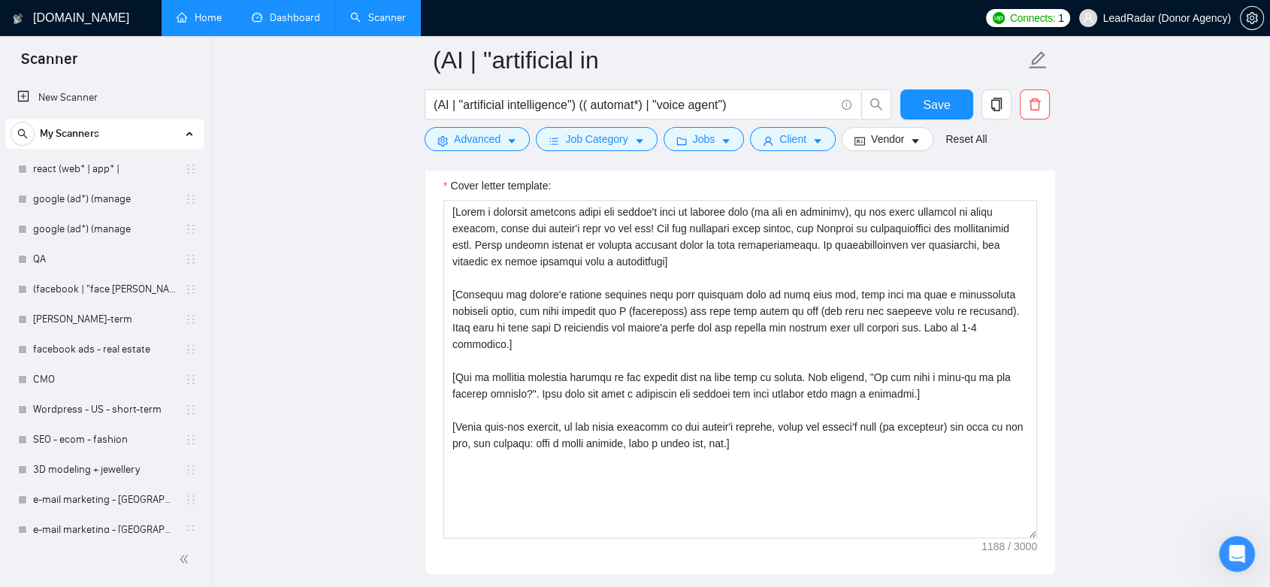
scroll to position [1617, 0]
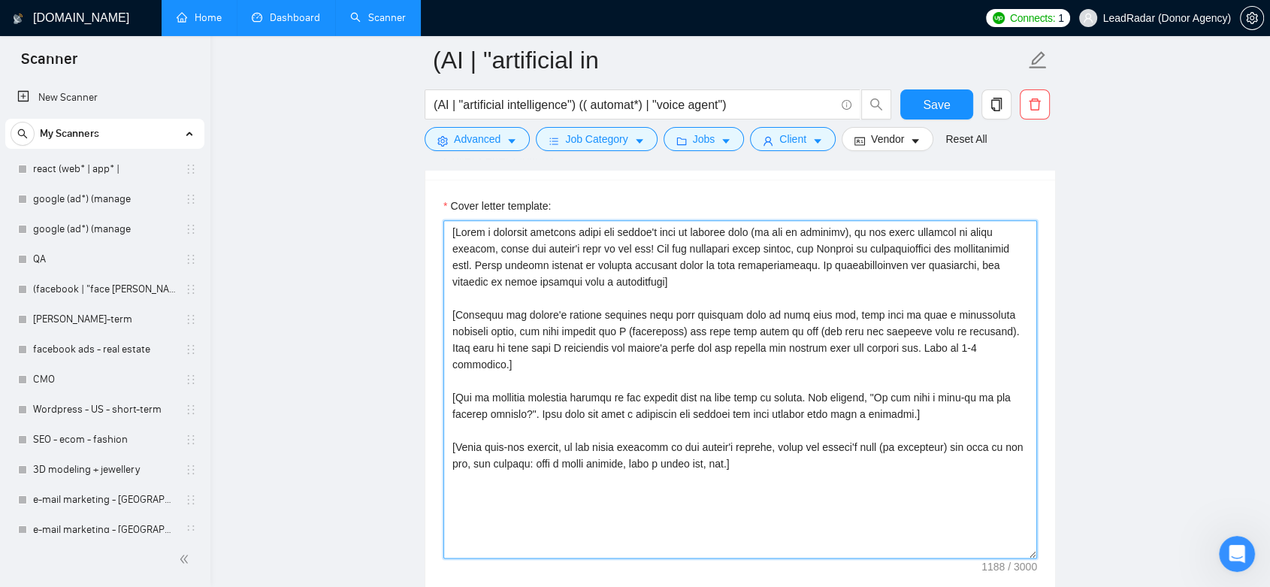
click at [758, 450] on textarea "Cover letter template:" at bounding box center [740, 389] width 594 height 338
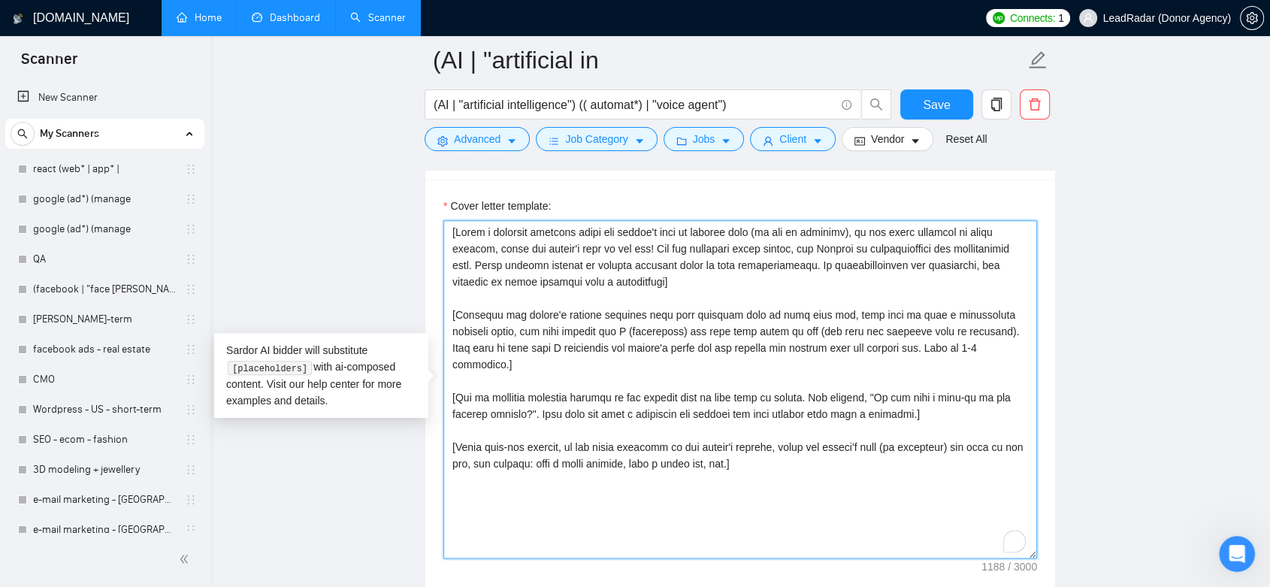
drag, startPoint x: 758, startPoint y: 450, endPoint x: 441, endPoint y: 204, distance: 401.3
click at [441, 204] on div "Cover letter template:" at bounding box center [740, 387] width 630 height 415
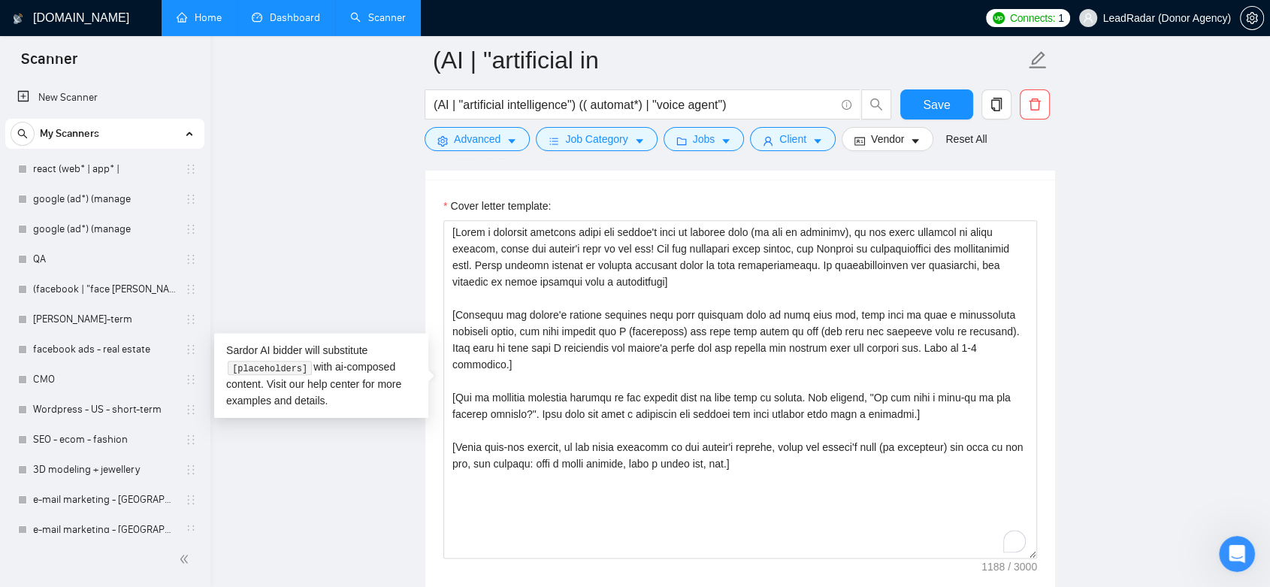
click at [1157, 360] on main "(AI | "artificial in (AI | "artificial intelligence") (( automat*) | "voice age…" at bounding box center [741, 442] width 1012 height 3999
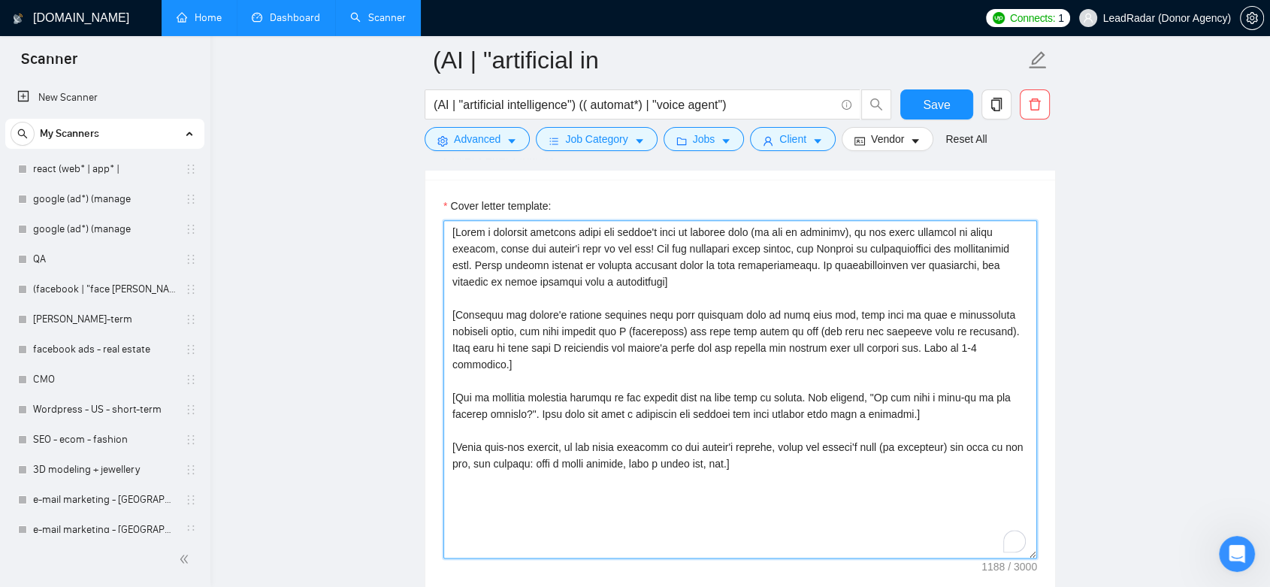
click at [703, 279] on textarea "Cover letter template:" at bounding box center [740, 389] width 594 height 338
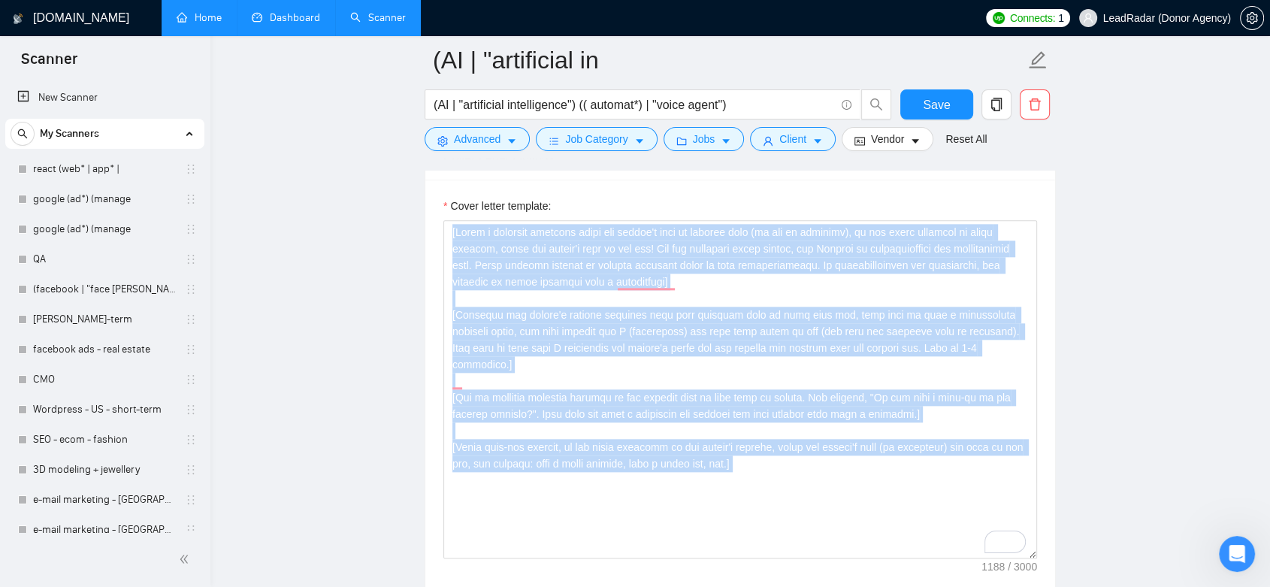
drag, startPoint x: 301, startPoint y: 368, endPoint x: 222, endPoint y: 368, distance: 78.9
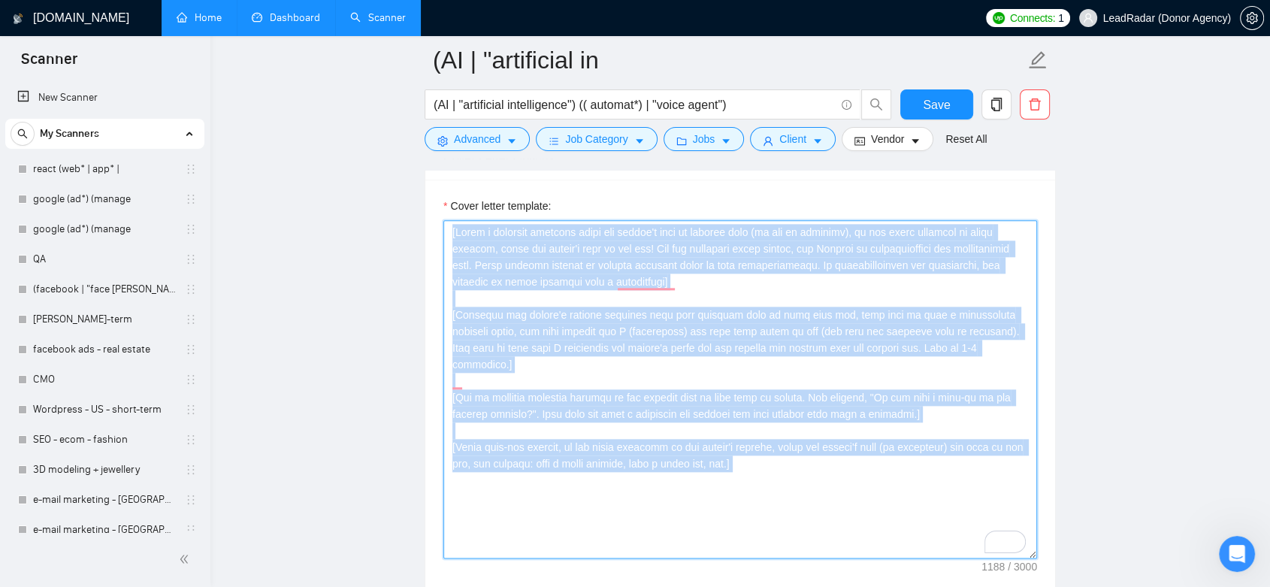
click at [742, 453] on textarea "Cover letter template:" at bounding box center [740, 389] width 594 height 338
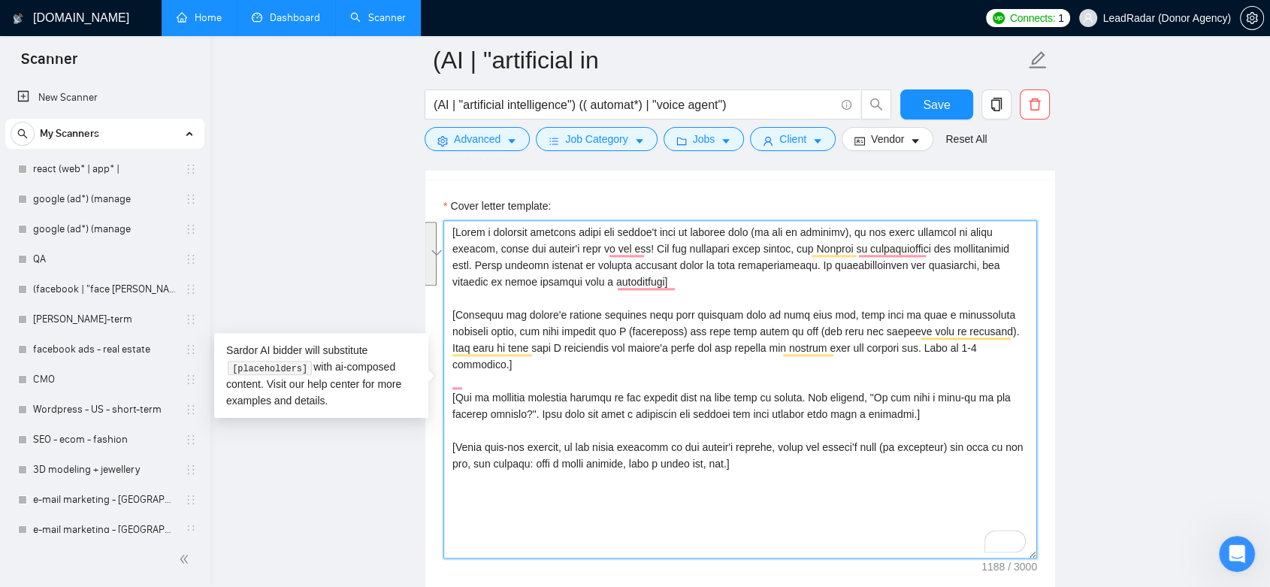
drag, startPoint x: 449, startPoint y: 229, endPoint x: 699, endPoint y: 284, distance: 255.5
click at [699, 284] on textarea "Cover letter template:" at bounding box center [740, 389] width 594 height 338
click at [714, 294] on textarea "Cover letter template:" at bounding box center [740, 389] width 594 height 338
drag, startPoint x: 702, startPoint y: 292, endPoint x: 439, endPoint y: 225, distance: 271.4
click at [439, 225] on div "Cover Letter Options Cover letter template:" at bounding box center [740, 365] width 631 height 459
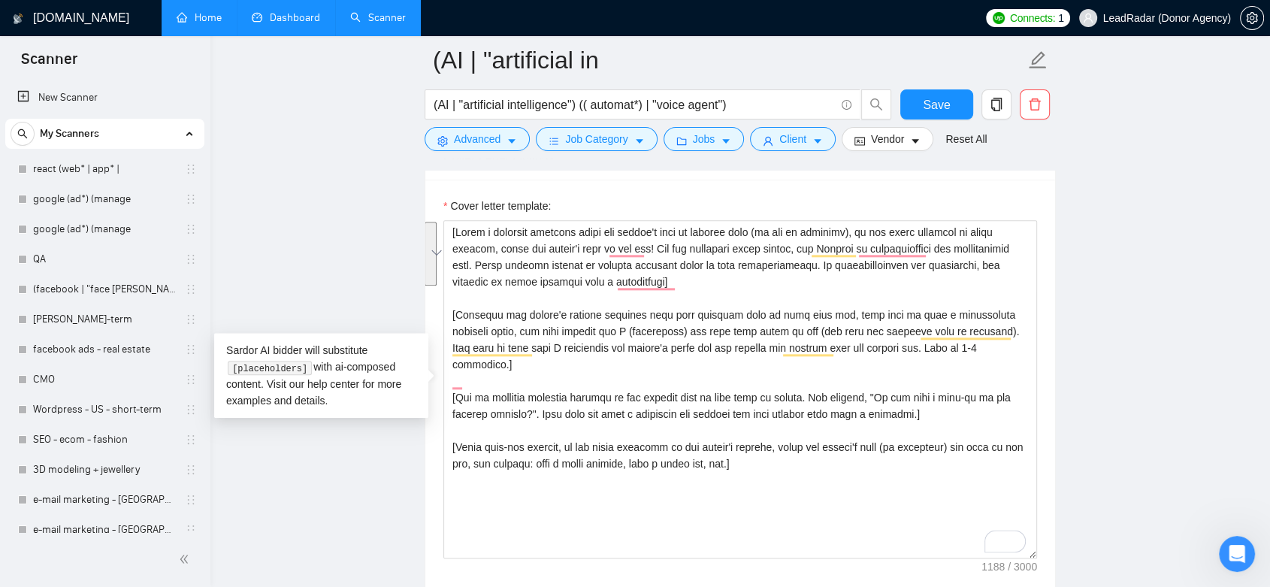
click at [1094, 325] on main "(AI | "artificial in (AI | "artificial intelligence") (( automat*) | "voice age…" at bounding box center [741, 442] width 1012 height 3999
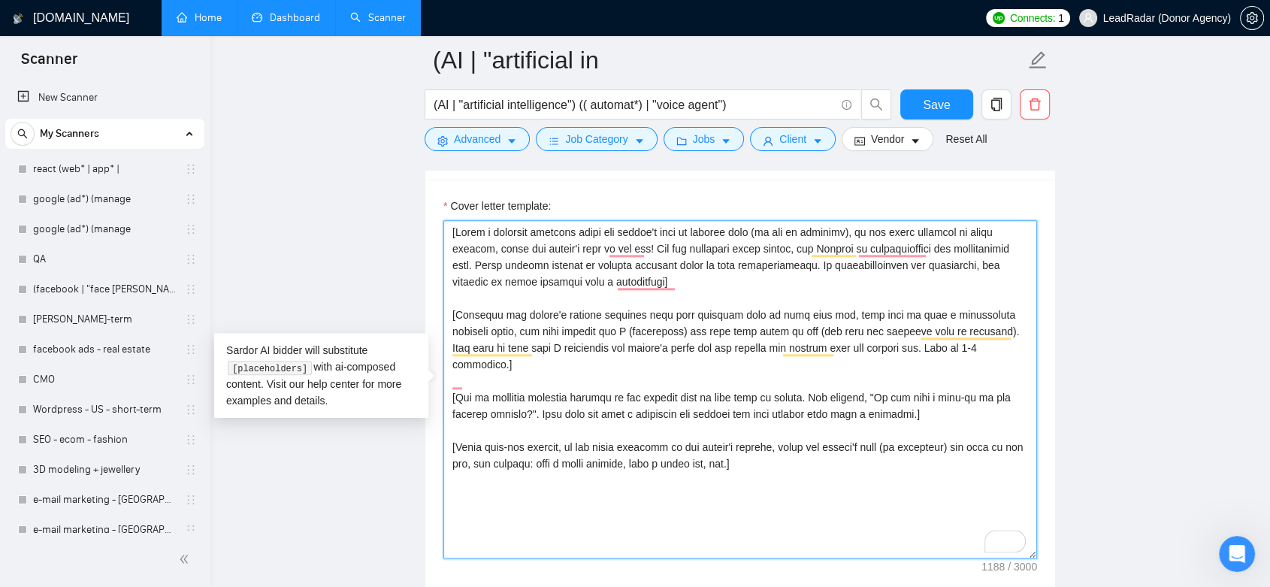
drag, startPoint x: 598, startPoint y: 265, endPoint x: 440, endPoint y: 214, distance: 165.7
click at [440, 214] on div "Cover letter template:" at bounding box center [740, 387] width 630 height 415
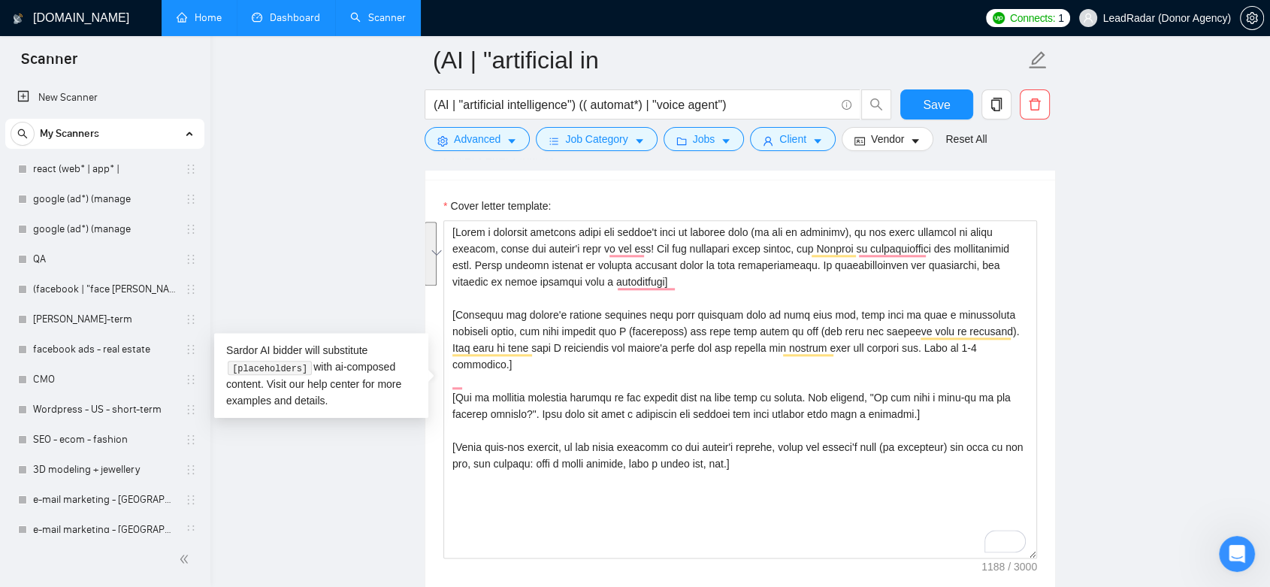
click at [1157, 301] on main "(AI | "artificial in (AI | "artificial intelligence") (( automat*) | "voice age…" at bounding box center [741, 442] width 1012 height 3999
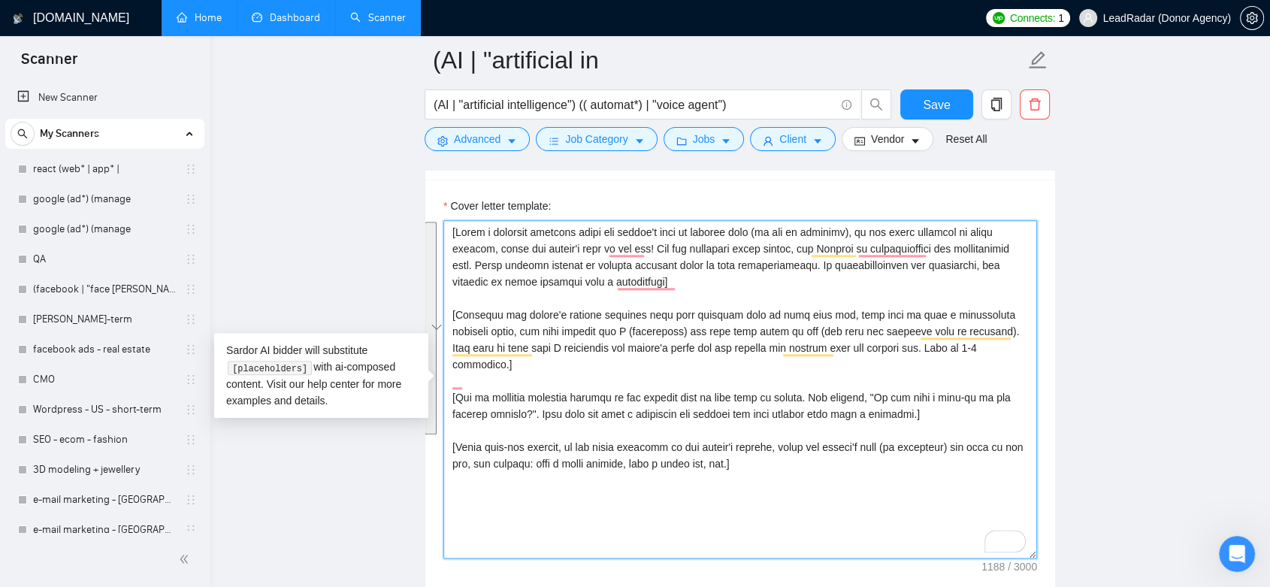
click at [449, 222] on div "Cover Letter Options Cover letter template:" at bounding box center [740, 365] width 631 height 459
click at [803, 475] on textarea "Cover letter template:" at bounding box center [740, 389] width 594 height 338
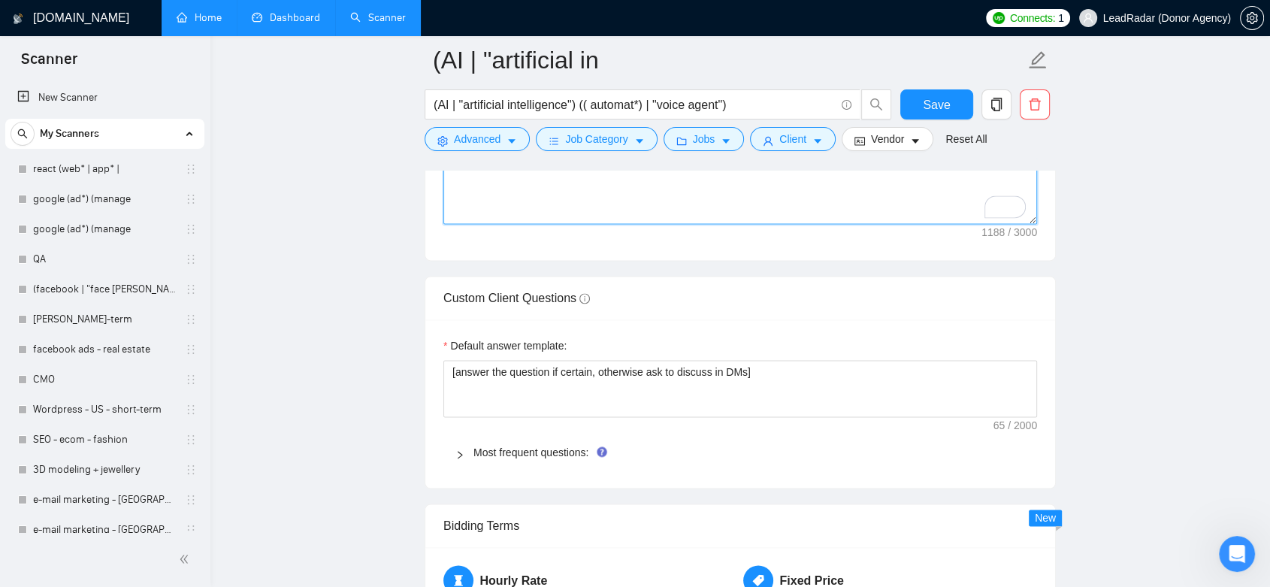
scroll to position [2035, 0]
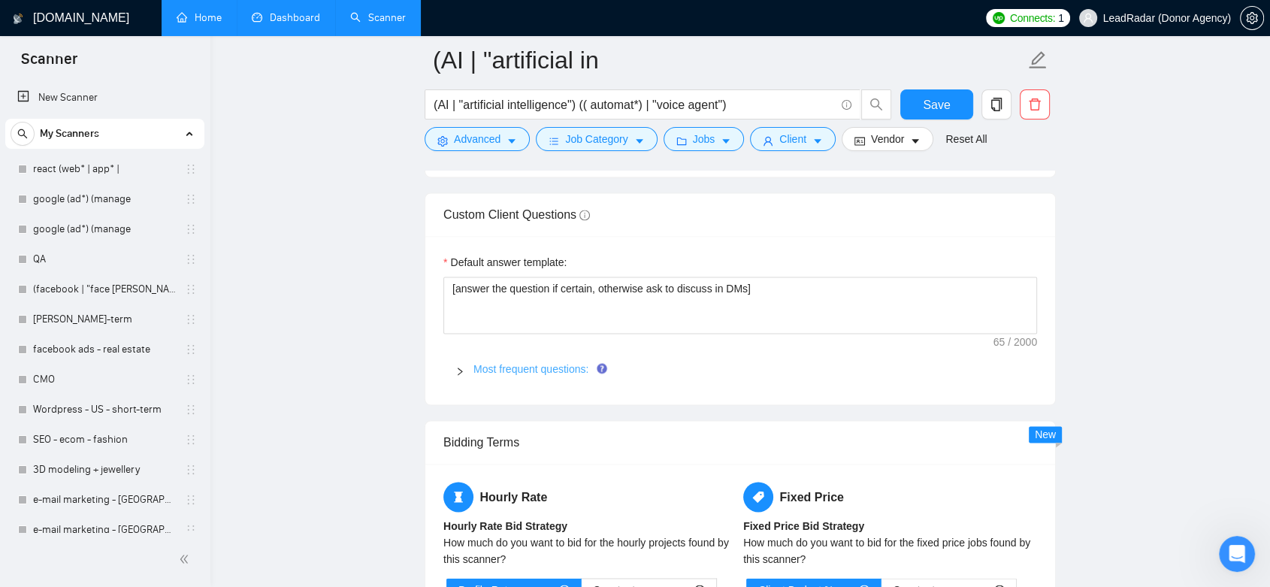
click at [561, 368] on link "Most frequent questions:" at bounding box center [531, 369] width 115 height 12
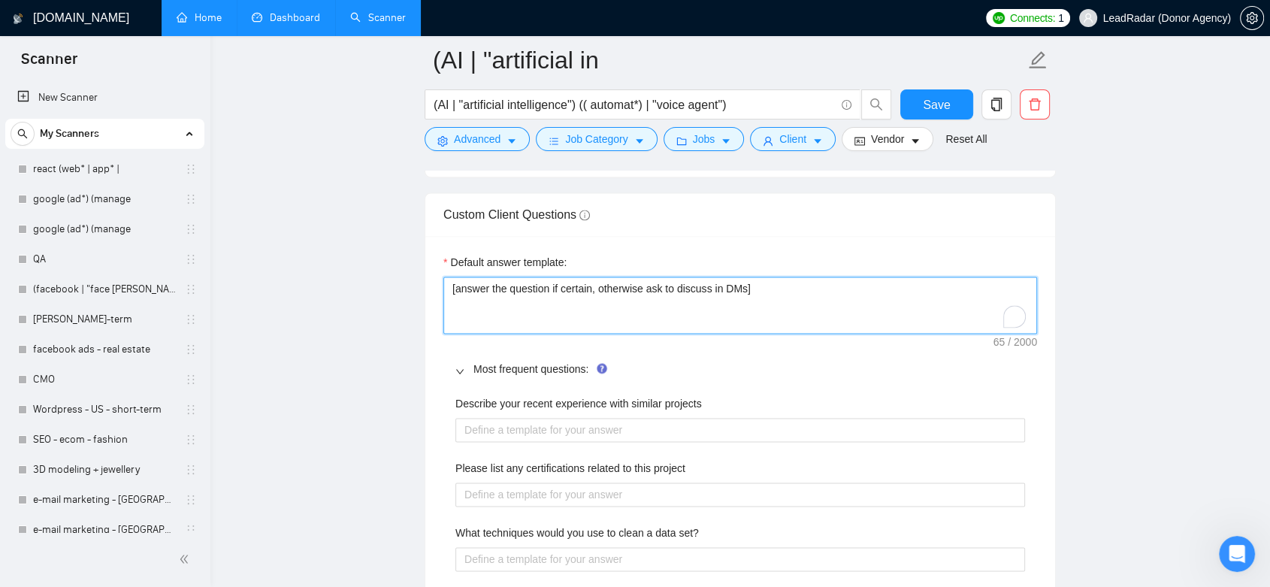
drag, startPoint x: 754, startPoint y: 288, endPoint x: 463, endPoint y: 293, distance: 290.9
click at [463, 293] on textarea "[answer the question if certain, otherwise ask to discuss in DMs]" at bounding box center [740, 305] width 594 height 57
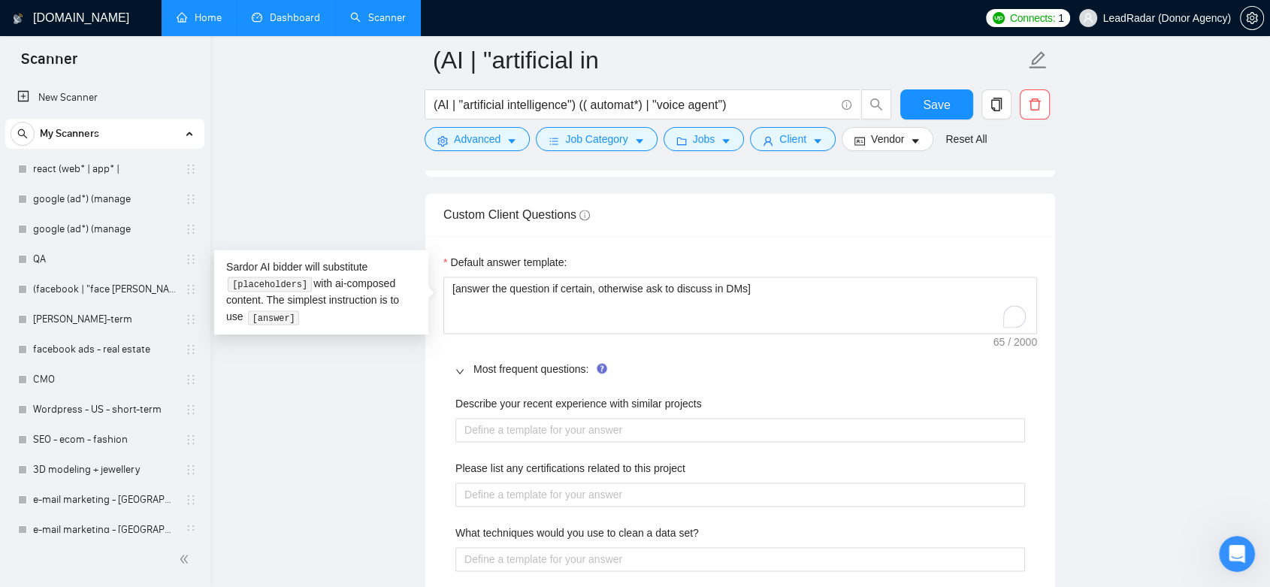
click at [601, 256] on div "Default answer template:" at bounding box center [740, 265] width 594 height 23
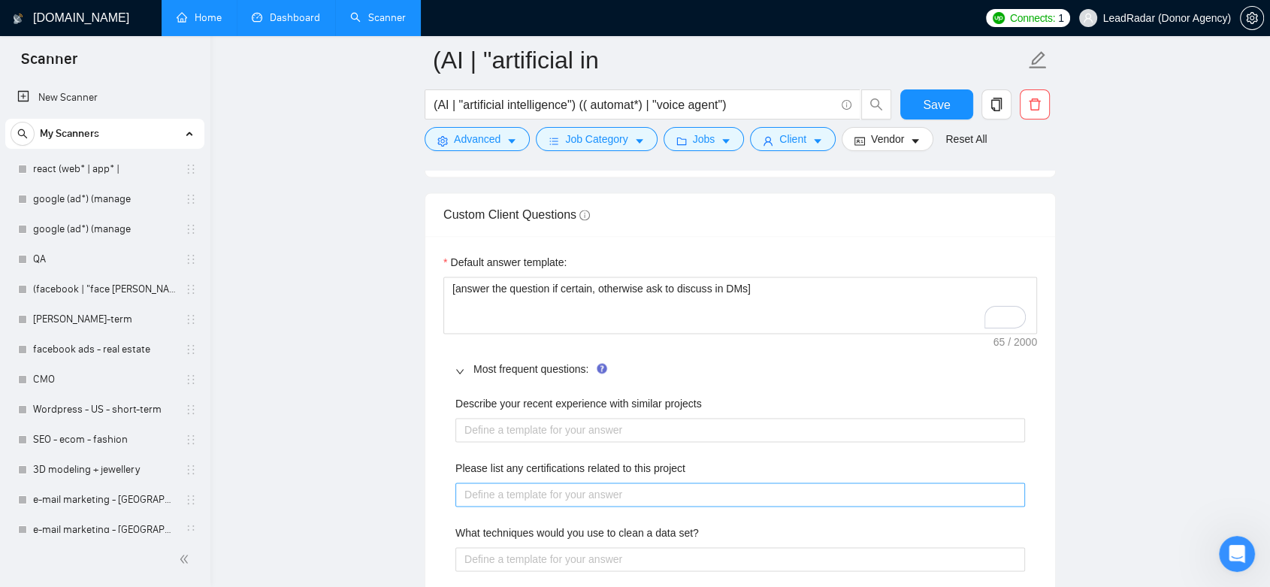
scroll to position [1952, 0]
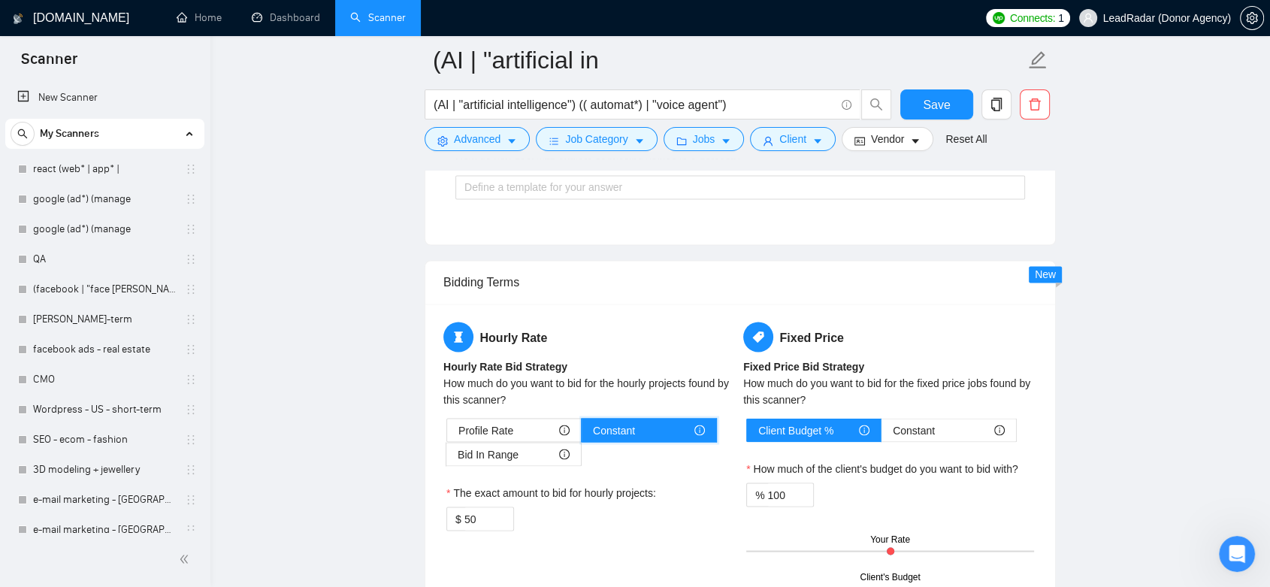
scroll to position [2704, 0]
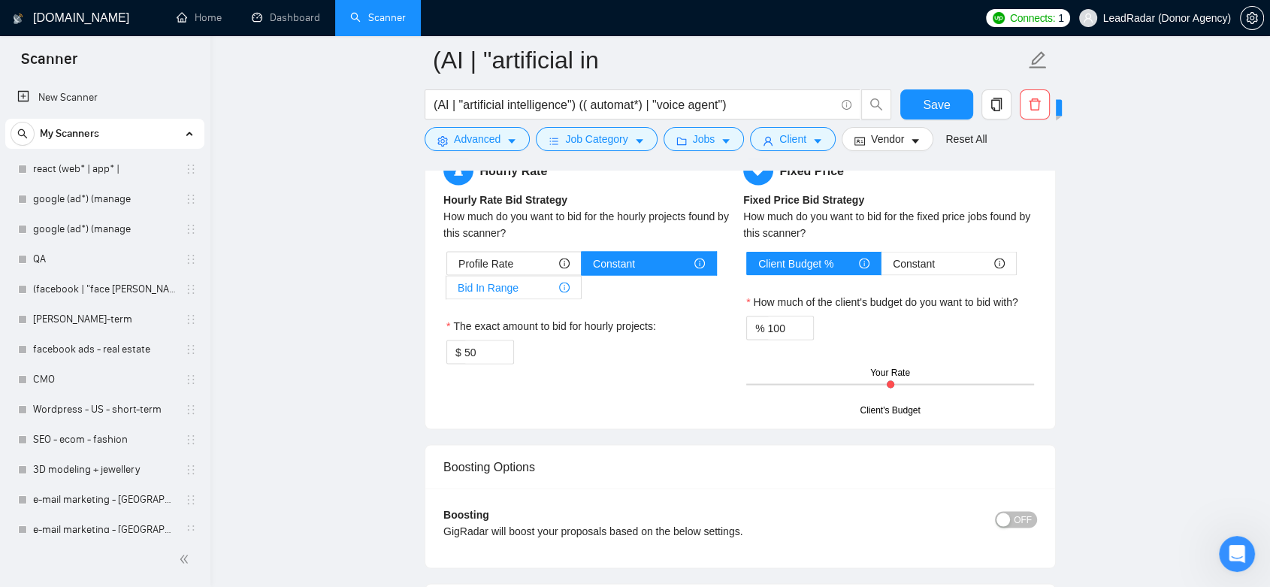
click at [541, 282] on div "Bid In Range" at bounding box center [514, 287] width 112 height 23
click at [446, 291] on input "Bid In Range" at bounding box center [446, 291] width 0 height 0
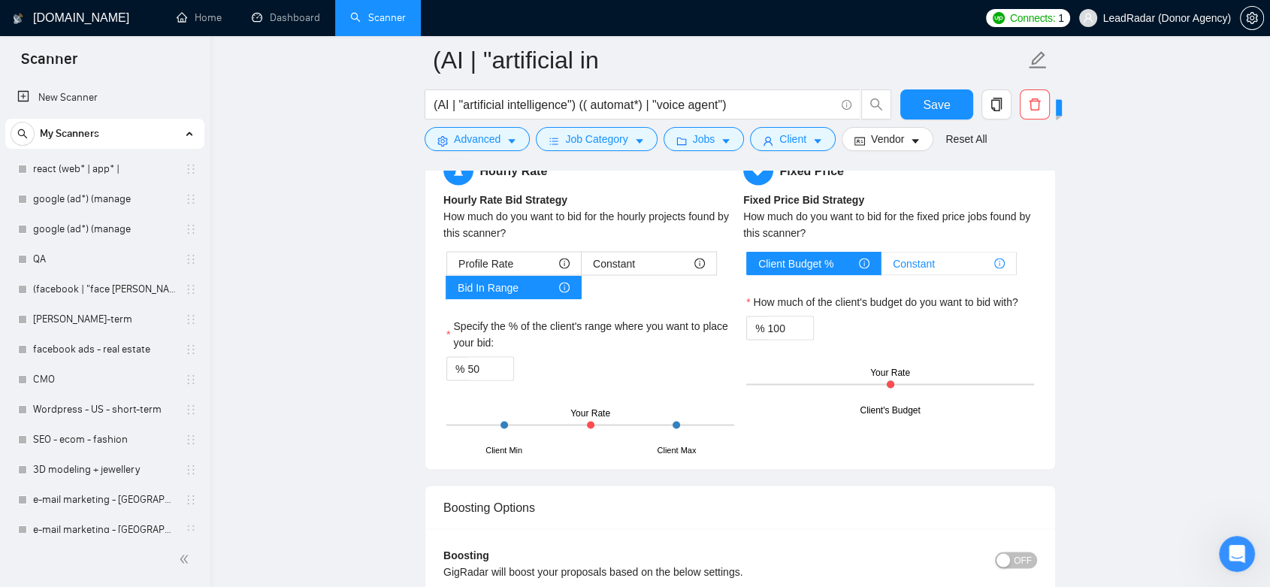
click at [924, 265] on span "Constant" at bounding box center [914, 263] width 42 height 23
click at [882, 267] on input "Constant" at bounding box center [882, 267] width 0 height 0
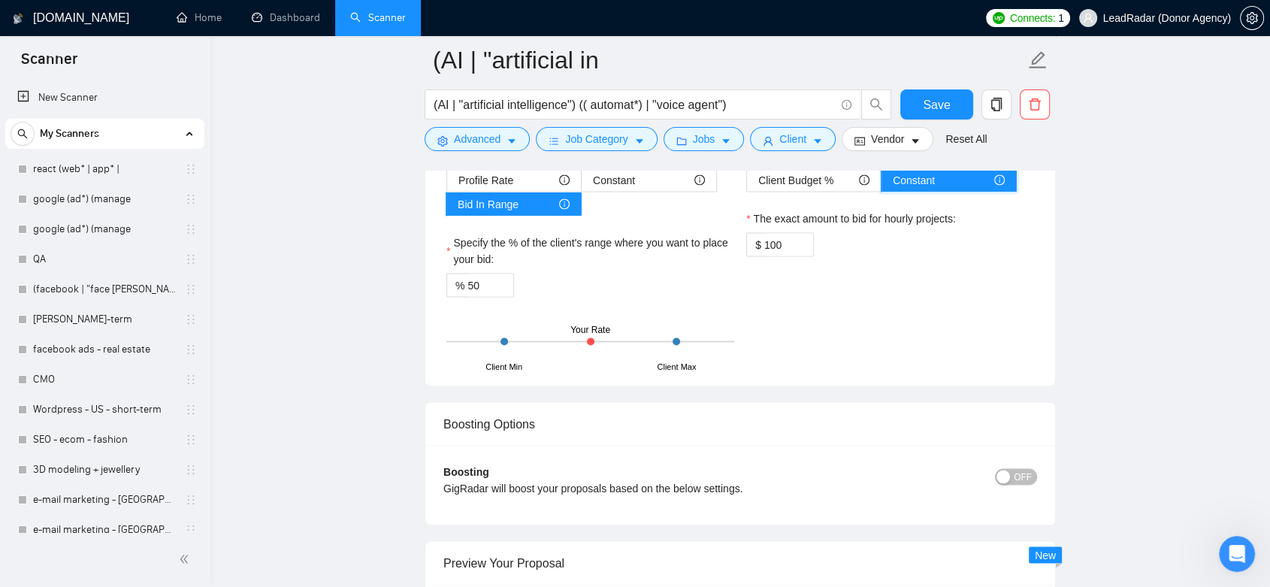
scroll to position [2870, 0]
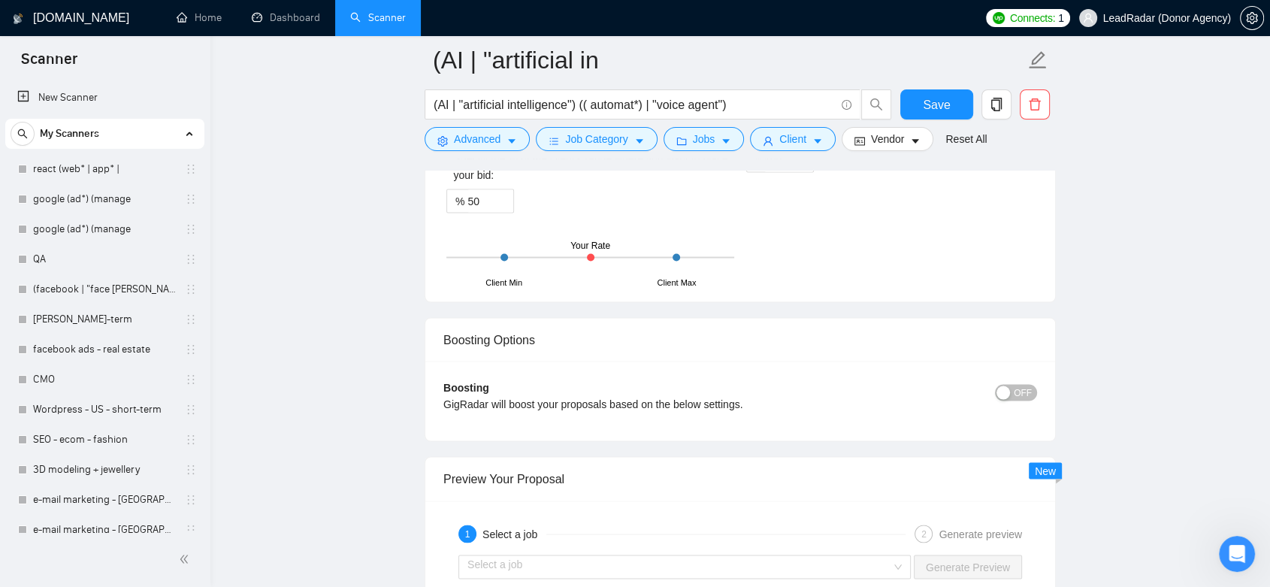
click at [1025, 386] on span "OFF" at bounding box center [1023, 393] width 18 height 17
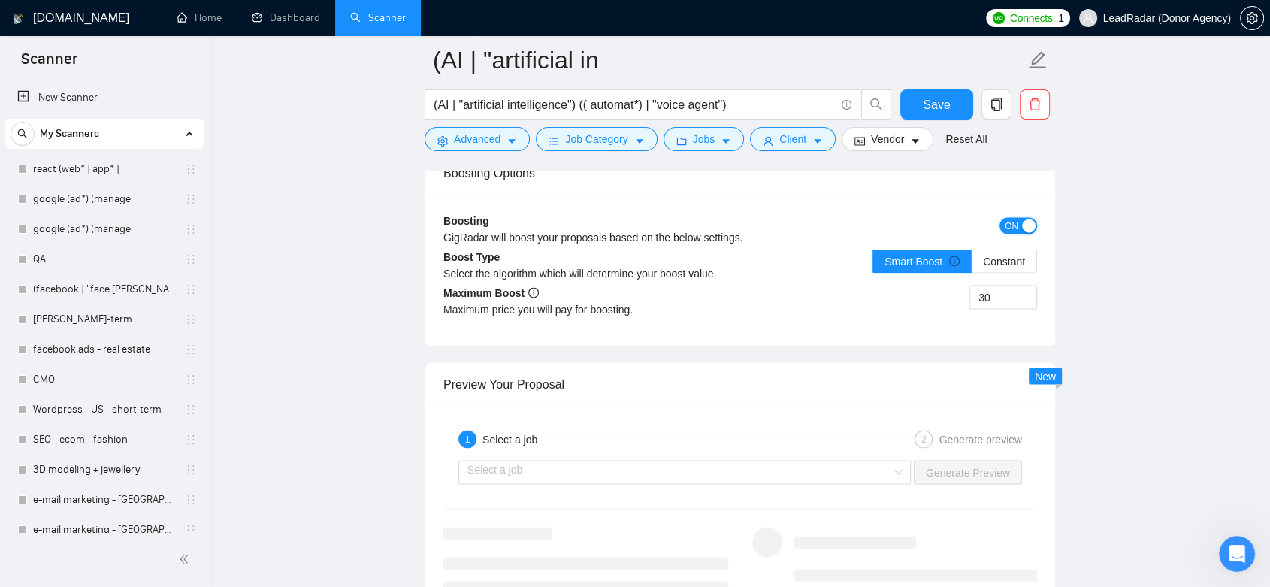
scroll to position [2954, 0]
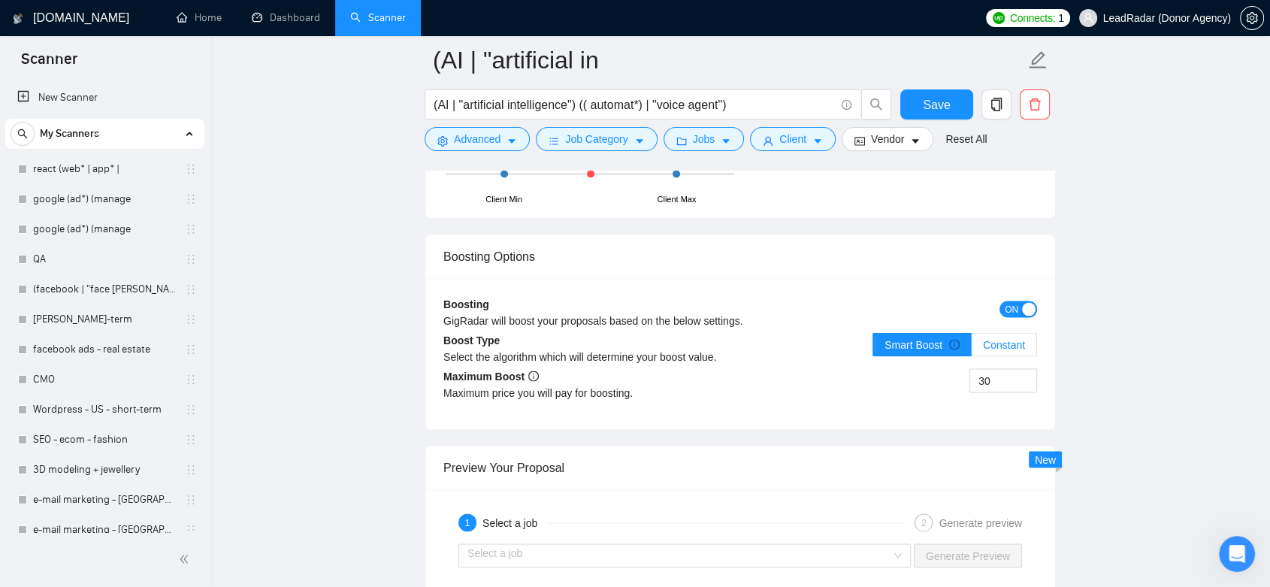
click at [998, 347] on span "Constant" at bounding box center [1004, 345] width 42 height 12
click at [972, 349] on input "Constant" at bounding box center [972, 349] width 0 height 0
click at [962, 374] on div "30" at bounding box center [888, 390] width 297 height 42
type input "2"
type input "10"
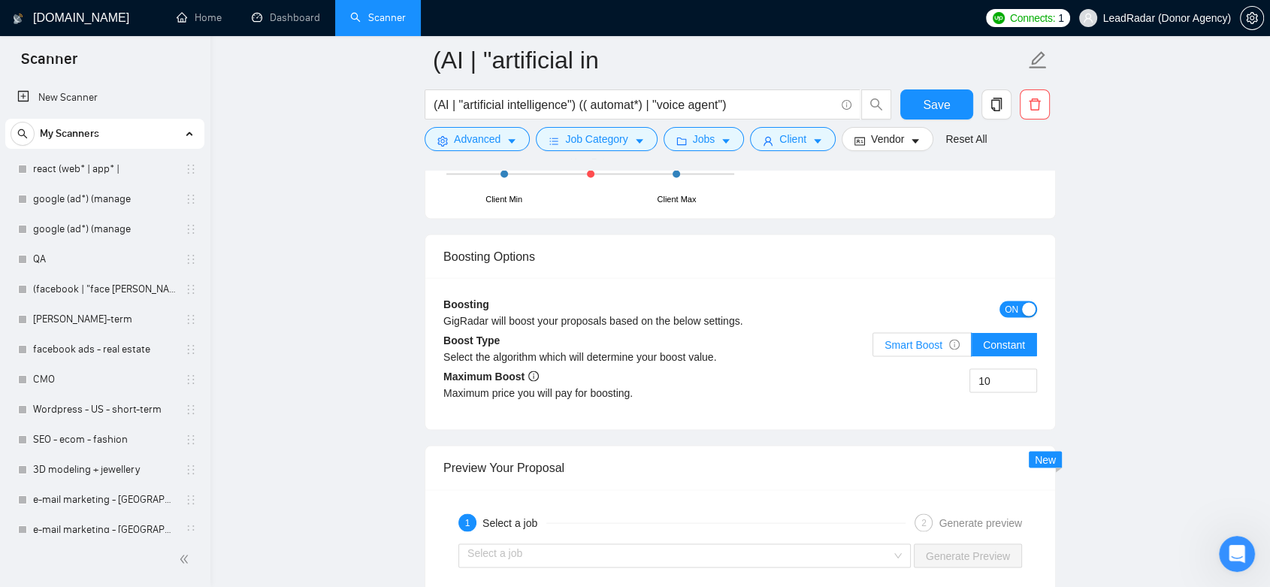
click at [906, 346] on span "Smart Boost" at bounding box center [922, 345] width 75 height 12
click at [873, 349] on input "Smart Boost" at bounding box center [873, 349] width 0 height 0
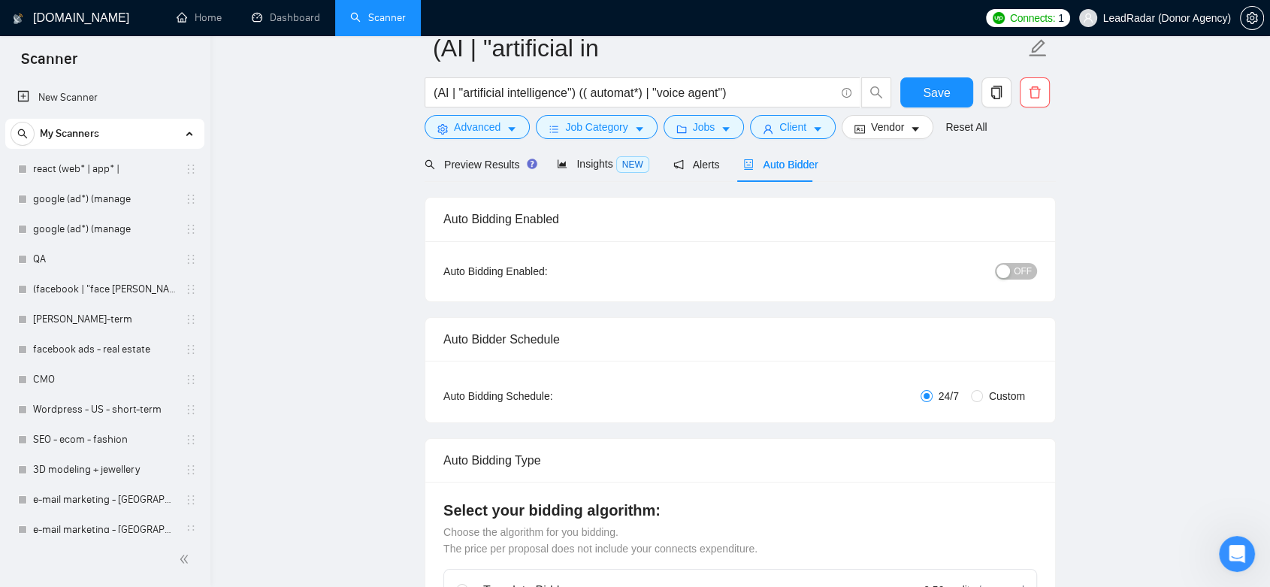
scroll to position [0, 0]
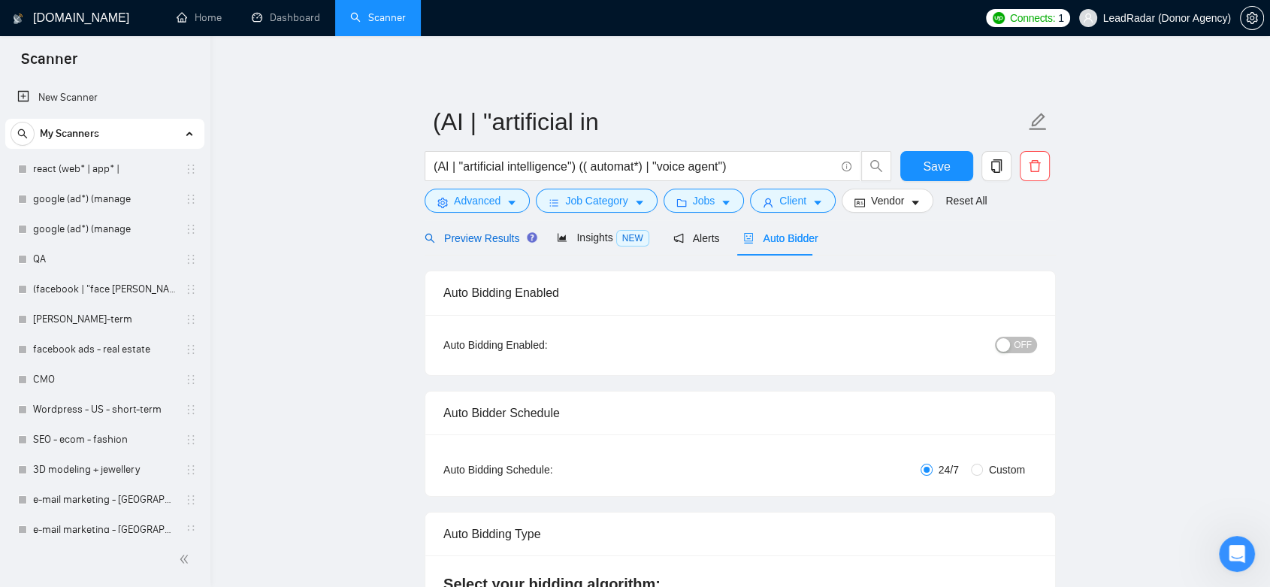
click at [490, 232] on span "Preview Results" at bounding box center [479, 238] width 108 height 12
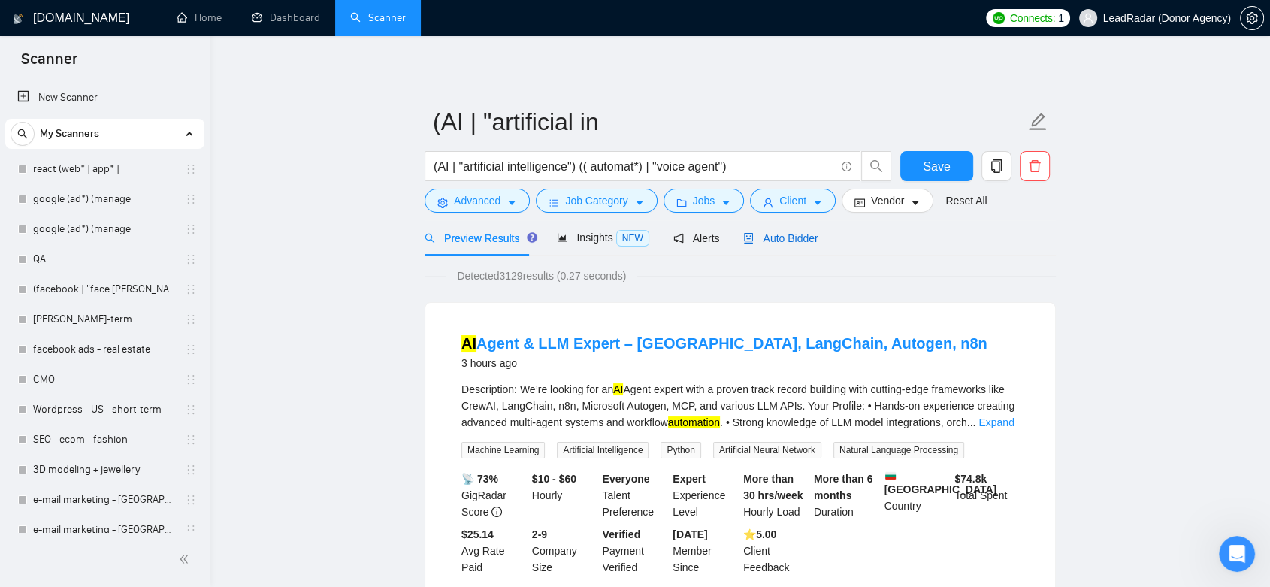
click at [788, 243] on span "Auto Bidder" at bounding box center [780, 238] width 74 height 12
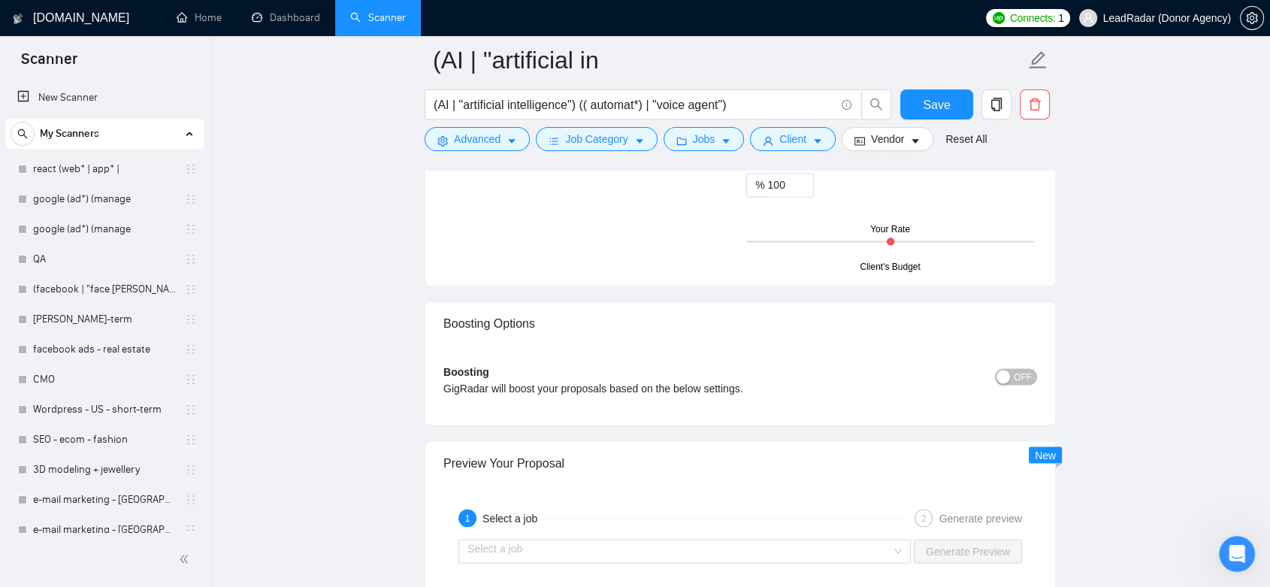
scroll to position [2589, 0]
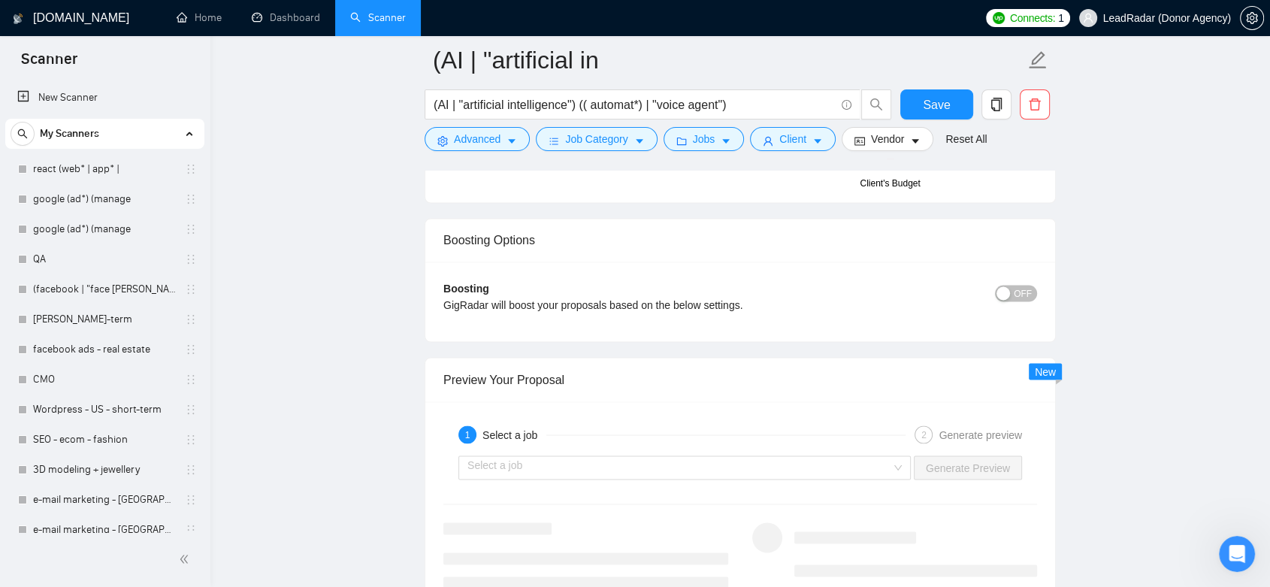
click at [1027, 290] on span "OFF" at bounding box center [1023, 293] width 18 height 17
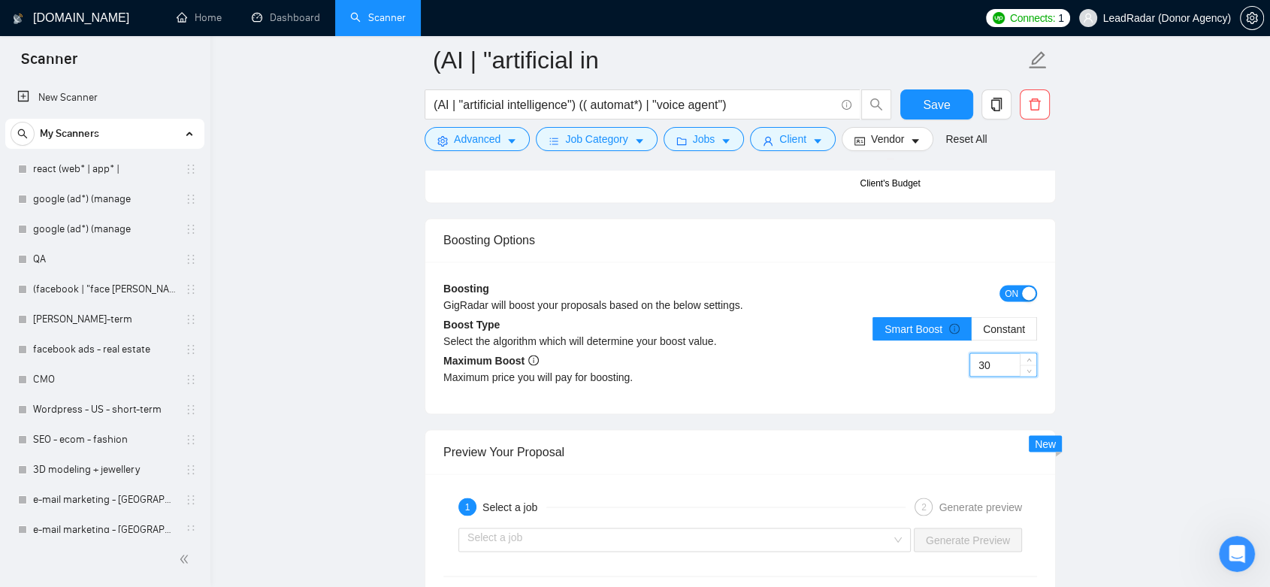
drag, startPoint x: 992, startPoint y: 365, endPoint x: 971, endPoint y: 362, distance: 21.3
click at [971, 362] on input "30" at bounding box center [1003, 364] width 66 height 23
click at [971, 379] on div "30" at bounding box center [1004, 374] width 68 height 42
drag, startPoint x: 988, startPoint y: 365, endPoint x: 951, endPoint y: 365, distance: 37.6
click at [951, 365] on div "30" at bounding box center [888, 374] width 297 height 42
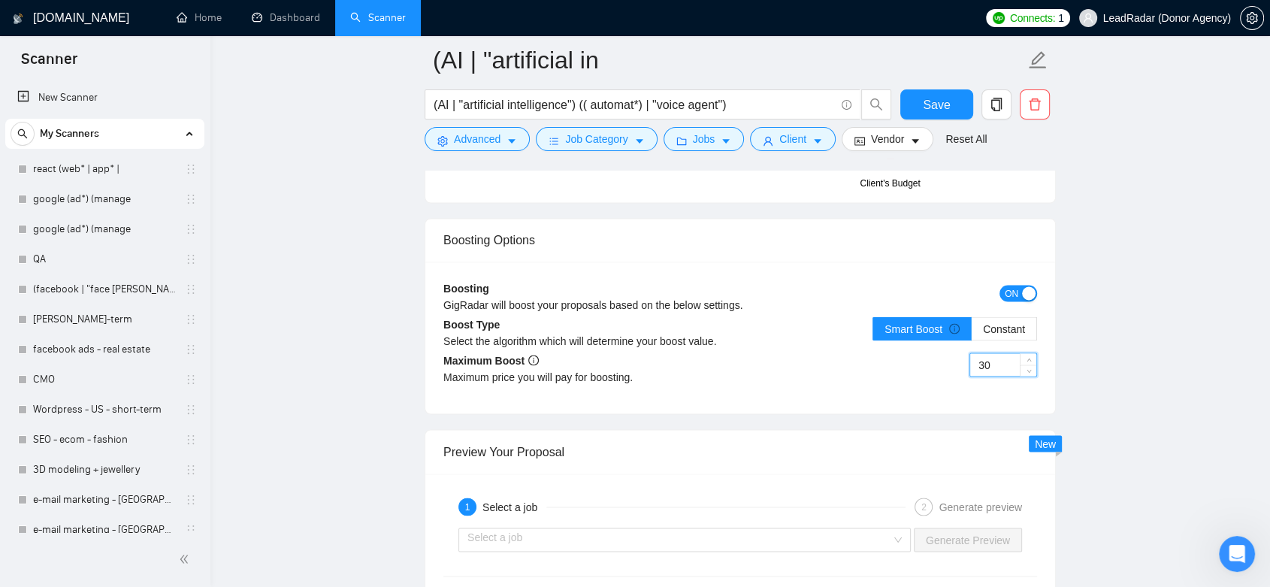
click at [955, 395] on div "Boosting GigRadar will boost your proposals based on the below settings. ON Boo…" at bounding box center [740, 338] width 630 height 152
drag, startPoint x: 1002, startPoint y: 365, endPoint x: 955, endPoint y: 363, distance: 47.4
click at [955, 363] on div "30" at bounding box center [888, 374] width 297 height 42
click at [843, 368] on div "30" at bounding box center [888, 374] width 297 height 42
click at [1015, 293] on span "ON" at bounding box center [1012, 293] width 14 height 17
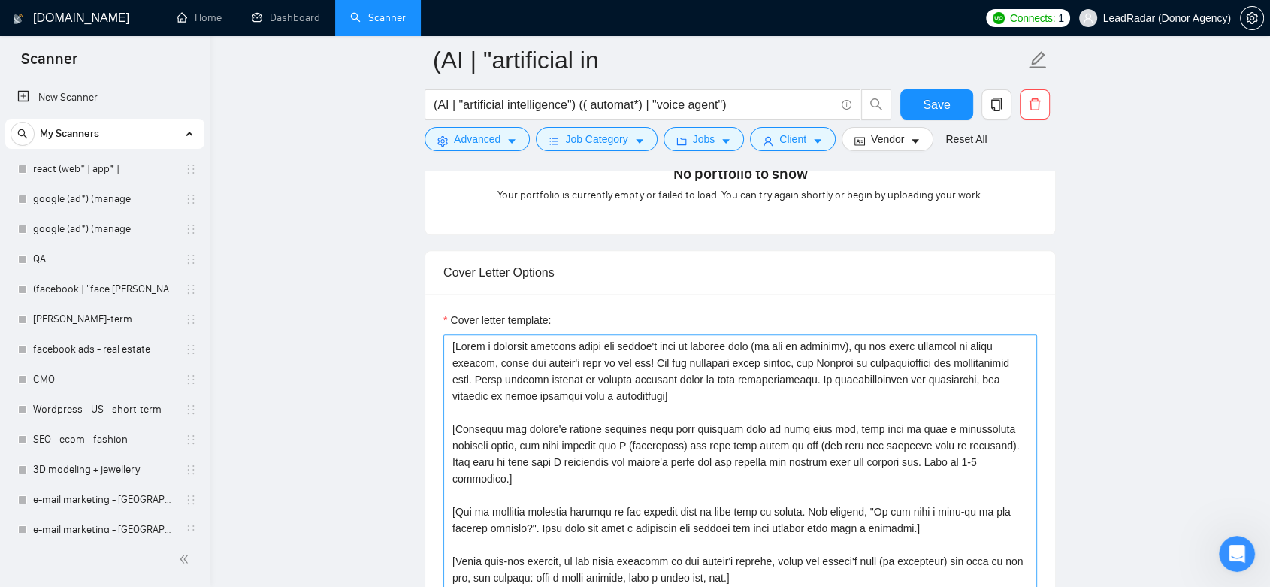
scroll to position [1587, 0]
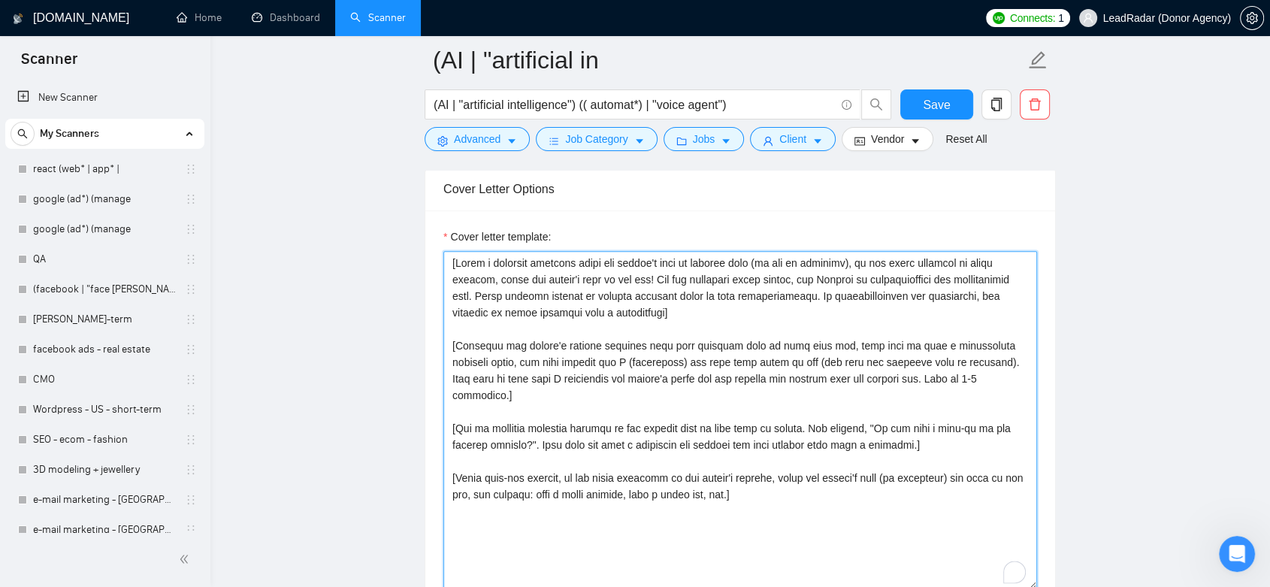
drag, startPoint x: 580, startPoint y: 322, endPoint x: 424, endPoint y: 247, distance: 173.1
click at [425, 247] on div "Cover Letter Options Cover letter template:" at bounding box center [740, 396] width 631 height 459
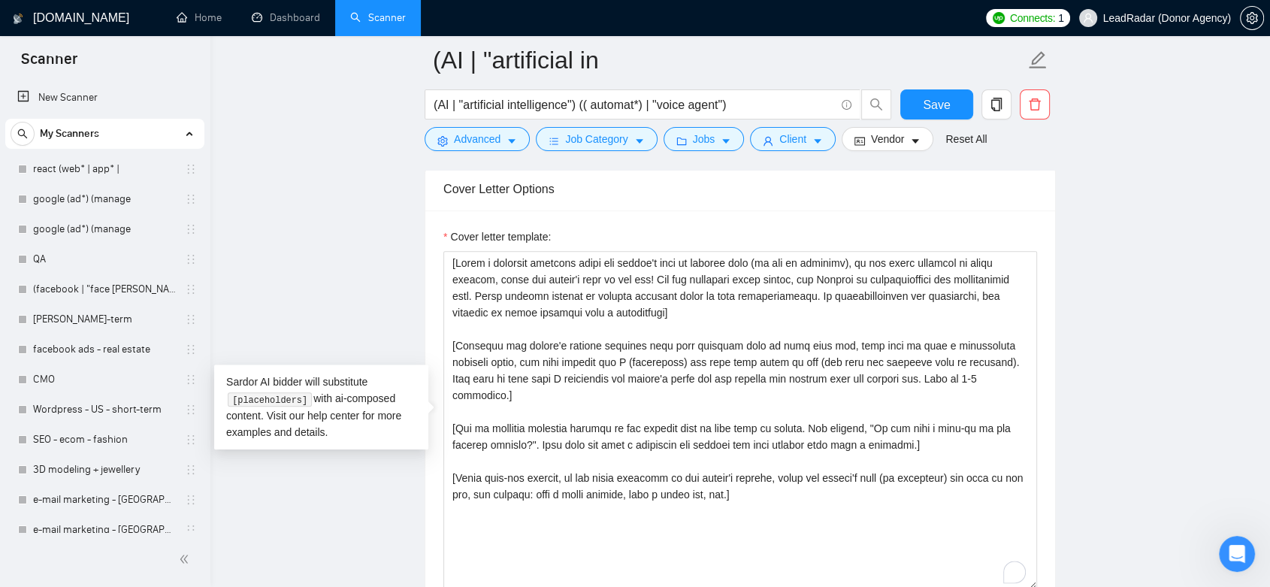
click at [1141, 314] on main "(AI | "artificial in (AI | "artificial intelligence") (( automat*) | "voice age…" at bounding box center [741, 472] width 1012 height 3999
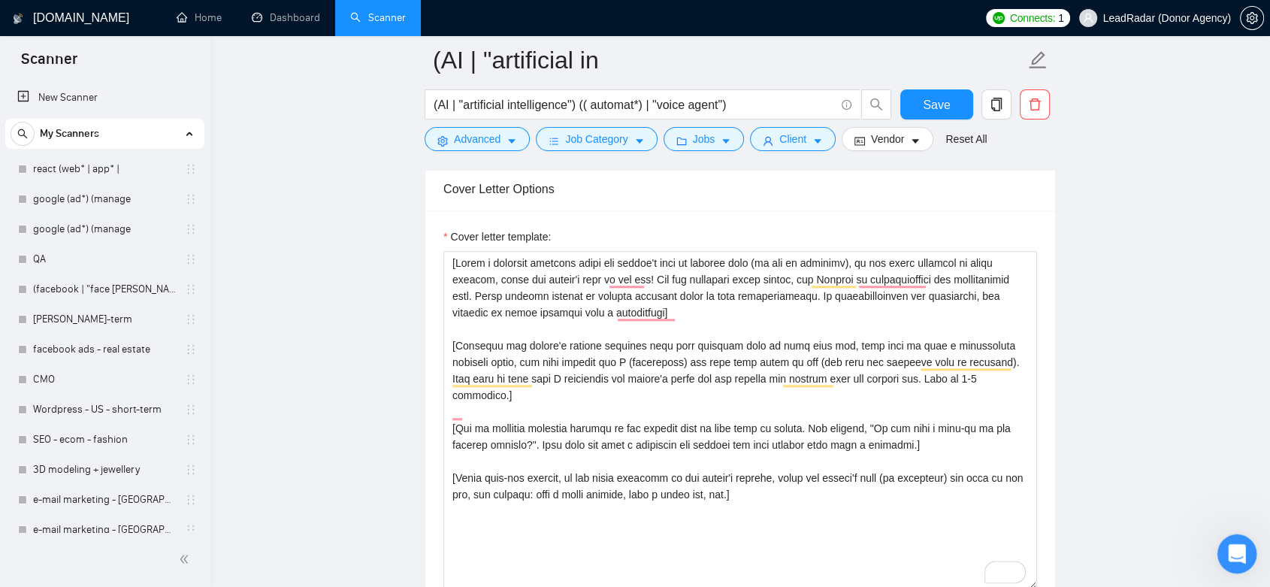
click at [1231, 553] on icon "Open Intercom Messenger" at bounding box center [1235, 552] width 11 height 12
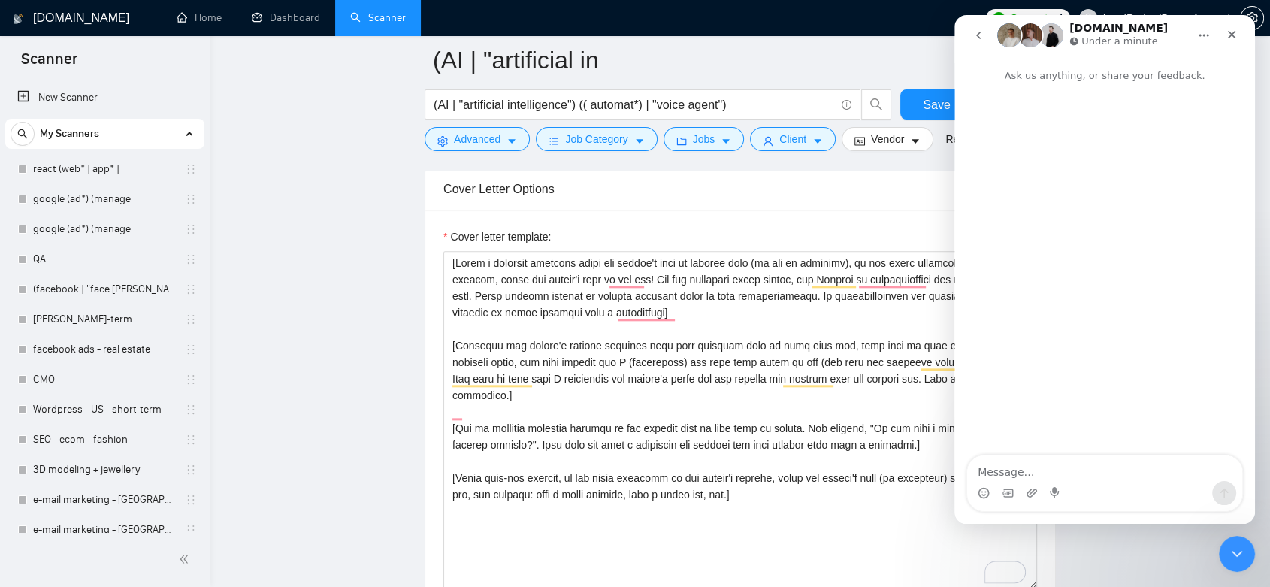
click at [979, 35] on icon "go back" at bounding box center [979, 35] width 12 height 12
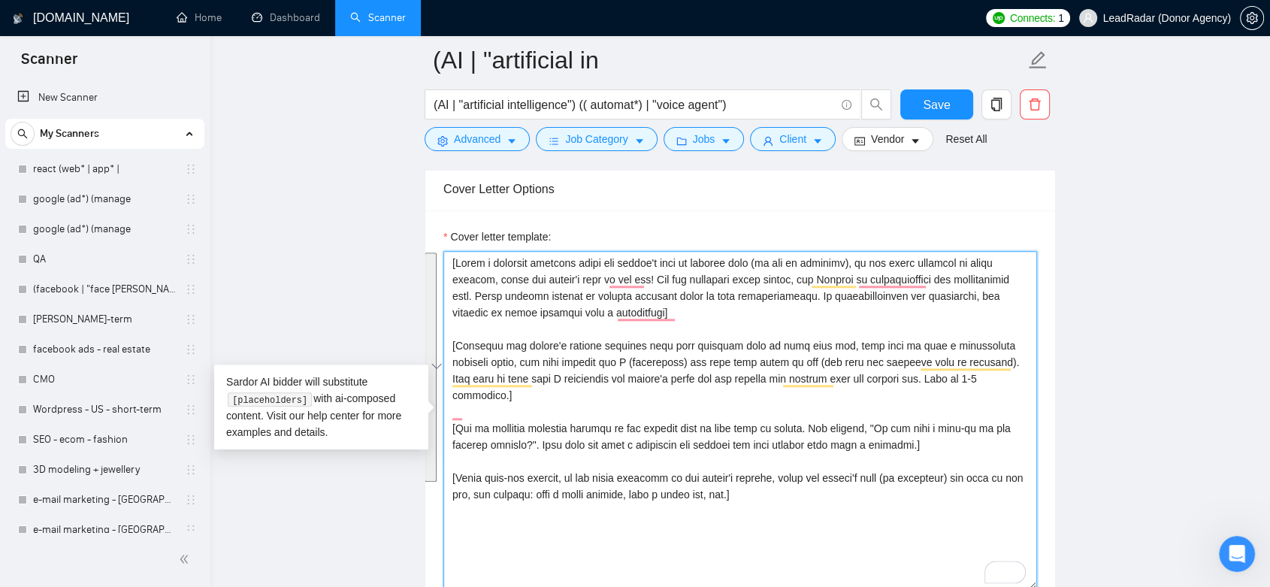
drag, startPoint x: 746, startPoint y: 480, endPoint x: 447, endPoint y: 250, distance: 376.9
click at [445, 251] on textarea "Cover letter template:" at bounding box center [740, 420] width 594 height 338
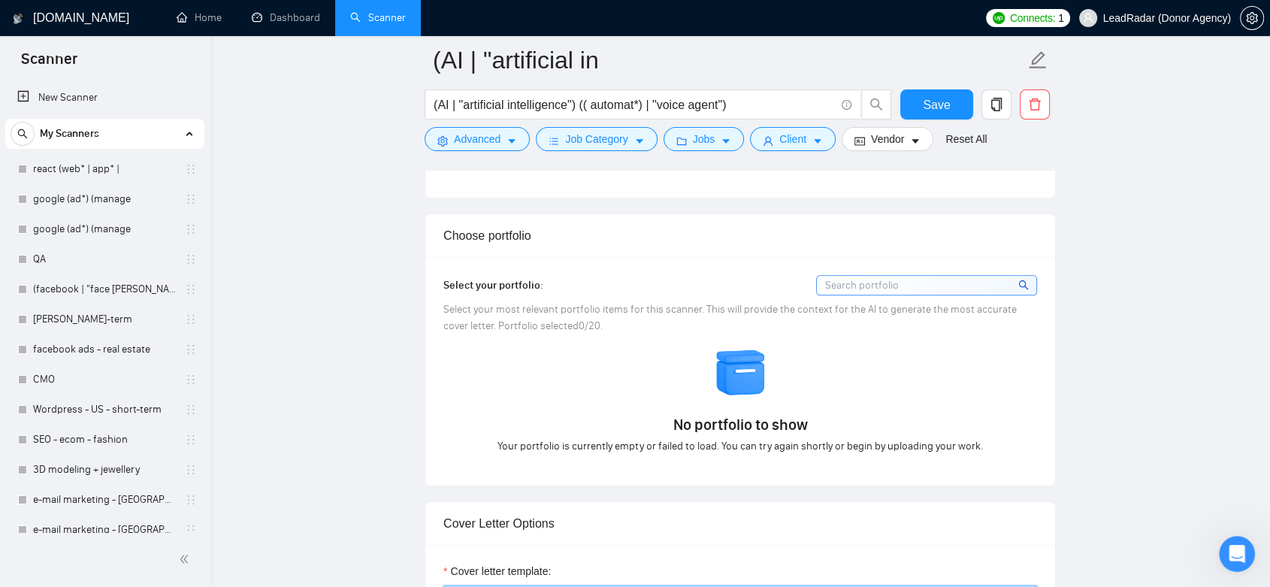
scroll to position [1670, 0]
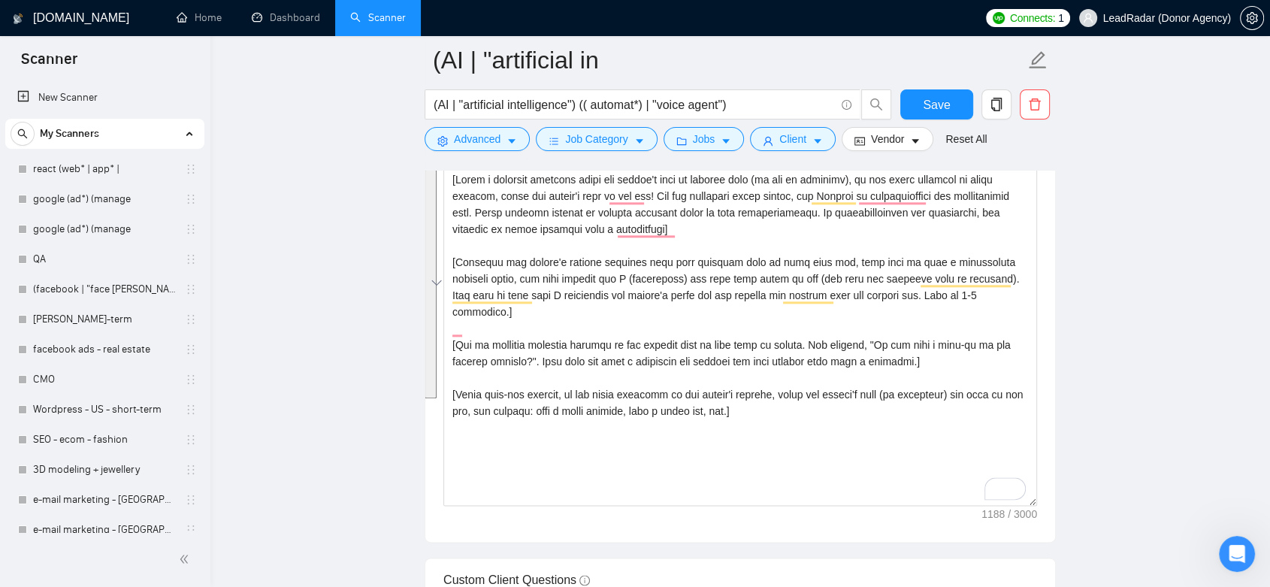
click at [1076, 353] on main "(AI | "artificial in (AI | "artificial intelligence") (( automat*) | "voice age…" at bounding box center [741, 389] width 1012 height 3999
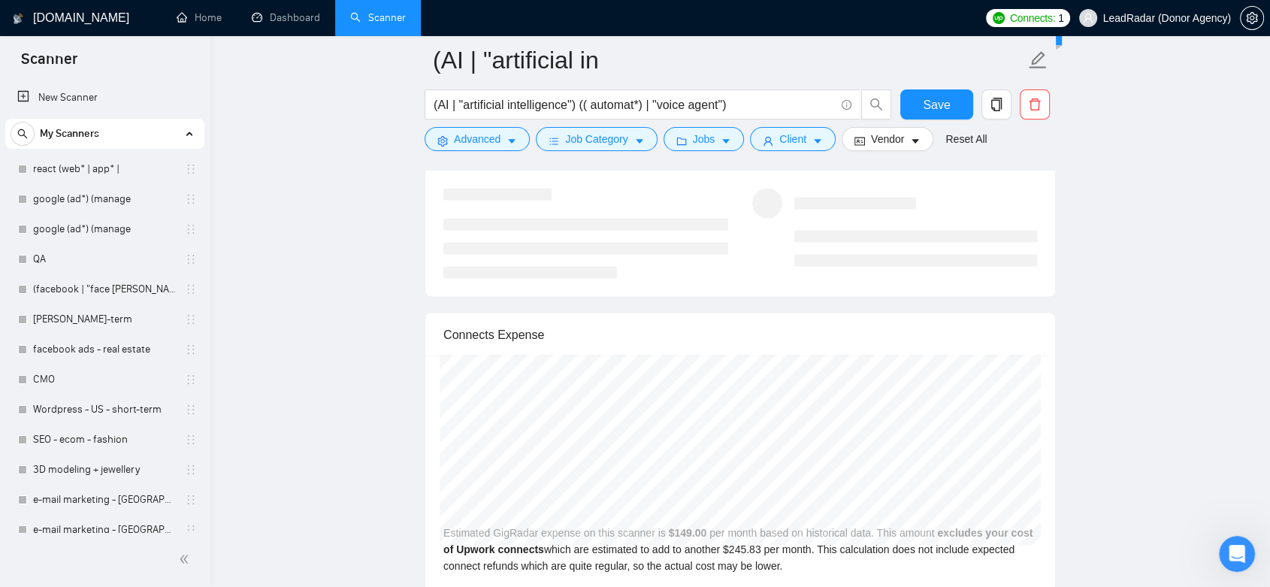
scroll to position [2755, 0]
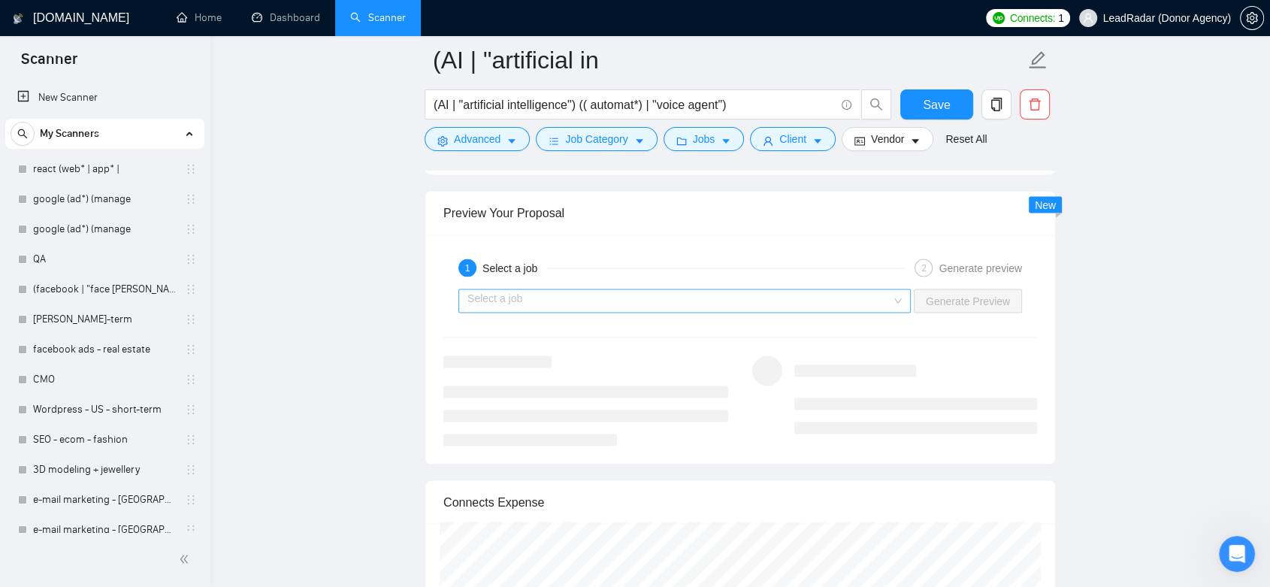
click at [897, 295] on div "Select a job" at bounding box center [684, 301] width 452 height 24
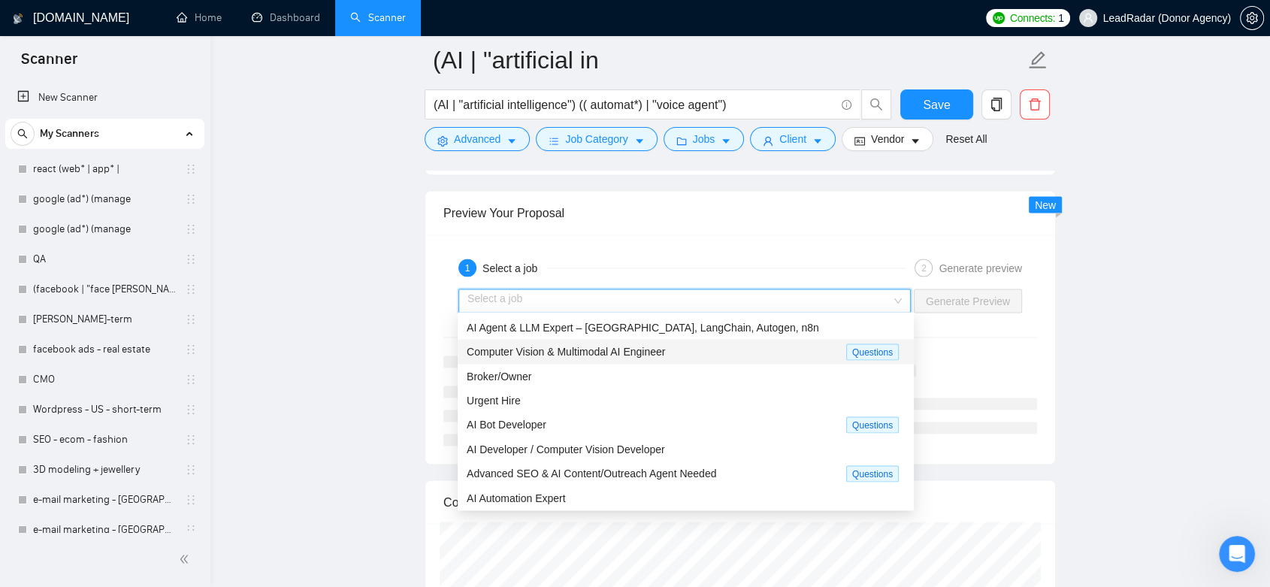
click at [559, 350] on span "Computer Vision & Multimodal AI Engineer" at bounding box center [566, 351] width 198 height 12
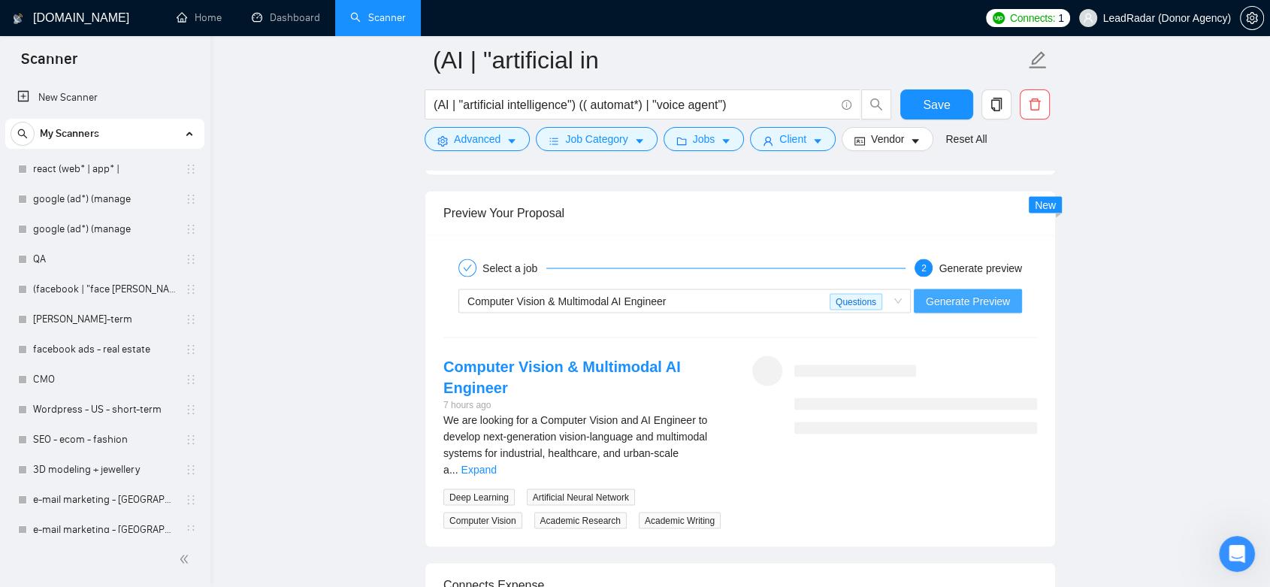
click at [961, 298] on span "Generate Preview" at bounding box center [968, 300] width 84 height 17
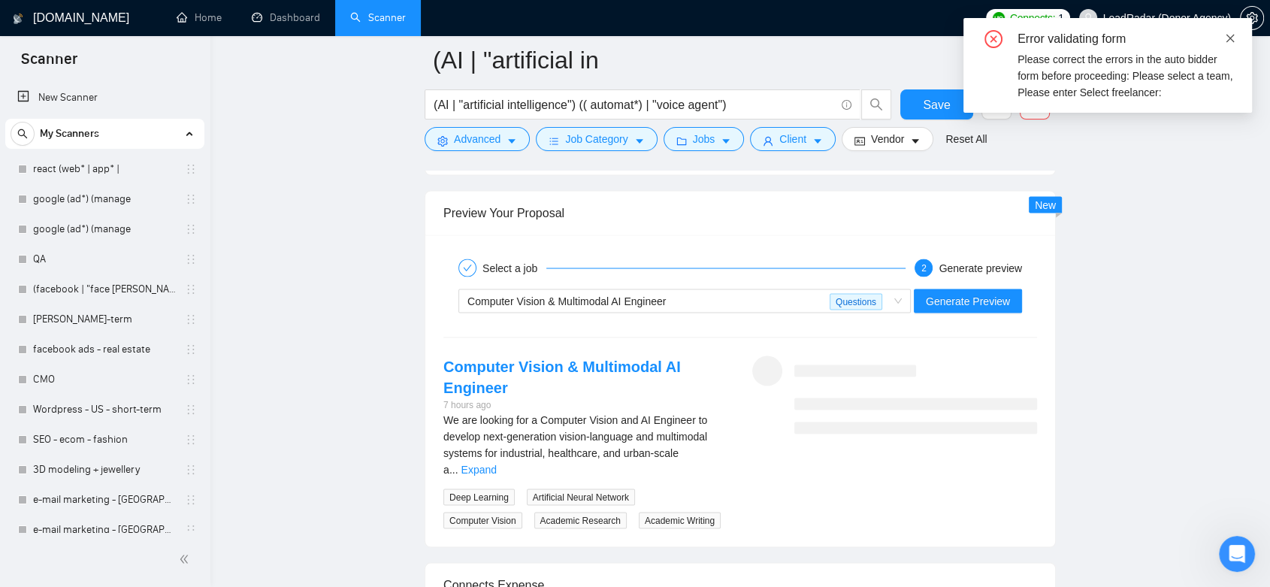
click at [1228, 41] on icon "close" at bounding box center [1230, 38] width 11 height 11
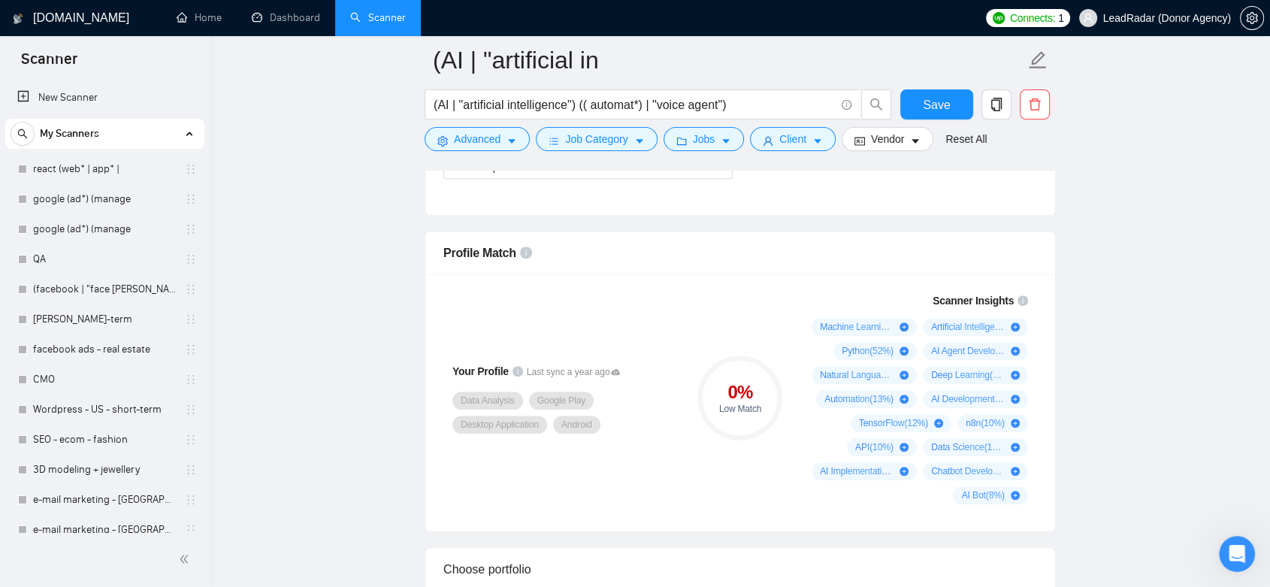
scroll to position [667, 0]
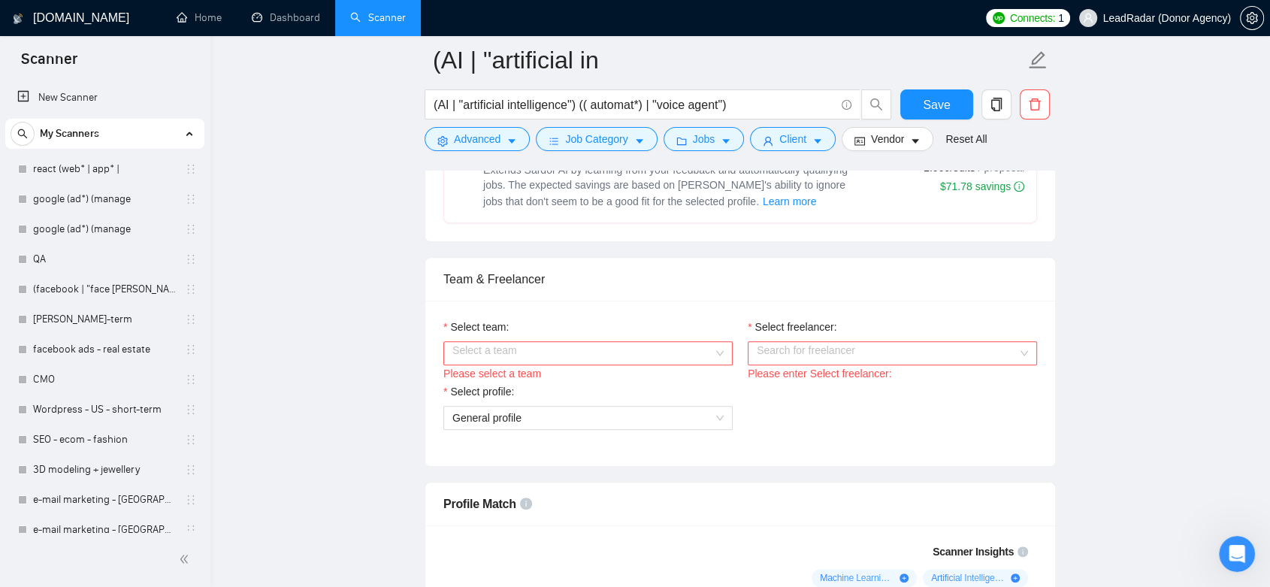
click at [725, 345] on div "Select a team" at bounding box center [587, 353] width 289 height 24
click at [555, 383] on div "Heart Agency 💔" at bounding box center [587, 381] width 271 height 17
click at [841, 356] on input "Select freelancer:" at bounding box center [887, 353] width 261 height 23
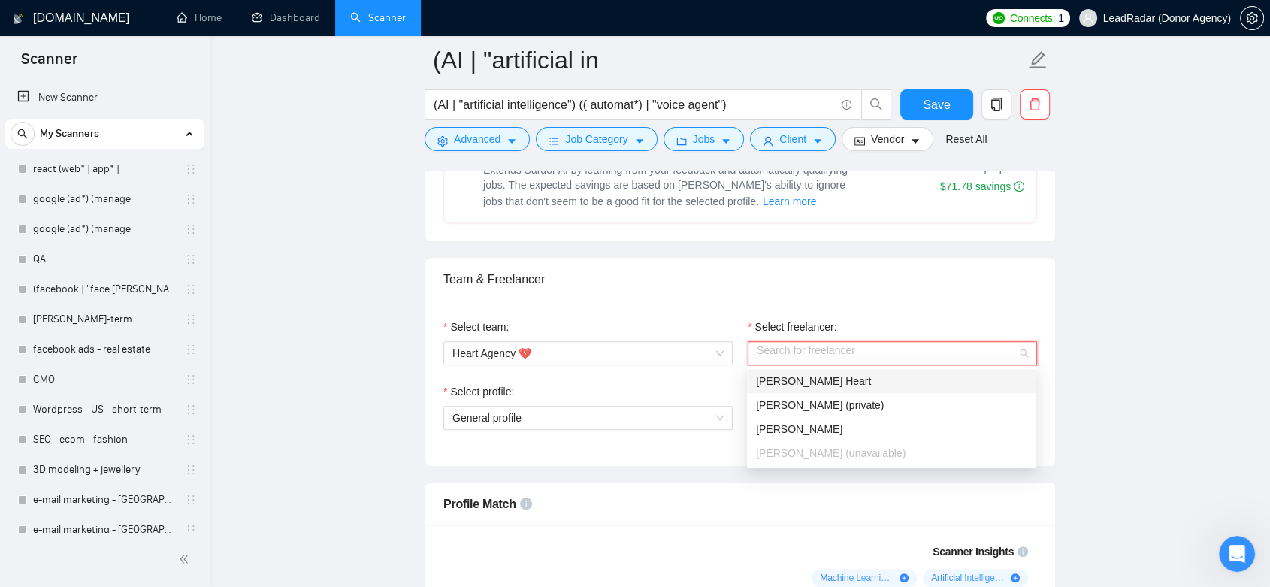
click at [799, 380] on span "[PERSON_NAME] Heart" at bounding box center [813, 381] width 115 height 12
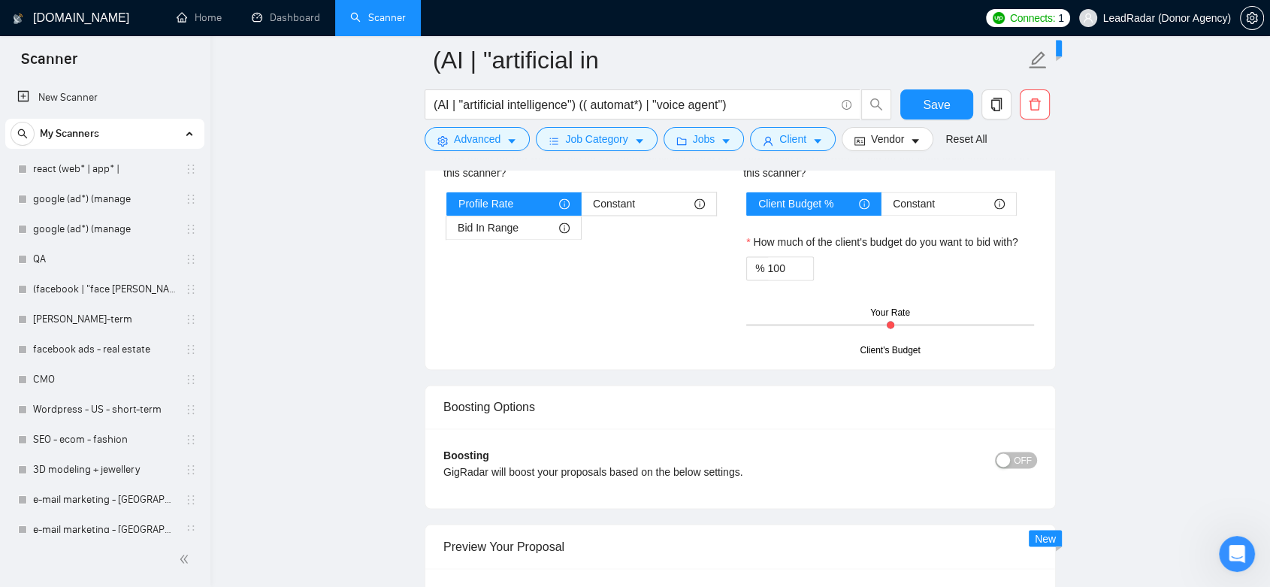
scroll to position [2839, 0]
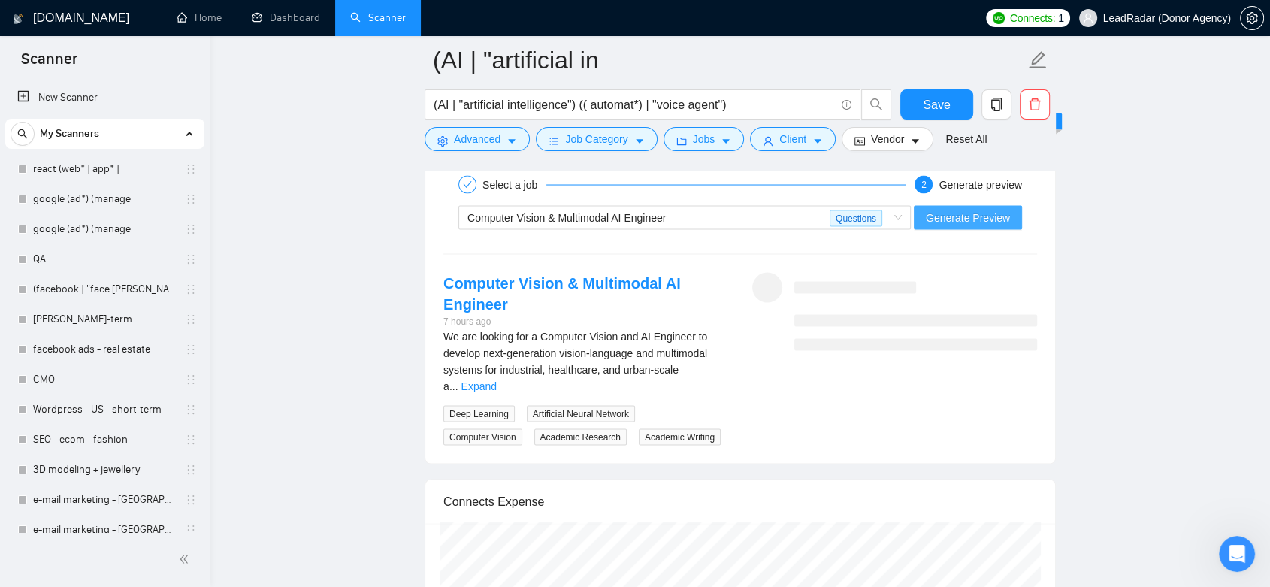
click at [969, 215] on span "Generate Preview" at bounding box center [968, 217] width 84 height 17
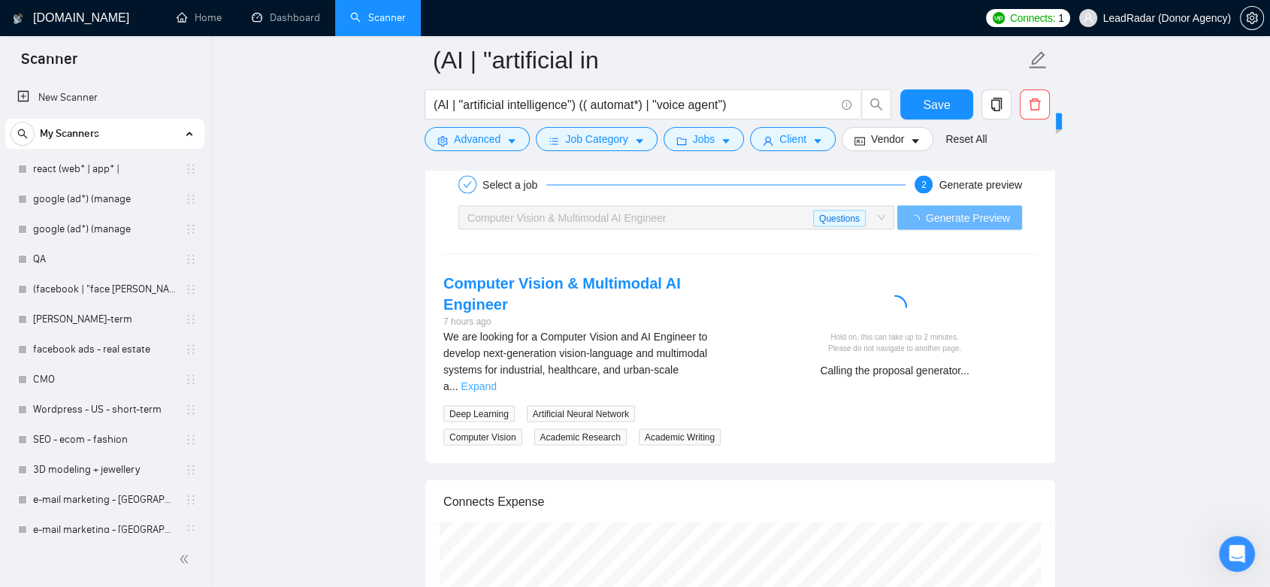
click at [496, 380] on link "Expand" at bounding box center [478, 386] width 35 height 12
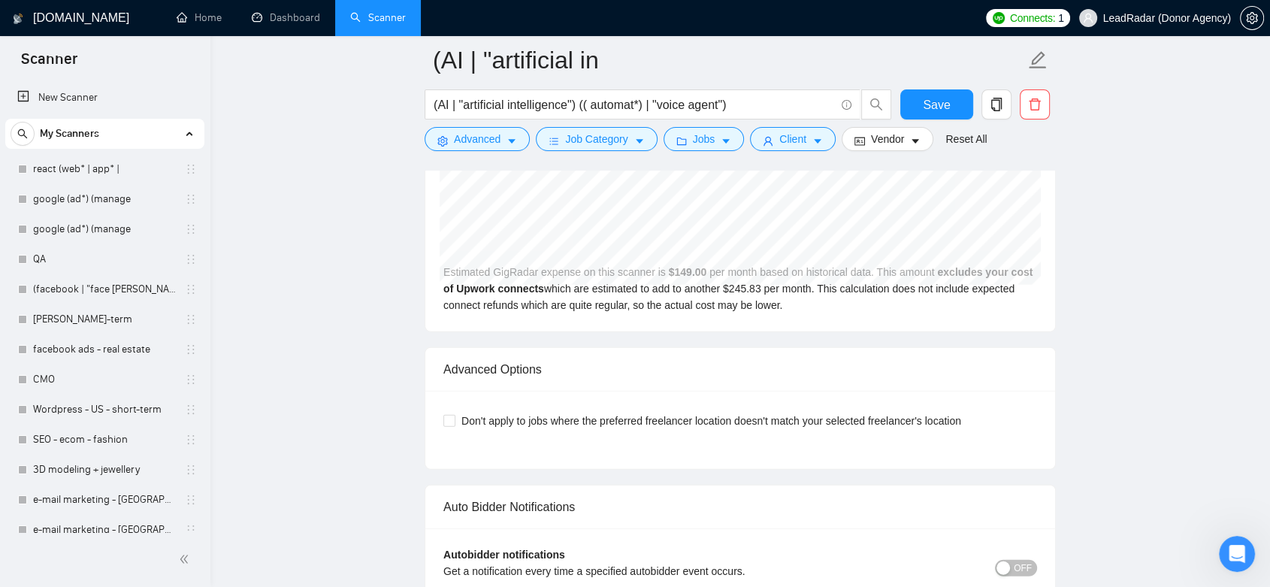
scroll to position [3841, 0]
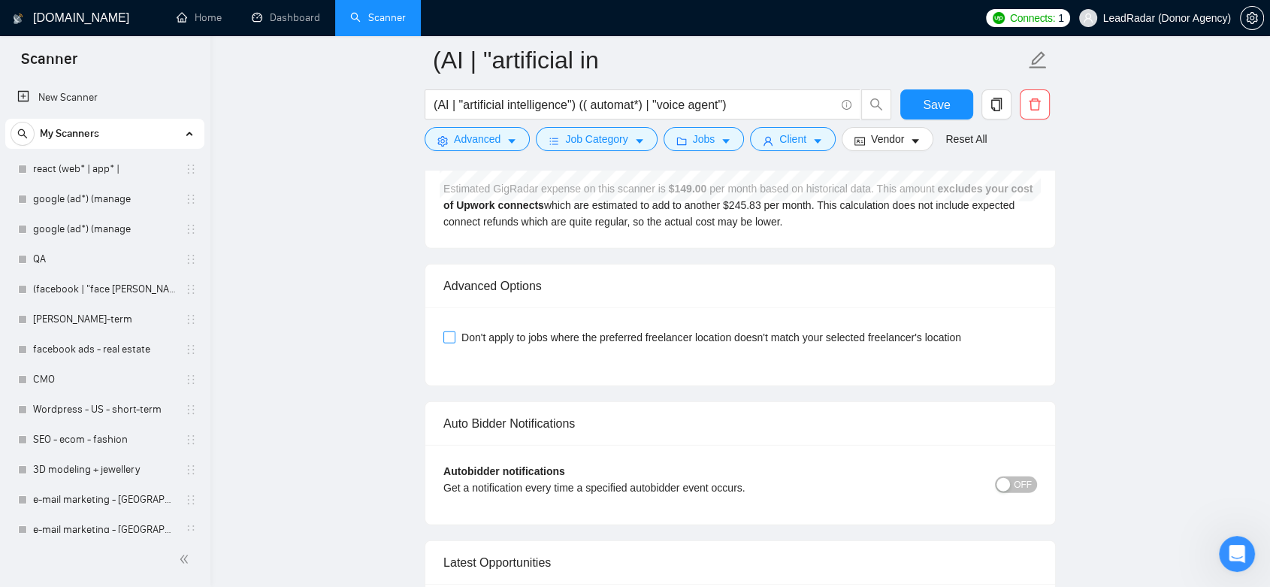
click at [454, 334] on span at bounding box center [449, 337] width 12 height 12
click at [454, 334] on input "Don't apply to jobs where the preferred freelancer location doesn't match your …" at bounding box center [448, 336] width 11 height 11
checkbox input "true"
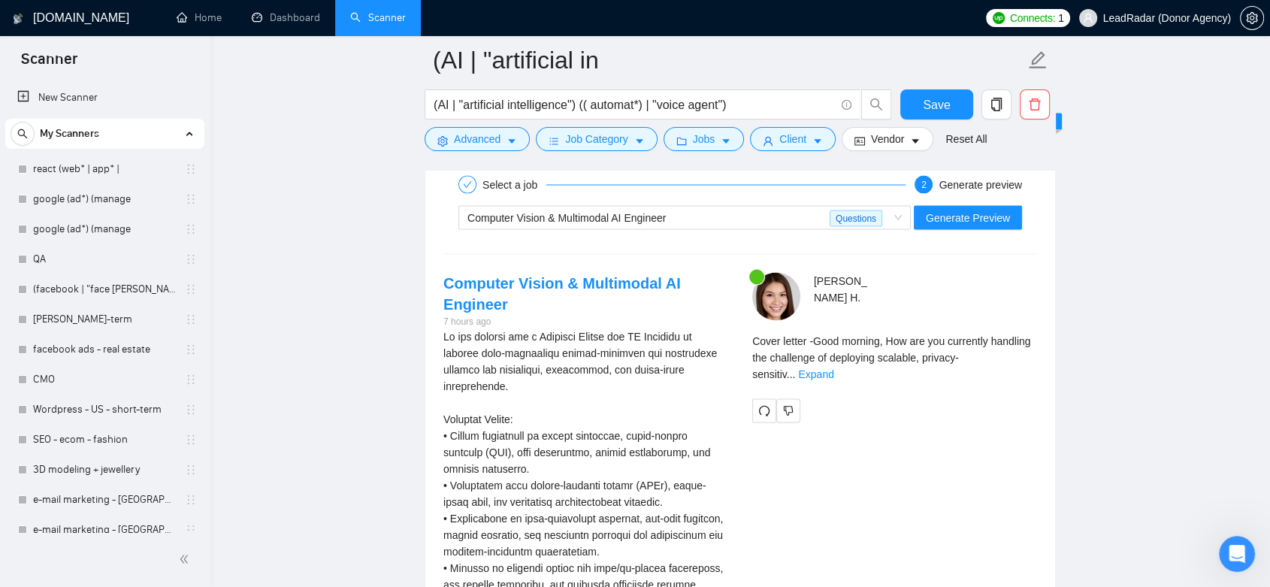
scroll to position [2755, 0]
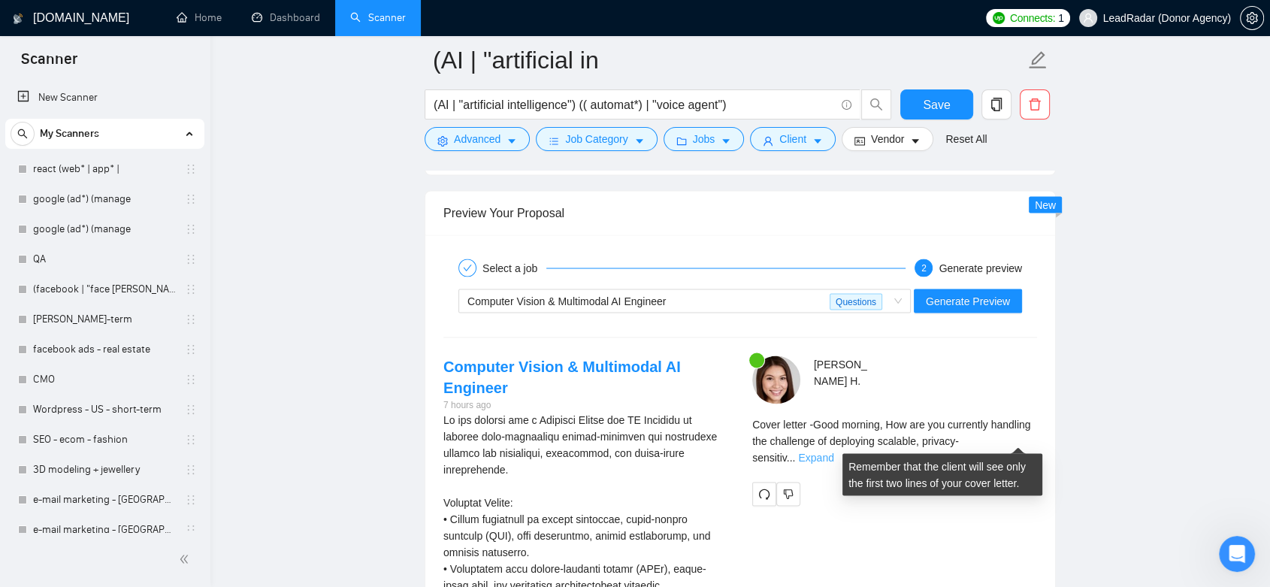
click at [834, 451] on link "Expand" at bounding box center [815, 457] width 35 height 12
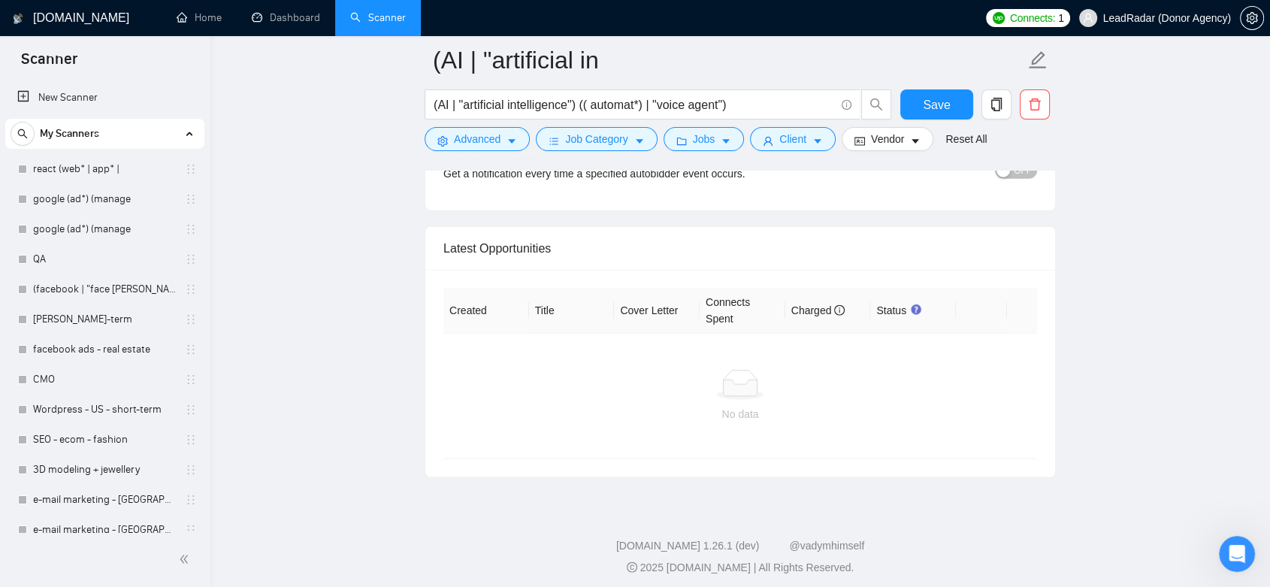
scroll to position [3989, 0]
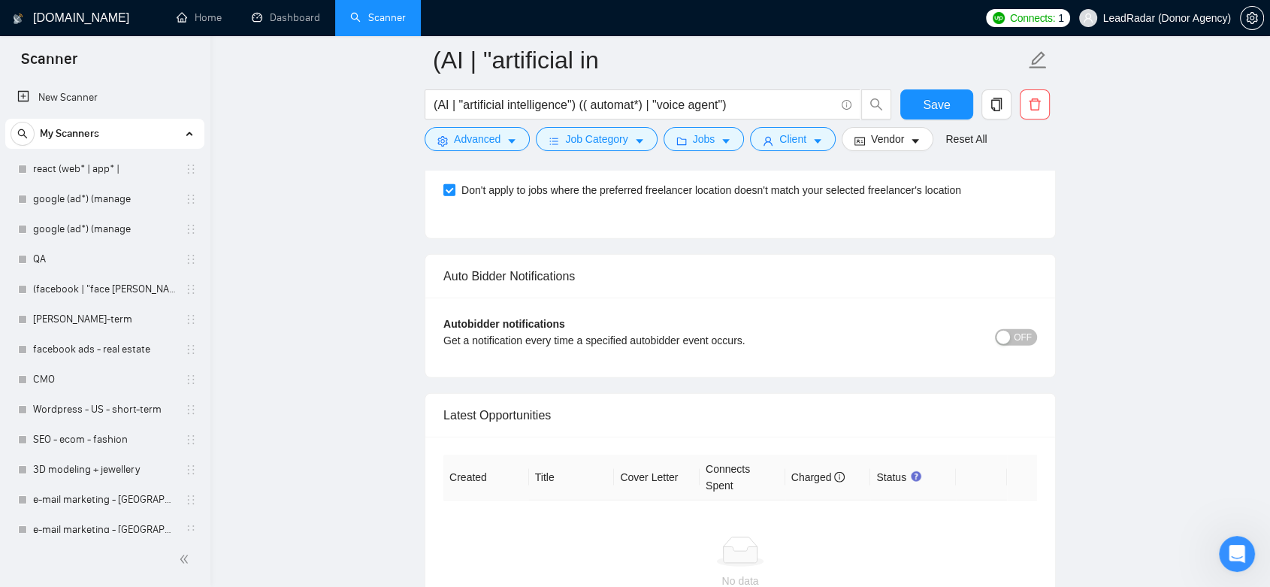
click at [1027, 332] on span "OFF" at bounding box center [1023, 337] width 18 height 17
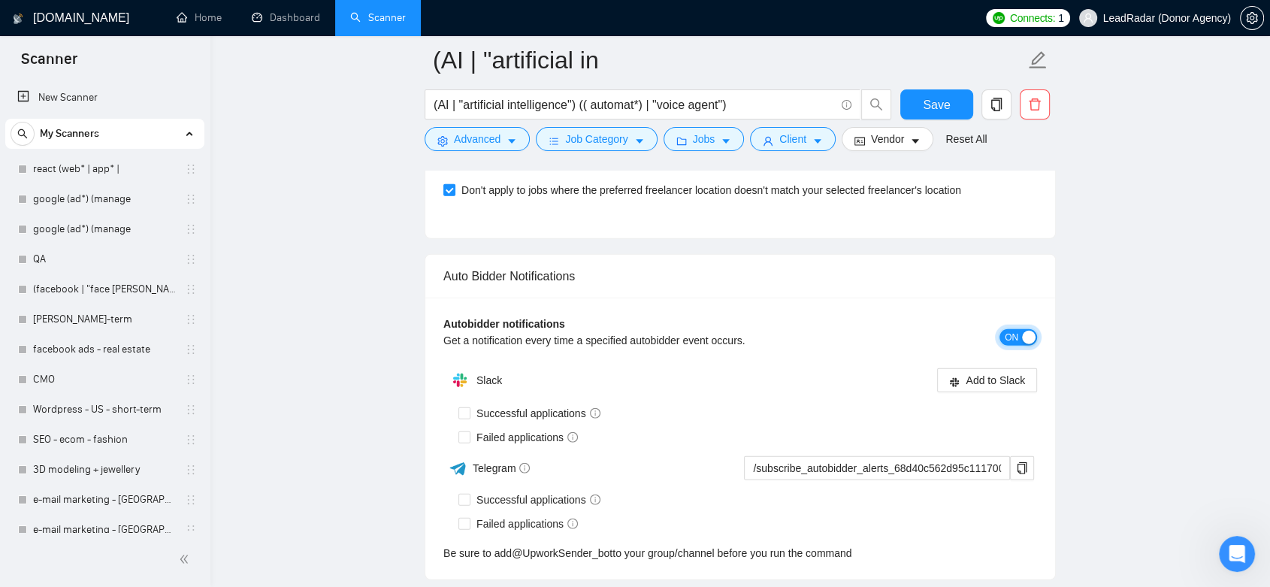
scroll to position [4072, 0]
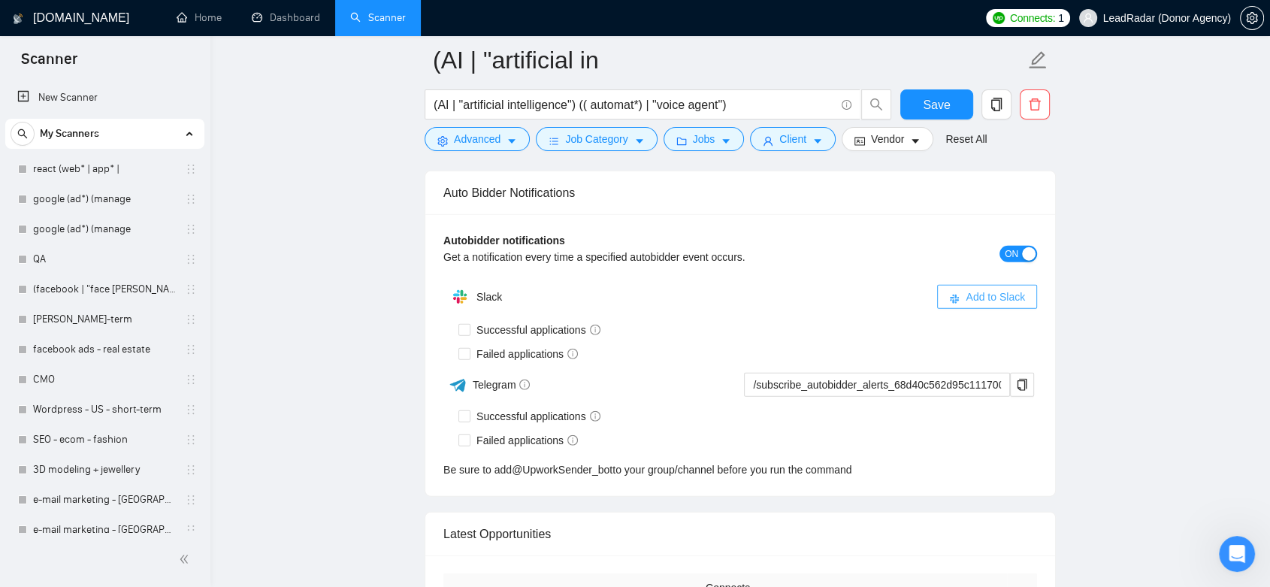
click at [1006, 293] on span "Add to Slack" at bounding box center [995, 297] width 59 height 17
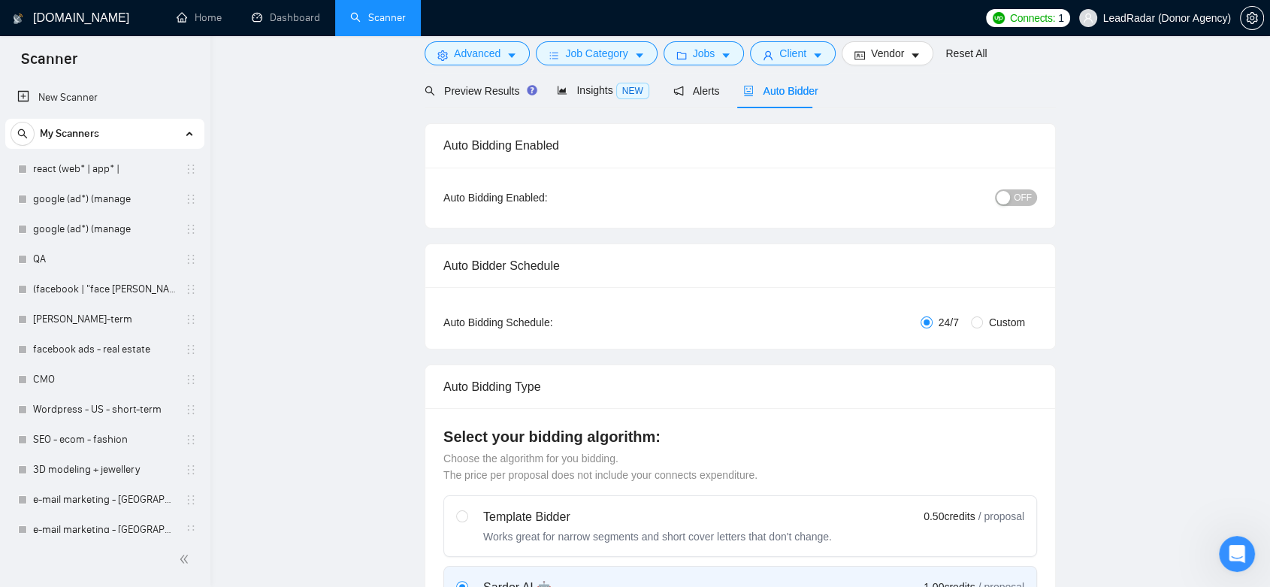
scroll to position [0, 0]
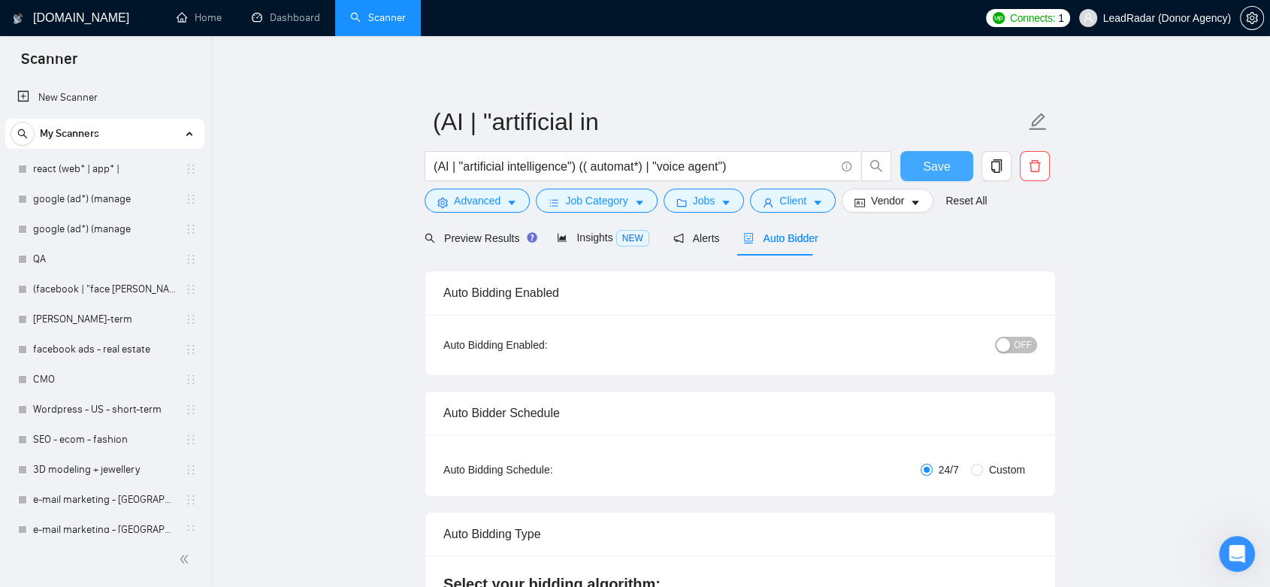
click at [932, 165] on span "Save" at bounding box center [936, 166] width 27 height 19
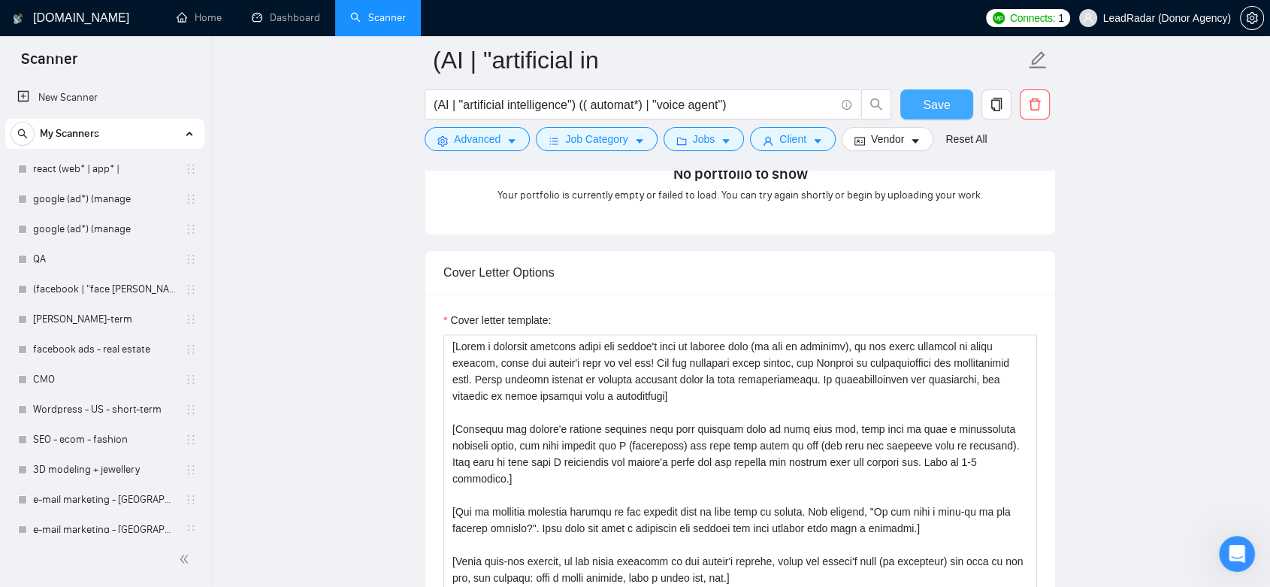
scroll to position [1587, 0]
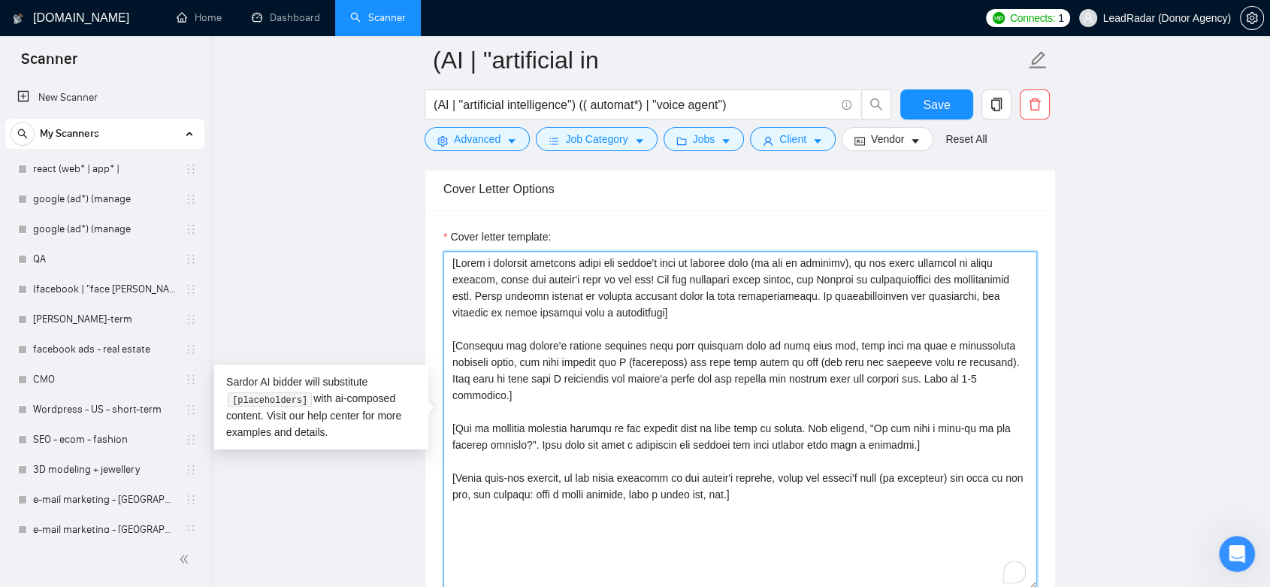
drag, startPoint x: 742, startPoint y: 480, endPoint x: 446, endPoint y: 243, distance: 378.6
click at [446, 243] on div "Cover letter template:" at bounding box center [740, 408] width 594 height 361
click at [758, 495] on textarea "Cover letter template:" at bounding box center [740, 420] width 594 height 338
click at [758, 493] on textarea "Cover letter template:" at bounding box center [740, 420] width 594 height 338
drag, startPoint x: 678, startPoint y: 314, endPoint x: 435, endPoint y: 231, distance: 256.5
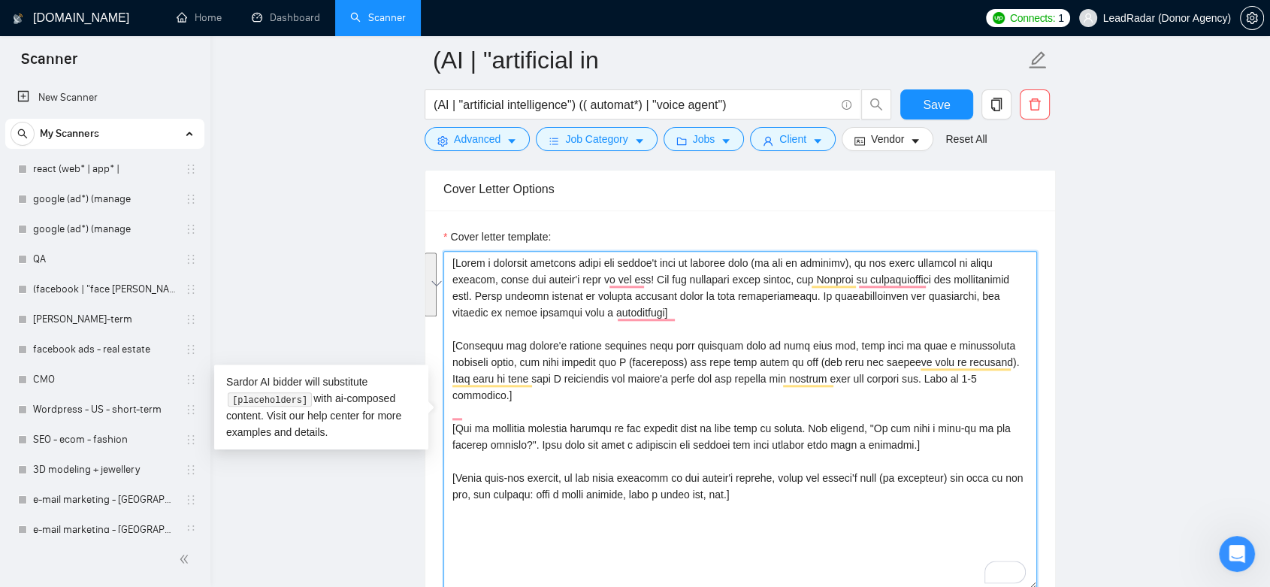
click at [435, 231] on div "Cover letter template:" at bounding box center [740, 417] width 630 height 415
click at [691, 329] on textarea "Cover letter template:" at bounding box center [740, 420] width 594 height 338
drag, startPoint x: 698, startPoint y: 313, endPoint x: 451, endPoint y: 263, distance: 252.4
click at [451, 263] on textarea "Cover letter template:" at bounding box center [740, 420] width 594 height 338
click at [723, 329] on textarea "Cover letter template:" at bounding box center [740, 420] width 594 height 338
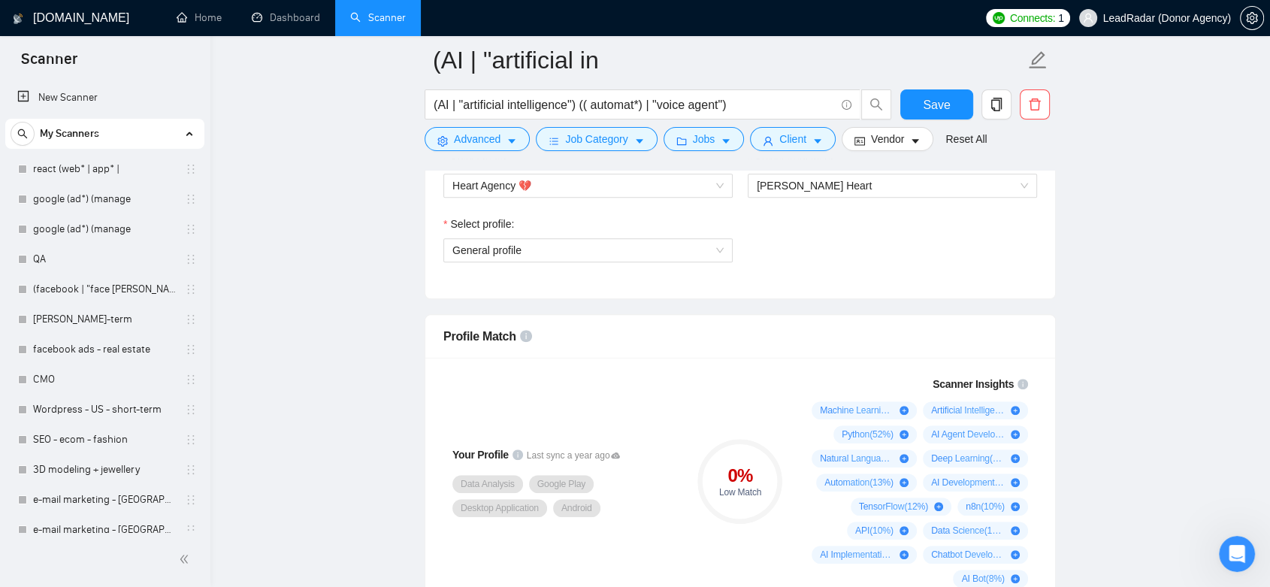
scroll to position [752, 0]
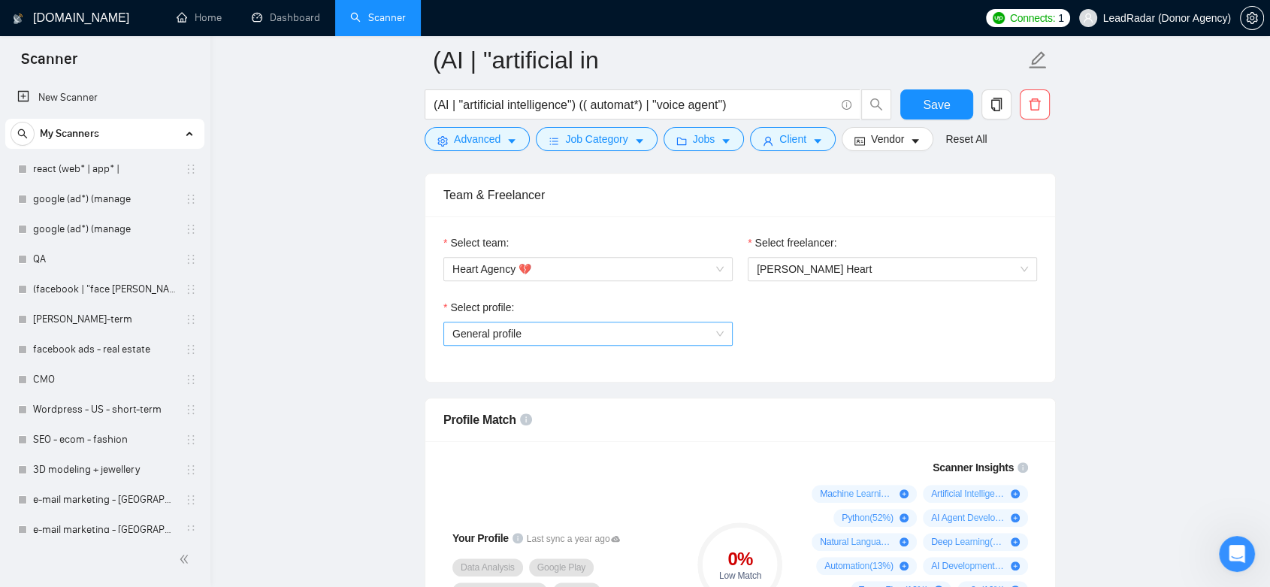
click at [722, 330] on span "General profile" at bounding box center [587, 333] width 271 height 23
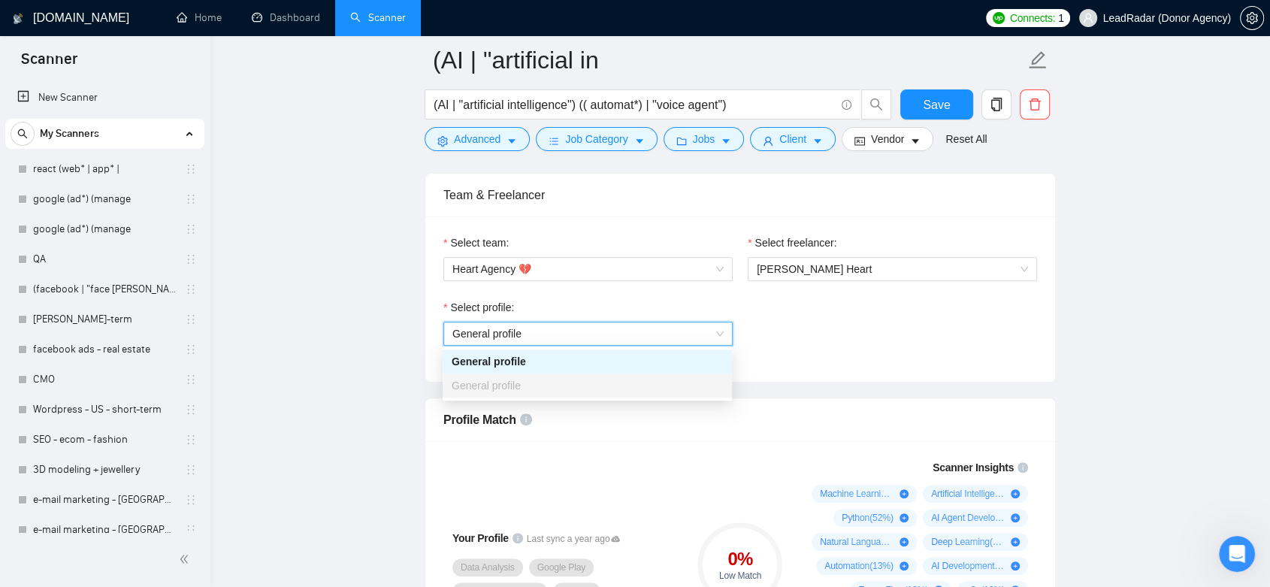
click at [776, 352] on div "Select profile: General profile General profile" at bounding box center [740, 331] width 609 height 65
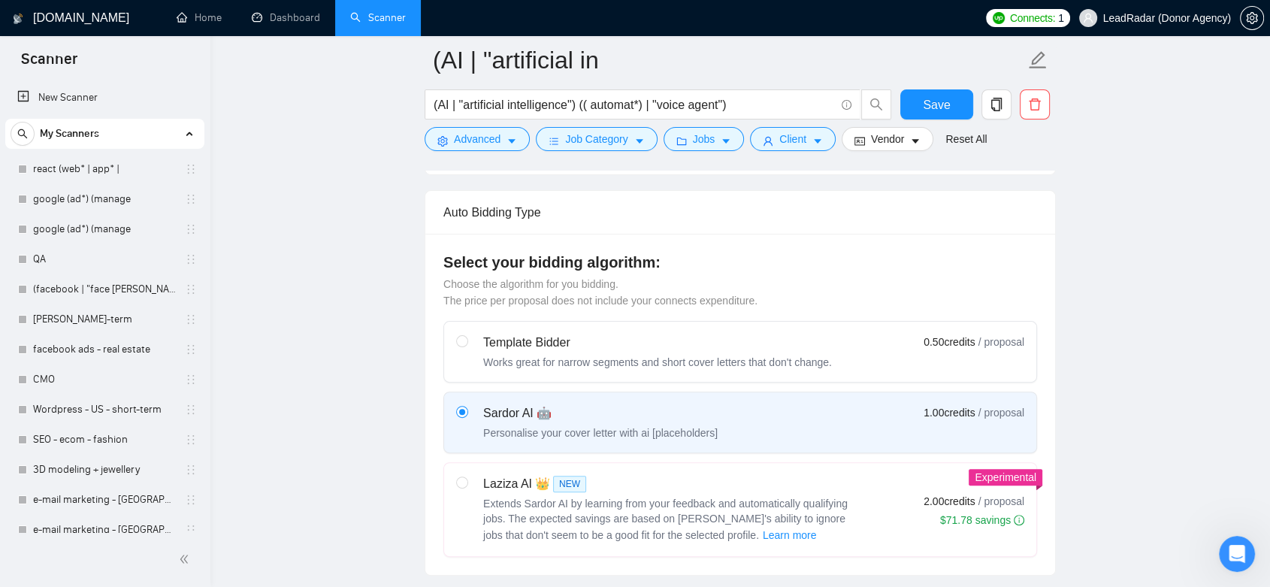
scroll to position [0, 0]
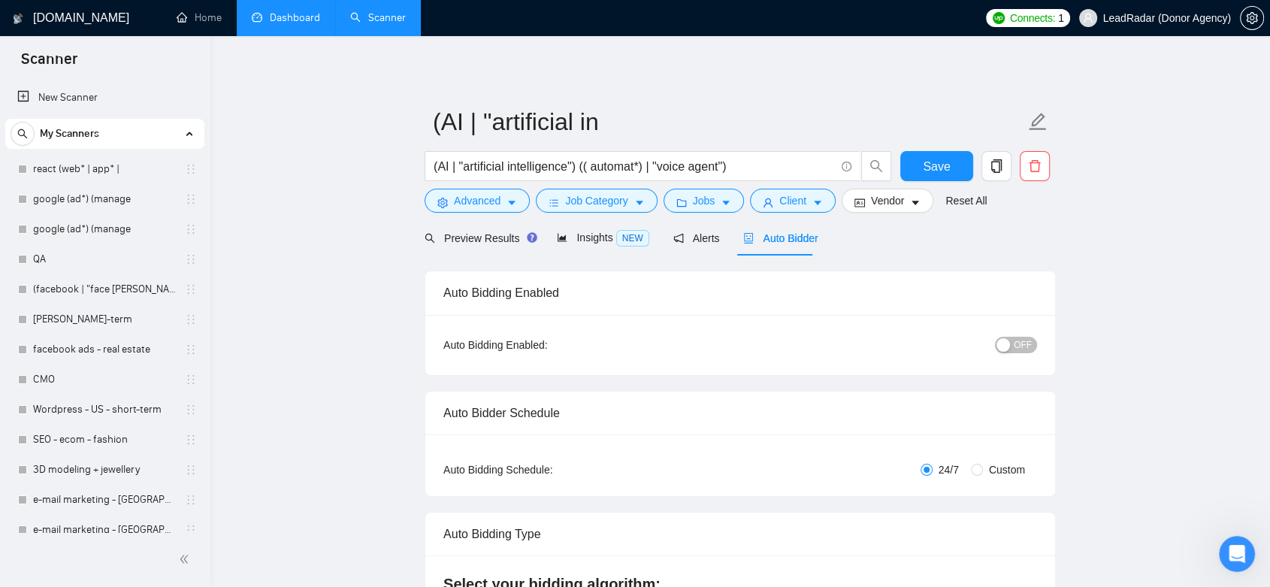
click at [301, 20] on link "Dashboard" at bounding box center [286, 17] width 68 height 13
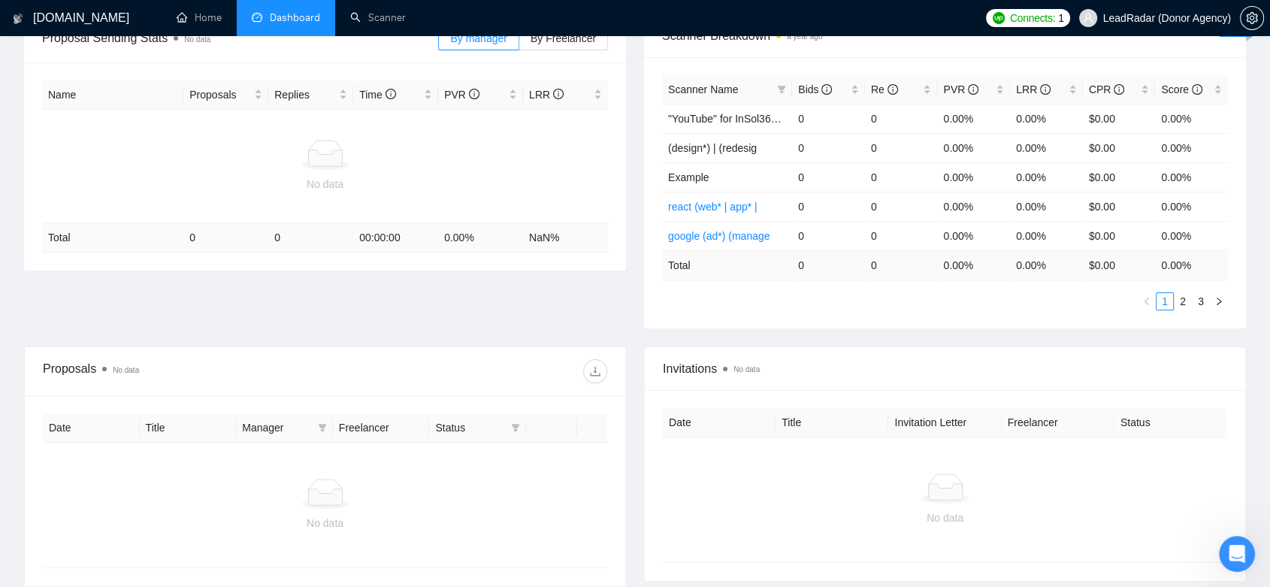
scroll to position [383, 0]
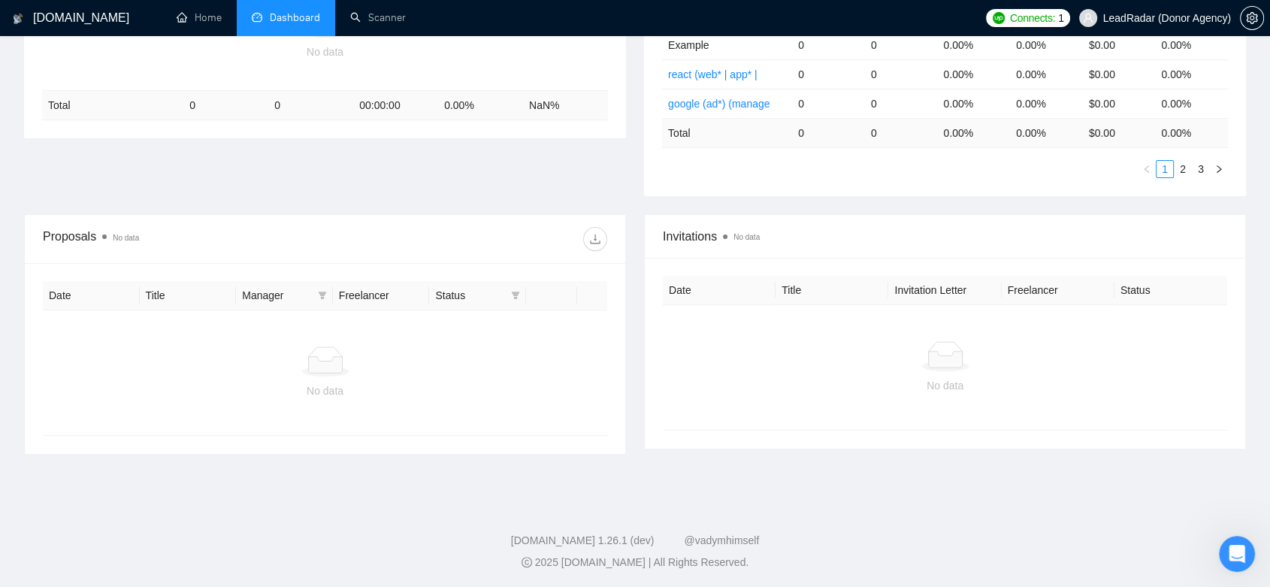
click at [403, 325] on div "No data" at bounding box center [325, 372] width 564 height 125
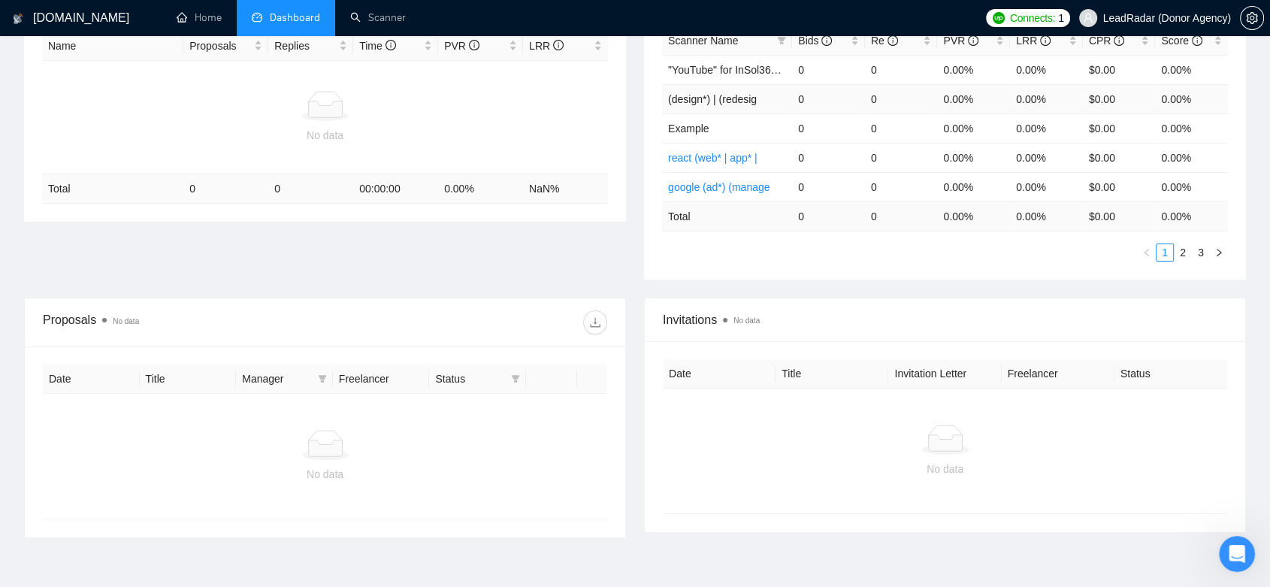
scroll to position [0, 0]
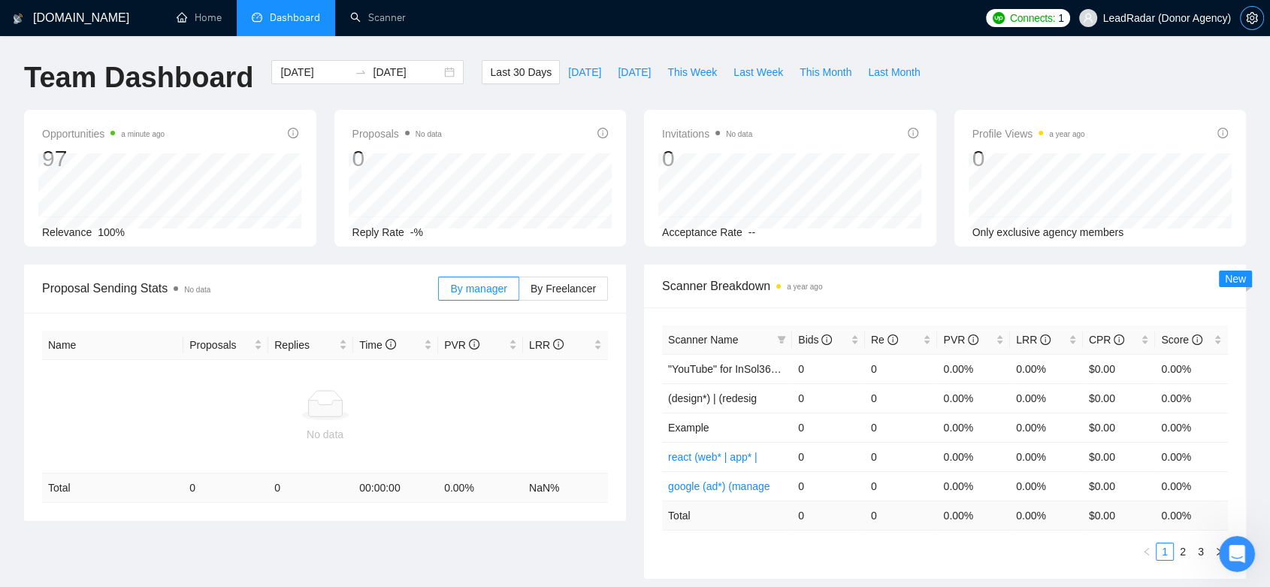
click at [1256, 19] on icon "setting" at bounding box center [1251, 18] width 11 height 12
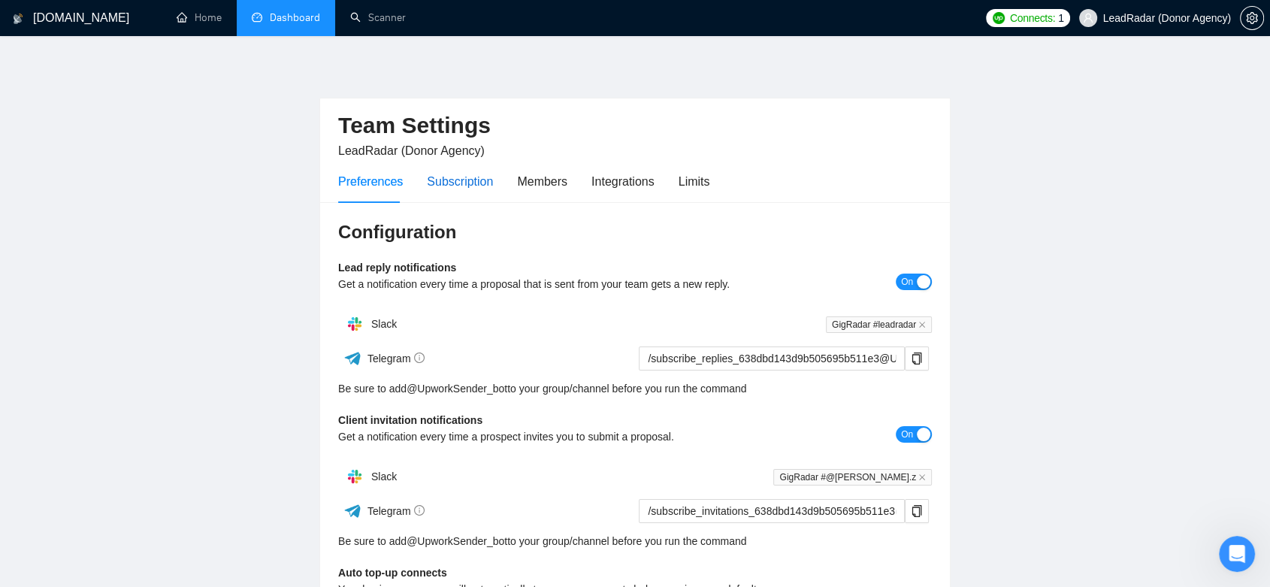
click at [465, 183] on div "Subscription" at bounding box center [460, 181] width 66 height 19
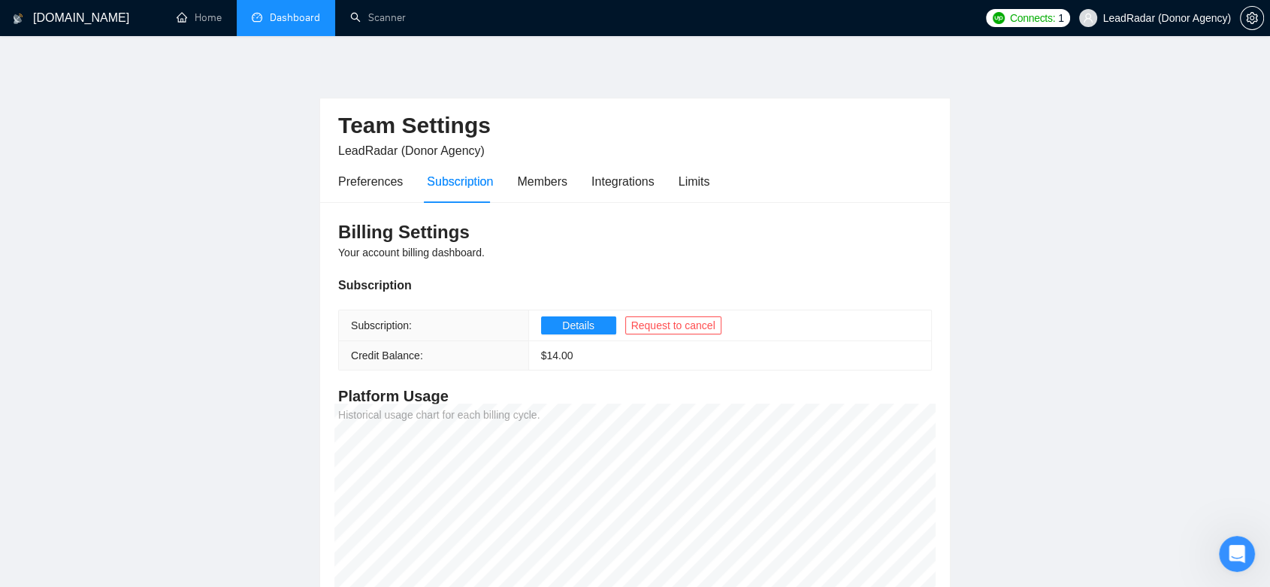
click at [564, 180] on div "Preferences Subscription Members Integrations Limits" at bounding box center [523, 181] width 371 height 43
click at [547, 187] on div "Members" at bounding box center [542, 181] width 50 height 19
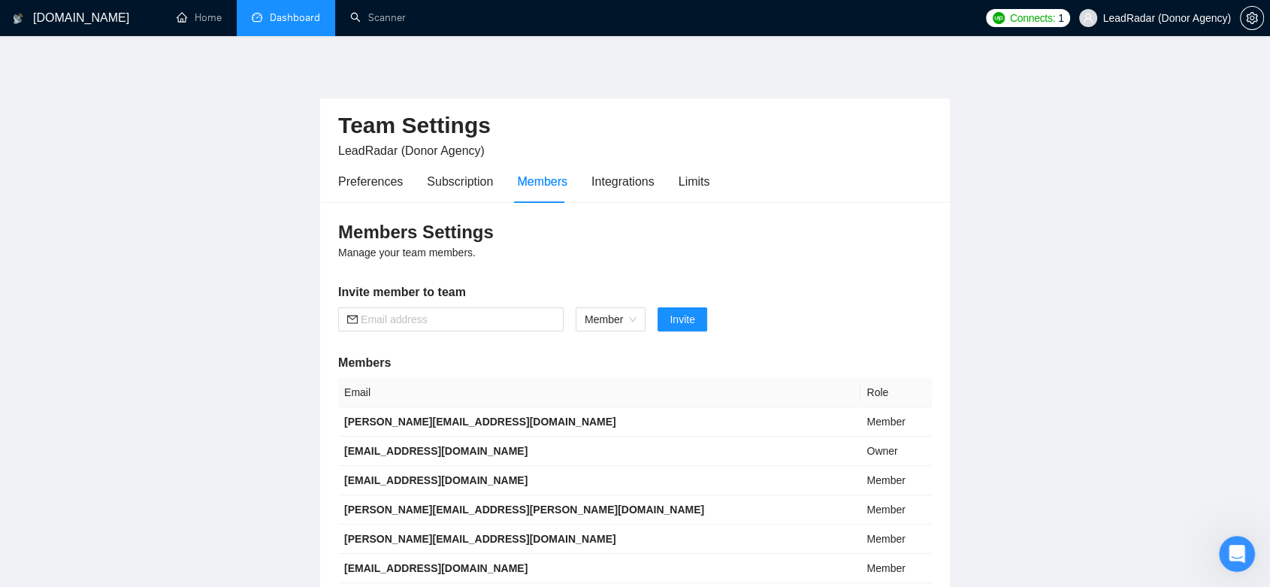
scroll to position [83, 0]
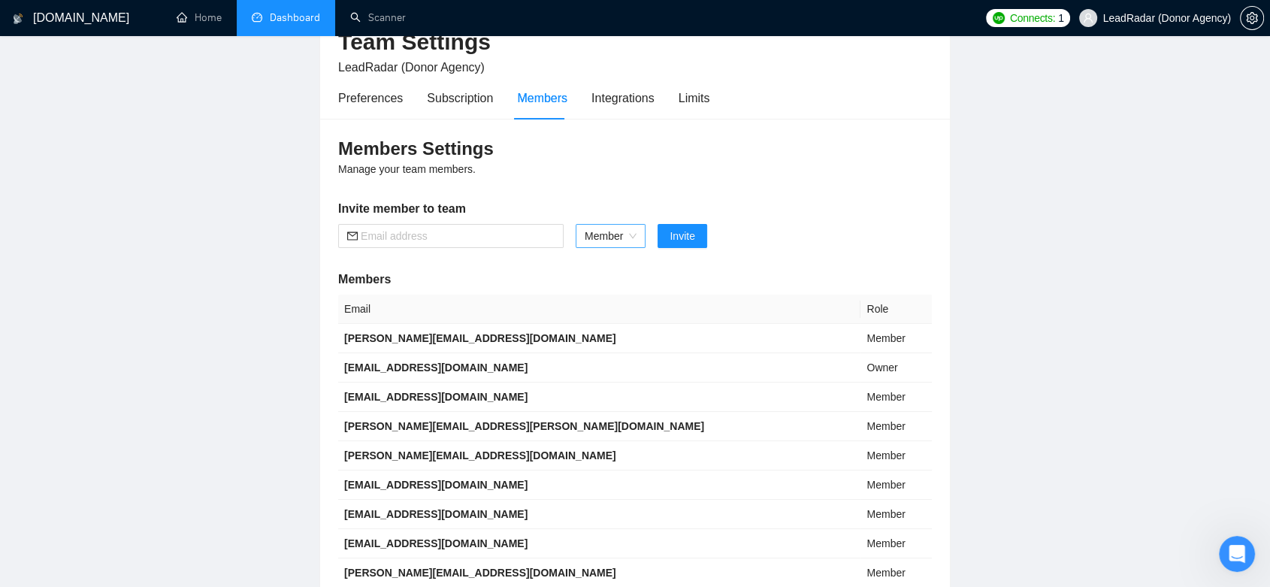
click at [635, 237] on span "Member" at bounding box center [611, 236] width 52 height 23
click at [622, 105] on div "Integrations" at bounding box center [623, 98] width 63 height 19
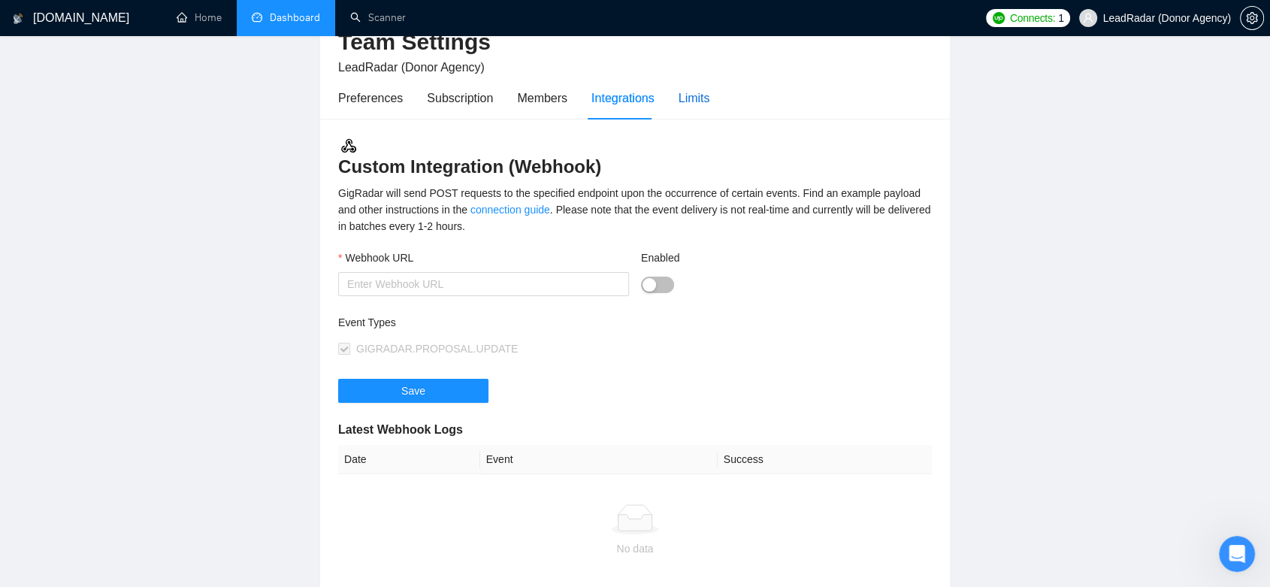
click at [680, 100] on div "Limits" at bounding box center [695, 98] width 32 height 19
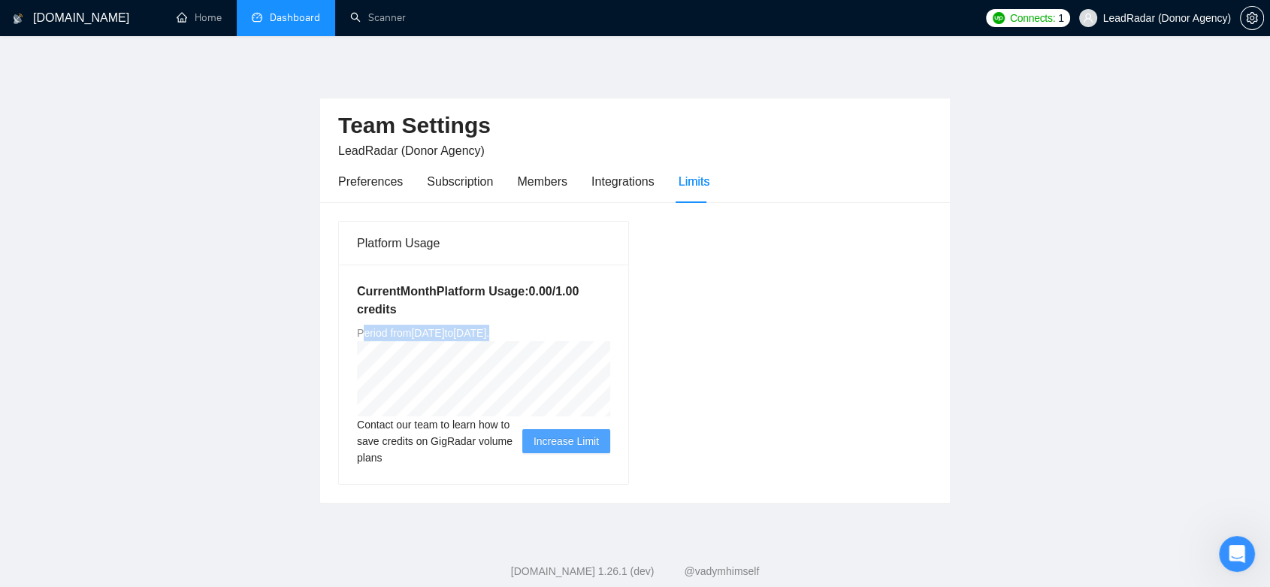
drag, startPoint x: 360, startPoint y: 332, endPoint x: 597, endPoint y: 333, distance: 236.8
click at [597, 333] on div "Current Month Platform Usage: 0.00 / 1.00 credits Period from [DATE] to [DATE] …" at bounding box center [483, 374] width 289 height 219
click at [355, 335] on div "Current Month Platform Usage: 0.00 / 1.00 credits Period from [DATE] to [DATE] …" at bounding box center [483, 374] width 289 height 219
click at [355, 20] on link "Scanner" at bounding box center [378, 17] width 56 height 13
